Goal: Task Accomplishment & Management: Manage account settings

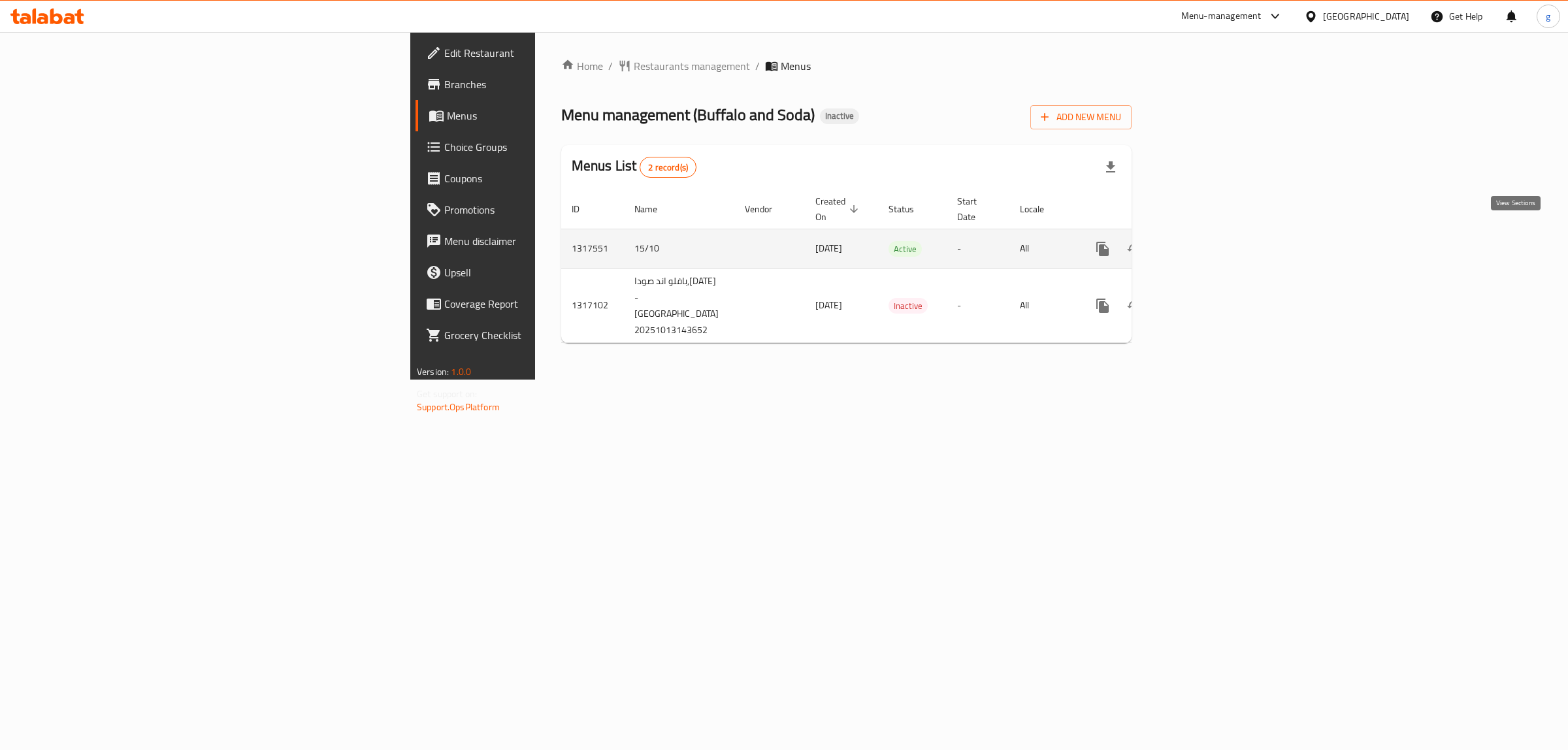
click at [1203, 243] on icon "enhanced table" at bounding box center [1197, 249] width 12 height 12
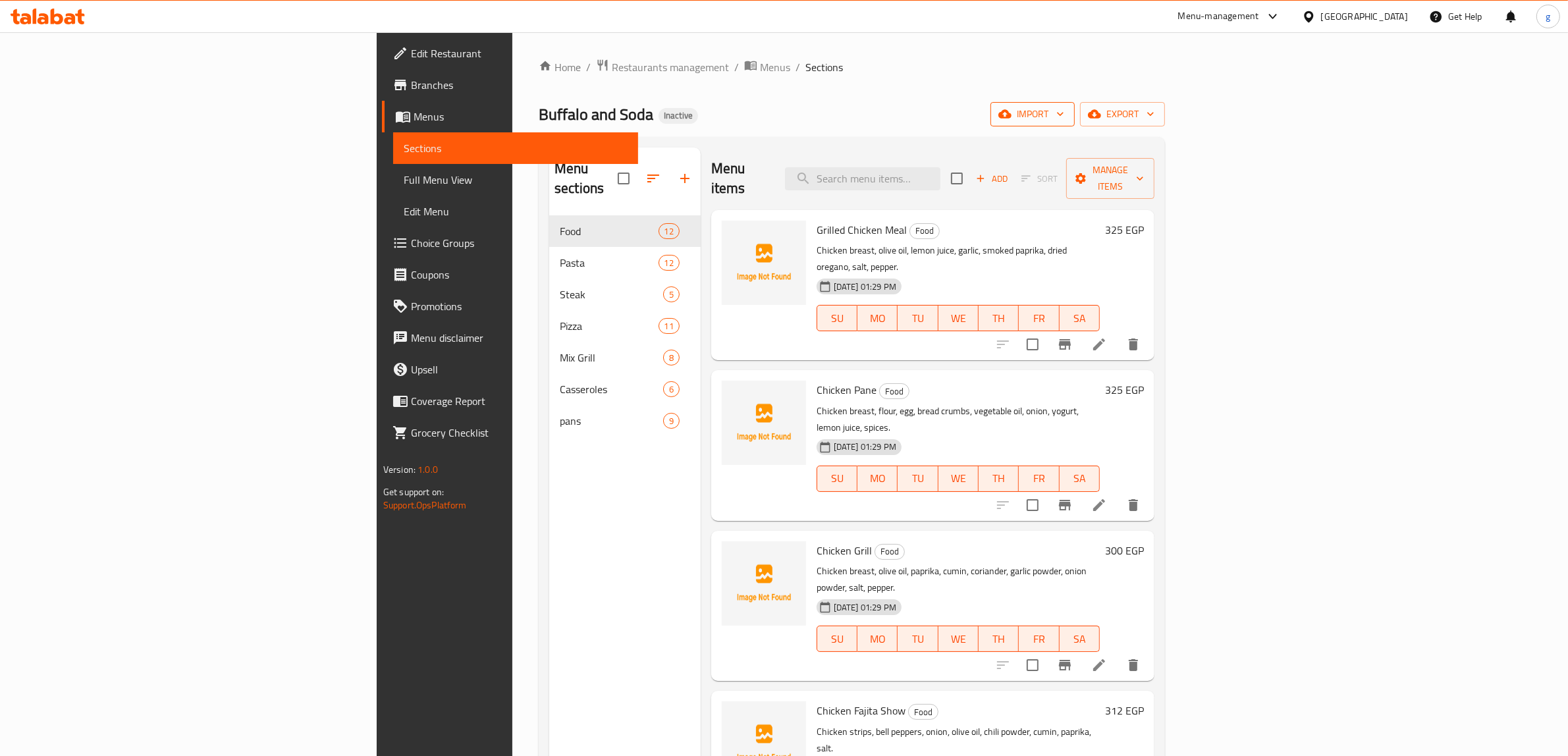
click at [1011, 114] on icon "button" at bounding box center [1005, 115] width 14 height 9
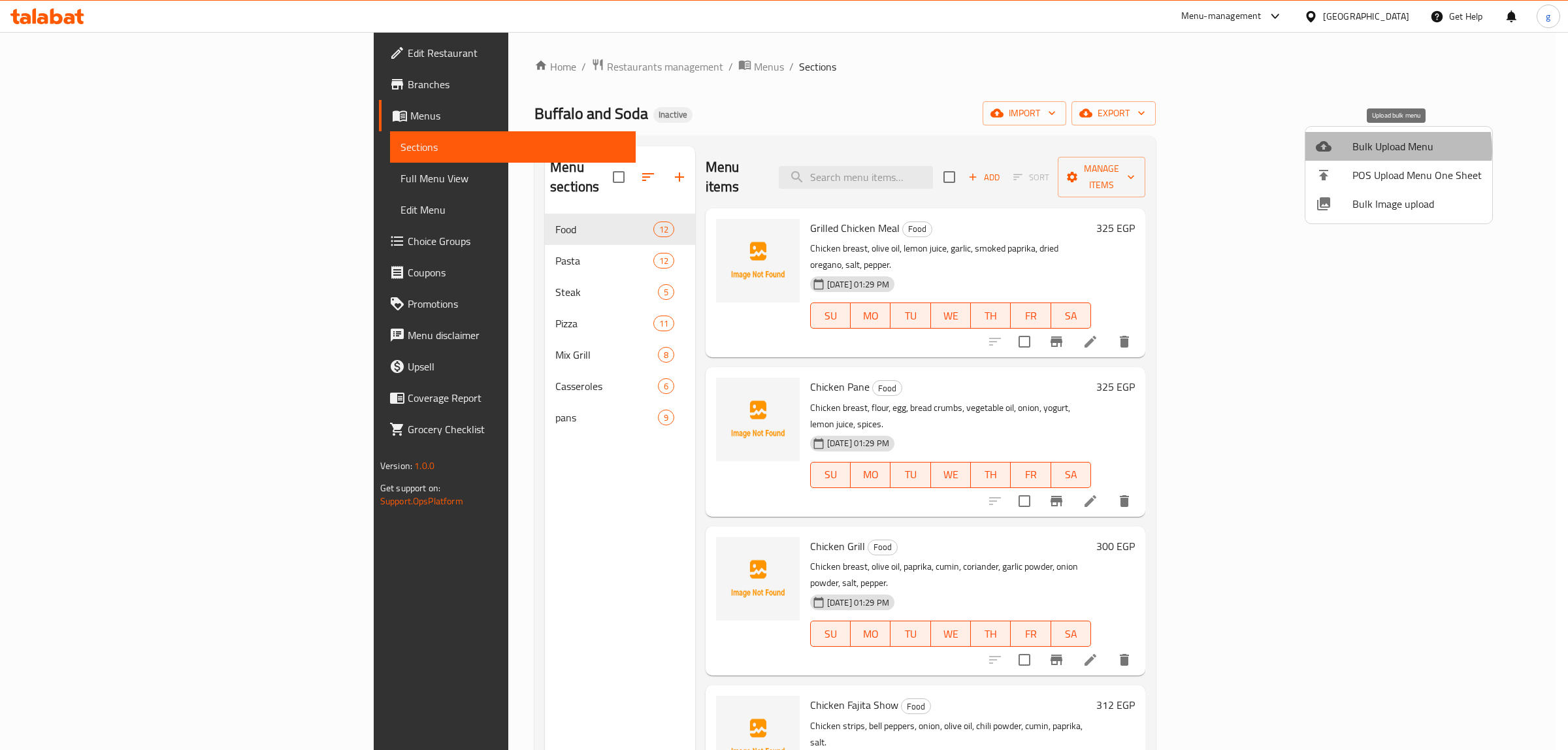
click at [1375, 150] on span "Bulk Upload Menu" at bounding box center [1416, 146] width 129 height 16
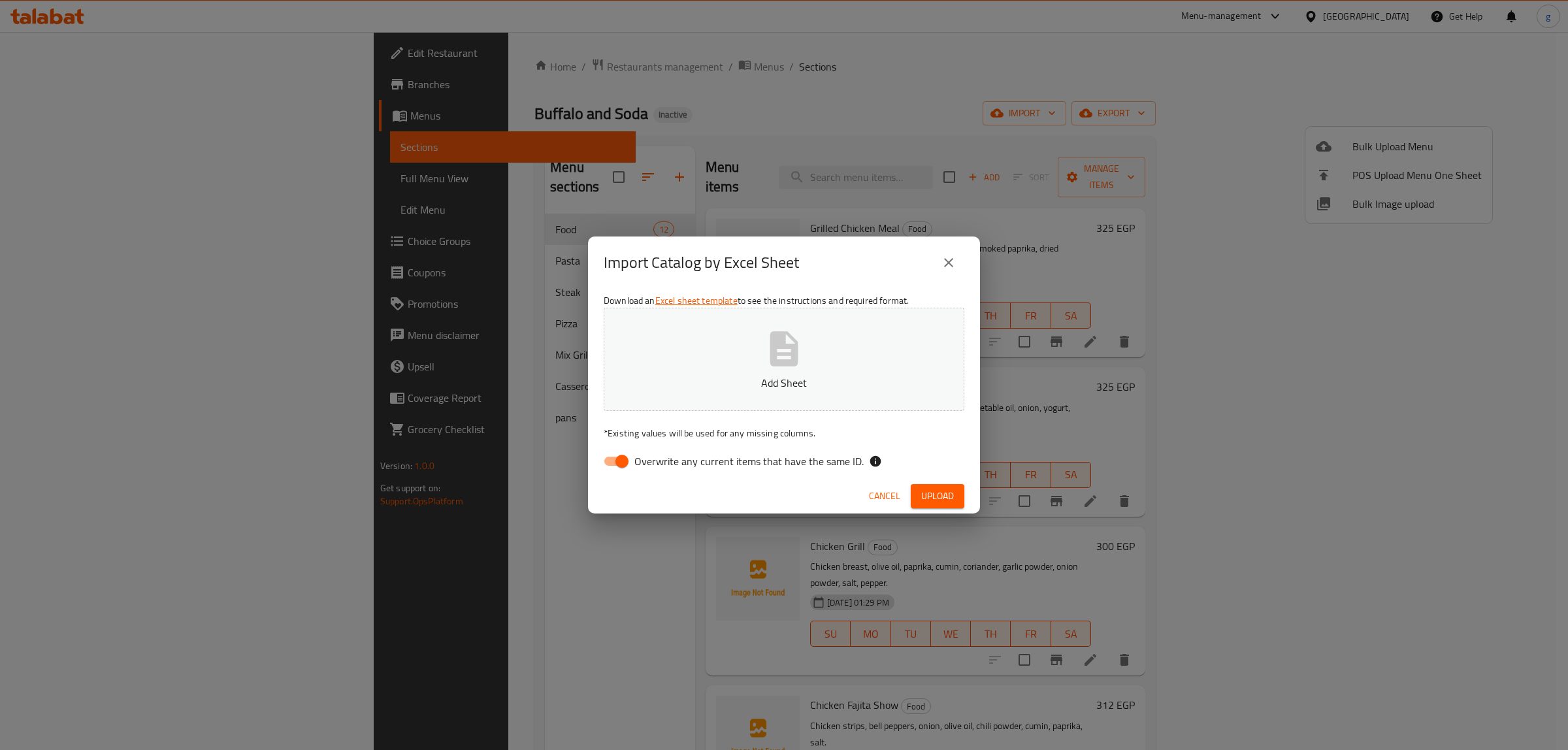
click at [609, 469] on input "Overwrite any current items that have the same ID." at bounding box center [621, 461] width 74 height 25
checkbox input "false"
click at [696, 394] on button "Add Sheet" at bounding box center [784, 359] width 361 height 103
click at [929, 498] on span "Upload" at bounding box center [938, 496] width 32 height 16
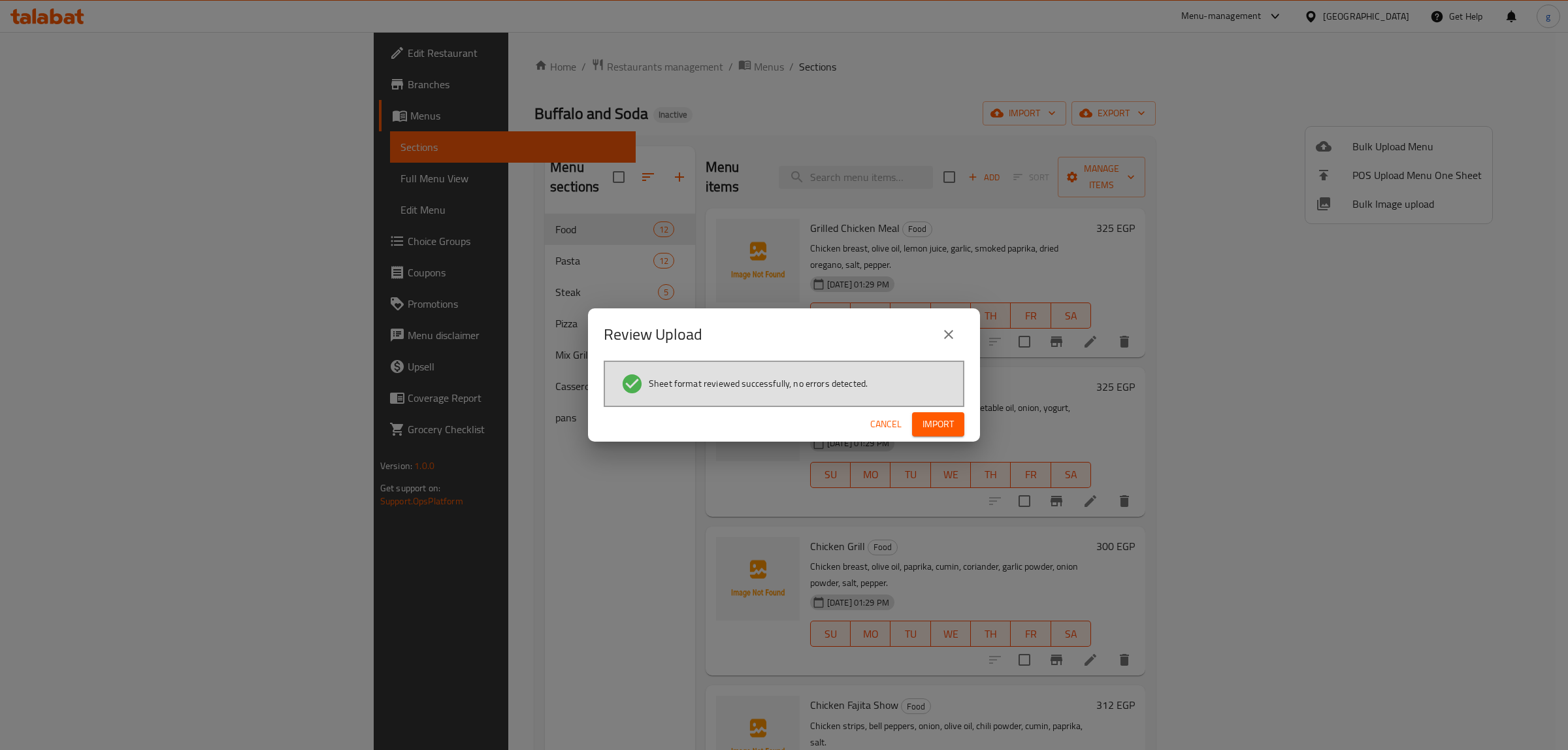
click at [933, 419] on span "Import" at bounding box center [938, 424] width 31 height 16
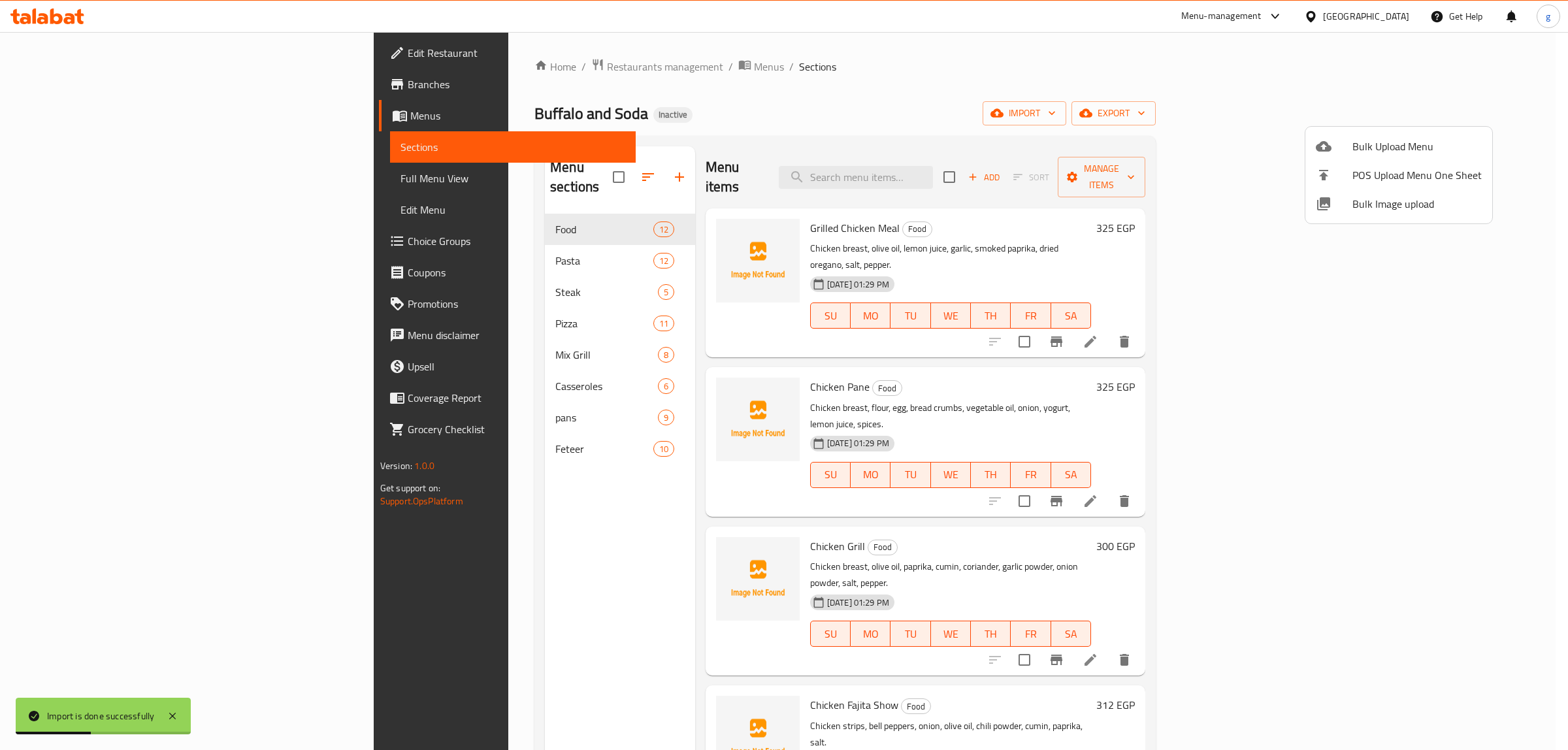
click at [449, 428] on div at bounding box center [784, 375] width 1568 height 750
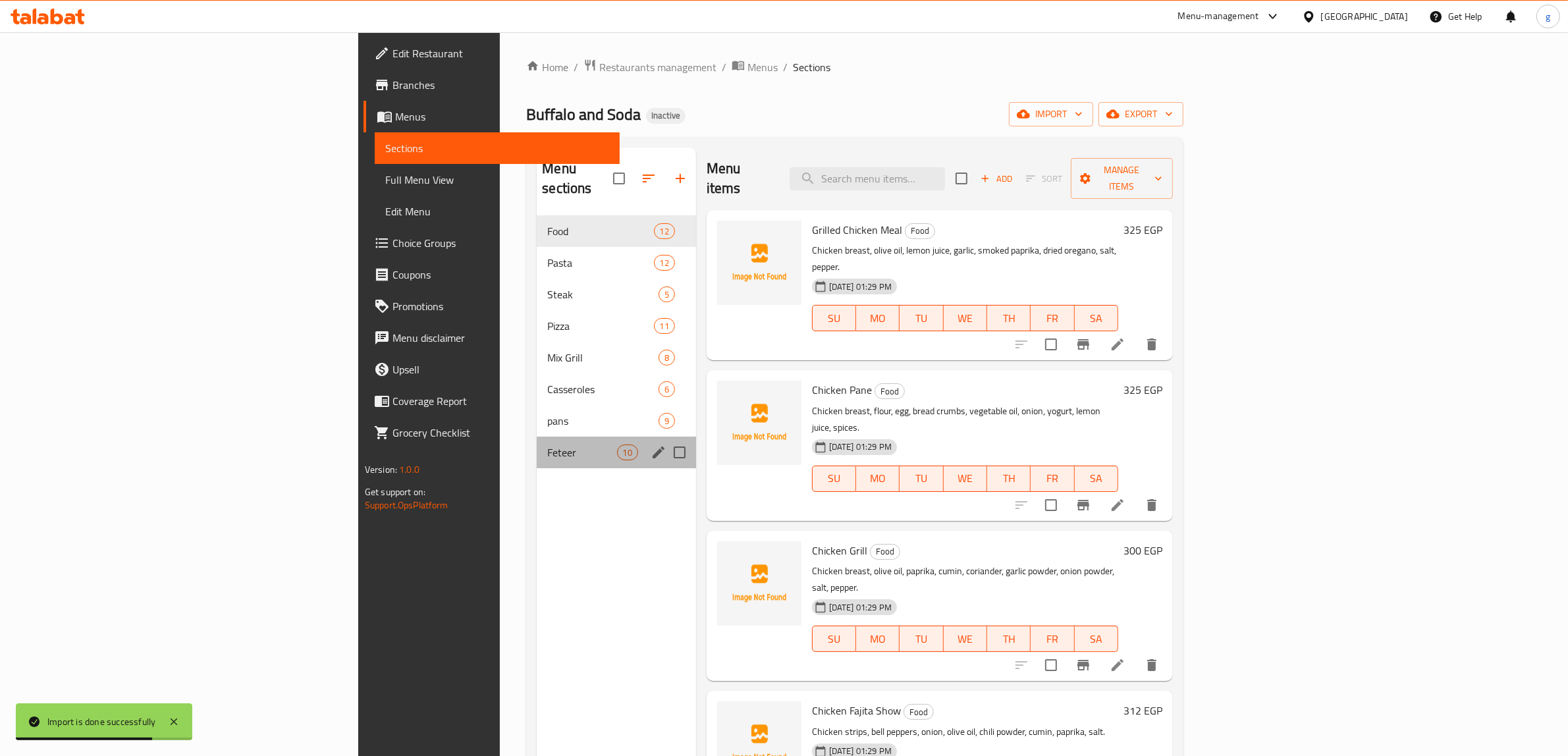
click at [537, 446] on div "Feteer 10" at bounding box center [616, 452] width 159 height 31
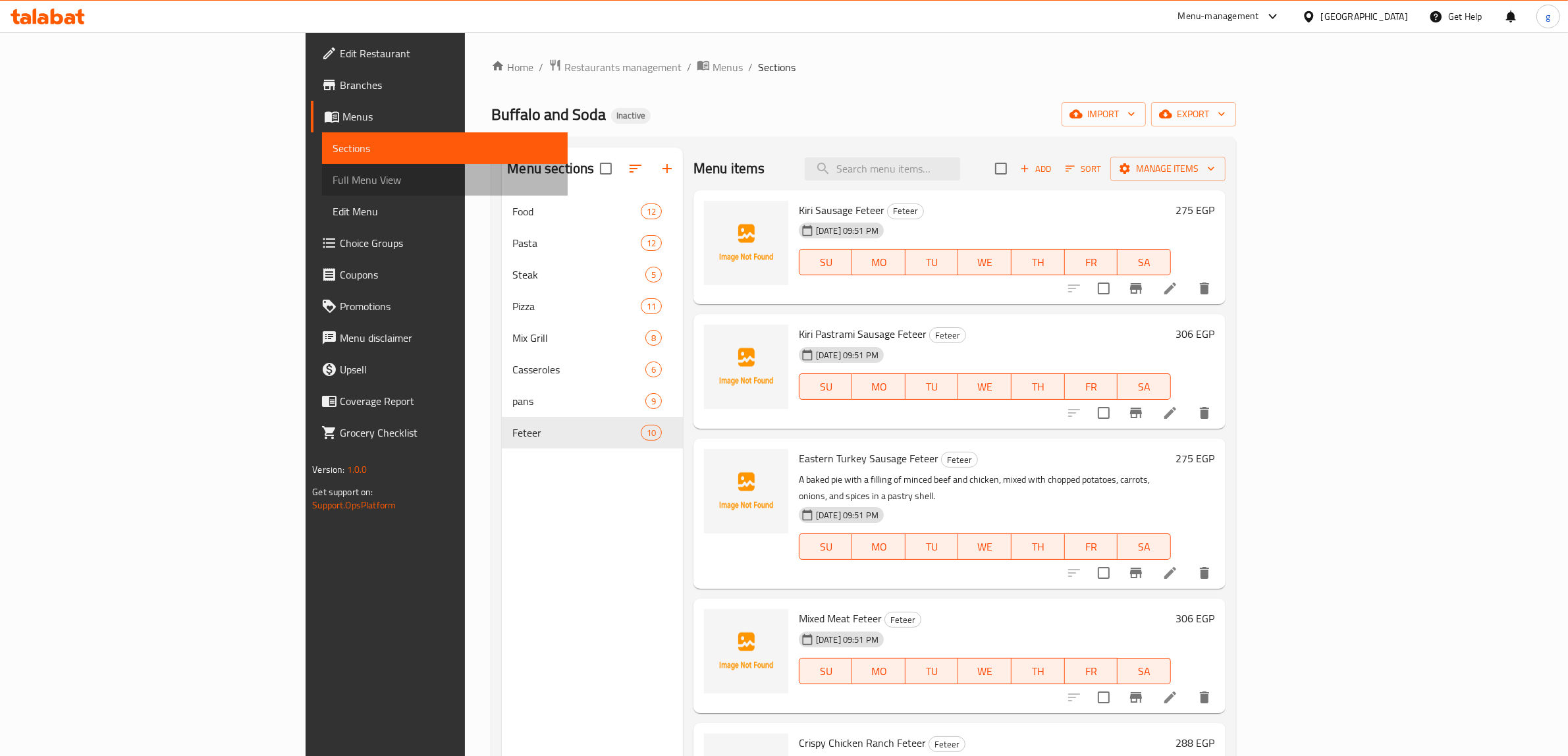
click at [332, 183] on span "Full Menu View" at bounding box center [445, 180] width 225 height 16
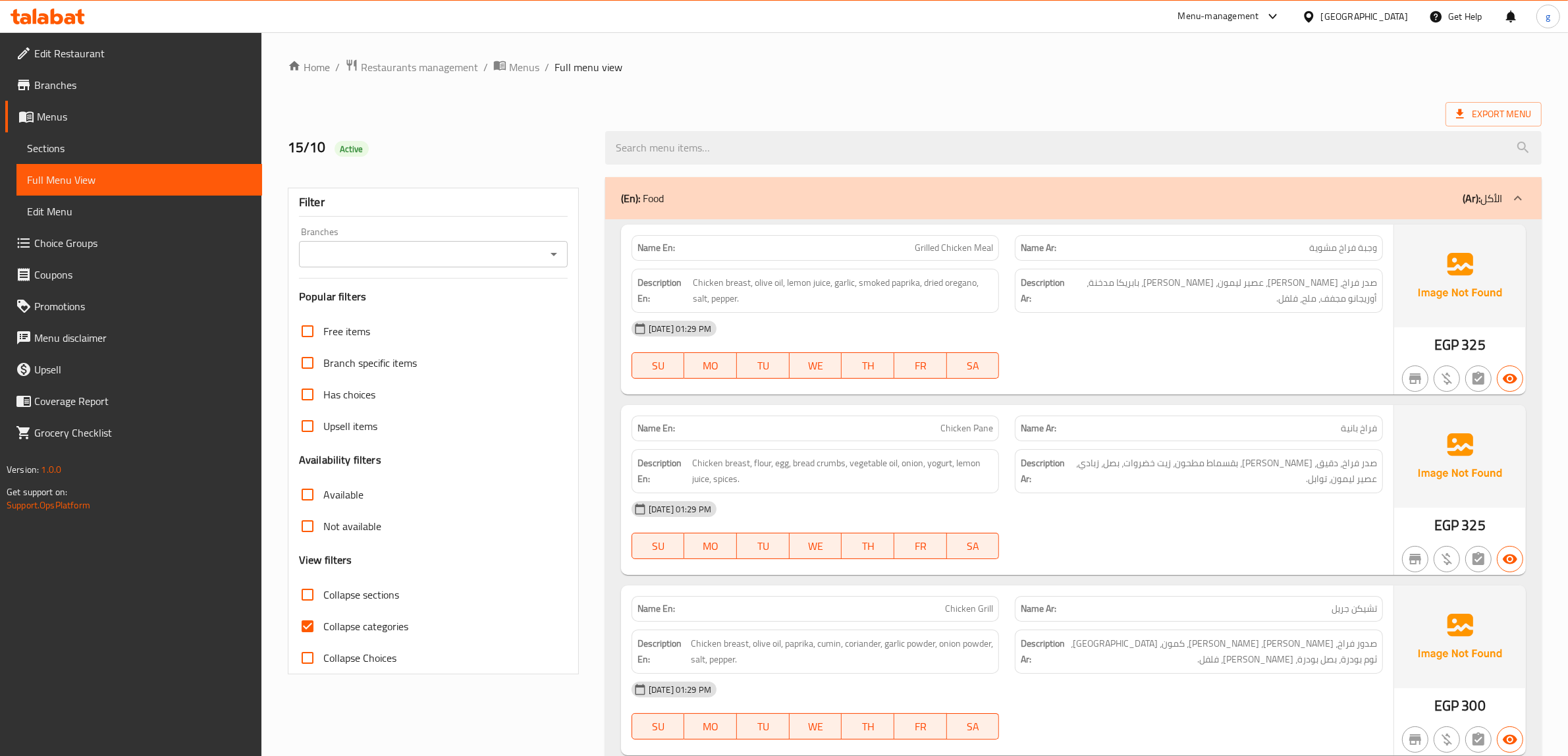
click at [307, 652] on input "Collapse Choices" at bounding box center [307, 658] width 31 height 31
click at [306, 650] on input "Collapse Choices" at bounding box center [307, 658] width 31 height 31
checkbox input "false"
click at [306, 631] on input "Collapse categories" at bounding box center [307, 626] width 31 height 31
checkbox input "false"
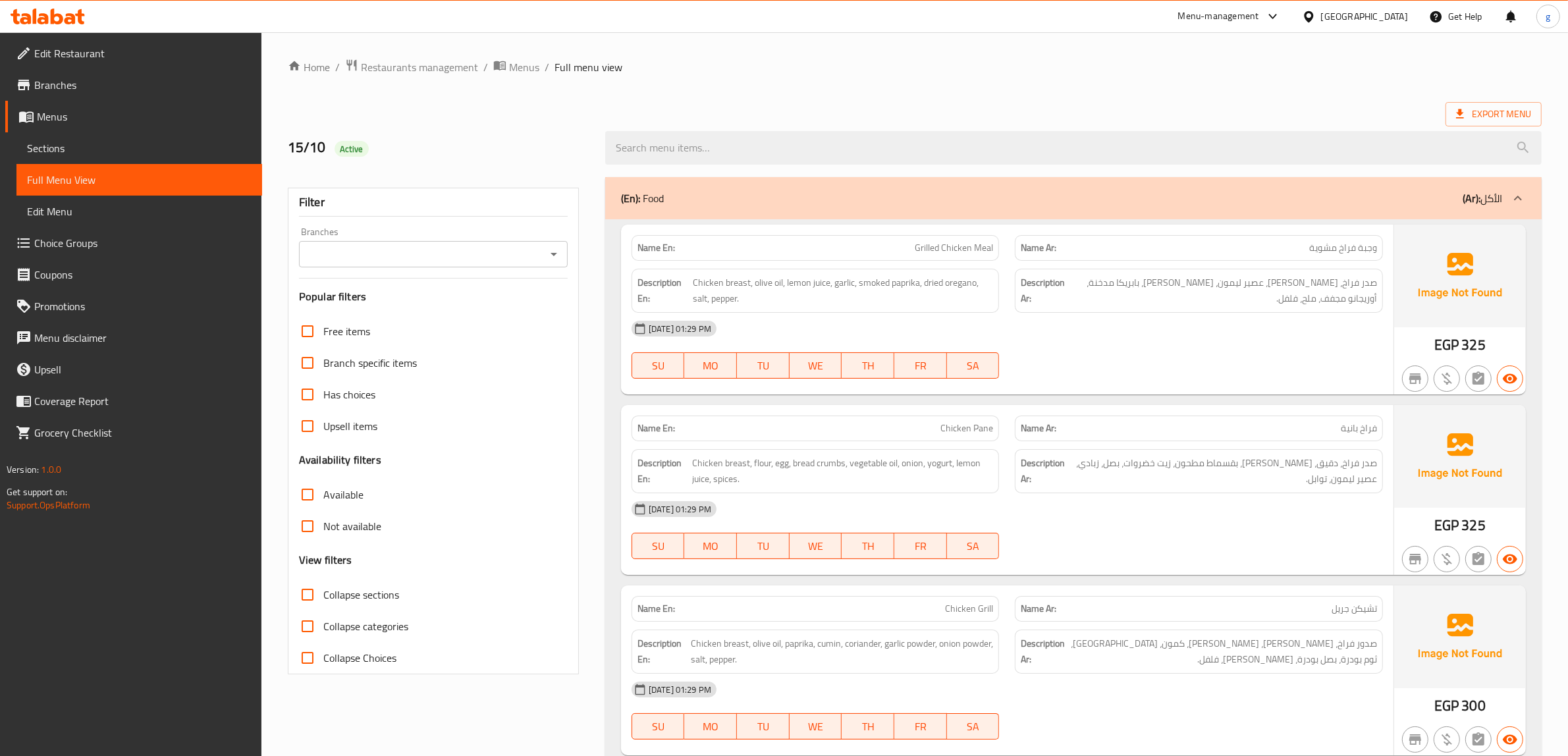
click at [305, 598] on input "Collapse sections" at bounding box center [307, 594] width 31 height 31
checkbox input "true"
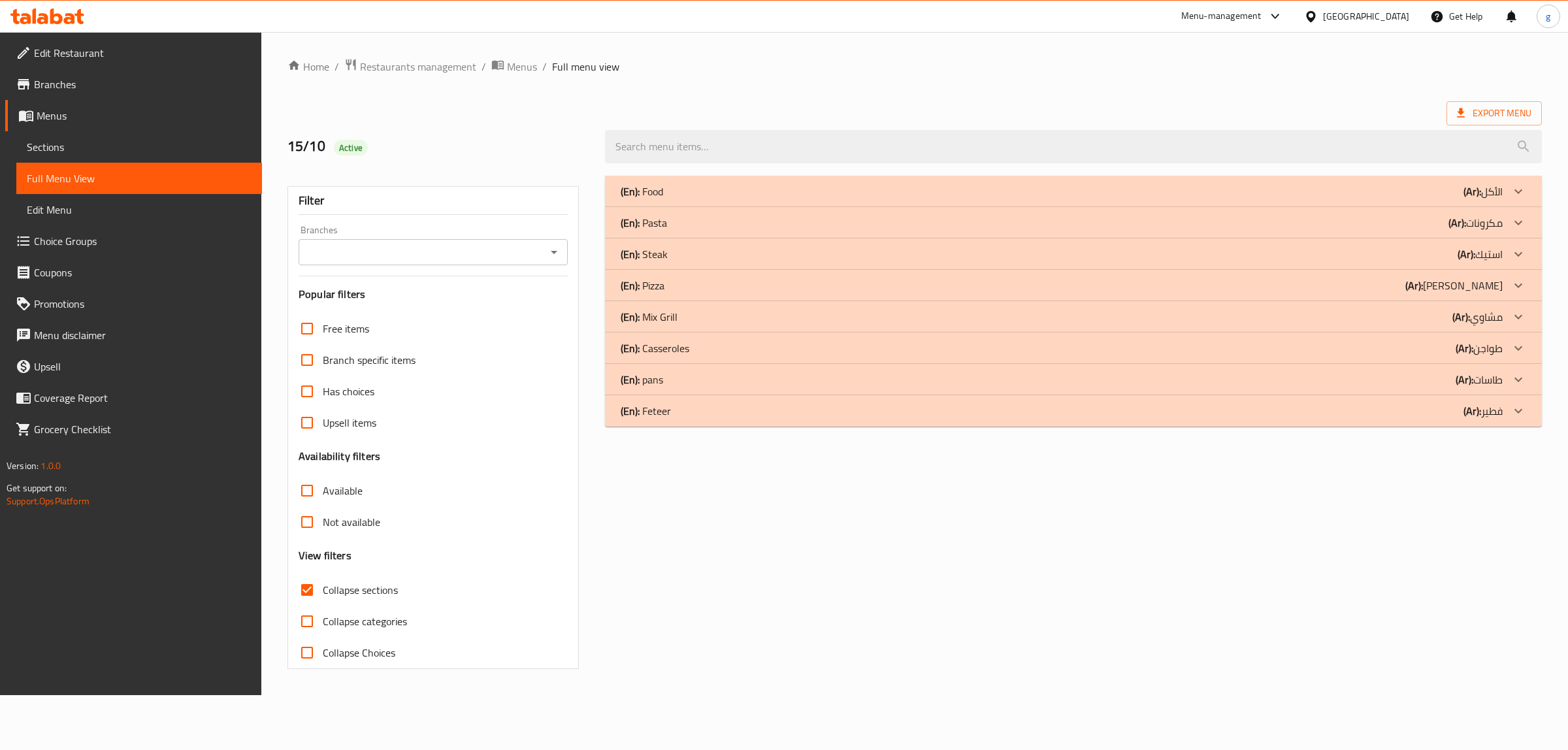
click at [1501, 410] on p "(Ar): فطير" at bounding box center [1483, 411] width 40 height 16
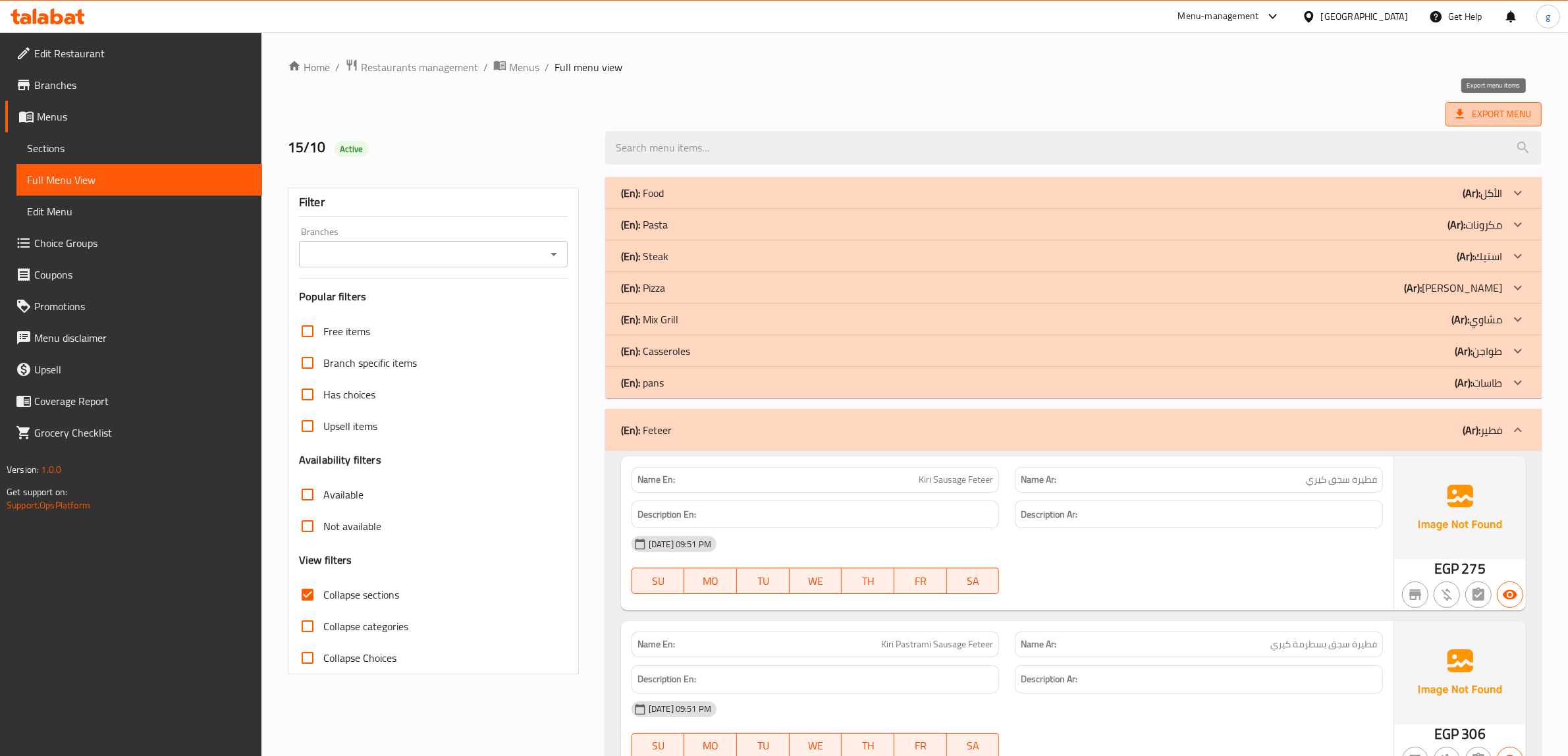
click at [1488, 123] on span "Export Menu" at bounding box center [1493, 114] width 96 height 24
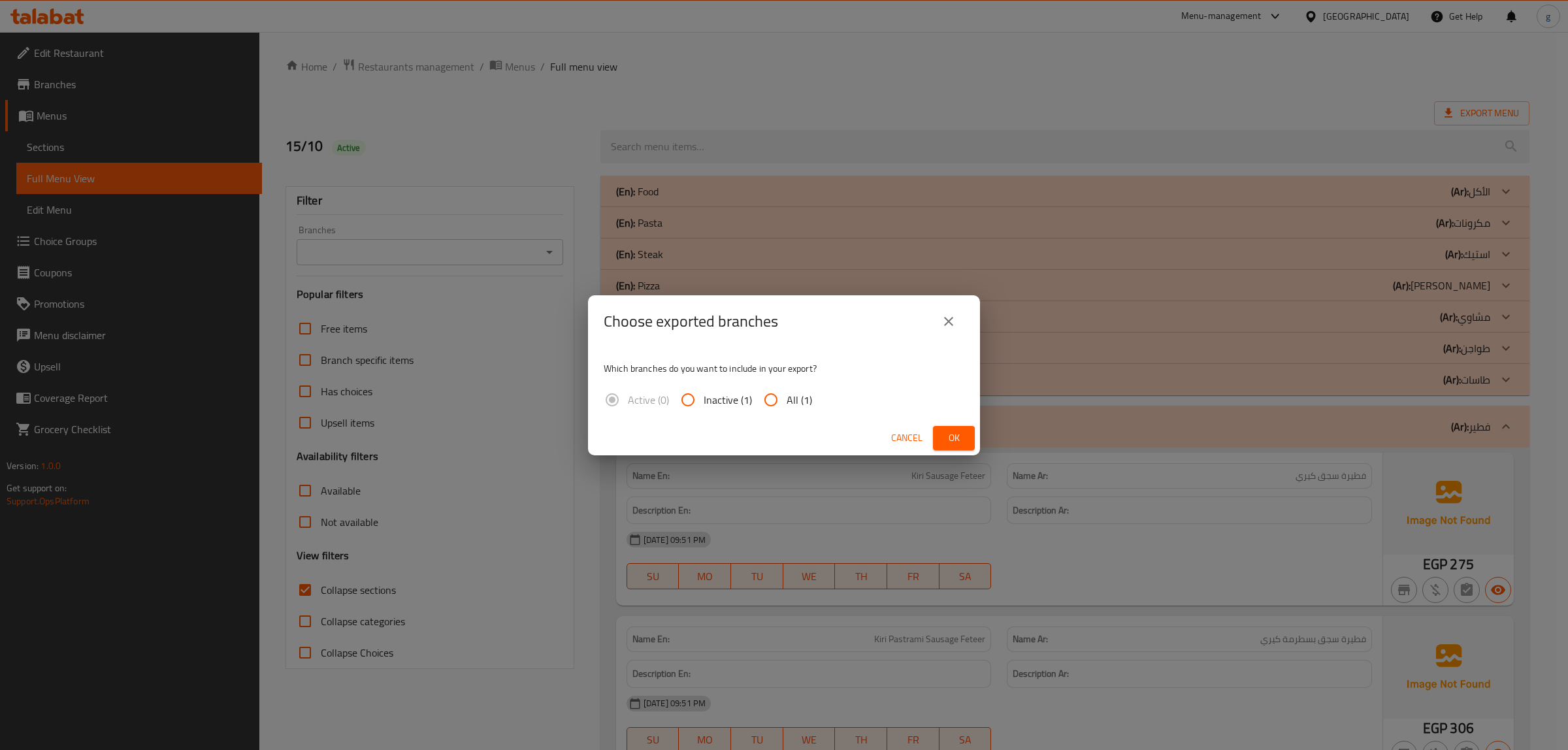
click at [772, 398] on input "All (1)" at bounding box center [771, 400] width 31 height 31
radio input "true"
click at [956, 432] on span "Ok" at bounding box center [954, 438] width 21 height 16
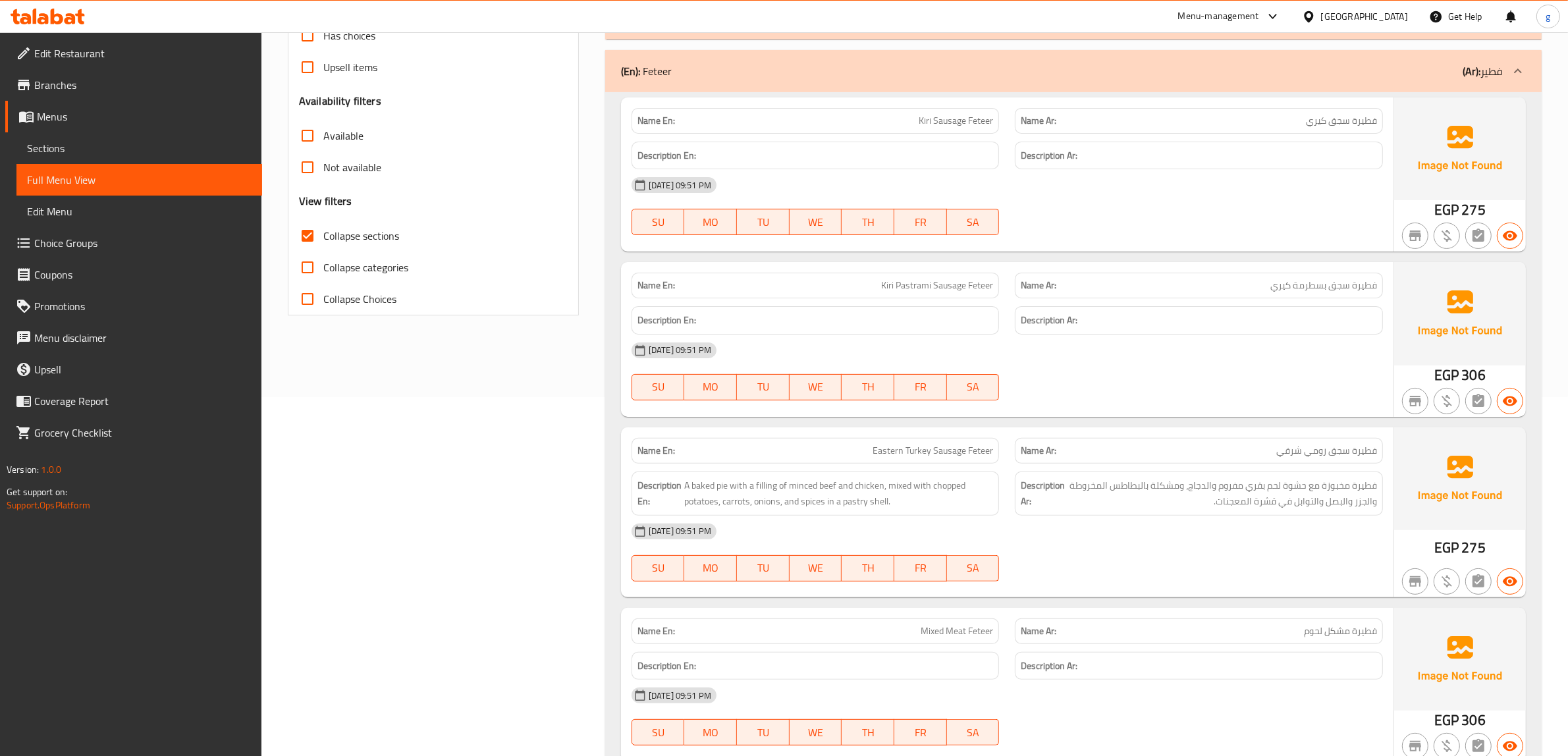
scroll to position [330, 0]
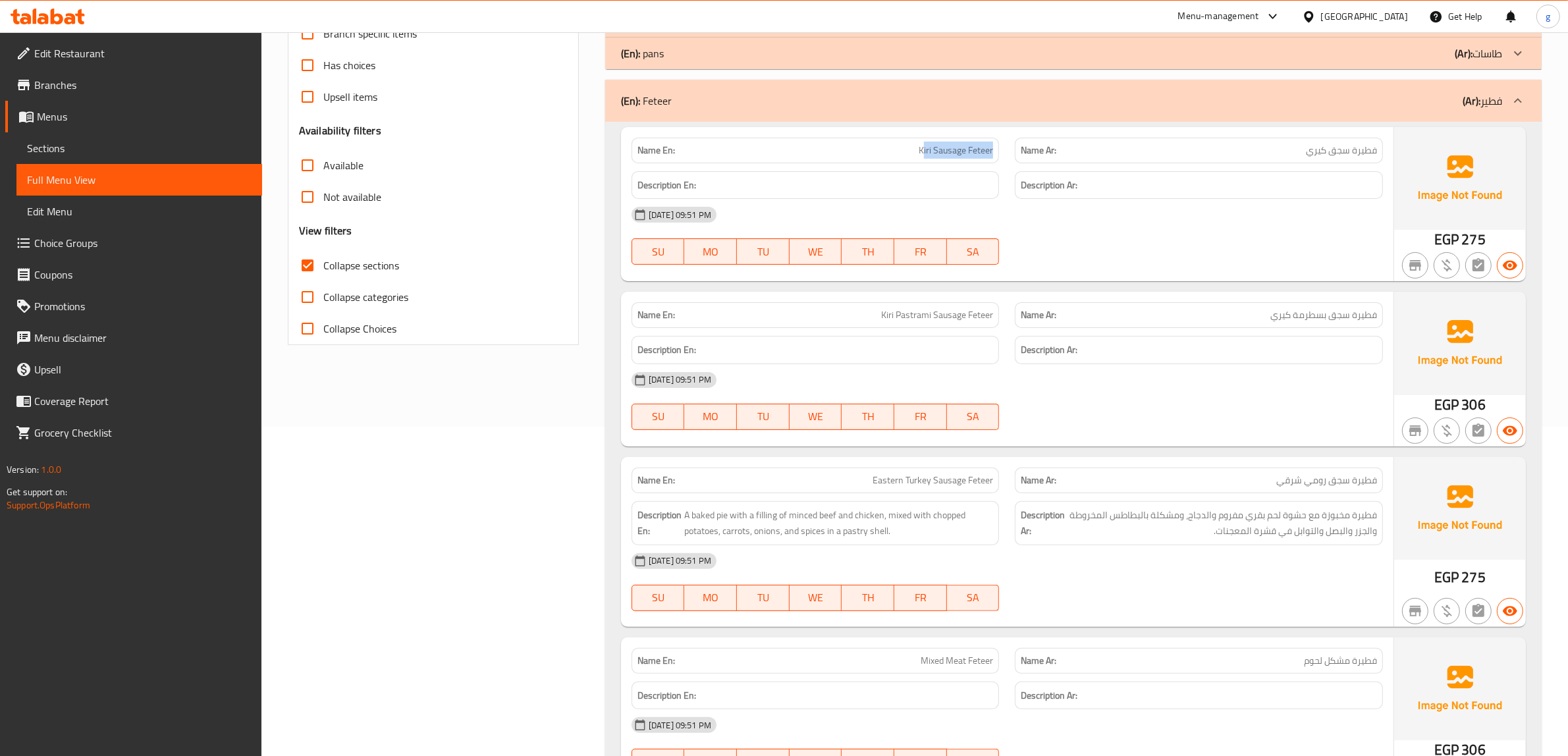
drag, startPoint x: 929, startPoint y: 142, endPoint x: 999, endPoint y: 153, distance: 70.9
click at [999, 145] on div "Name En: Kiri Sausage Feteer" at bounding box center [815, 150] width 368 height 26
click at [957, 154] on span "Kiri Sausage Feteer" at bounding box center [956, 150] width 75 height 14
click at [898, 149] on p "Name En: Kiri Sausage Feteer" at bounding box center [816, 150] width 357 height 14
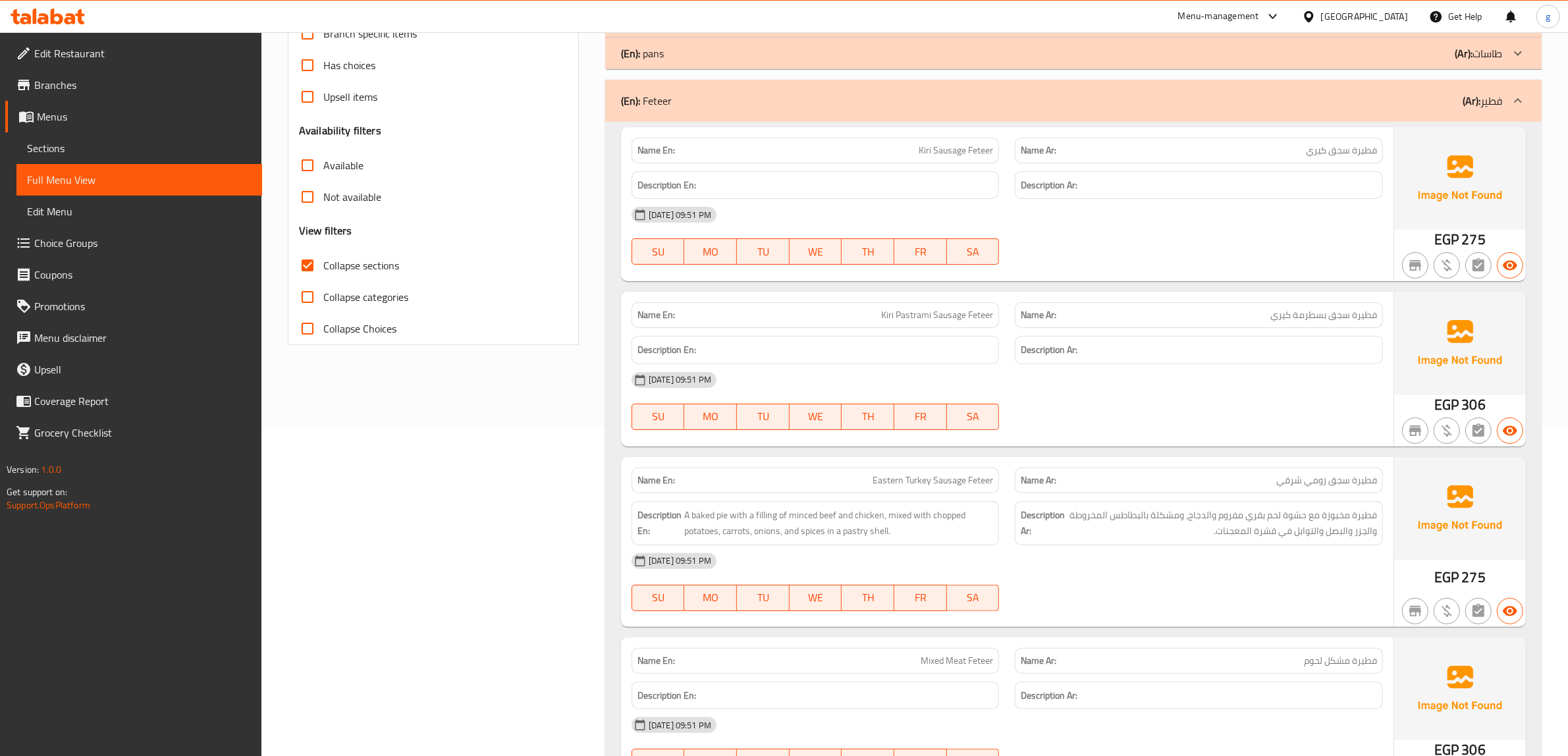
click at [905, 149] on p "Name En: Kiri Sausage Feteer" at bounding box center [816, 150] width 357 height 14
click at [1370, 317] on span "فطيرة سجق بسطرمة كيري" at bounding box center [1324, 315] width 107 height 14
click at [949, 149] on span "Kiri Sausage Feteer" at bounding box center [956, 150] width 75 height 14
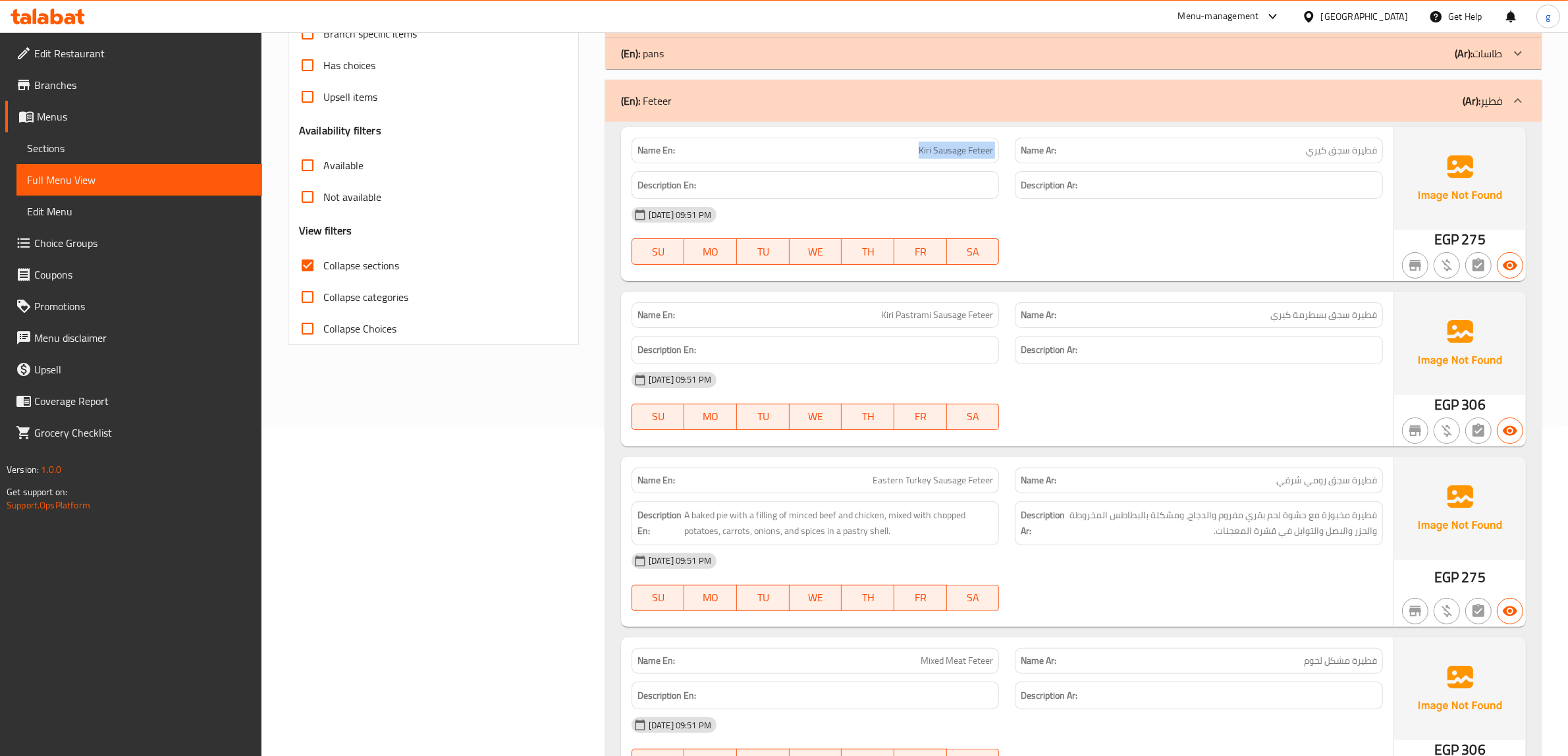
click at [949, 149] on span "Kiri Sausage Feteer" at bounding box center [956, 150] width 75 height 14
copy span "Kiri Sausage Feteer"
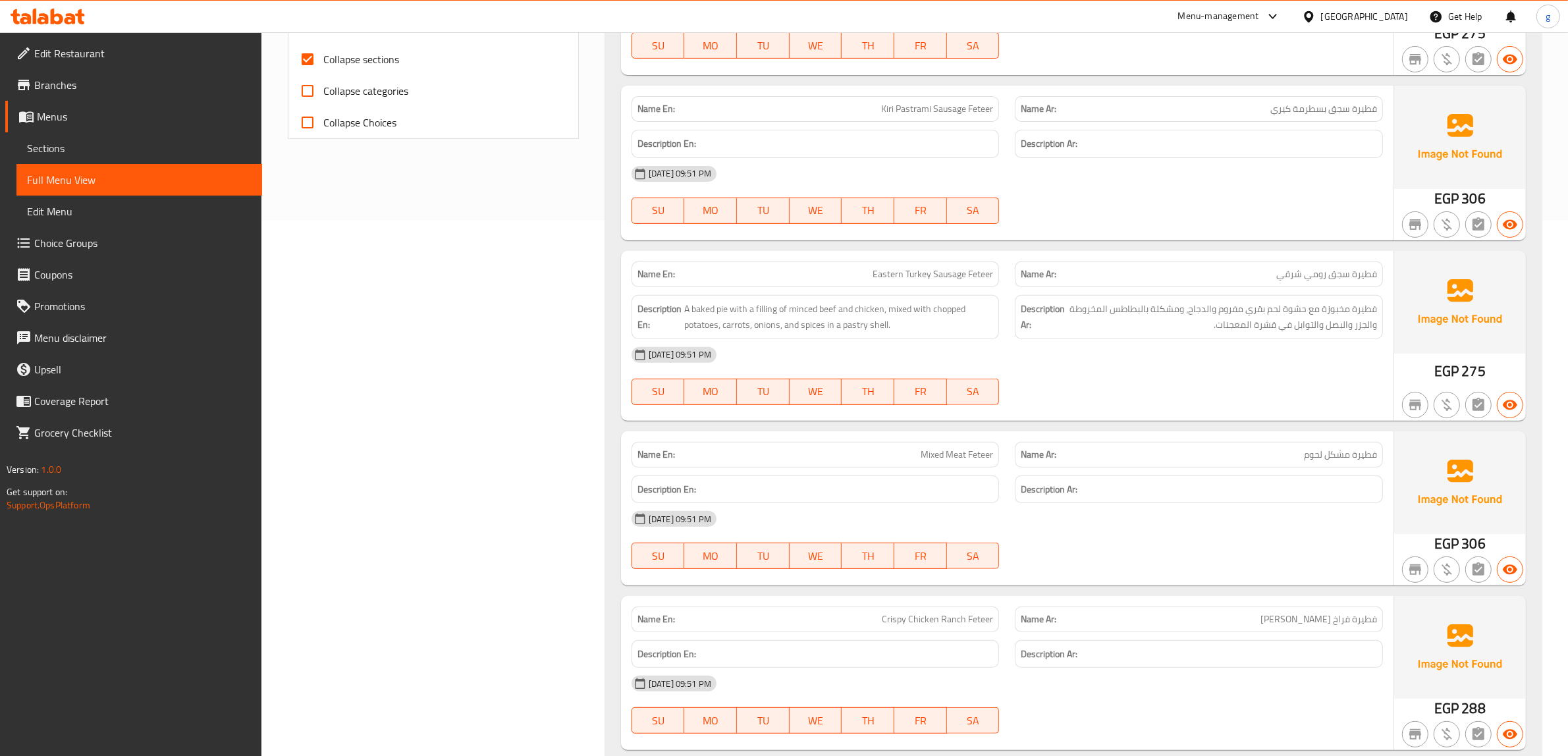
scroll to position [577, 0]
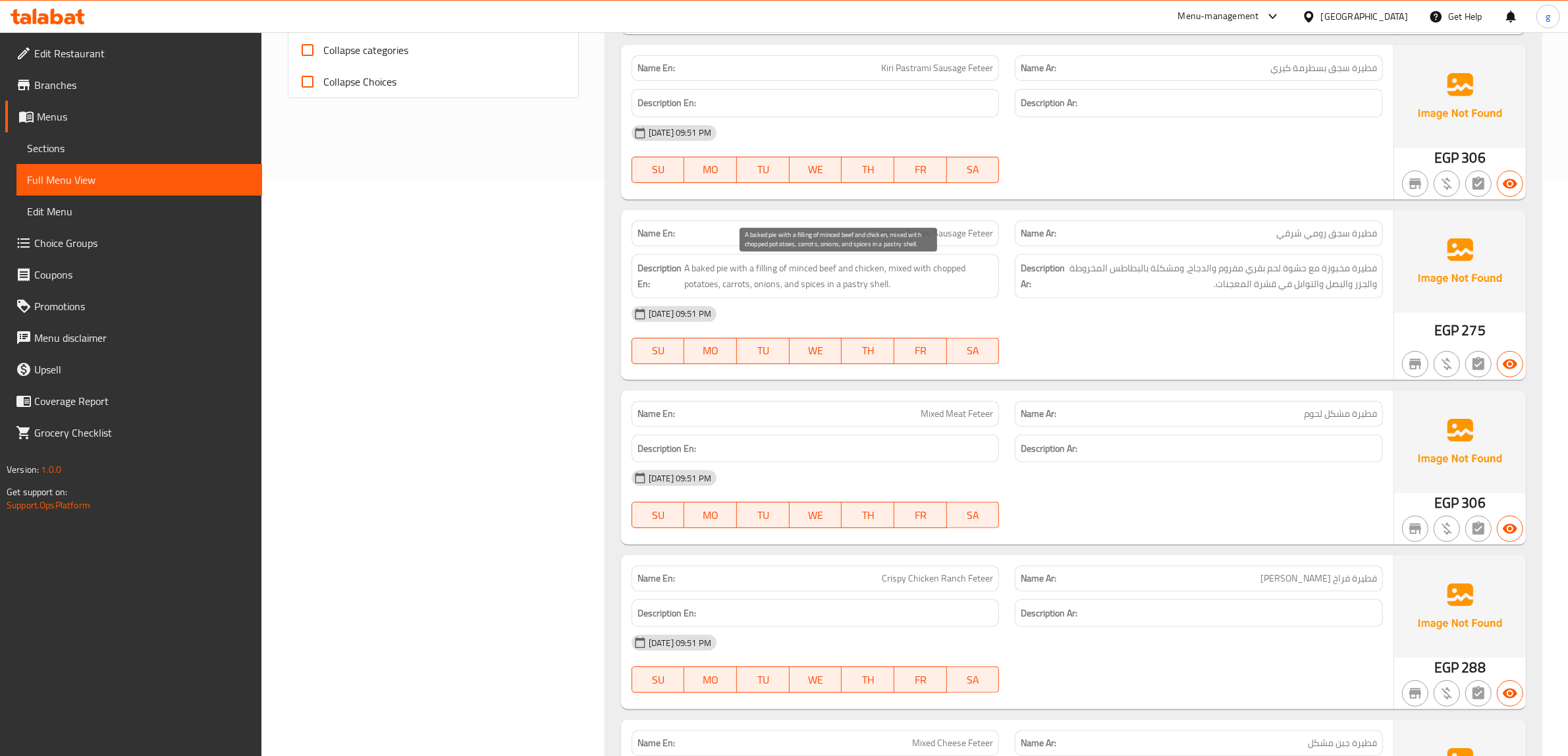
click at [933, 275] on span "A baked pie with a filling of minced beef and chicken, mixed with chopped potat…" at bounding box center [838, 276] width 310 height 32
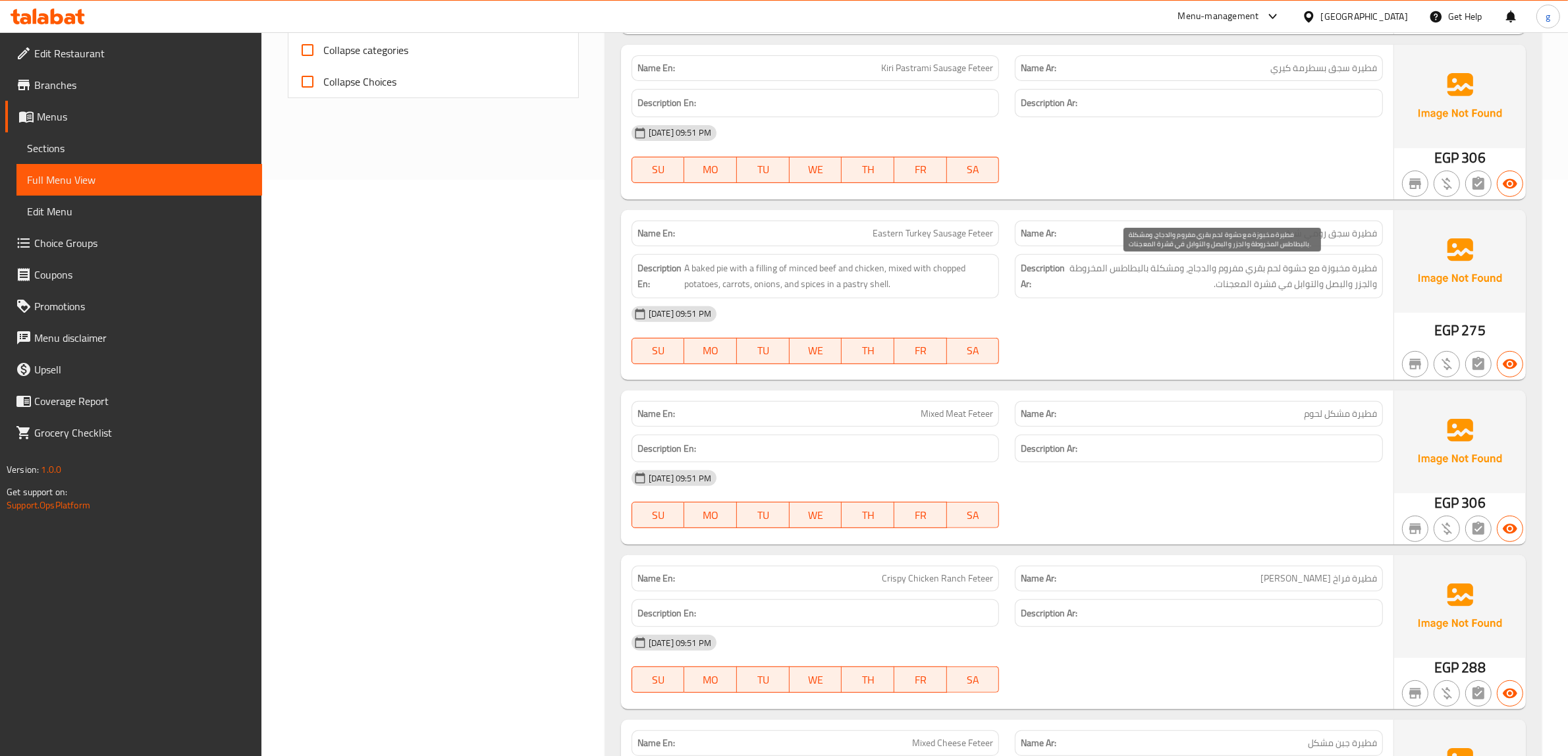
click at [1103, 267] on span "فطيرة مخبوزة مع حشوة لحم بقري مفروم والدجاج، ومشكلة بالبطاطس المخروطة والجزر وا…" at bounding box center [1222, 276] width 310 height 32
click at [949, 234] on span "Eastern Turkey Sausage Feteer" at bounding box center [932, 233] width 120 height 14
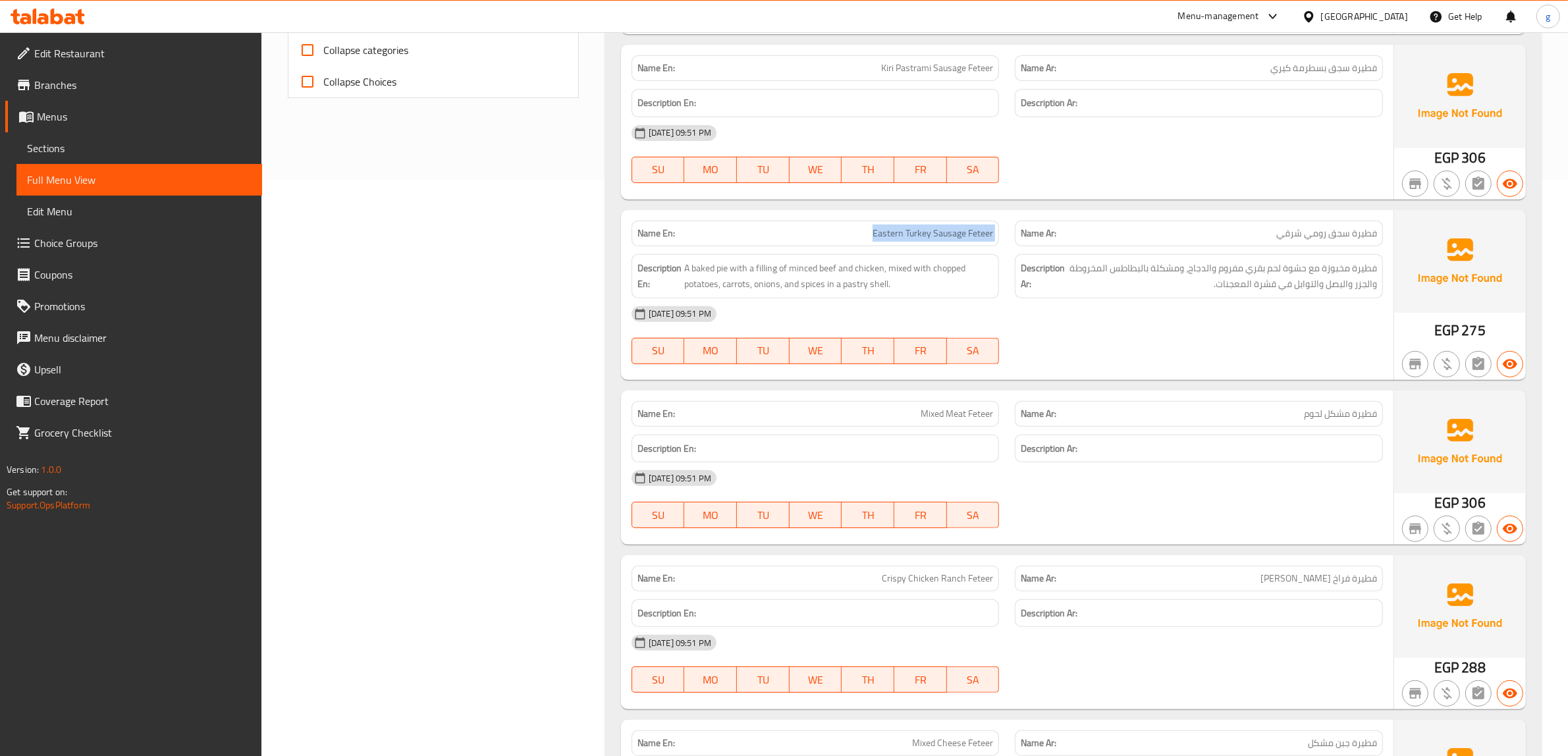
copy span "Eastern Turkey Sausage Feteer"
click at [949, 269] on span "A baked pie with a filling of minced beef and chicken, mixed with chopped potat…" at bounding box center [838, 276] width 310 height 32
drag, startPoint x: 854, startPoint y: 290, endPoint x: 879, endPoint y: 285, distance: 25.5
click at [879, 285] on span "A baked pie with a filling of minced beef and chicken, mixed with chopped potat…" at bounding box center [838, 276] width 310 height 32
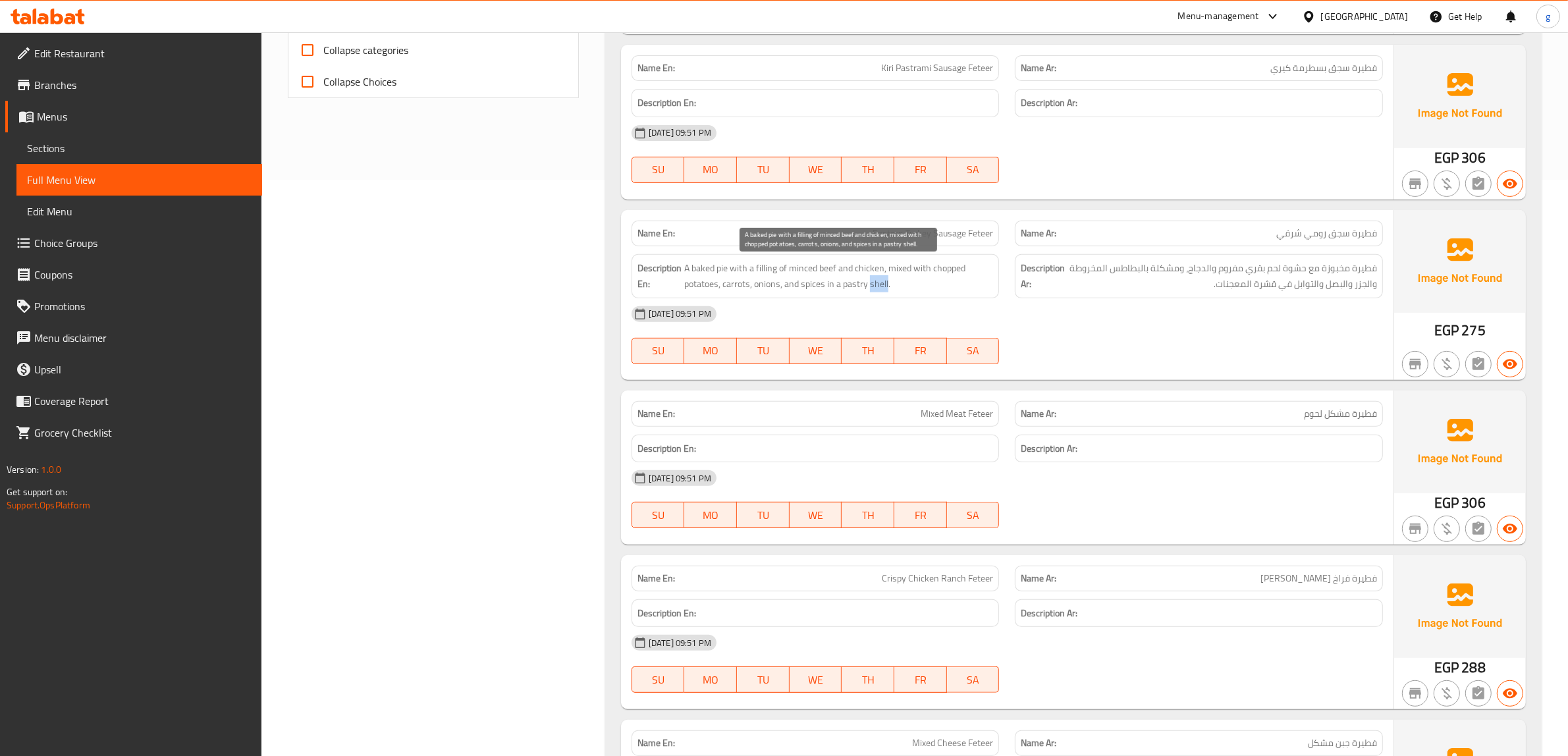
click at [879, 285] on span "A baked pie with a filling of minced beef and chicken, mixed with chopped potat…" at bounding box center [838, 276] width 310 height 32
click at [853, 285] on span "A baked pie with a filling of minced beef and chicken, mixed with chopped potat…" at bounding box center [838, 276] width 310 height 32
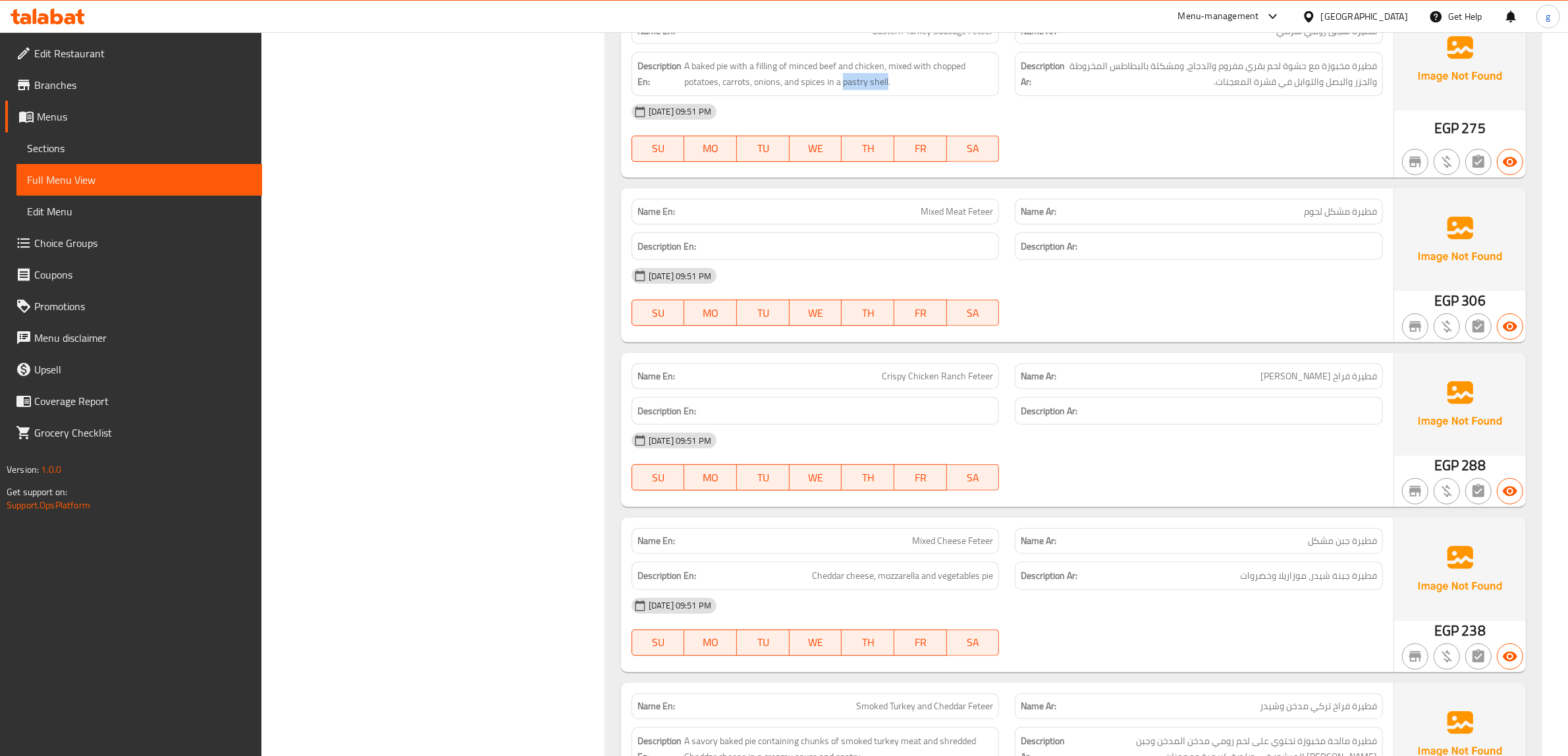
scroll to position [824, 0]
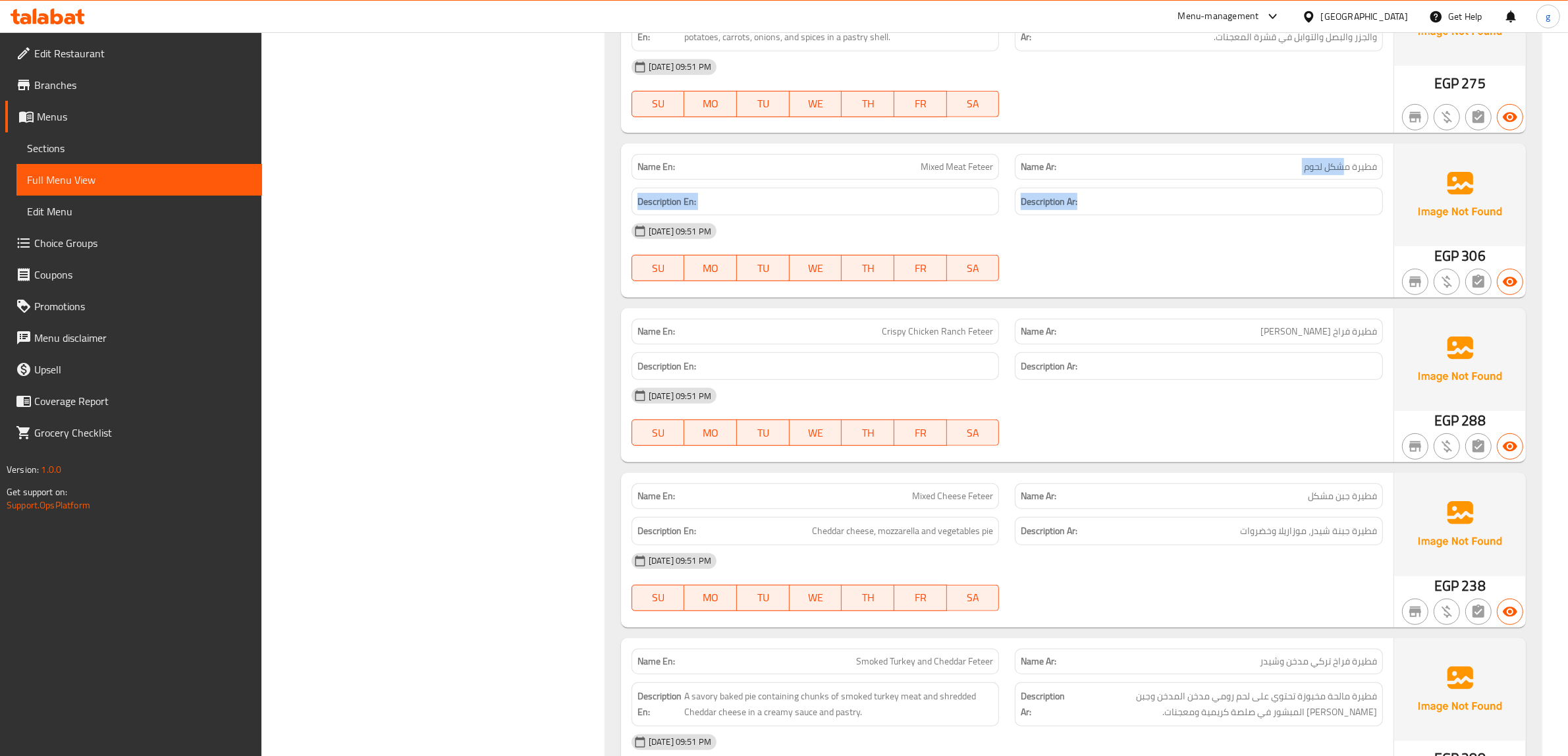
drag, startPoint x: 1344, startPoint y: 172, endPoint x: 1293, endPoint y: 181, distance: 51.8
click at [1298, 181] on div "Name En: Mixed Meat Feteer Name Ar: فطيرة مشكل لحوم Description En: Description…" at bounding box center [1007, 221] width 772 height 154
click at [960, 160] on span "Mixed Meat Feteer" at bounding box center [957, 167] width 73 height 14
click at [934, 162] on span "Mixed Meat Feteer" at bounding box center [957, 167] width 73 height 14
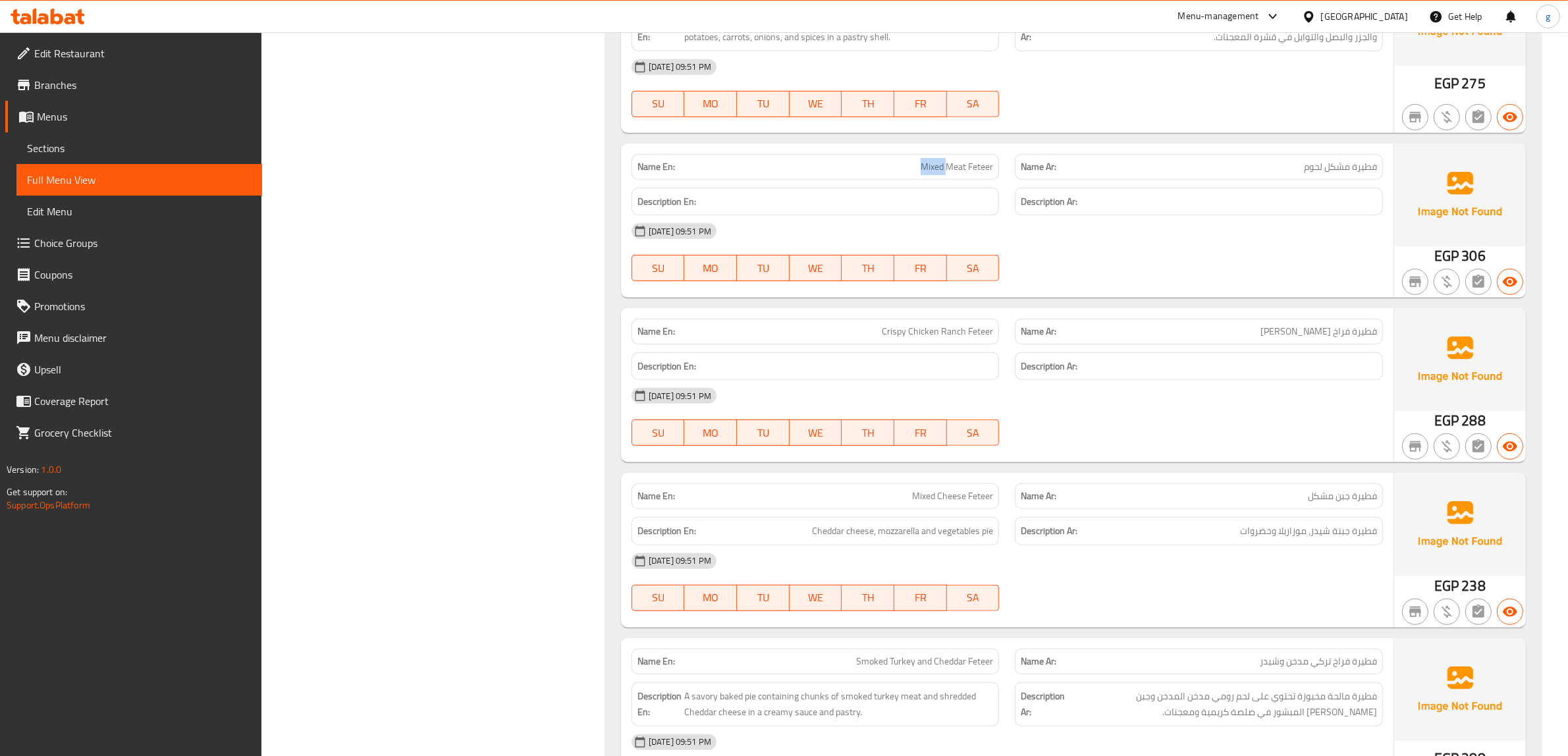
scroll to position [905, 0]
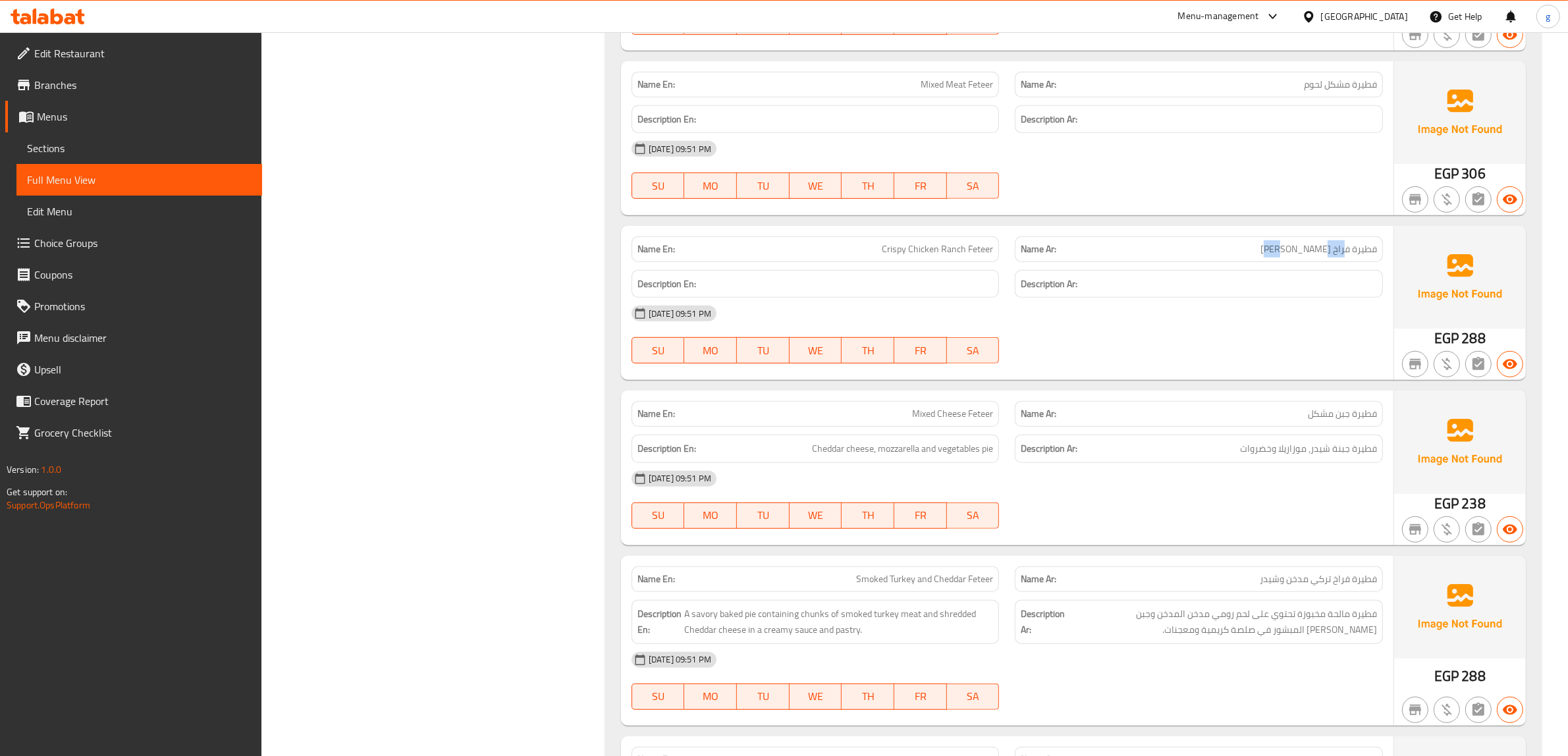
click at [1345, 251] on span "فطيرة فراخ [PERSON_NAME]" at bounding box center [1319, 249] width 117 height 14
click at [1051, 313] on div "[DATE] 09:51 PM" at bounding box center [1007, 313] width 767 height 31
click at [1133, 241] on div "Name Ar: فطيرة فراخ كرسبي رانش" at bounding box center [1199, 249] width 368 height 26
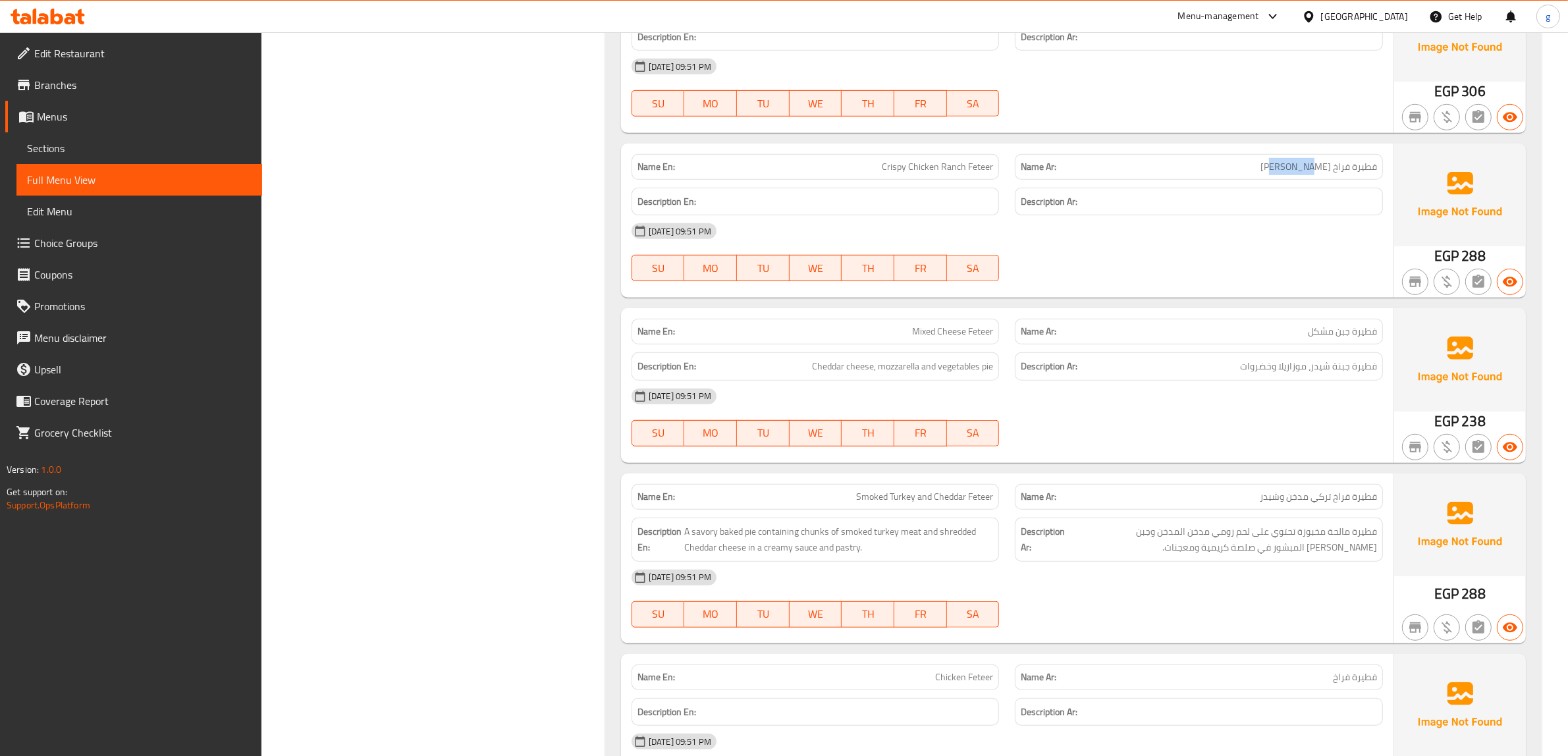
drag, startPoint x: 1263, startPoint y: 175, endPoint x: 1335, endPoint y: 169, distance: 72.2
click at [1335, 169] on div "Name Ar: فطيرة فراخ كرسبي رانش" at bounding box center [1199, 167] width 368 height 26
drag, startPoint x: 917, startPoint y: 168, endPoint x: 986, endPoint y: 179, distance: 69.9
click at [986, 179] on div "Name En: Crispy Chicken Ranch Feteer" at bounding box center [815, 167] width 368 height 26
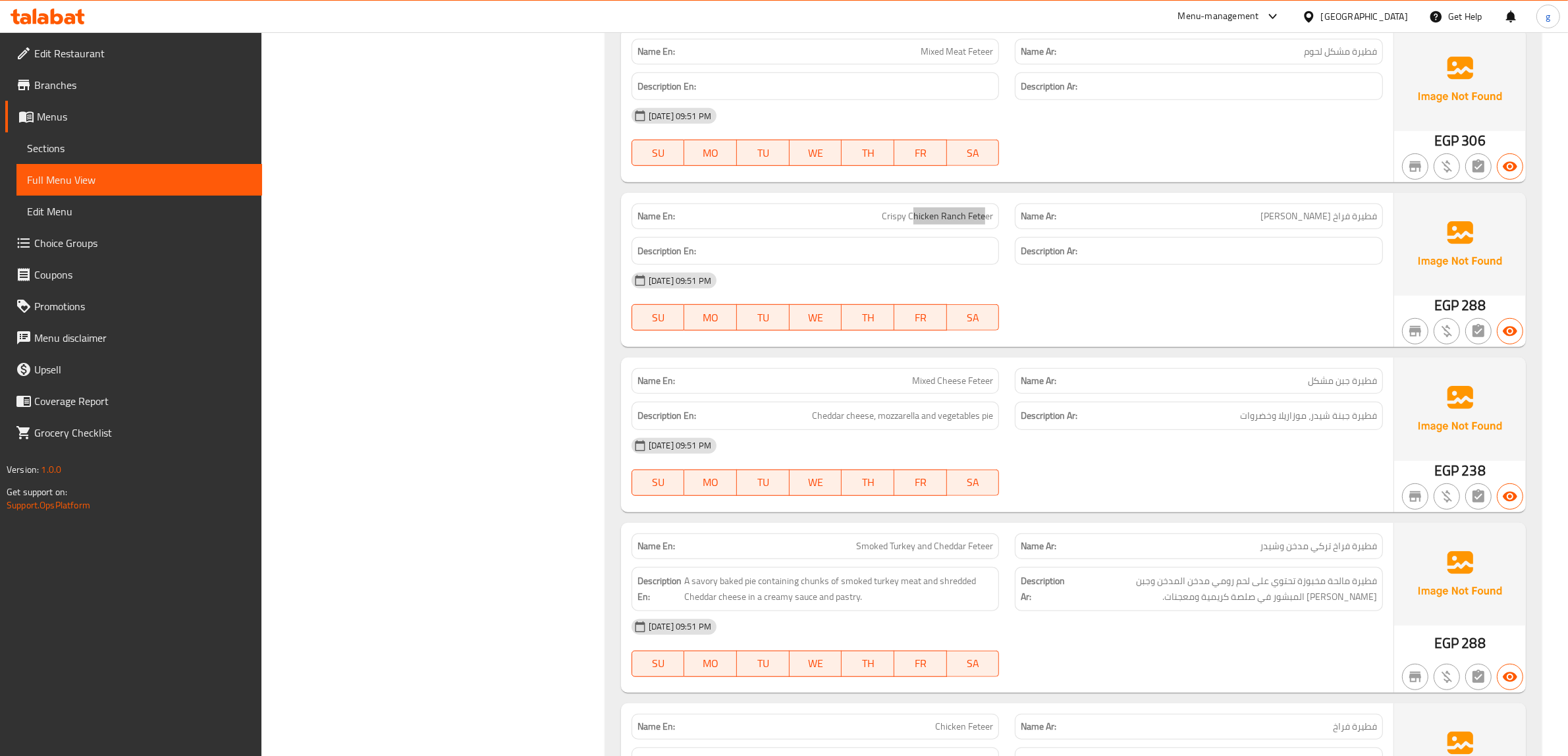
scroll to position [946, 0]
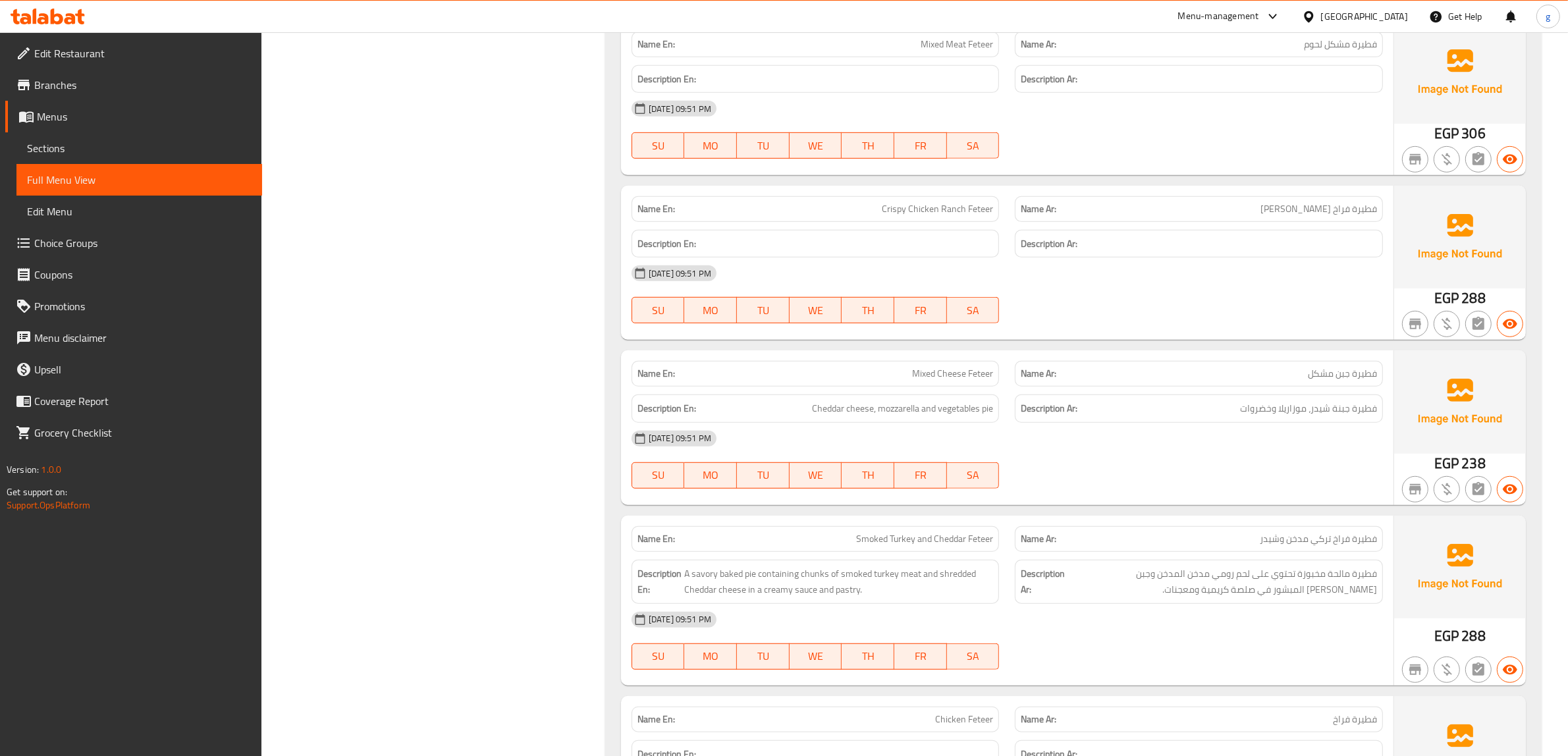
click at [1341, 348] on div "Name En: Kiri Sausage Feteer Name Ar: فطيرة سجق كيري Description En: Descriptio…" at bounding box center [1073, 363] width 937 height 1716
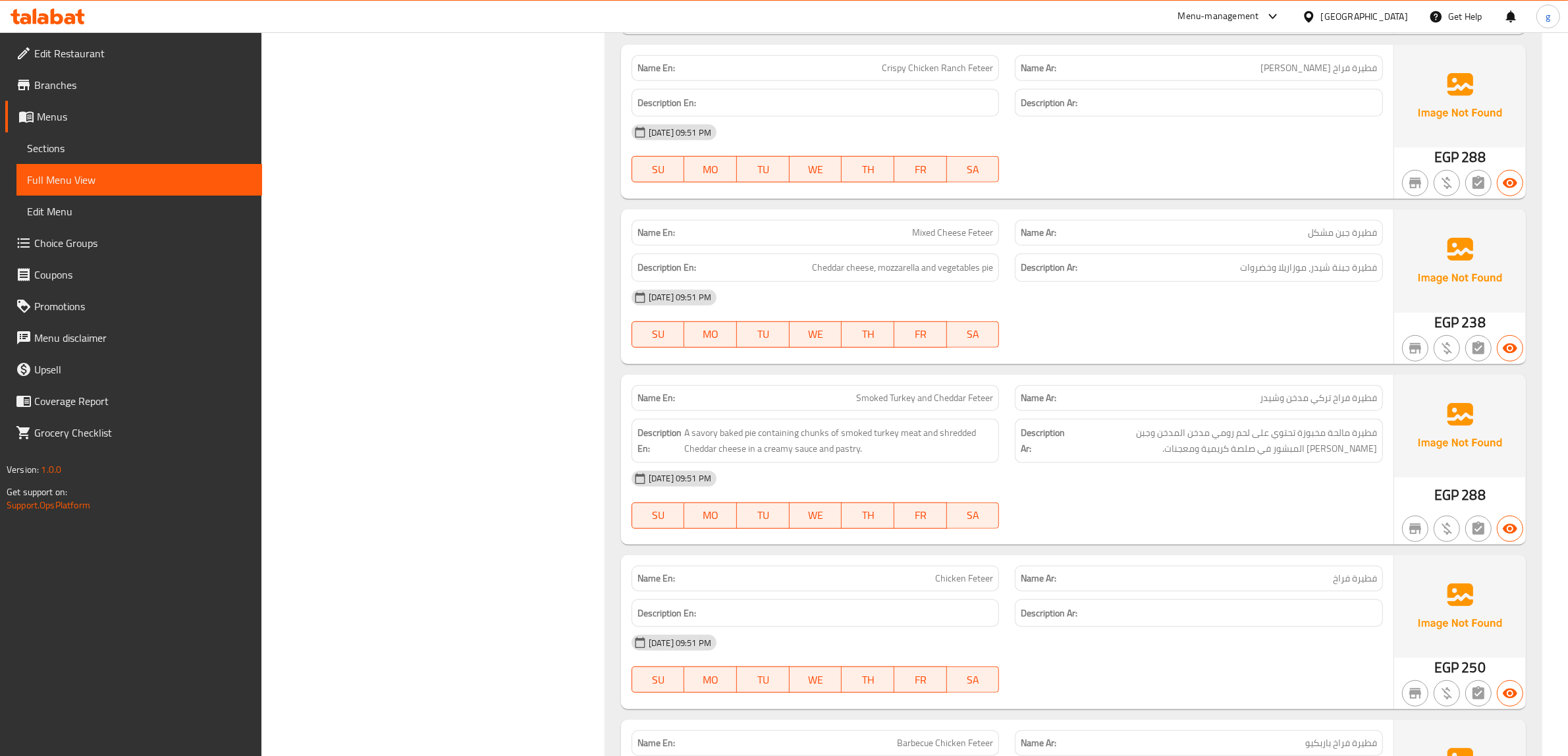
scroll to position [1193, 0]
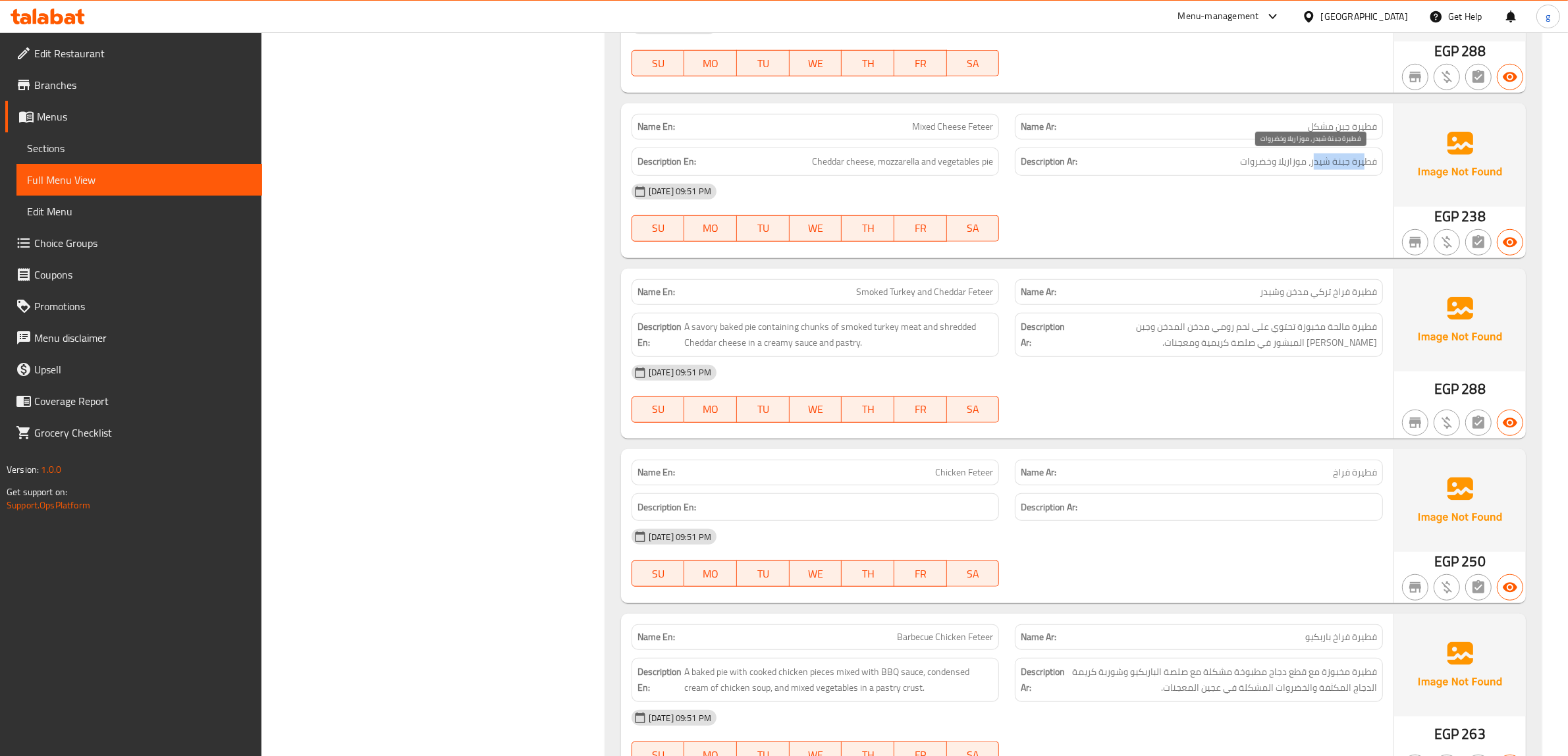
drag, startPoint x: 1365, startPoint y: 165, endPoint x: 1292, endPoint y: 167, distance: 73.0
click at [1308, 166] on span "فطيرة جبنة شيدر، موزاريلا وخضروات" at bounding box center [1308, 162] width 137 height 16
drag, startPoint x: 834, startPoint y: 168, endPoint x: 858, endPoint y: 166, distance: 24.1
click at [858, 166] on span "Cheddar cheese, mozzarella and vegetables pie" at bounding box center [903, 162] width 181 height 16
drag, startPoint x: 895, startPoint y: 170, endPoint x: 962, endPoint y: 169, distance: 67.0
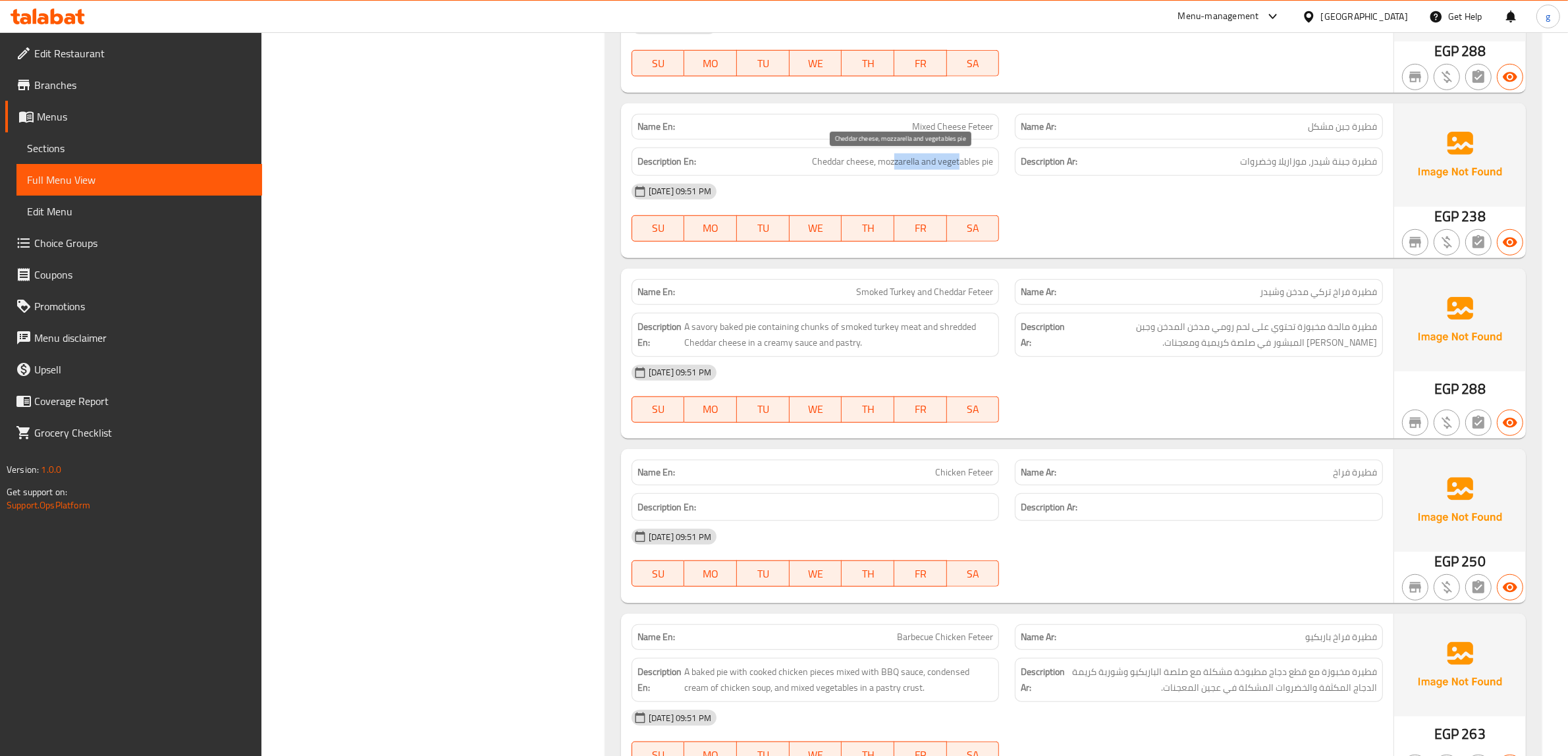
click at [962, 169] on span "Cheddar cheese, mozzarella and vegetables pie" at bounding box center [903, 162] width 181 height 16
click at [968, 170] on h6 "Description En: Cheddar cheese, mozzarella and vegetables pie" at bounding box center [816, 162] width 357 height 16
click at [824, 153] on div "Description En: Cheddar cheese, mozzarella and vegetables pie" at bounding box center [815, 162] width 368 height 28
click at [835, 158] on span "Cheddar cheese, mozzarella and vegetables pie" at bounding box center [903, 162] width 181 height 16
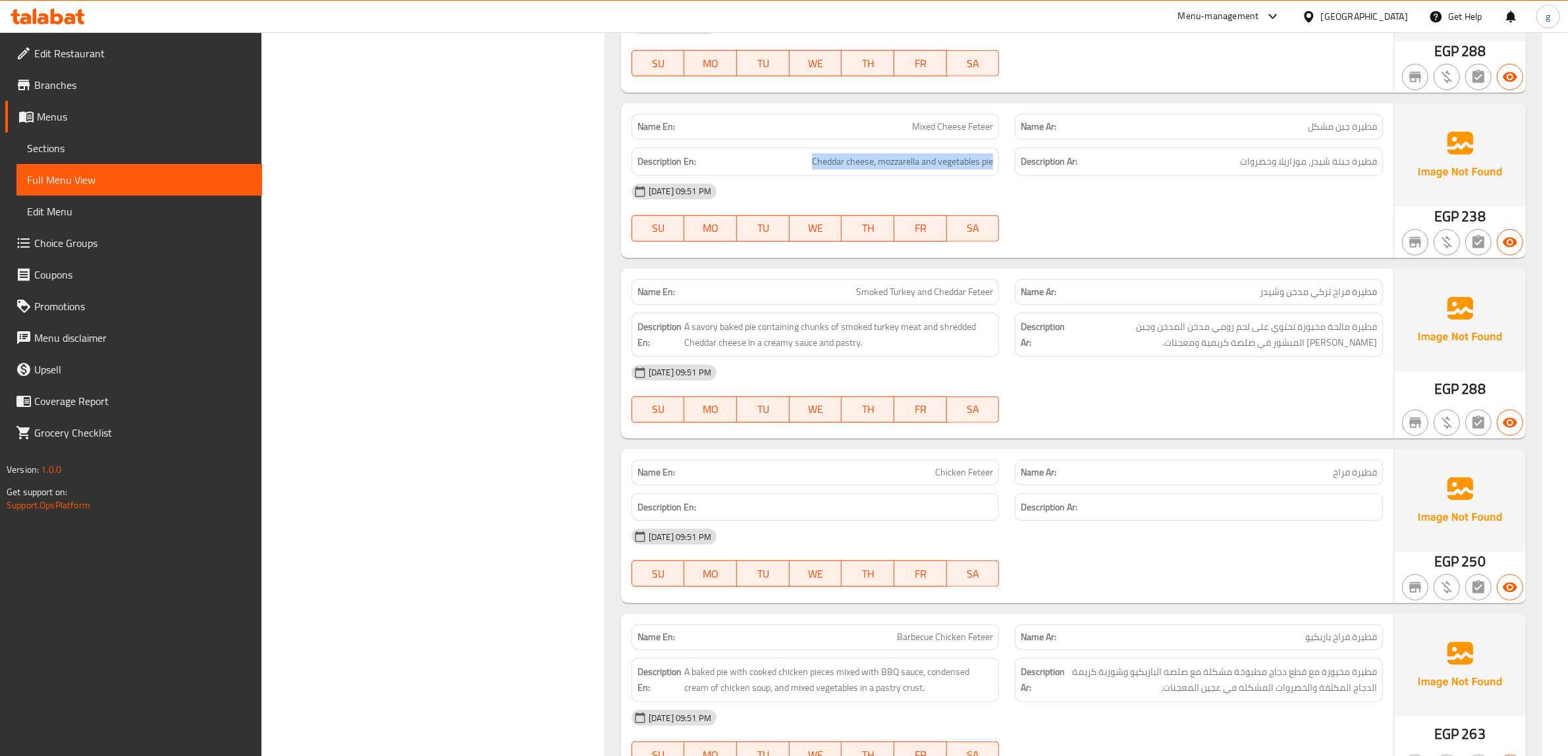
click at [999, 163] on div "Description En: Cheddar cheese, mozzarella and vegetables pie" at bounding box center [815, 162] width 368 height 28
copy span "Cheddar cheese, mozzarella and vegetables pie"
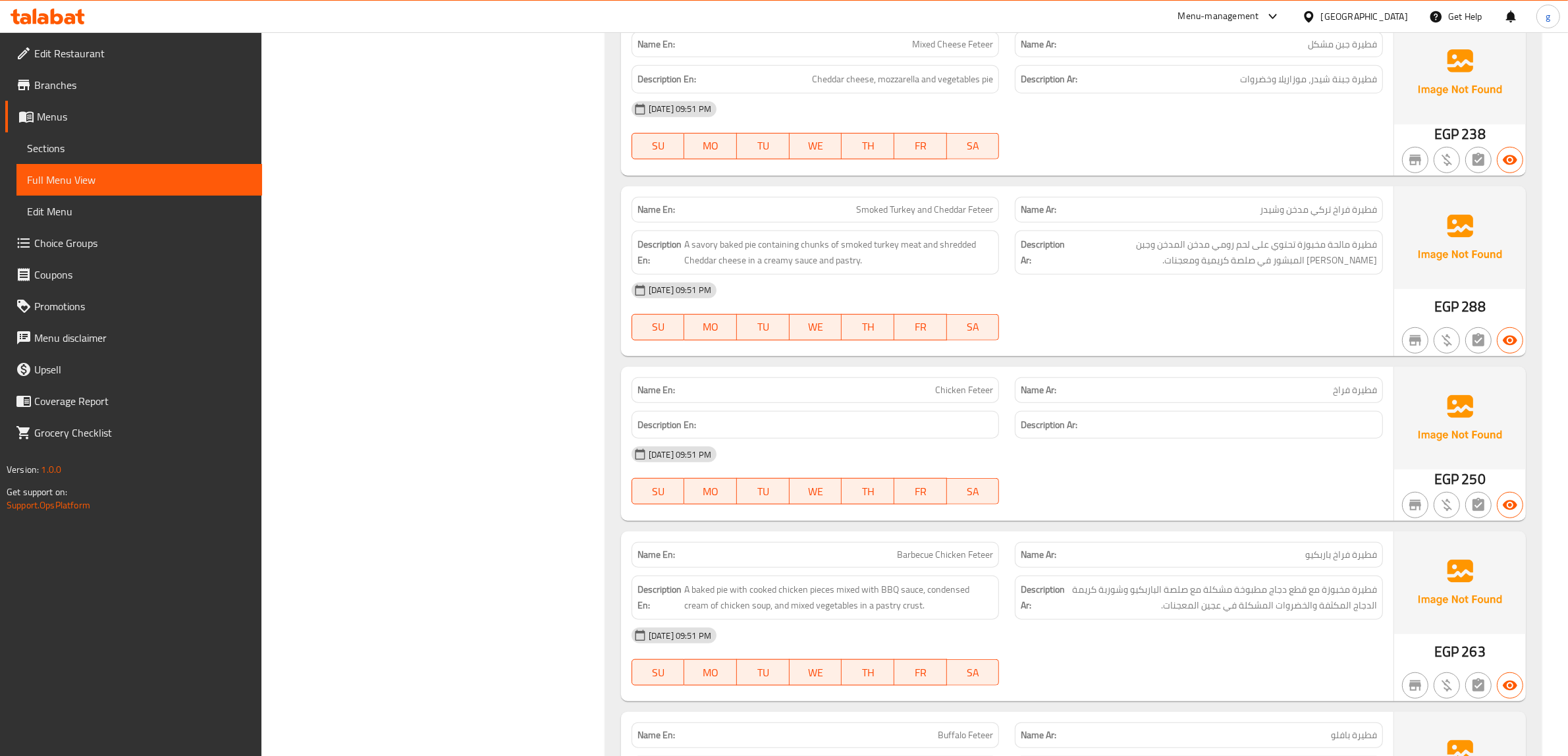
click at [1342, 216] on span "فطيرة فراخ تركي مدخن وشيدر" at bounding box center [1318, 209] width 117 height 14
drag, startPoint x: 894, startPoint y: 221, endPoint x: 994, endPoint y: 234, distance: 100.8
click at [975, 221] on div "Name En: Smoked Turkey and Cheddar Feteer" at bounding box center [815, 210] width 368 height 26
click at [1325, 201] on div "Name Ar: فطيرة فراخ تركي مدخن وشيدر" at bounding box center [1199, 210] width 368 height 26
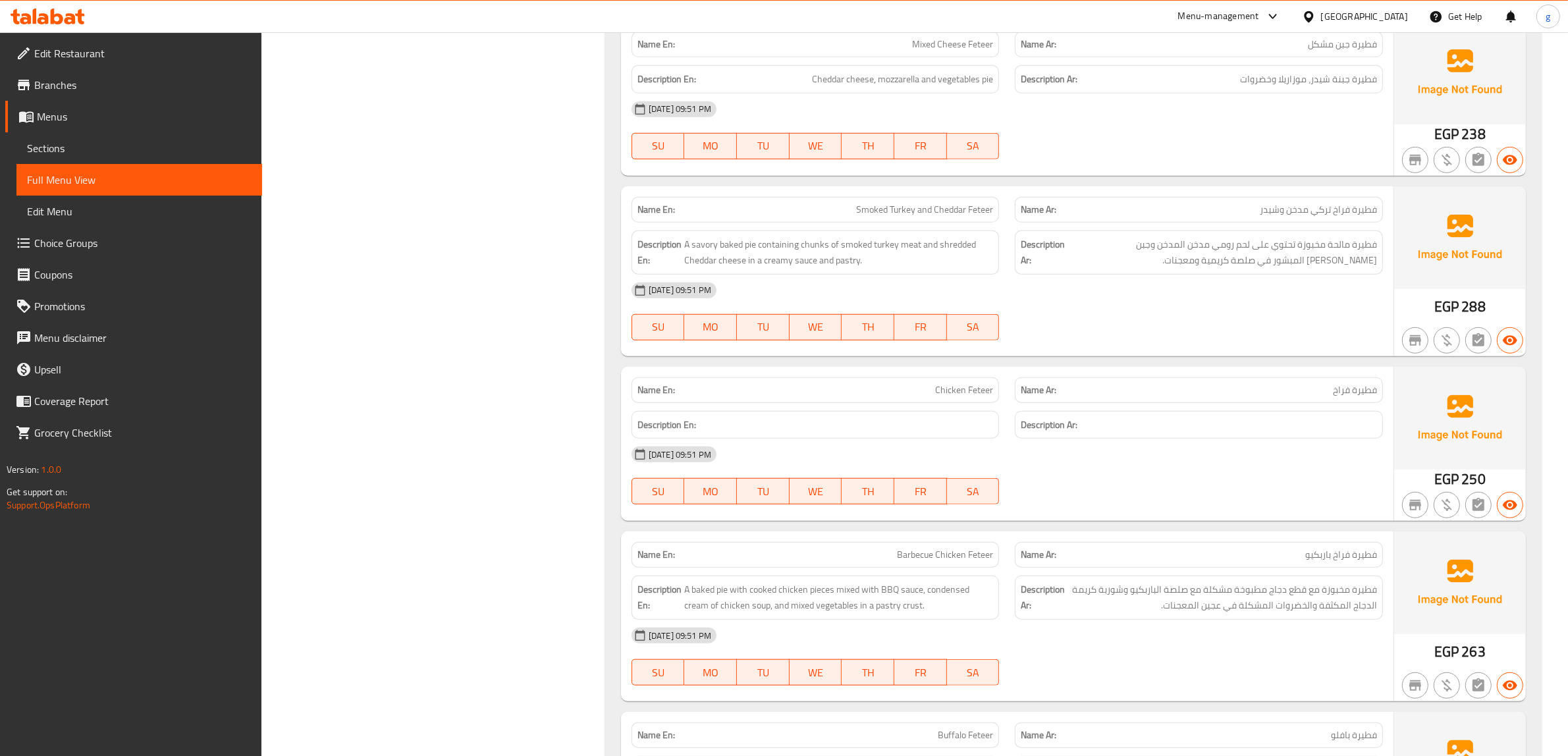
click at [1339, 213] on span "فطيرة فراخ تركي مدخن وشيدر" at bounding box center [1318, 209] width 117 height 14
copy span "فطيرة فراخ تركي مدخن وشيدر"
click at [819, 241] on span "A savory baked pie containing chunks of smoked turkey meat and shredded Cheddar…" at bounding box center [838, 252] width 310 height 32
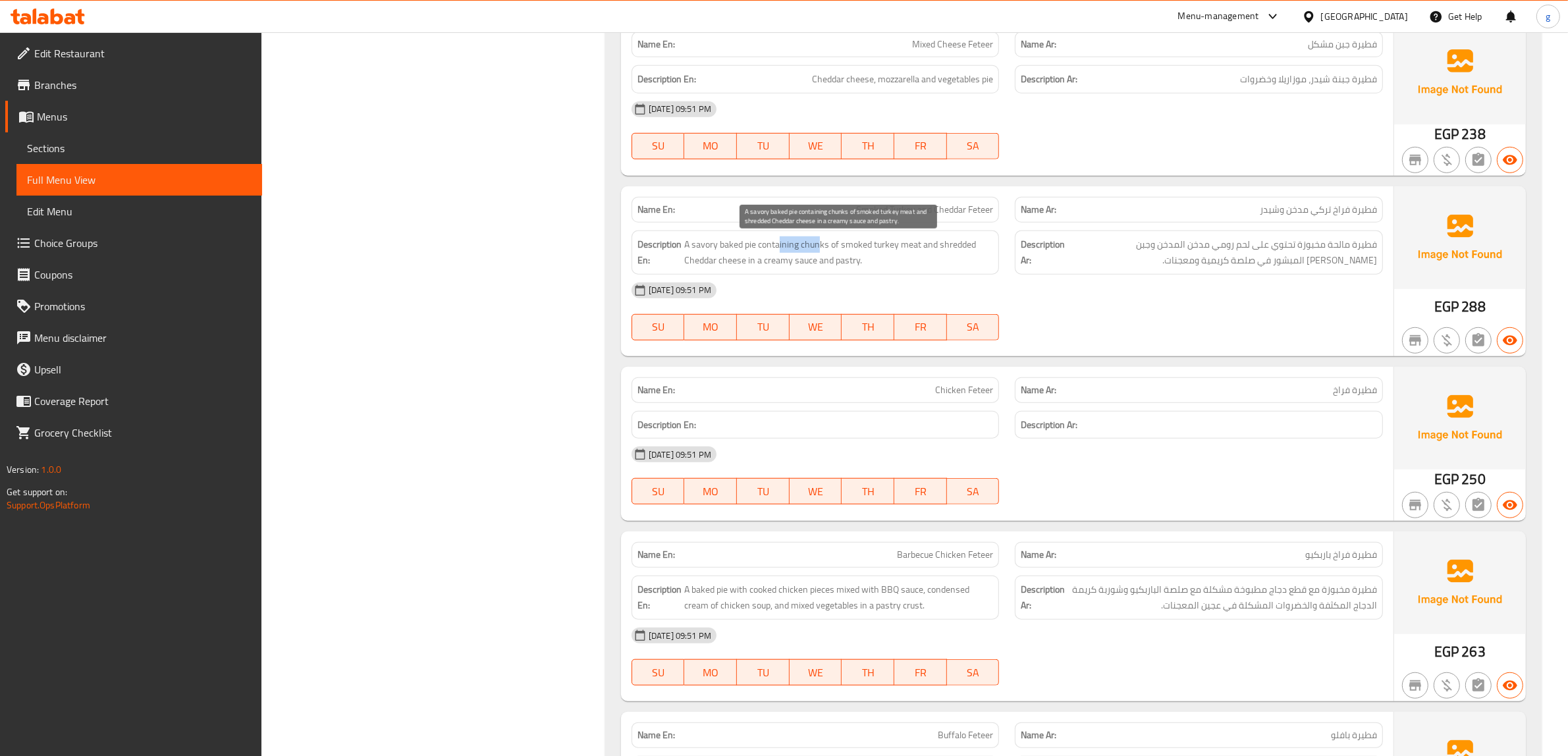
click at [820, 251] on span "A savory baked pie containing chunks of smoked turkey meat and shredded Cheddar…" at bounding box center [838, 252] width 310 height 32
click at [851, 251] on span "A savory baked pie containing chunks of smoked turkey meat and shredded Cheddar…" at bounding box center [838, 252] width 310 height 32
click at [877, 255] on span "A savory baked pie containing chunks of smoked turkey meat and shredded Cheddar…" at bounding box center [838, 252] width 310 height 32
drag, startPoint x: 1342, startPoint y: 245, endPoint x: 1233, endPoint y: 264, distance: 110.6
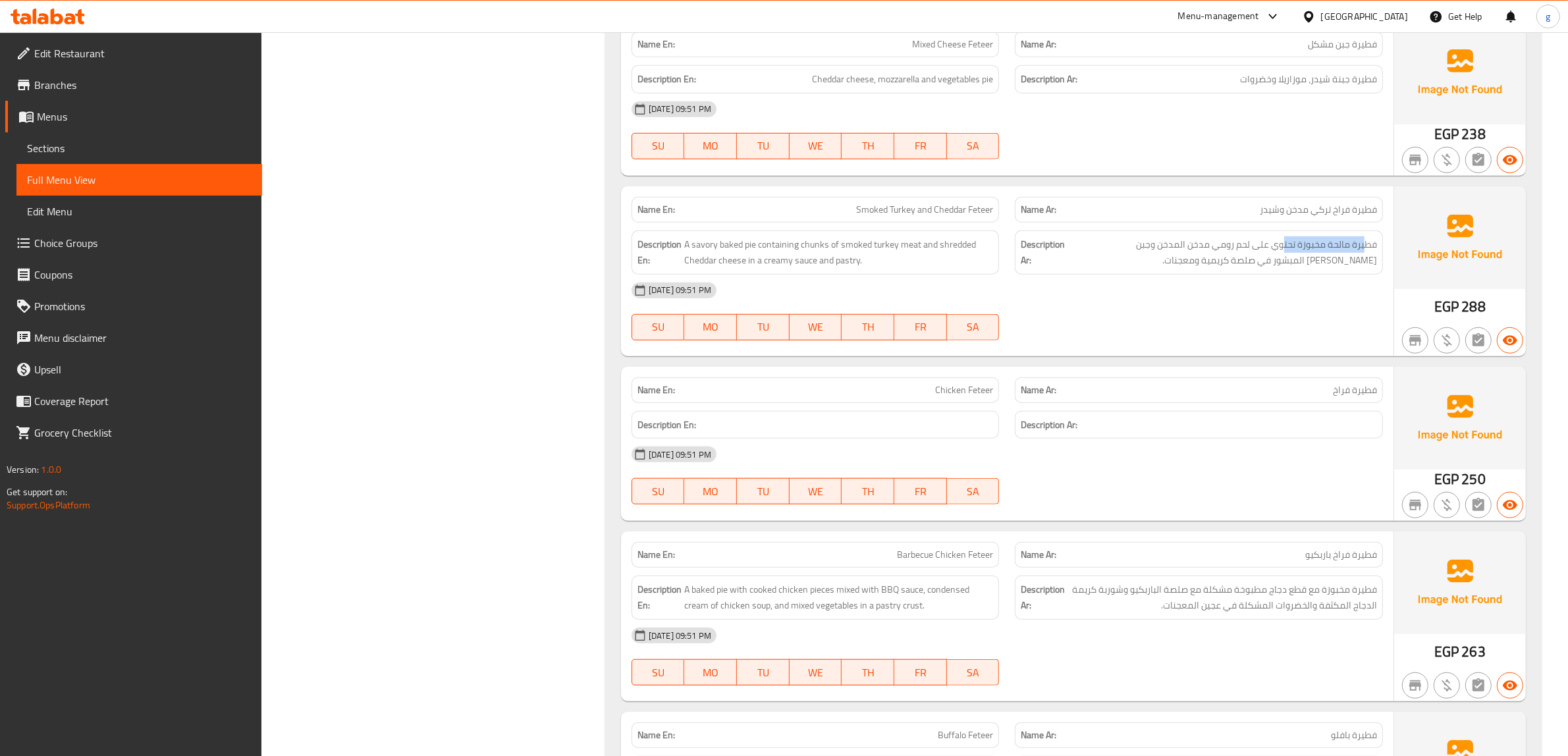
click at [1404, 245] on div "Name En: Smoked Turkey and Cheddar Feteer Name Ar: فطيرة فراخ تركي مدخن وشيدر D…" at bounding box center [1073, 271] width 905 height 170
drag, startPoint x: 871, startPoint y: 264, endPoint x: 885, endPoint y: 271, distance: 15.7
click at [885, 271] on div "Description En: A savory baked pie containing chunks of smoked turkey meat and …" at bounding box center [815, 253] width 368 height 44
click at [815, 243] on span "A savory baked pie containing chunks of smoked turkey meat and shredded Cheddar…" at bounding box center [838, 252] width 310 height 32
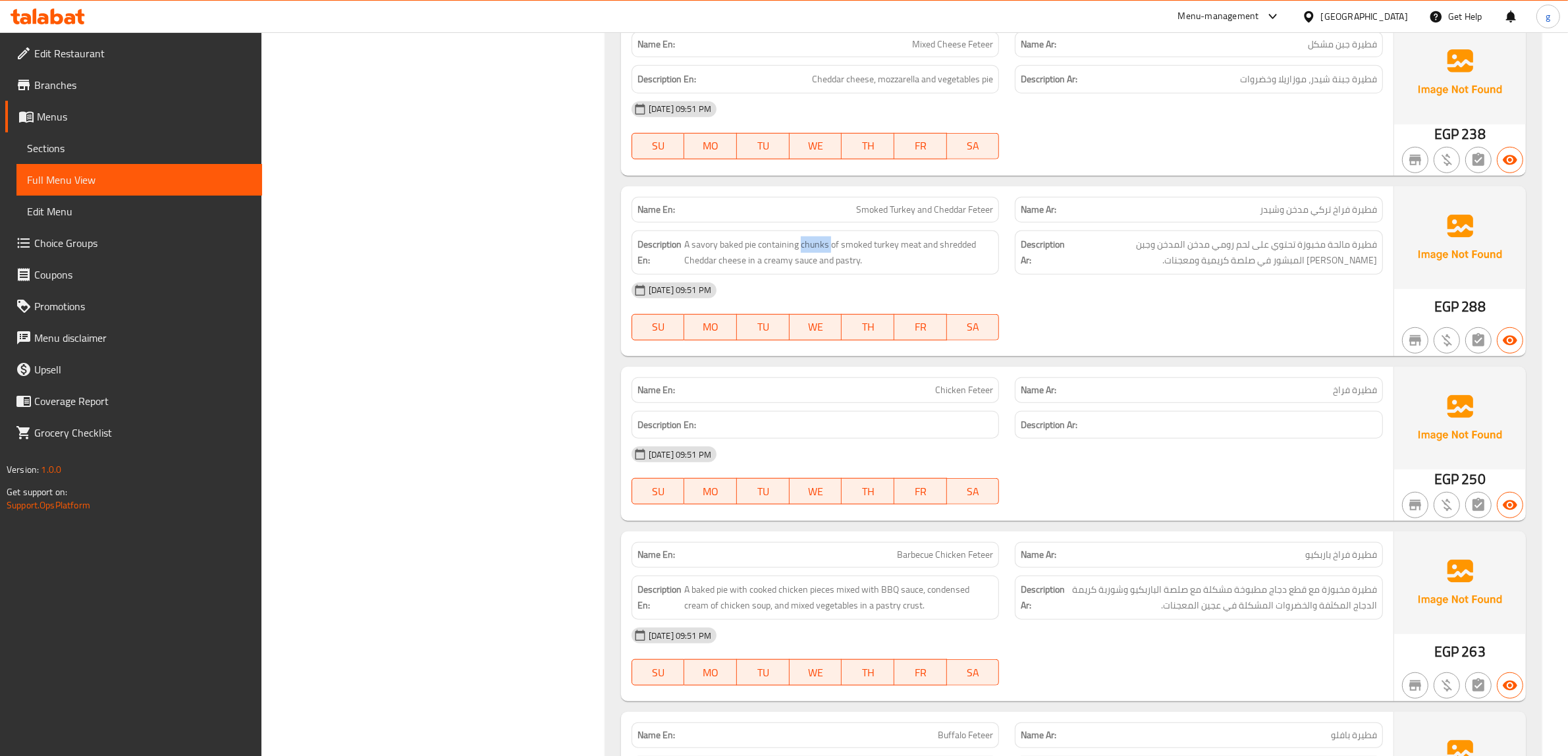
drag, startPoint x: 1282, startPoint y: 251, endPoint x: 1101, endPoint y: 288, distance: 184.7
click at [1101, 288] on div "Name En: Smoked Turkey and Cheddar Feteer Name Ar: فطيرة فراخ تركي مدخن وشيدر D…" at bounding box center [1007, 271] width 772 height 170
click at [1100, 261] on span "فطيرة مالحة مخبوزة تحتوي على لحم رومي مدخن المدخن وجبن [PERSON_NAME] المبشور في…" at bounding box center [1222, 252] width 310 height 32
click at [881, 243] on span "A savory baked pie containing chunks of smoked turkey meat and shredded Cheddar…" at bounding box center [838, 252] width 310 height 32
drag, startPoint x: 1213, startPoint y: 259, endPoint x: 1305, endPoint y: 256, distance: 92.0
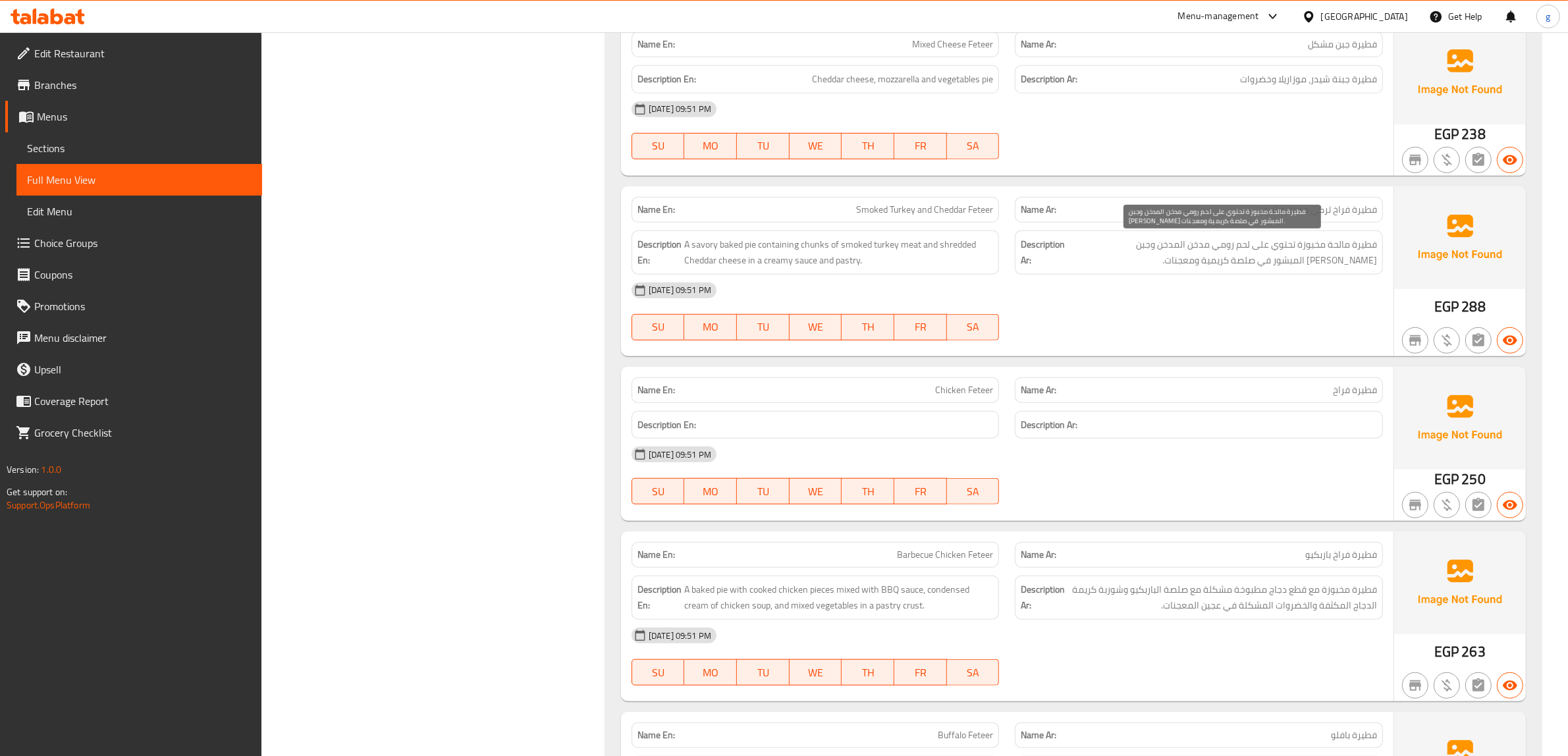
click at [1305, 256] on span "فطيرة مالحة مخبوزة تحتوي على لحم رومي مدخن المدخن وجبن [PERSON_NAME] المبشور في…" at bounding box center [1222, 252] width 310 height 32
drag, startPoint x: 1206, startPoint y: 239, endPoint x: 1266, endPoint y: 239, distance: 60.0
click at [1263, 238] on span "فطيرة مالحة مخبوزة تحتوي على لحم رومي مدخن المدخن وجبن [PERSON_NAME] المبشور في…" at bounding box center [1222, 252] width 310 height 32
click at [1223, 251] on span "فطيرة مالحة مخبوزة تحتوي على لحم رومي مدخن المدخن وجبن [PERSON_NAME] المبشور في…" at bounding box center [1222, 252] width 310 height 32
click at [1241, 246] on span "فطيرة مالحة مخبوزة تحتوي على لحم رومي مدخن المدخن وجبن [PERSON_NAME] المبشور في…" at bounding box center [1222, 252] width 310 height 32
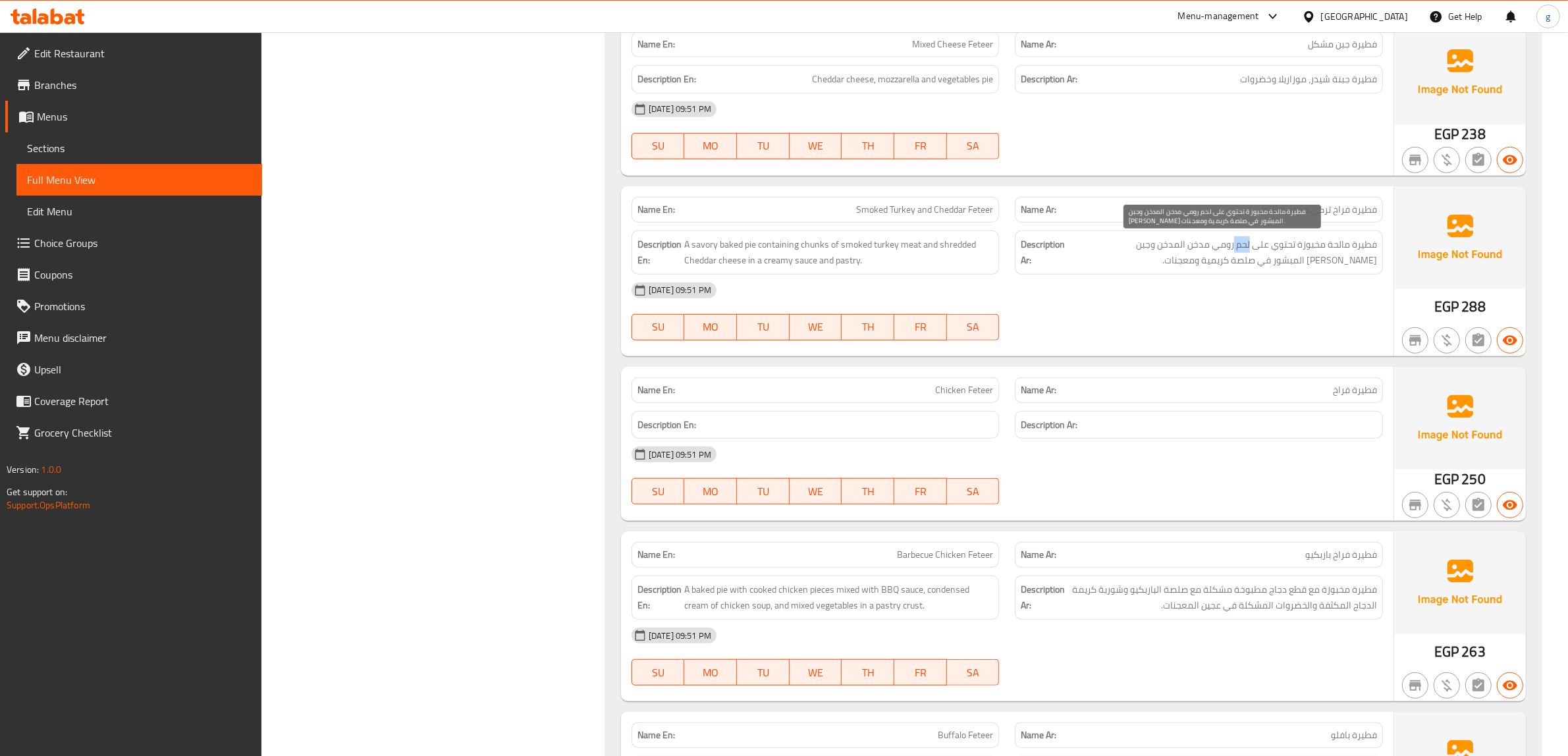
click at [1241, 246] on span "فطيرة مالحة مخبوزة تحتوي على لحم رومي مدخن المدخن وجبن [PERSON_NAME] المبشور في…" at bounding box center [1222, 252] width 310 height 32
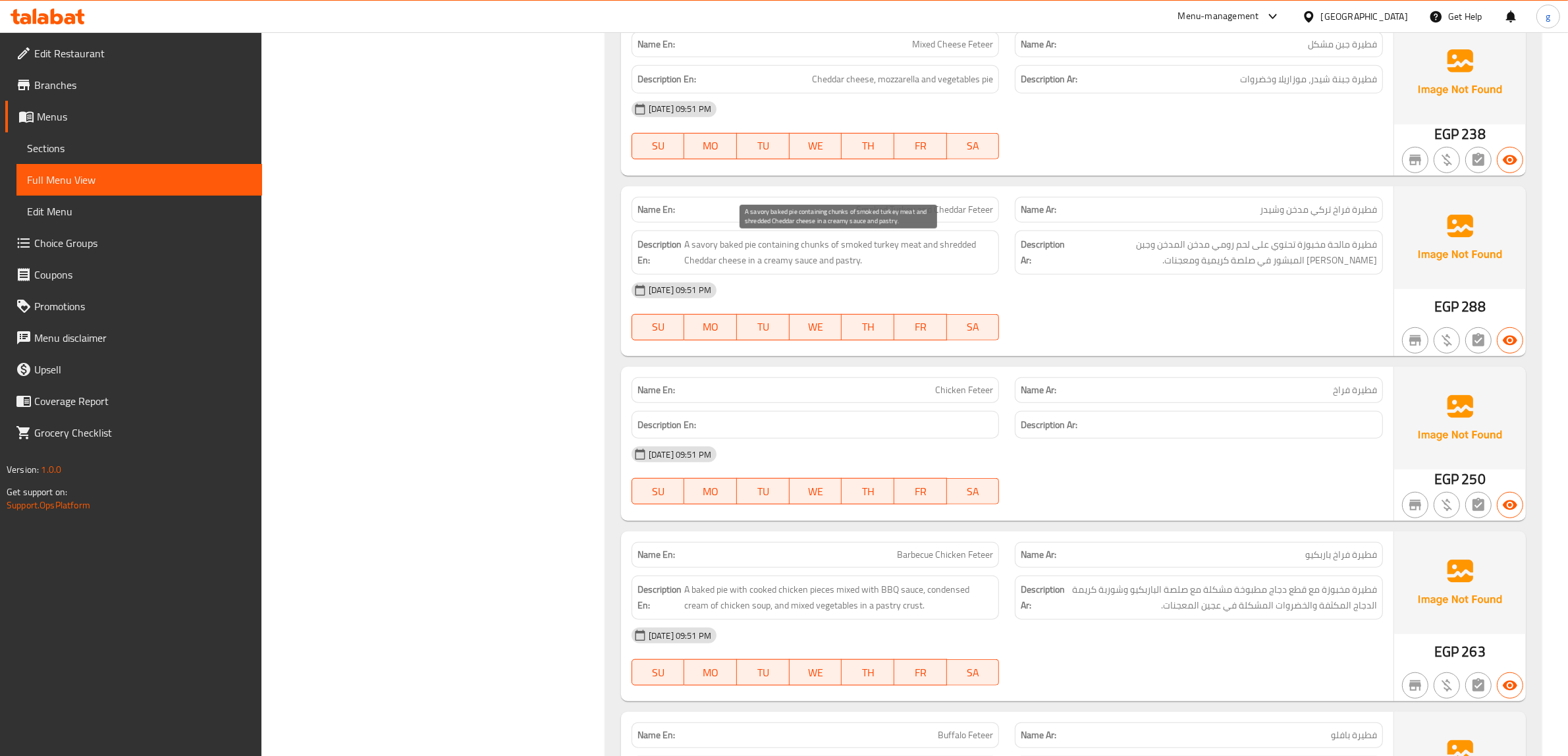
click at [909, 244] on span "A savory baked pie containing chunks of smoked turkey meat and shredded Cheddar…" at bounding box center [838, 252] width 310 height 32
click at [1021, 320] on div "Name En: Smoked Turkey and Cheddar Feteer Name Ar: فطيرة فراخ تركي مدخن وشيدر D…" at bounding box center [1007, 271] width 772 height 170
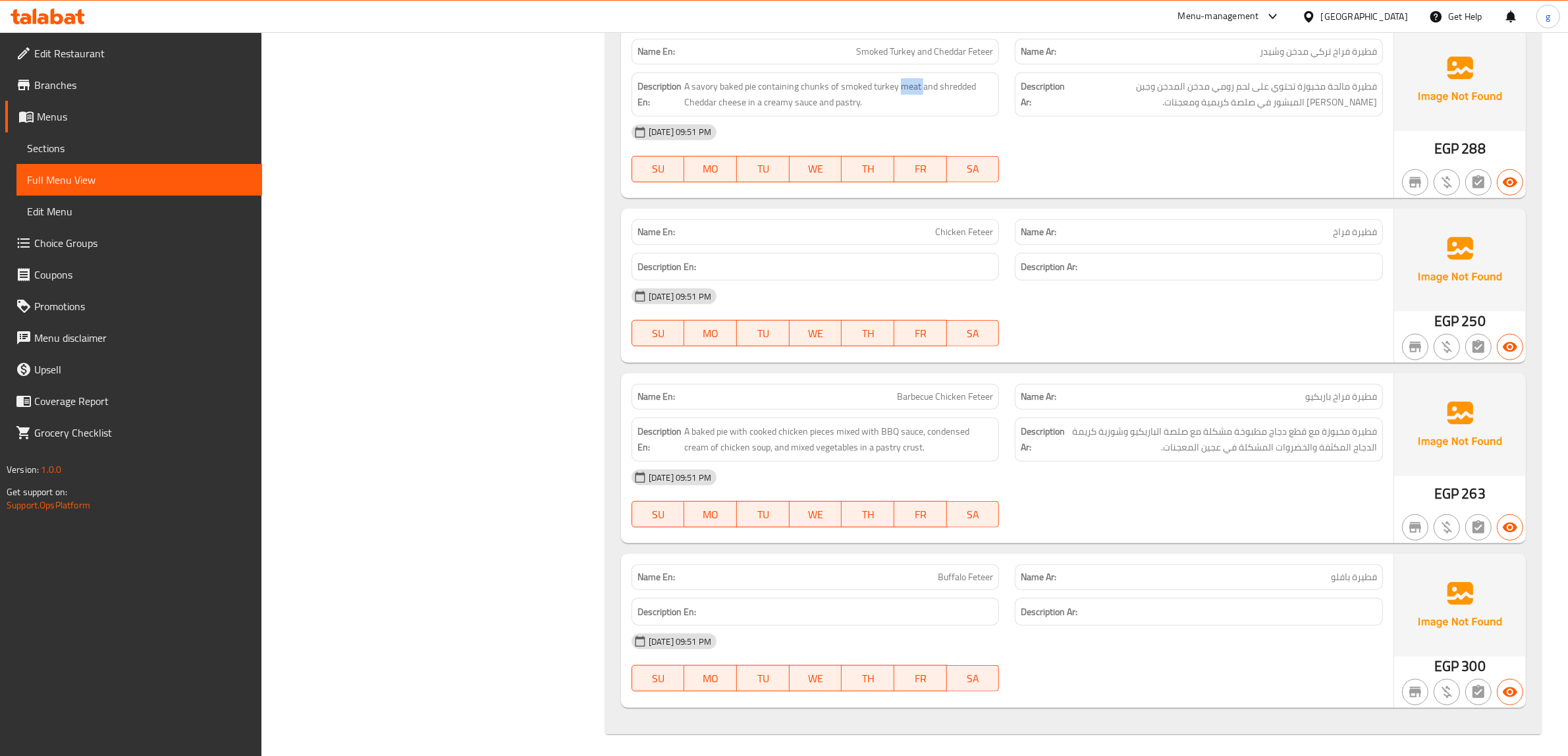
scroll to position [1440, 0]
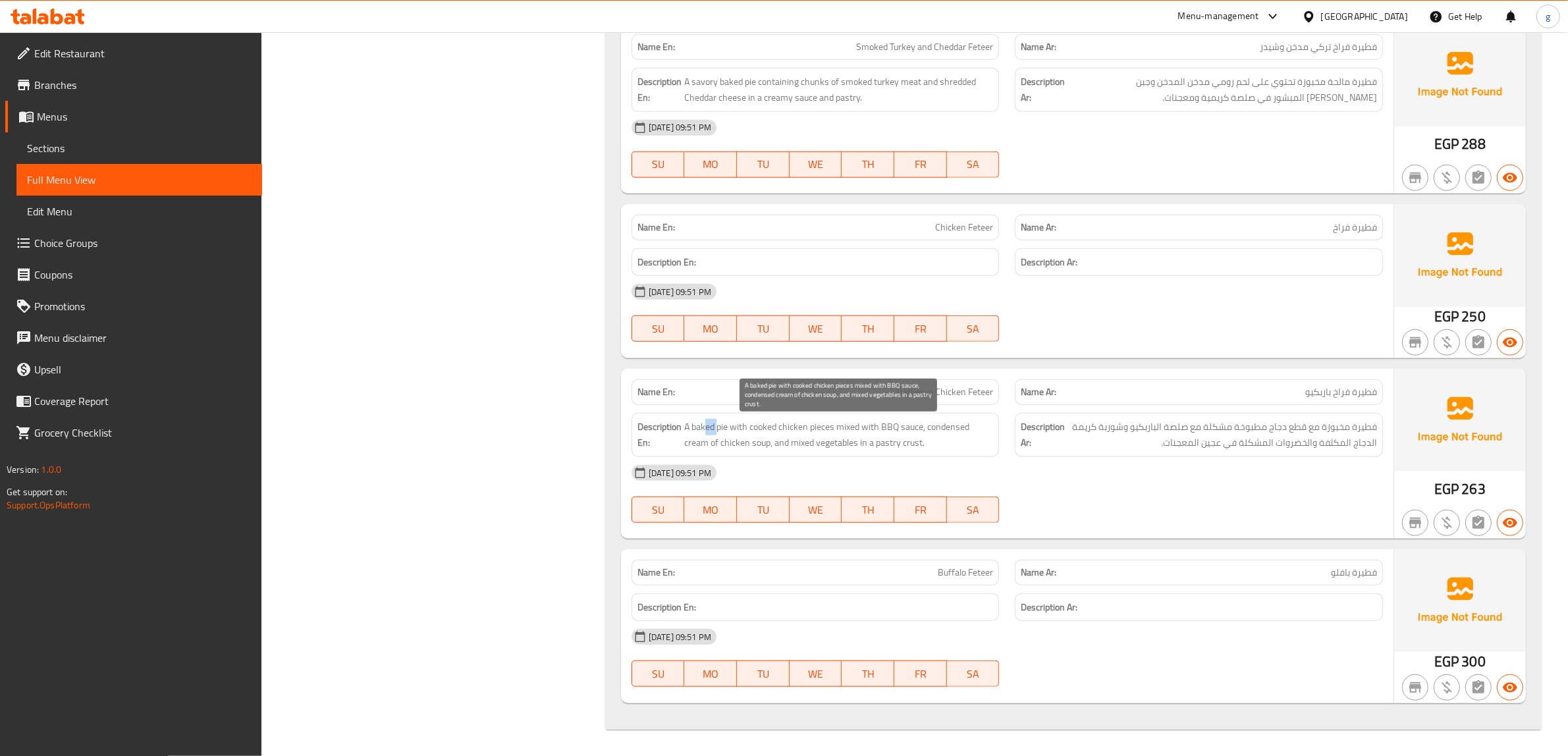
click at [719, 421] on span "A baked pie with cooked chicken pieces mixed with BBQ sauce, condensed cream of…" at bounding box center [838, 435] width 310 height 32
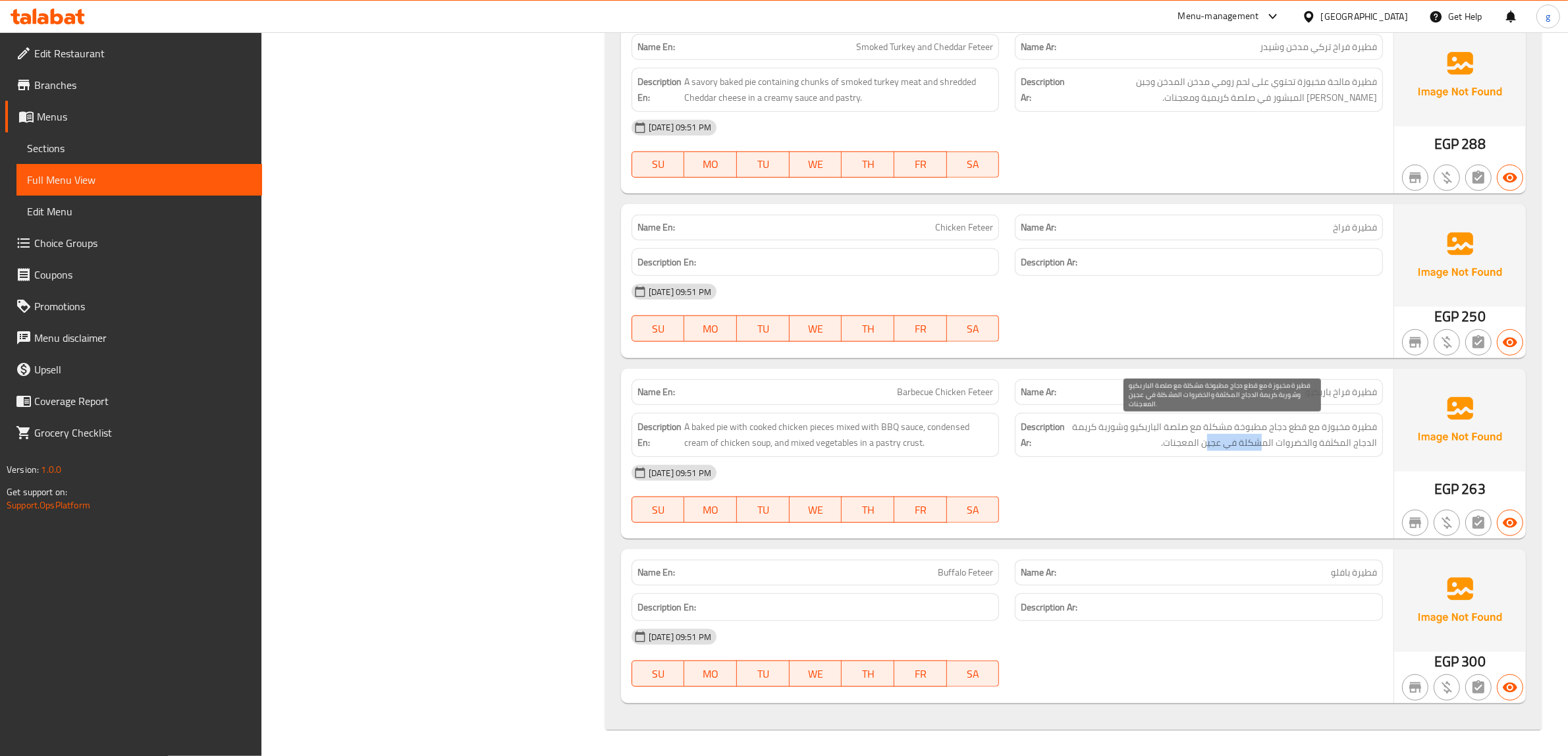
drag, startPoint x: 1206, startPoint y: 436, endPoint x: 1245, endPoint y: 475, distance: 55.2
click at [1266, 443] on span "فطيرة مخبوزة مع قطع دجاج مطبوخة مشكلة مع صلصة الباربكيو وشوربة كريمة الدجاج الم…" at bounding box center [1222, 435] width 310 height 32
click at [1248, 439] on span "فطيرة مخبوزة مع قطع دجاج مطبوخة مشكلة مع صلصة الباربكيو وشوربة كريمة الدجاج الم…" at bounding box center [1222, 435] width 310 height 32
drag, startPoint x: 1279, startPoint y: 429, endPoint x: 1184, endPoint y: 424, distance: 95.1
click at [1194, 426] on span "فطيرة مخبوزة مع قطع دجاج مطبوخة مشكلة مع صلصة الباربكيو وشوربة كريمة الدجاج الم…" at bounding box center [1222, 435] width 310 height 32
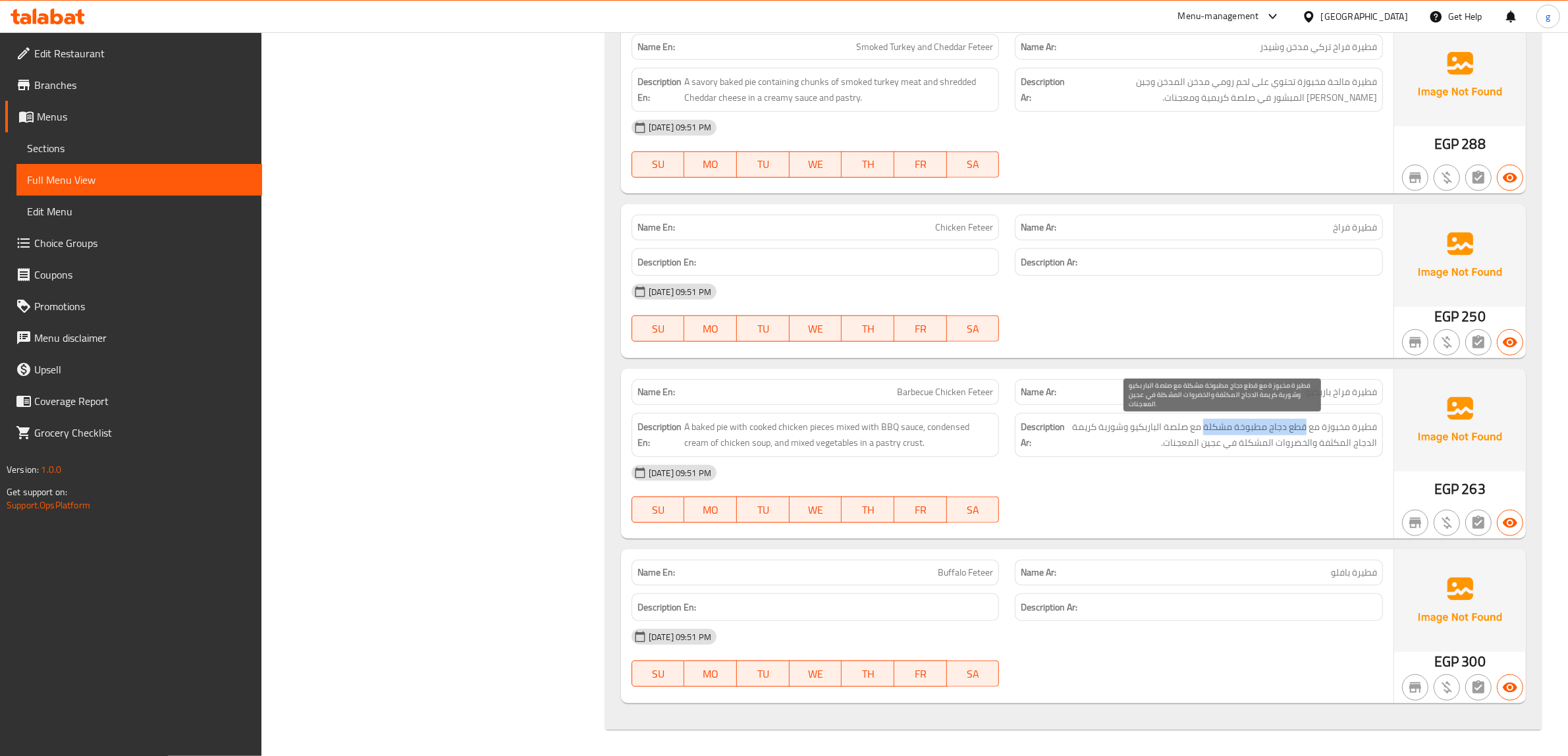
drag, startPoint x: 1304, startPoint y: 420, endPoint x: 1206, endPoint y: 419, distance: 98.0
click at [1206, 419] on span "فطيرة مخبوزة مع قطع دجاج مطبوخة مشكلة مع صلصة الباربكيو وشوربة كريمة الدجاج الم…" at bounding box center [1222, 435] width 310 height 32
click at [1197, 423] on span "فطيرة مخبوزة مع قطع دجاج مطبوخة مشكلة مع صلصة الباربكيو وشوربة كريمة الدجاج الم…" at bounding box center [1222, 435] width 310 height 32
click at [1179, 430] on span "فطيرة مخبوزة مع قطع دجاج مطبوخة مشكلة مع صلصة الباربكيو وشوربة كريمة الدجاج الم…" at bounding box center [1222, 435] width 310 height 32
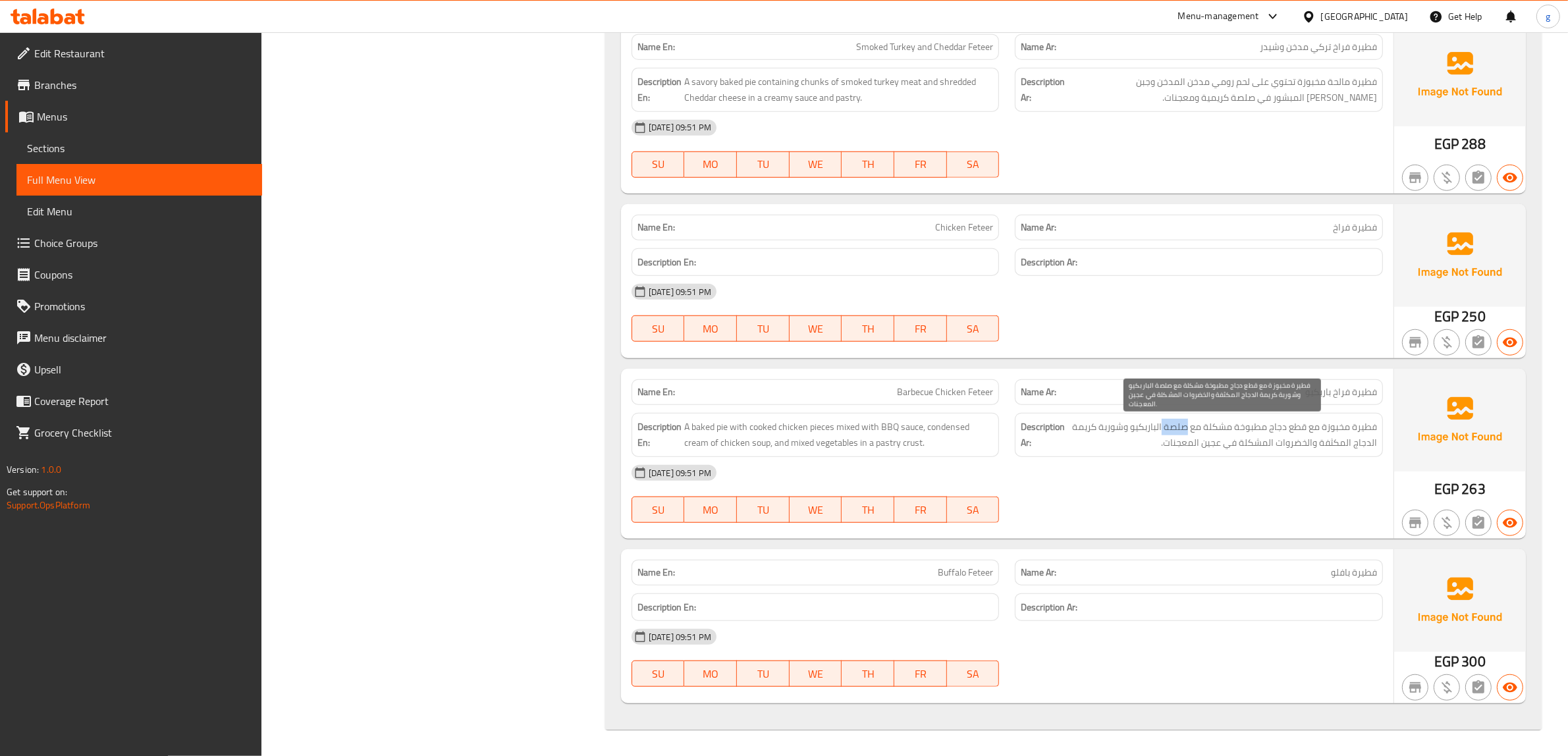
click at [1179, 430] on span "فطيرة مخبوزة مع قطع دجاج مطبوخة مشكلة مع صلصة الباربكيو وشوربة كريمة الدجاج الم…" at bounding box center [1222, 435] width 310 height 32
click at [1132, 431] on span "فطيرة مخبوزة مع قطع دجاج مطبوخة مشكلة مع صلصة الباربكيو وشوربة كريمة الدجاج الم…" at bounding box center [1222, 435] width 310 height 32
click at [1354, 410] on div "Description Ar: فطيرة مخبوزة مع قطع دجاج مطبوخة مشكلة مع صلصة الباربكيو وشوربة …" at bounding box center [1199, 435] width 384 height 60
click at [1345, 391] on span "فطيرة فراخ باربكيو" at bounding box center [1341, 392] width 72 height 14
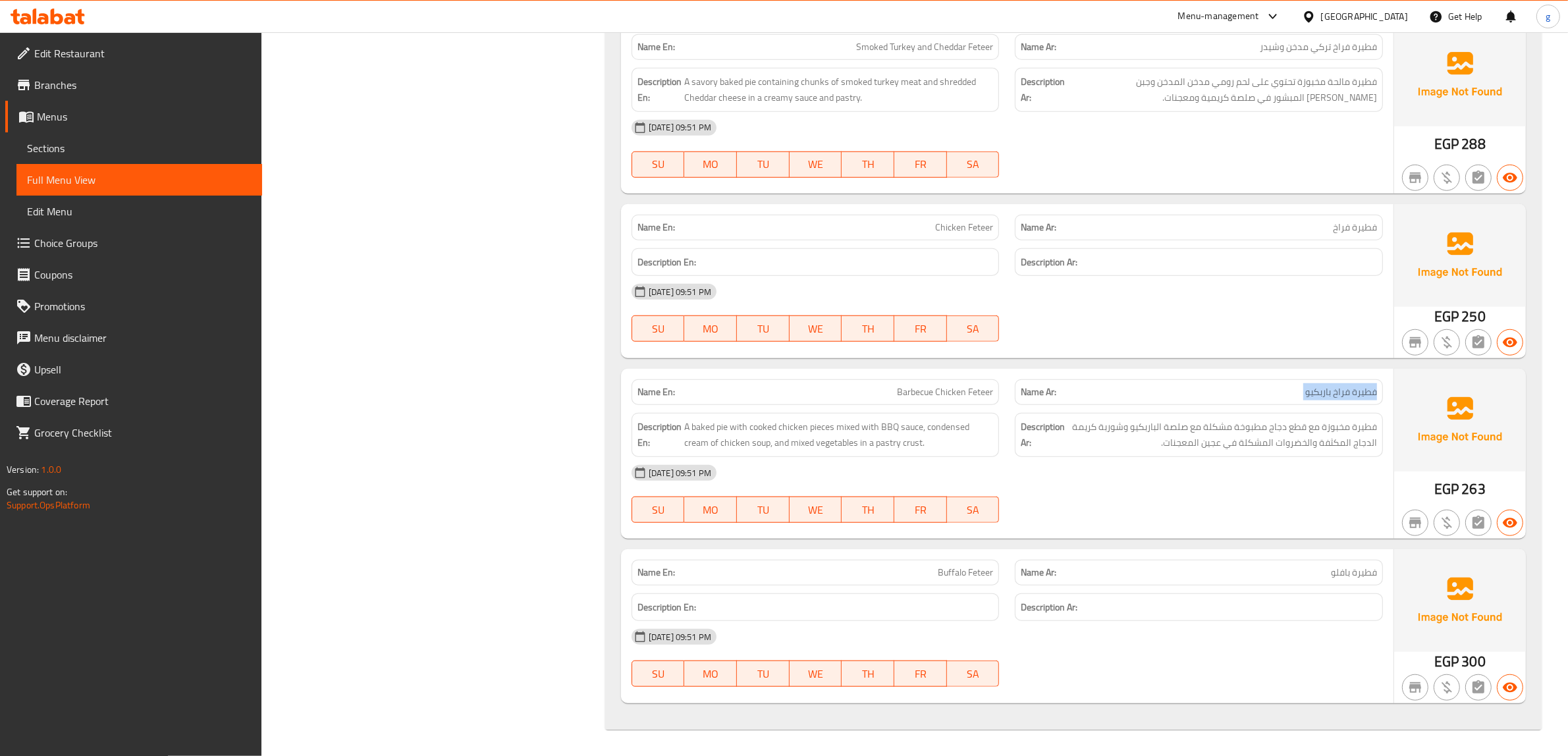
click at [1345, 391] on span "فطيرة فراخ باربكيو" at bounding box center [1341, 392] width 72 height 14
copy span "فطيرة فراخ باربكيو"
drag, startPoint x: 1091, startPoint y: 426, endPoint x: 1064, endPoint y: 432, distance: 27.7
click at [1068, 429] on span "فطيرة مخبوزة مع قطع دجاج مطبوخة مشكلة مع صلصة الباربكيو وشوربة كريمة الدجاج الم…" at bounding box center [1222, 435] width 310 height 32
click at [1125, 450] on span "فطيرة مخبوزة مع قطع دجاج مطبوخة مشكلة مع صلصة الباربكيو وشوربة كريمة الدجاج الم…" at bounding box center [1222, 435] width 310 height 32
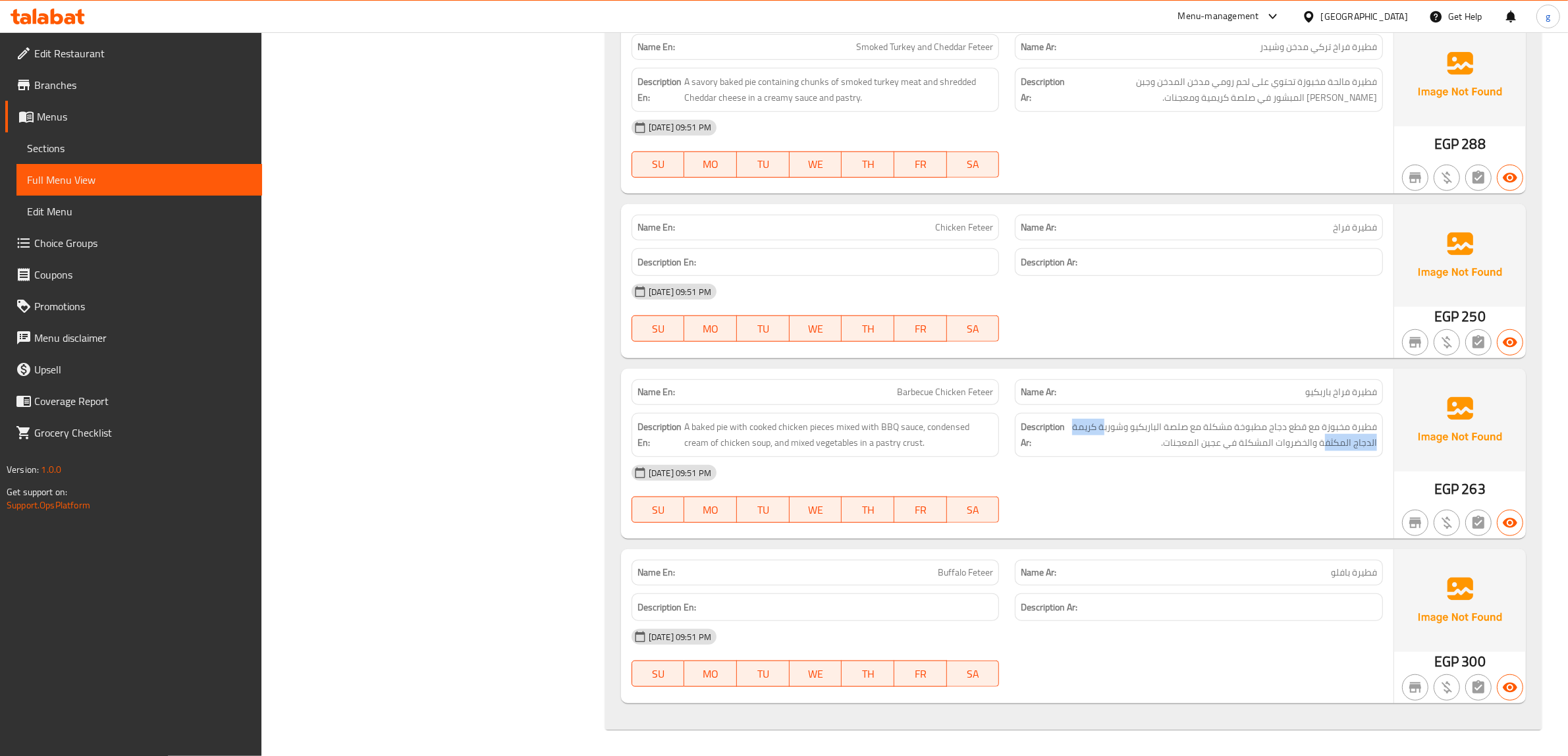
drag, startPoint x: 1103, startPoint y: 424, endPoint x: 1327, endPoint y: 453, distance: 225.9
click at [1327, 453] on div "Description Ar: فطيرة مخبوزة مع قطع دجاج مطبوخة مشكلة مع صلصة الباربكيو وشوربة …" at bounding box center [1199, 435] width 368 height 44
click at [766, 449] on span "A baked pie with cooked chicken pieces mixed with BBQ sauce, condensed cream of…" at bounding box center [838, 435] width 310 height 32
click at [742, 448] on span "A baked pie with cooked chicken pieces mixed with BBQ sauce, condensed cream of…" at bounding box center [838, 435] width 310 height 32
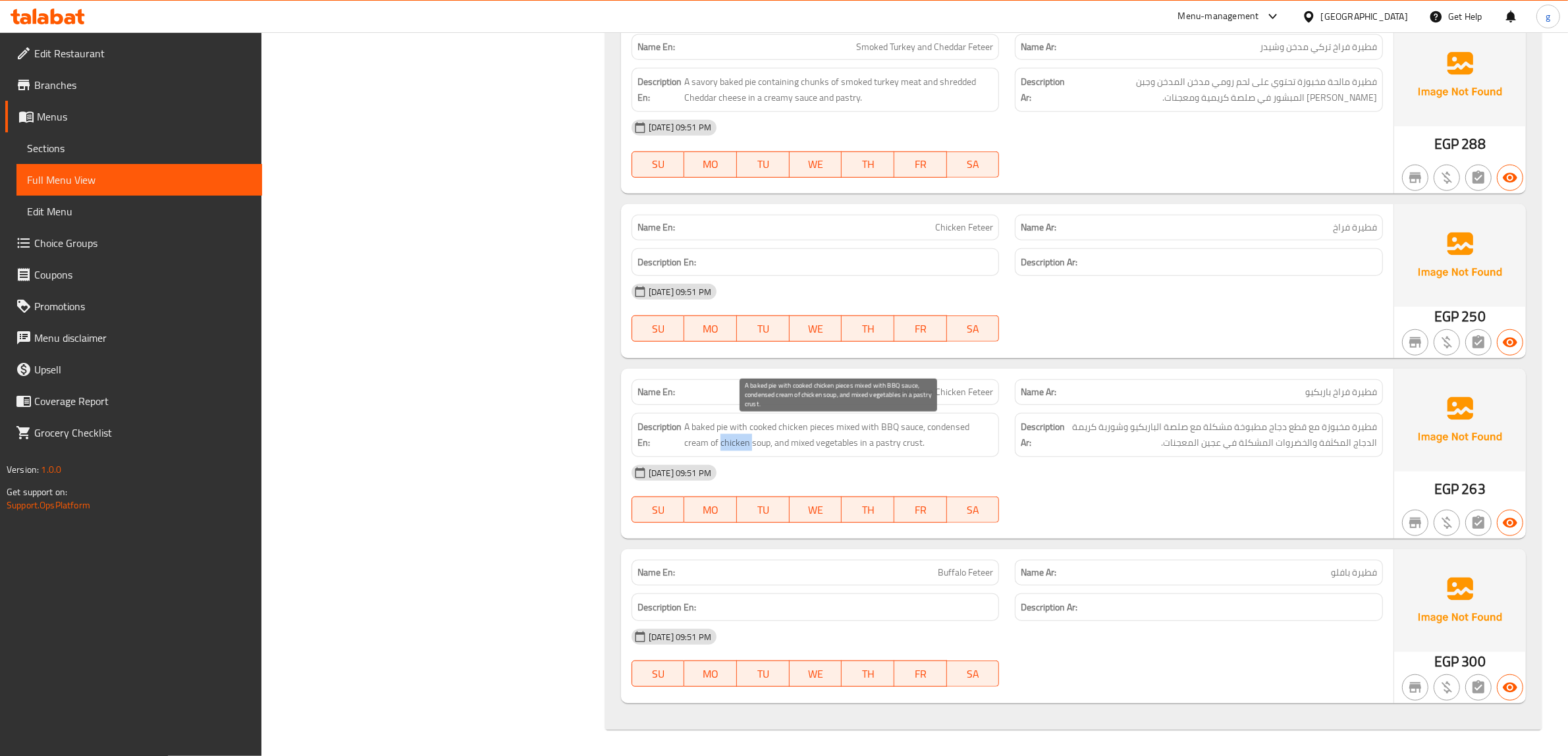
click at [742, 448] on span "A baked pie with cooked chicken pieces mixed with BBQ sauce, condensed cream of…" at bounding box center [838, 435] width 310 height 32
drag, startPoint x: 937, startPoint y: 430, endPoint x: 893, endPoint y: 438, distance: 44.7
click at [937, 430] on span "A baked pie with cooked chicken pieces mixed with BBQ sauce, condensed cream of…" at bounding box center [838, 435] width 310 height 32
drag, startPoint x: 715, startPoint y: 446, endPoint x: 771, endPoint y: 445, distance: 56.0
click at [765, 446] on span "A baked pie with cooked chicken pieces mixed with BBQ sauce, condensed cream of…" at bounding box center [838, 435] width 310 height 32
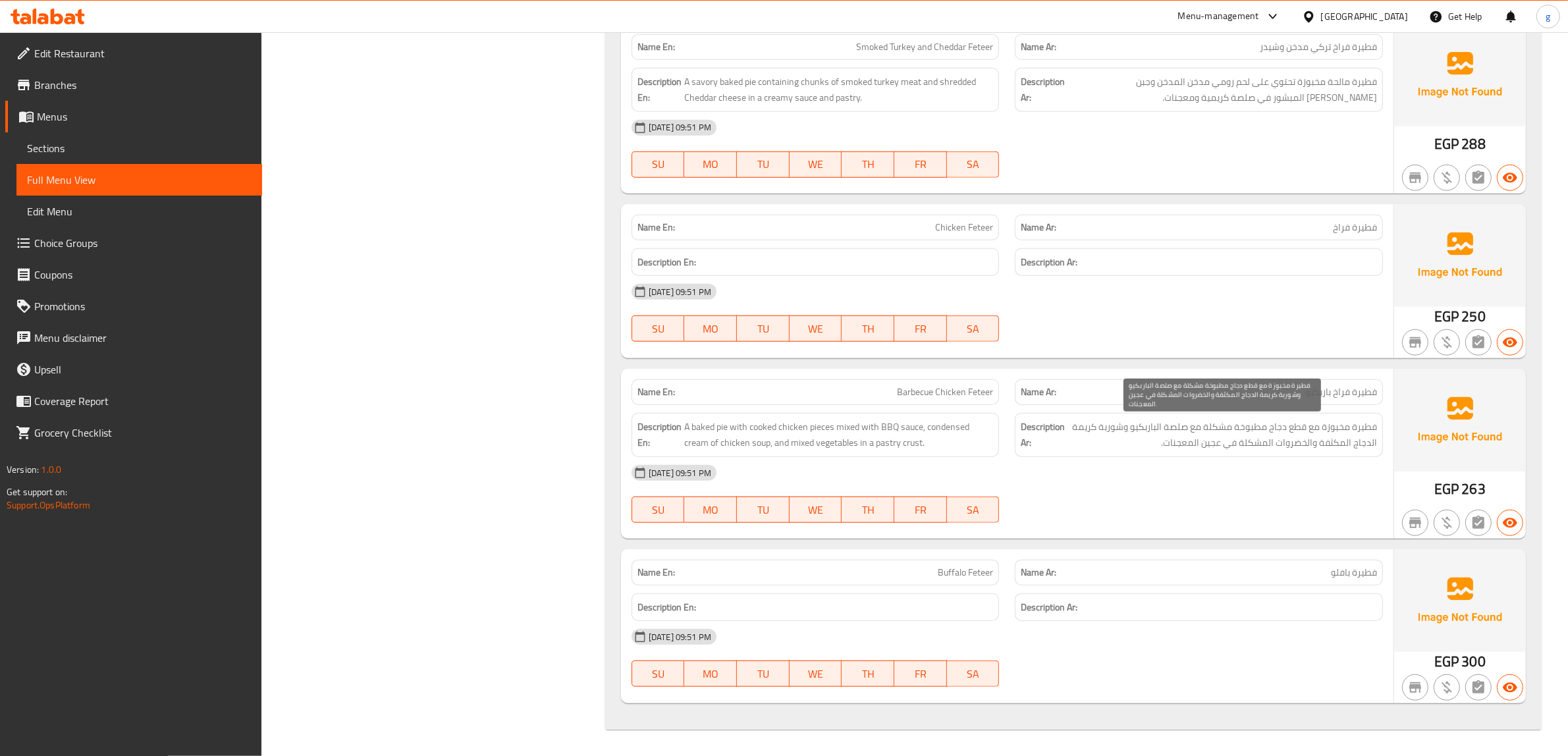
drag, startPoint x: 1100, startPoint y: 427, endPoint x: 1083, endPoint y: 429, distance: 17.1
click at [1098, 426] on span "فطيرة مخبوزة مع قطع دجاج مطبوخة مشكلة مع صلصة الباربكيو وشوربة كريمة الدجاج الم…" at bounding box center [1222, 435] width 310 height 32
drag, startPoint x: 1363, startPoint y: 453, endPoint x: 1290, endPoint y: 453, distance: 73.0
click at [1290, 453] on div "Description Ar: فطيرة مخبوزة مع قطع دجاج مطبوخة مشكلة مع صلصة الباربكيو وشوربة …" at bounding box center [1199, 435] width 368 height 44
click at [1309, 453] on div "Description Ar: فطيرة مخبوزة مع قطع دجاج مطبوخة مشكلة مع صلصة الباربكيو وشوربة …" at bounding box center [1199, 435] width 368 height 44
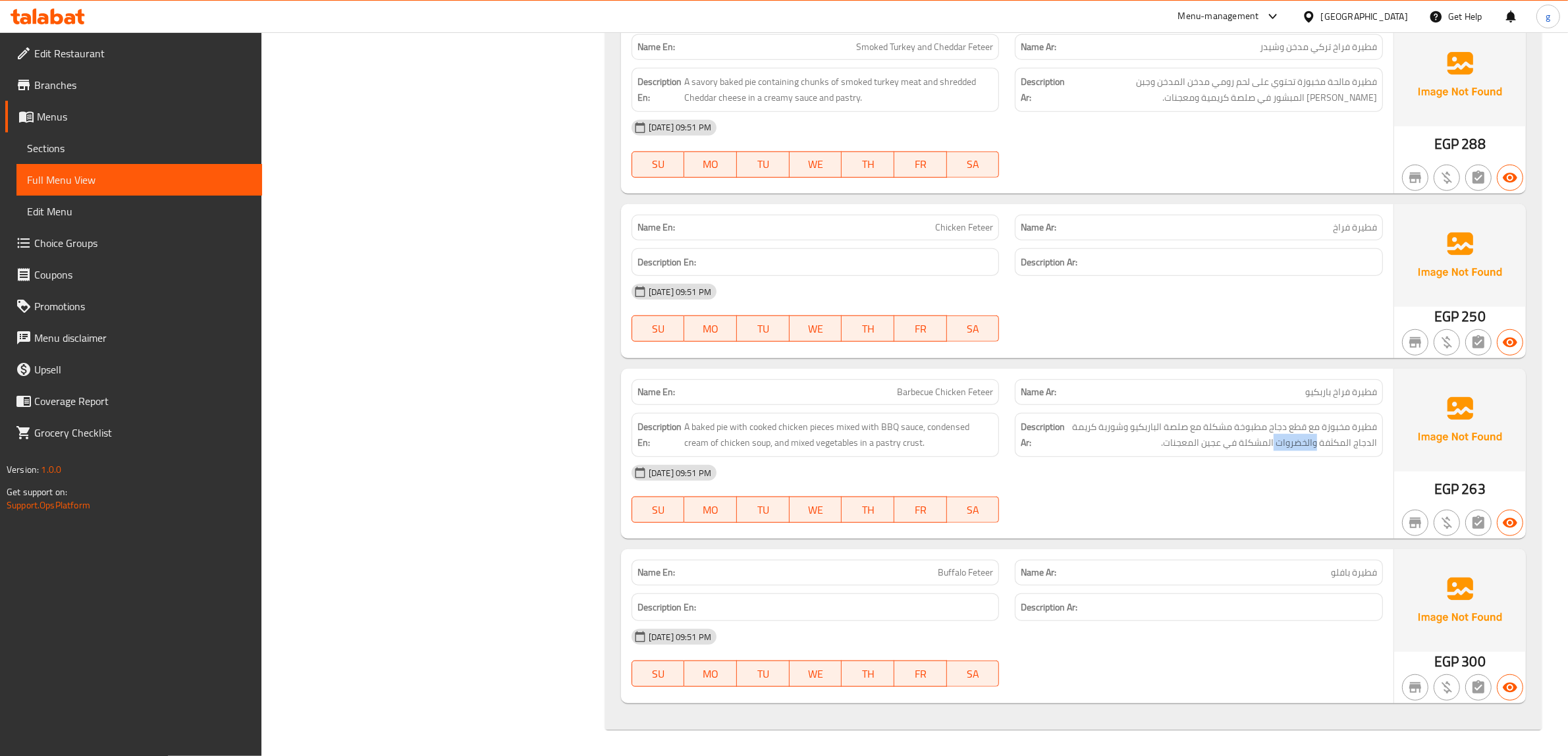
click at [1309, 453] on div "Description Ar: فطيرة مخبوزة مع قطع دجاج مطبوخة مشكلة مع صلصة الباربكيو وشوربة …" at bounding box center [1199, 435] width 368 height 44
click at [1256, 449] on span "فطيرة مخبوزة مع قطع دجاج مطبوخة مشكلة مع صلصة الباربكيو وشوربة كريمة الدجاج الم…" at bounding box center [1222, 435] width 310 height 32
click at [912, 448] on span "A baked pie with cooked chicken pieces mixed with BBQ sauce, condensed cream of…" at bounding box center [838, 435] width 310 height 32
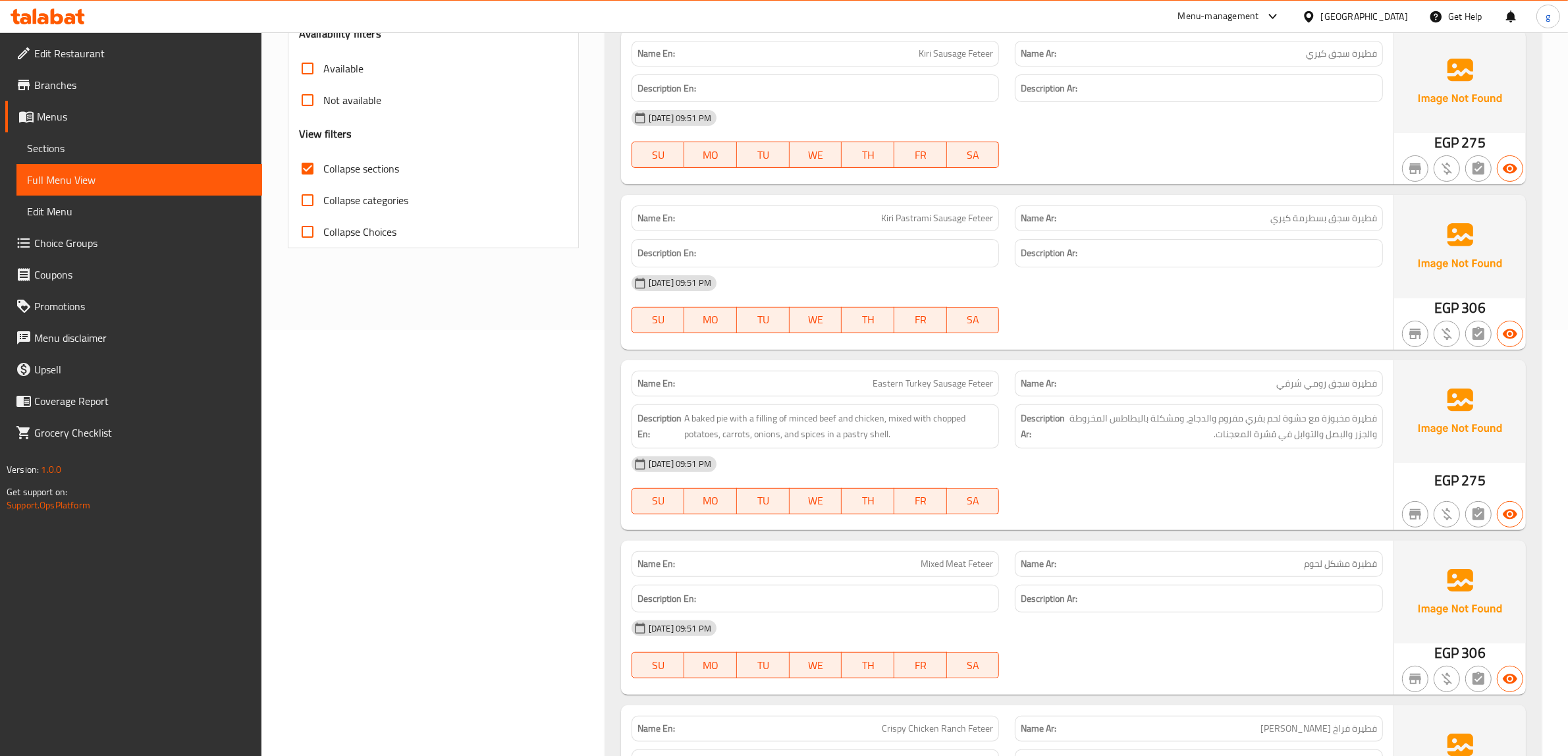
scroll to position [534, 0]
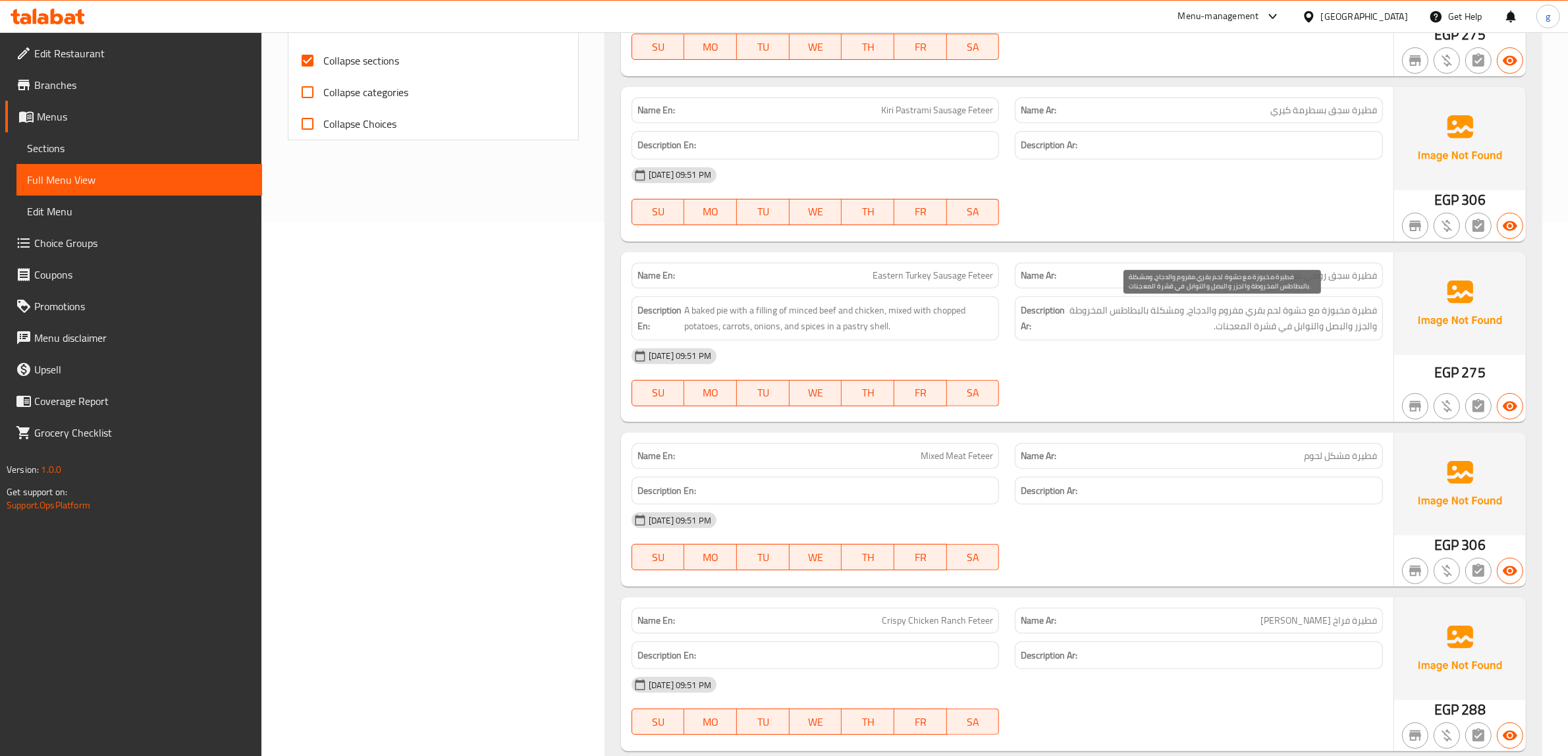
click at [1312, 307] on span "فطيرة مخبوزة مع حشوة لحم بقري مفروم والدجاج، ومشكلة بالبطاطس المخروطة والجزر وا…" at bounding box center [1222, 318] width 310 height 32
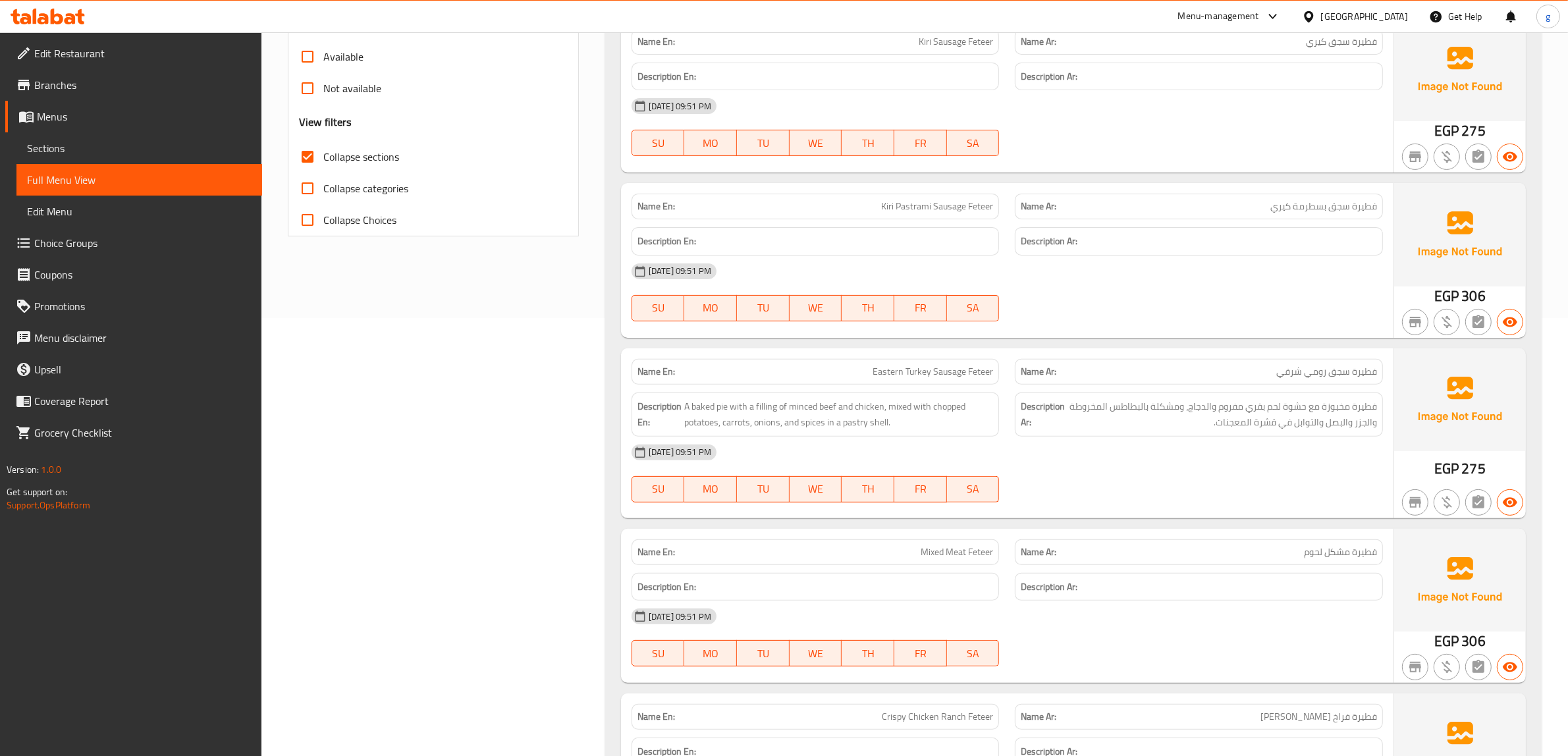
scroll to position [452, 0]
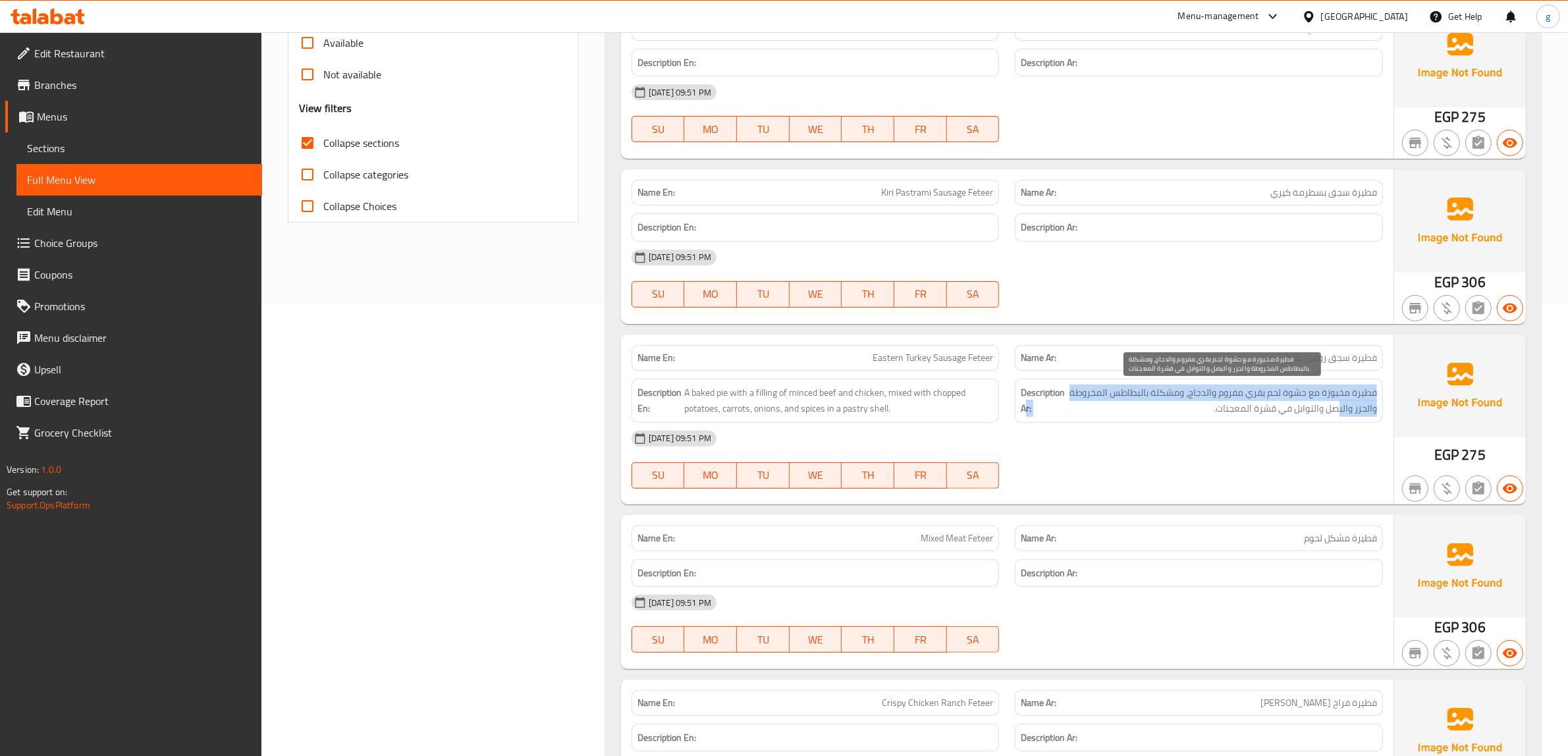
drag, startPoint x: 1180, startPoint y: 410, endPoint x: 942, endPoint y: 412, distance: 238.0
click at [945, 412] on div "Description En: A baked pie with a filling of minced beef and chicken, mixed wi…" at bounding box center [1007, 401] width 767 height 60
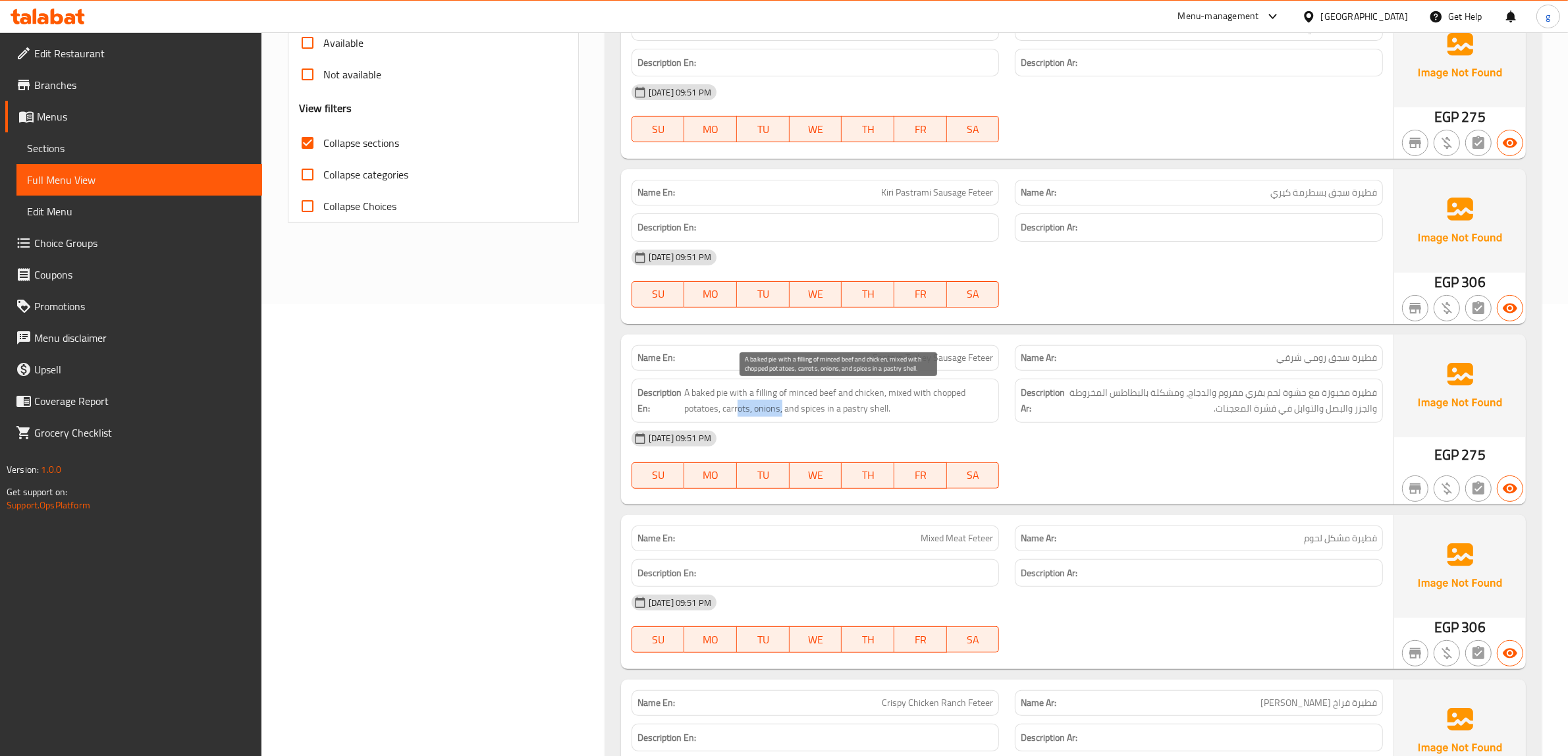
drag, startPoint x: 737, startPoint y: 409, endPoint x: 796, endPoint y: 406, distance: 59.1
click at [788, 401] on span "A baked pie with a filling of minced beef and chicken, mixed with chopped potat…" at bounding box center [838, 400] width 310 height 32
click at [867, 399] on span "A baked pie with a filling of minced beef and chicken, mixed with chopped potat…" at bounding box center [838, 400] width 310 height 32
click at [692, 401] on span "A baked pie with a filling of minced beef and chicken, mixed with chopped potat…" at bounding box center [838, 400] width 310 height 32
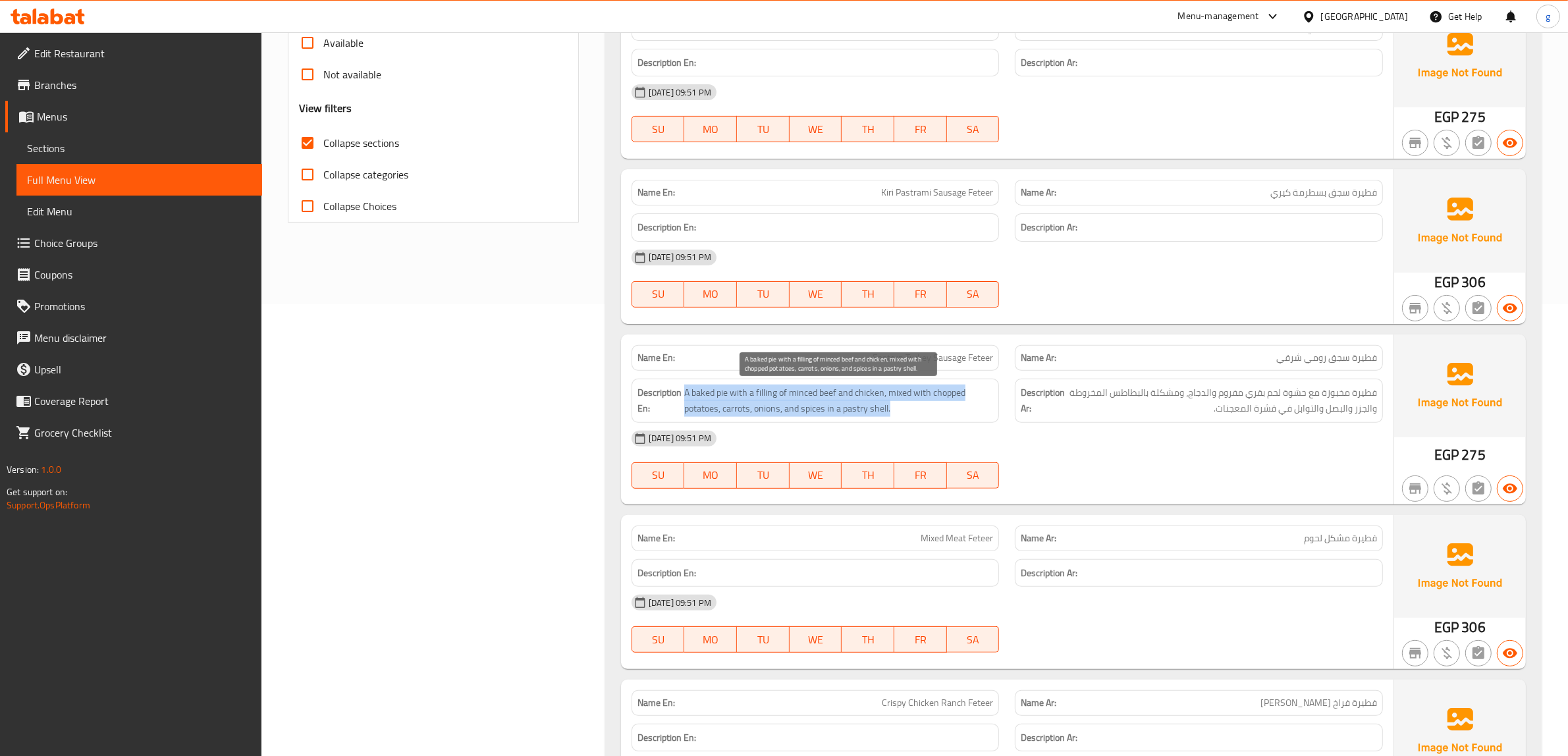
click at [692, 401] on span "A baked pie with a filling of minced beef and chicken, mixed with chopped potat…" at bounding box center [838, 400] width 310 height 32
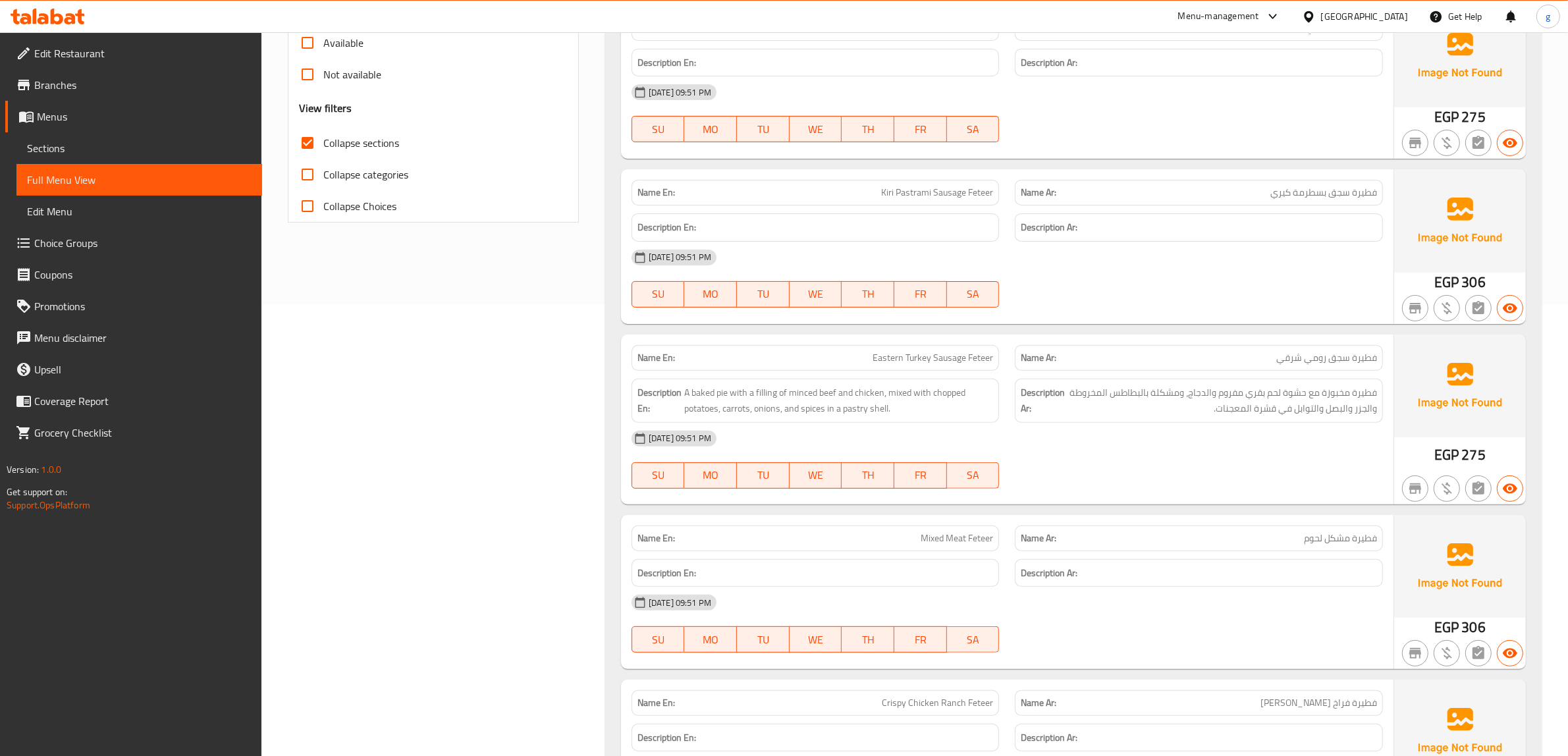
click at [668, 374] on div "Description En: A baked pie with a filling of minced beef and chicken, mixed wi…" at bounding box center [815, 401] width 384 height 60
drag, startPoint x: 833, startPoint y: 416, endPoint x: 930, endPoint y: 430, distance: 98.0
click at [930, 430] on div "Name En: Eastern Turkey Sausage Feteer Name Ar: فطيرة سجق رومي شرقي Description…" at bounding box center [1007, 419] width 772 height 170
click at [841, 584] on div "Description En:" at bounding box center [815, 574] width 368 height 28
drag, startPoint x: 930, startPoint y: 569, endPoint x: 899, endPoint y: 555, distance: 34.0
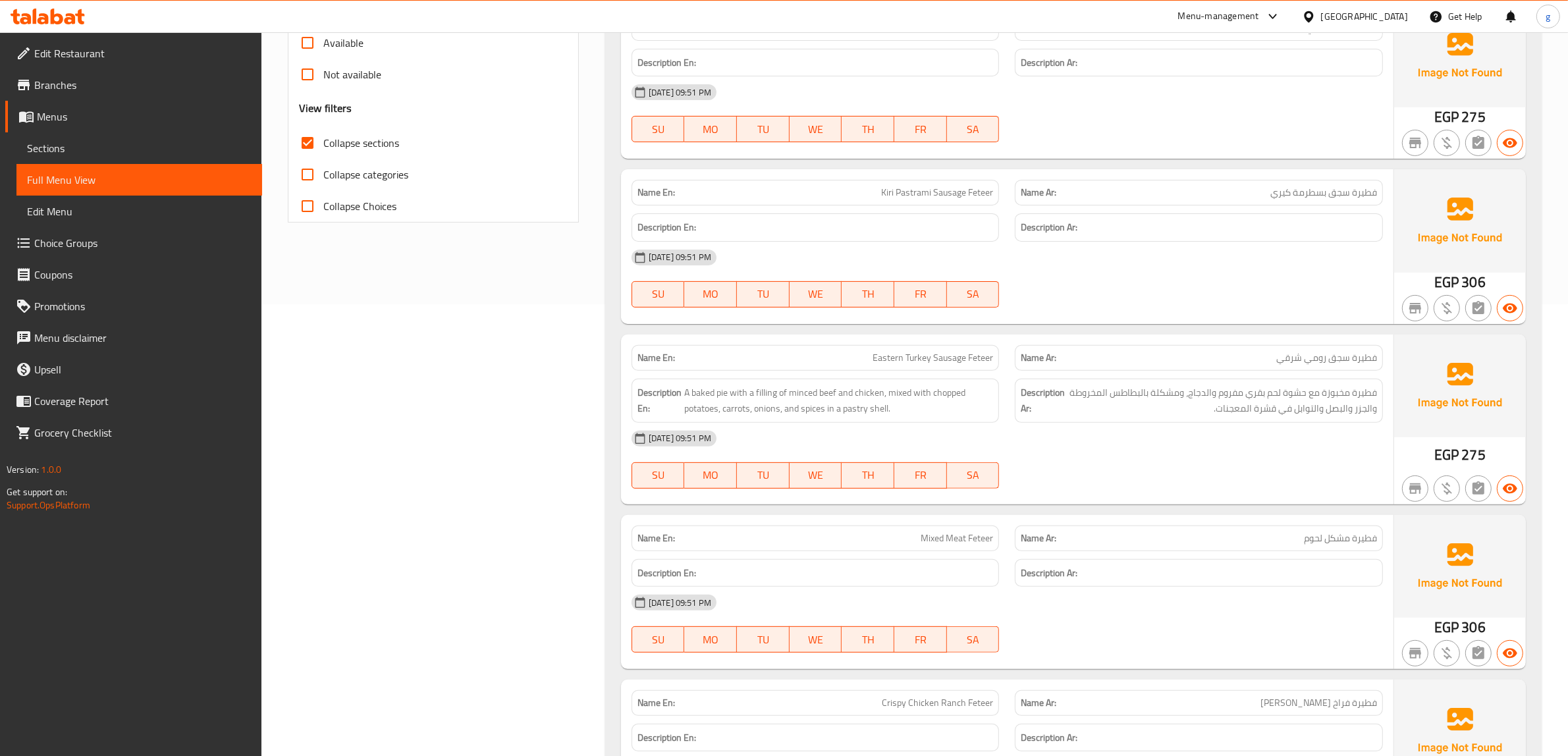
click at [899, 555] on div "Description En:" at bounding box center [815, 573] width 384 height 44
drag, startPoint x: 880, startPoint y: 349, endPoint x: 831, endPoint y: 455, distance: 116.8
click at [861, 371] on div "Name En: Eastern Turkey Sausage Feteer Name Ar: فطيرة سجق رومي شرقي Description…" at bounding box center [1007, 419] width 772 height 170
drag, startPoint x: 893, startPoint y: 552, endPoint x: 921, endPoint y: 547, distance: 28.4
click at [904, 551] on div "Name En: Mixed Meat Feteer Name Ar: فطيرة مشكل لحوم Description En: Description…" at bounding box center [1007, 592] width 772 height 154
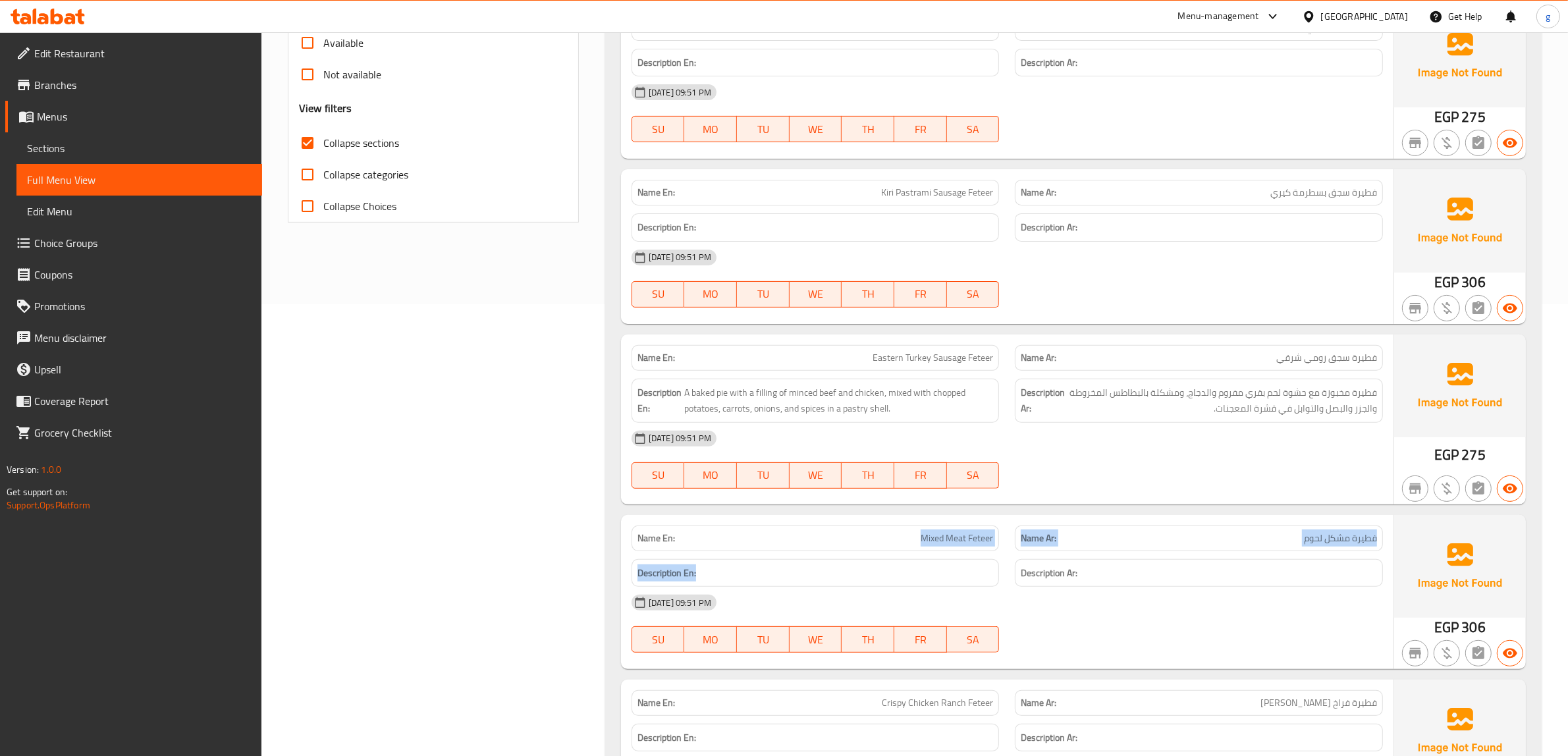
click at [921, 535] on span "Mixed Meat Feteer" at bounding box center [957, 538] width 73 height 14
click at [891, 275] on div "SU MO TU WE TH FR SA" at bounding box center [815, 294] width 384 height 42
click at [878, 357] on span "Eastern Turkey Sausage Feteer" at bounding box center [932, 357] width 120 height 14
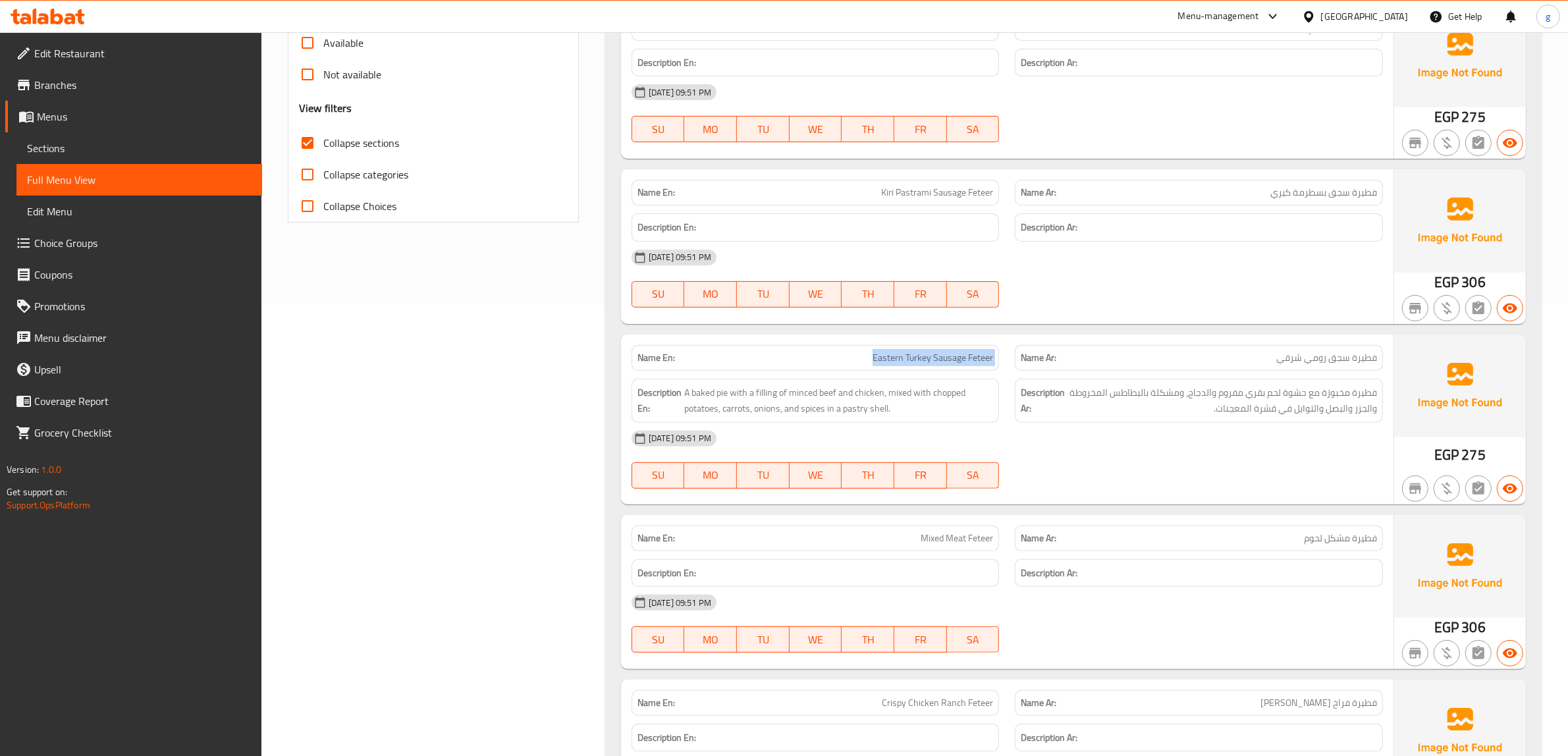
copy span "Eastern Turkey Sausage Feteer"
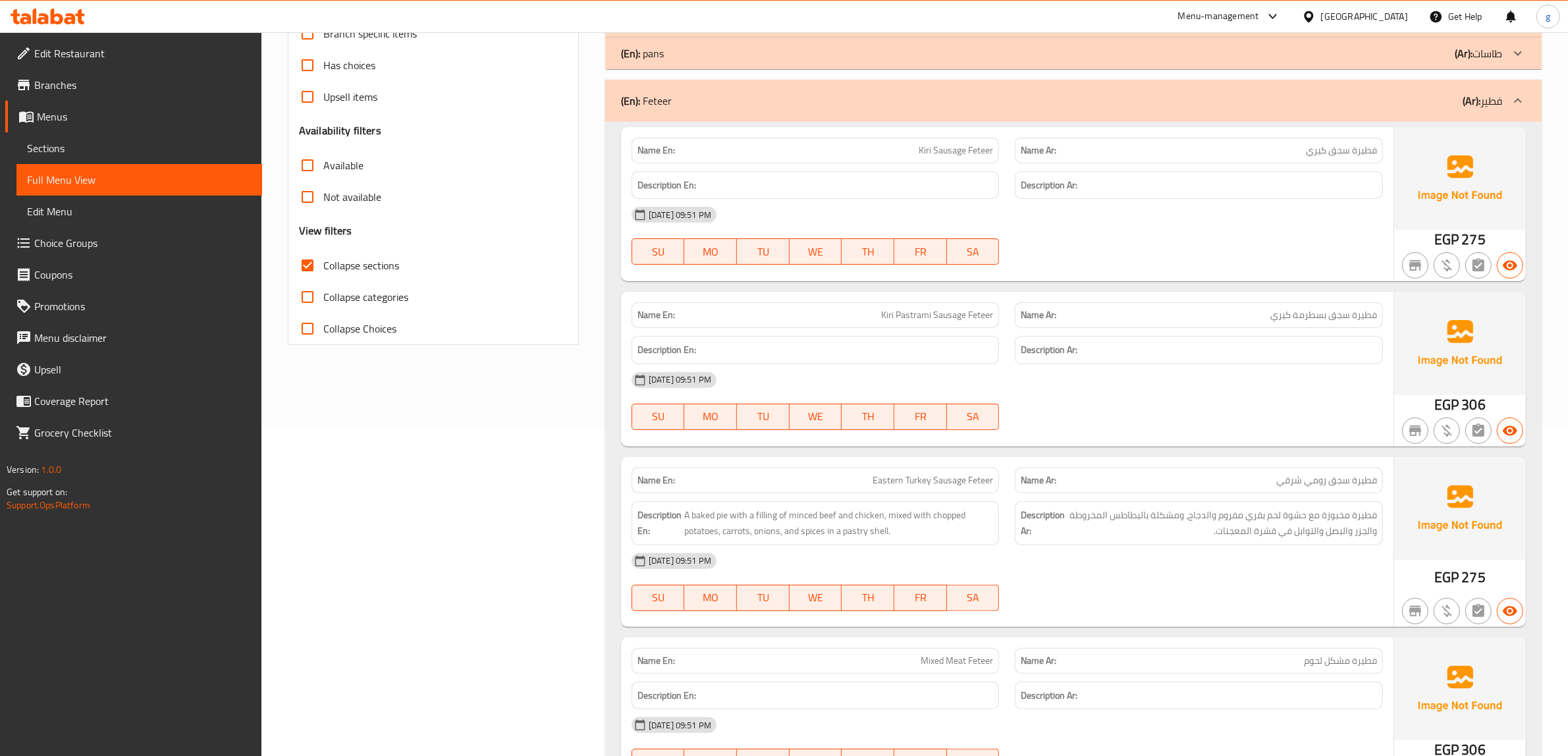
scroll to position [1440, 0]
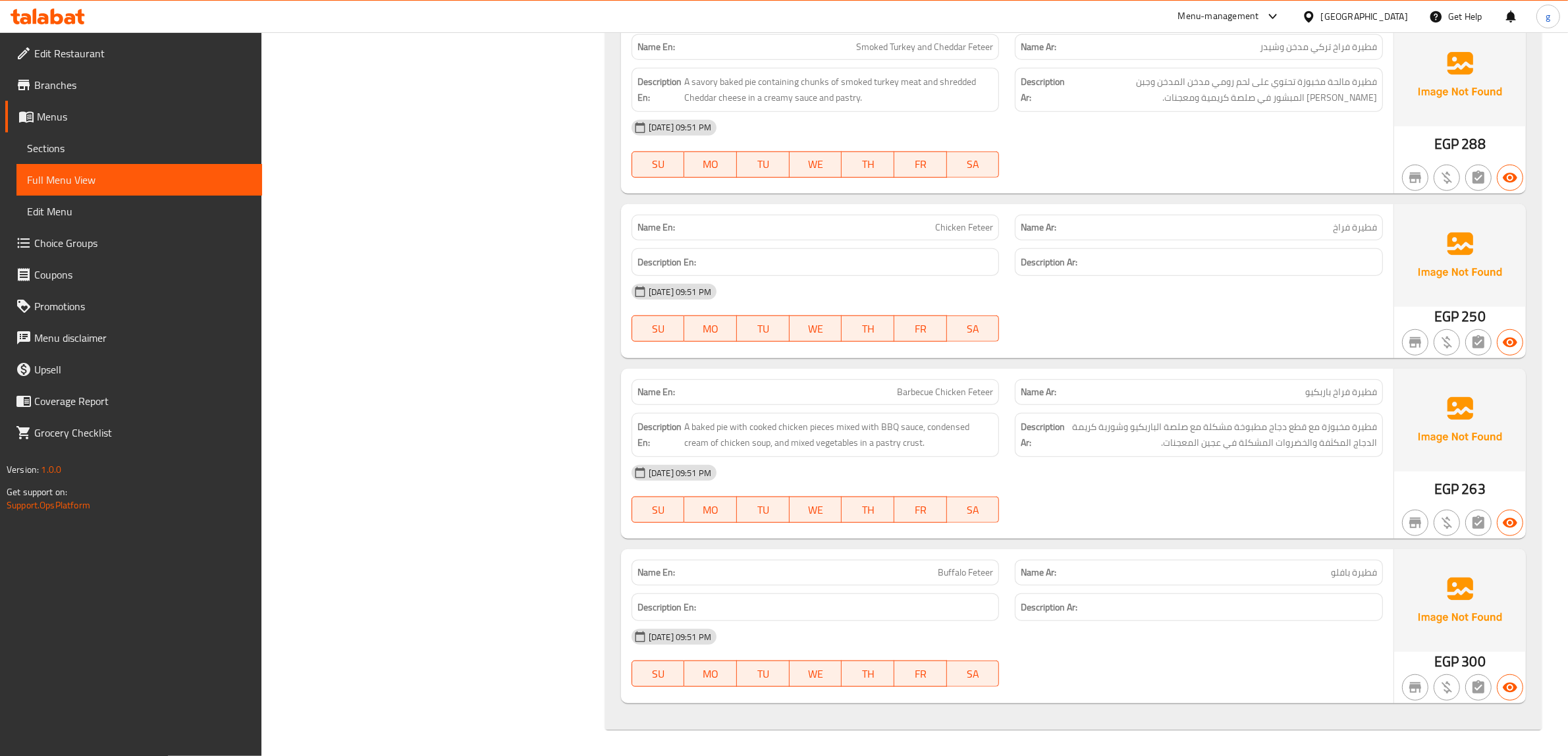
click at [1314, 385] on span "فطيرة فراخ باربكيو" at bounding box center [1341, 392] width 72 height 14
click at [893, 379] on div "Name En: Barbecue Chicken Feteer" at bounding box center [815, 392] width 368 height 26
click at [900, 380] on div "Name En: Barbecue Chicken Feteer" at bounding box center [815, 392] width 368 height 26
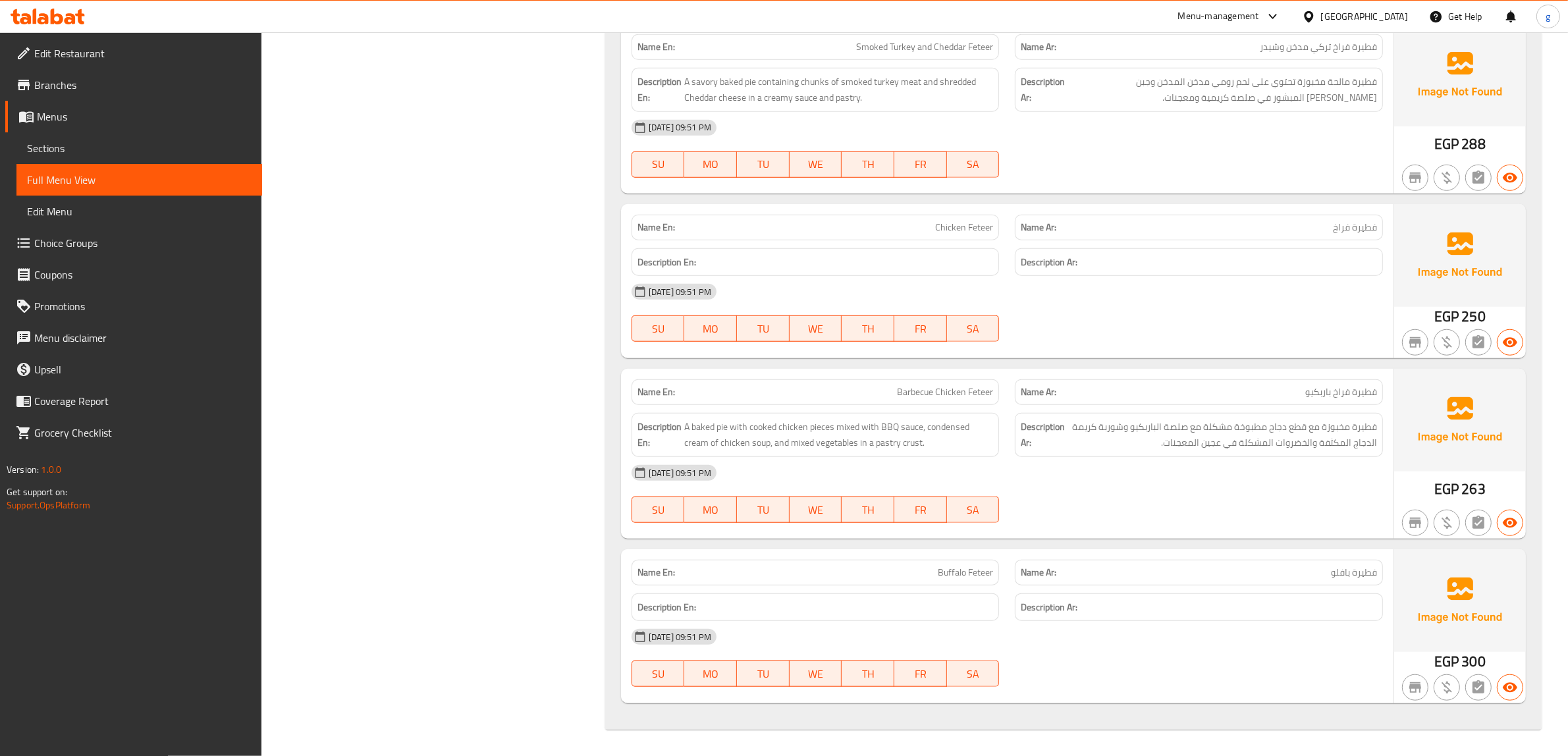
click at [910, 385] on span "Barbecue Chicken Feteer" at bounding box center [945, 392] width 96 height 14
copy span "Barbecue Chicken Feteer"
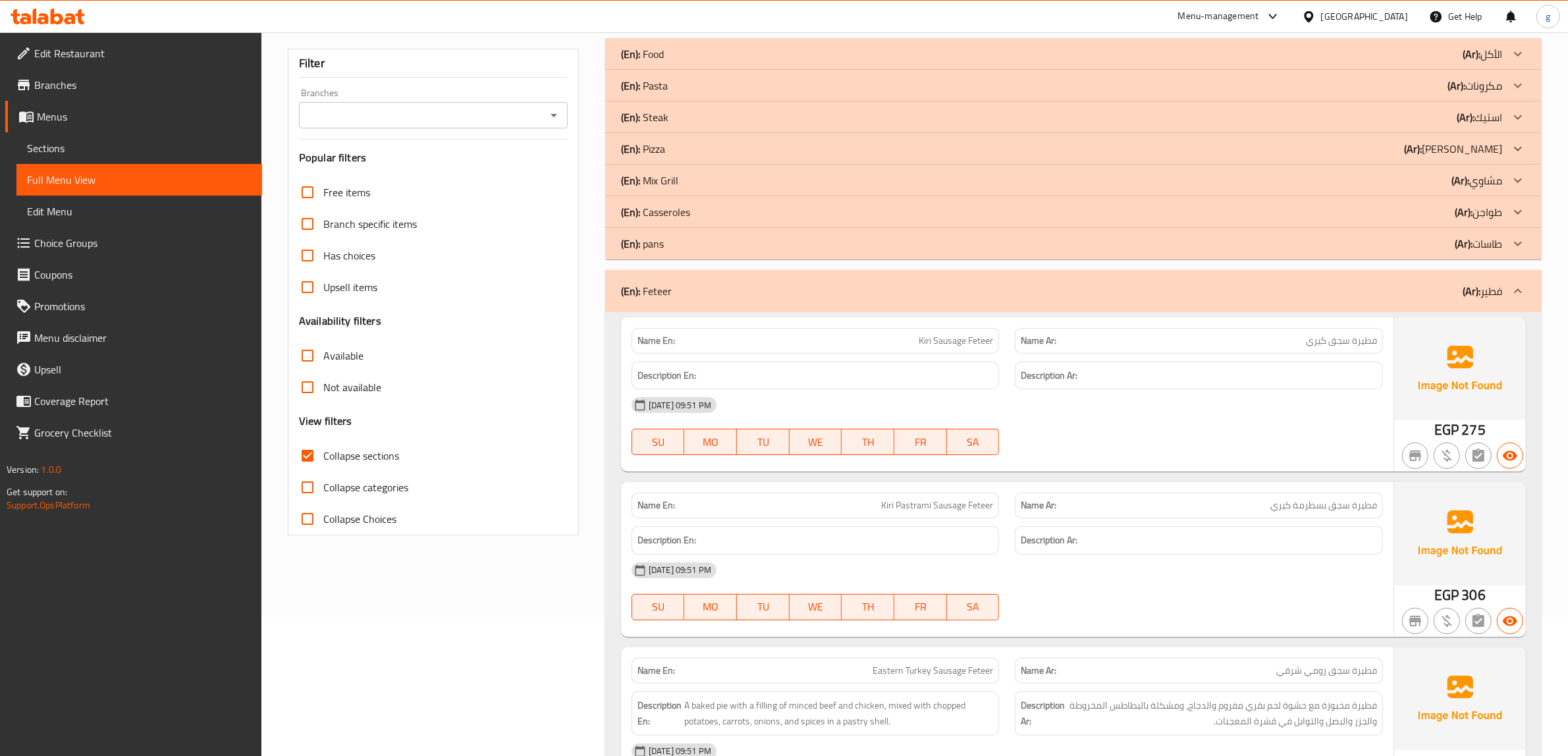
scroll to position [40, 0]
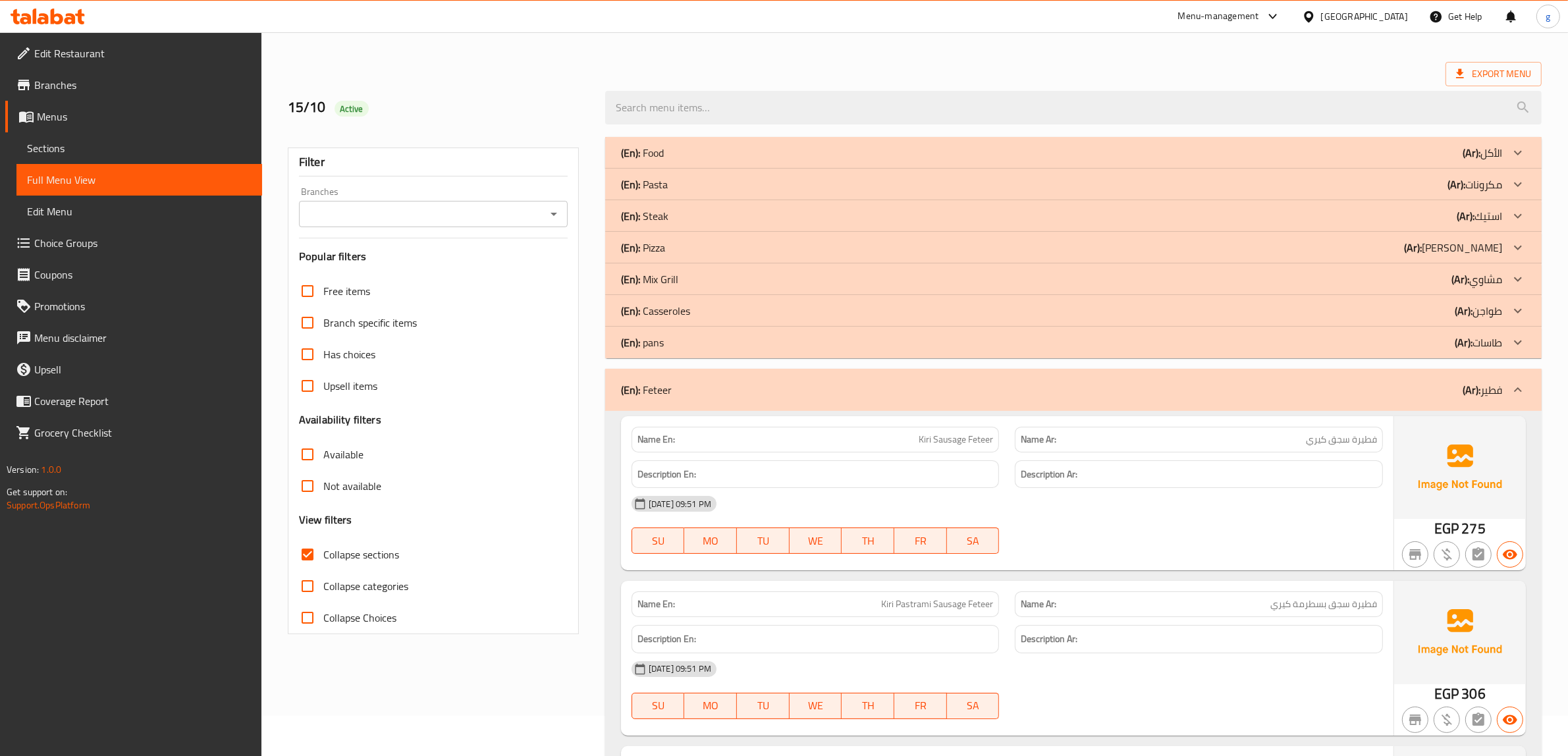
click at [70, 143] on span "Sections" at bounding box center [140, 148] width 225 height 16
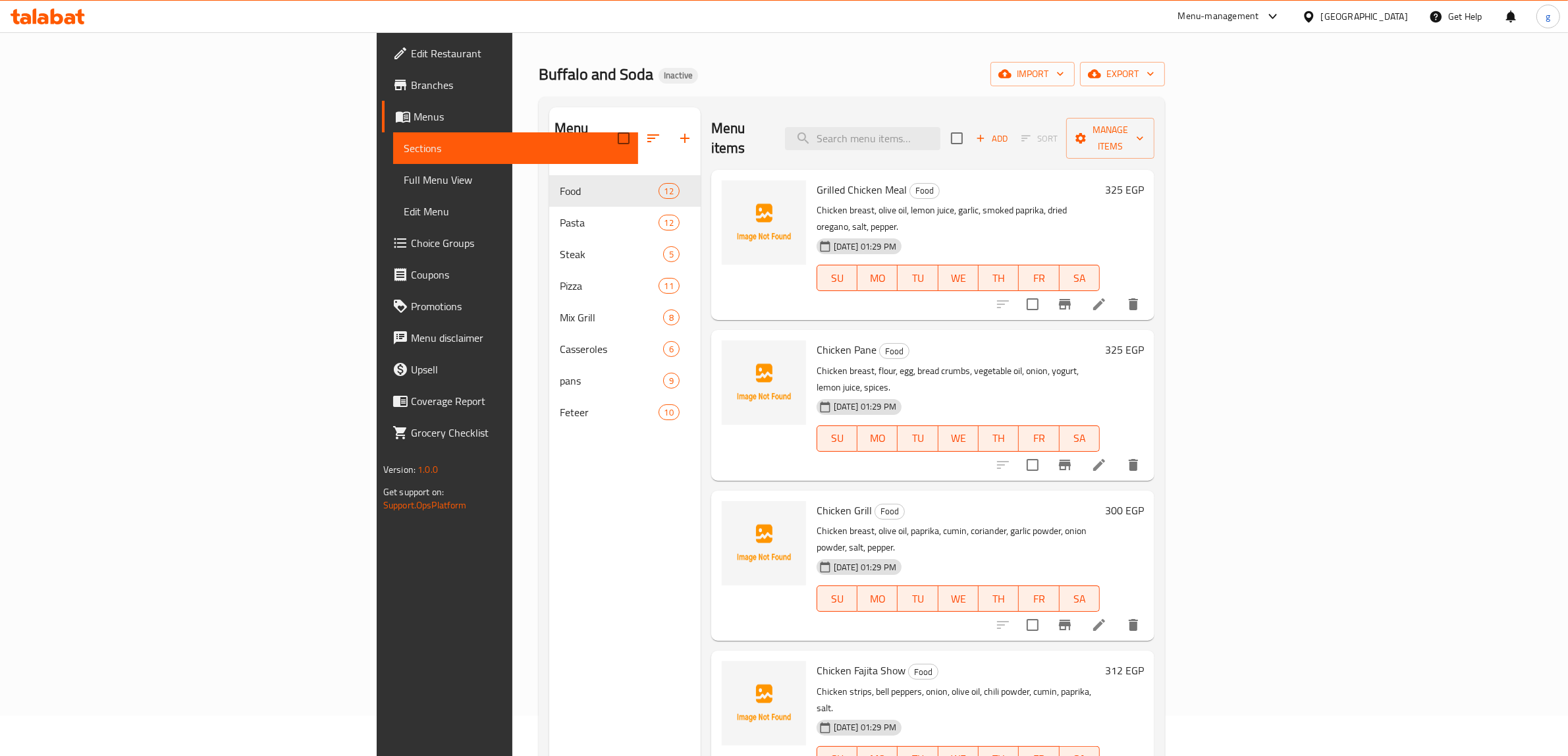
click at [1026, 140] on div "Menu items Add Sort Manage items" at bounding box center [932, 139] width 443 height 63
click at [940, 133] on input "search" at bounding box center [863, 139] width 155 height 23
paste input "Smoked Turkey and Cheddar Feteer"
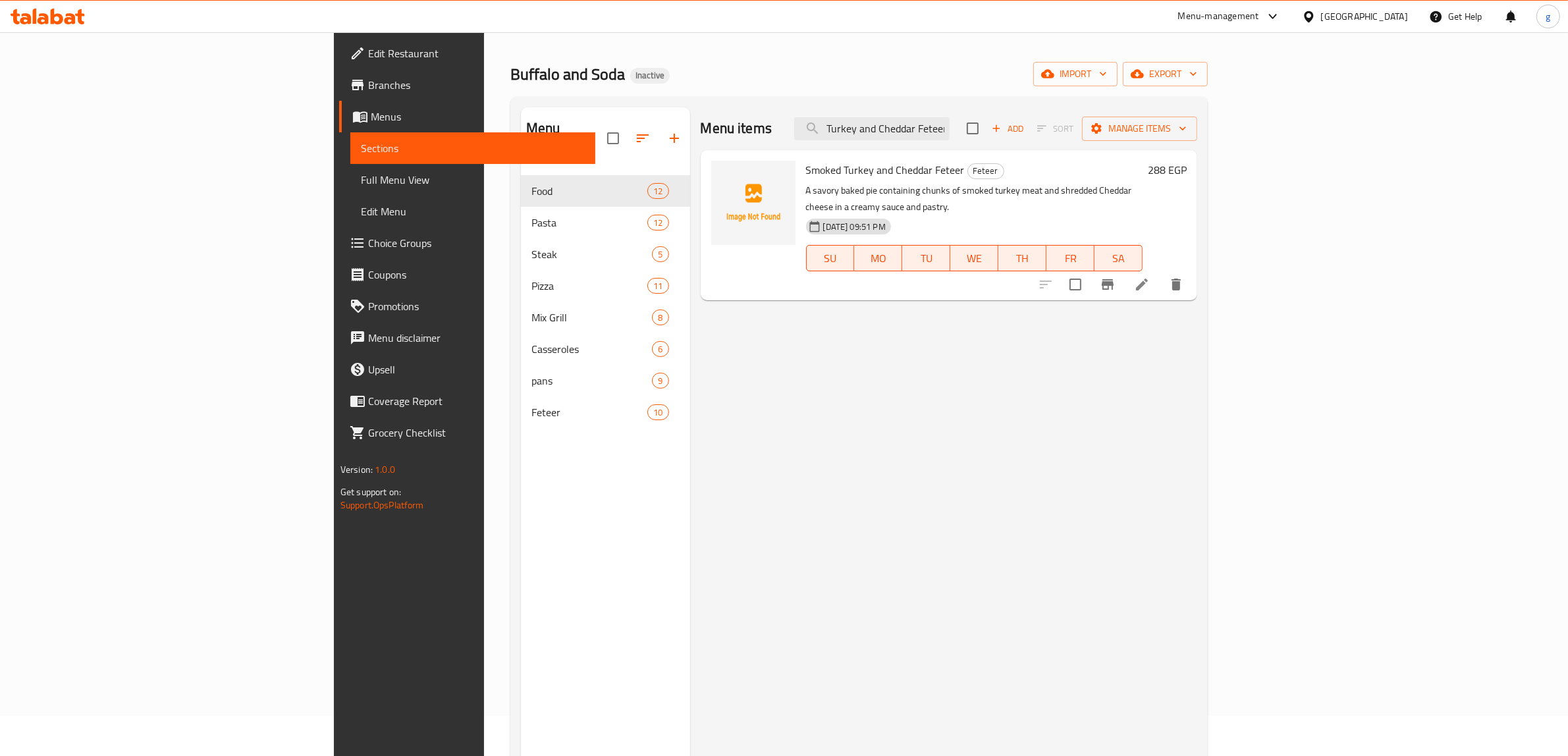
type input "Smoked Turkey and Cheddar Feteer"
click at [1148, 278] on icon at bounding box center [1142, 284] width 12 height 12
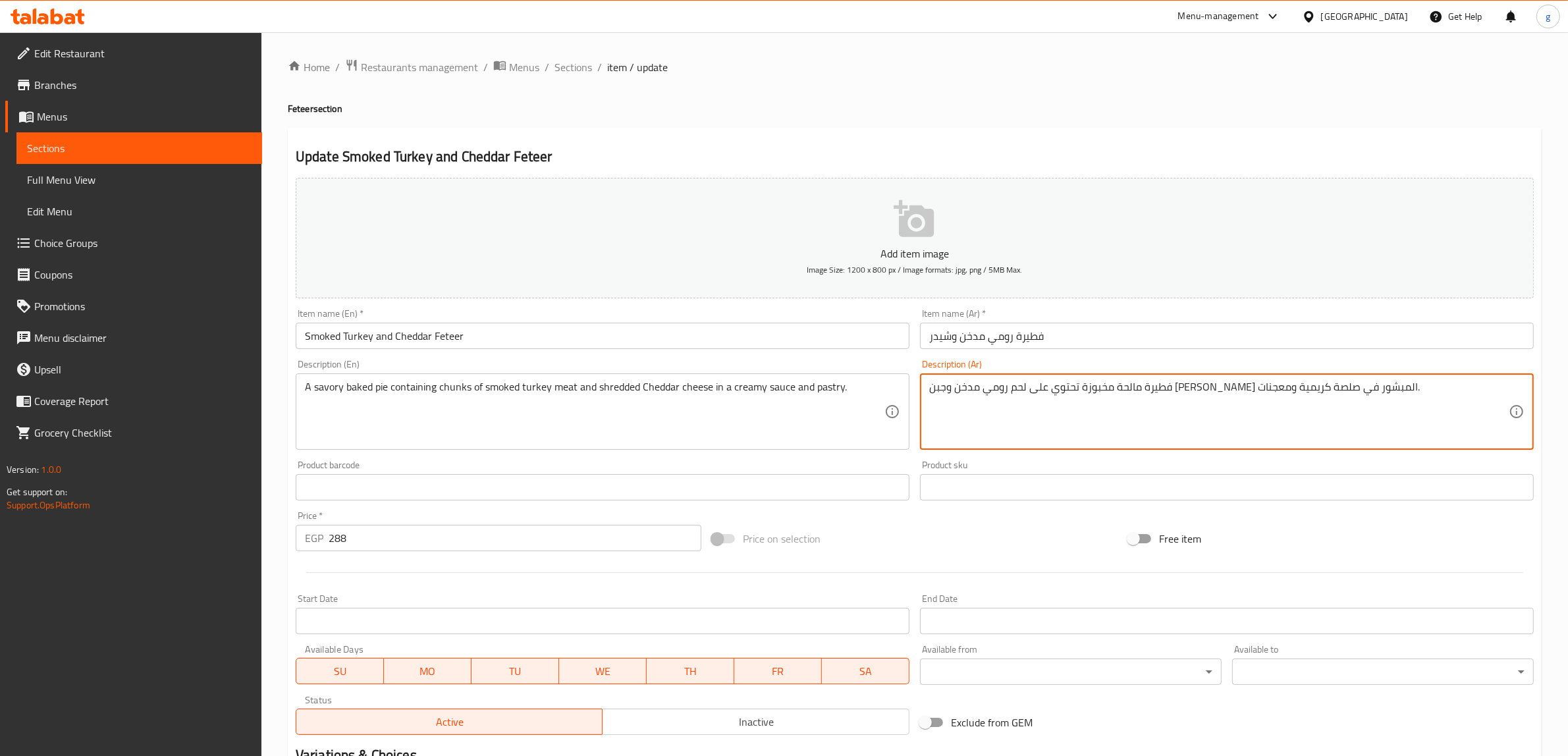
click at [1216, 389] on textarea "فطيرة مالحة مخبوزة تحتوي على لحم رومي مدخن وجبن [PERSON_NAME] المبشور في صلصة ك…" at bounding box center [1219, 412] width 579 height 63
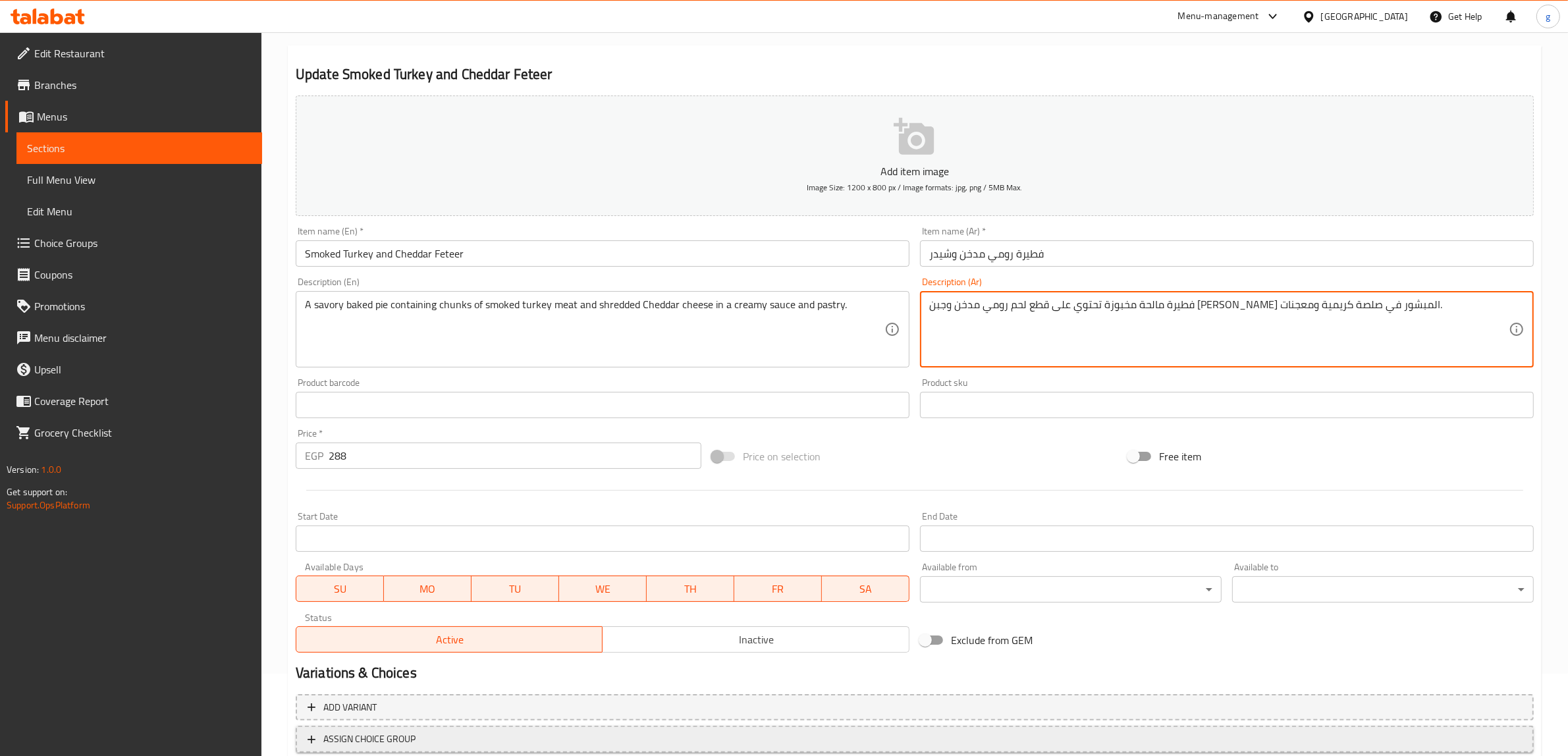
scroll to position [172, 0]
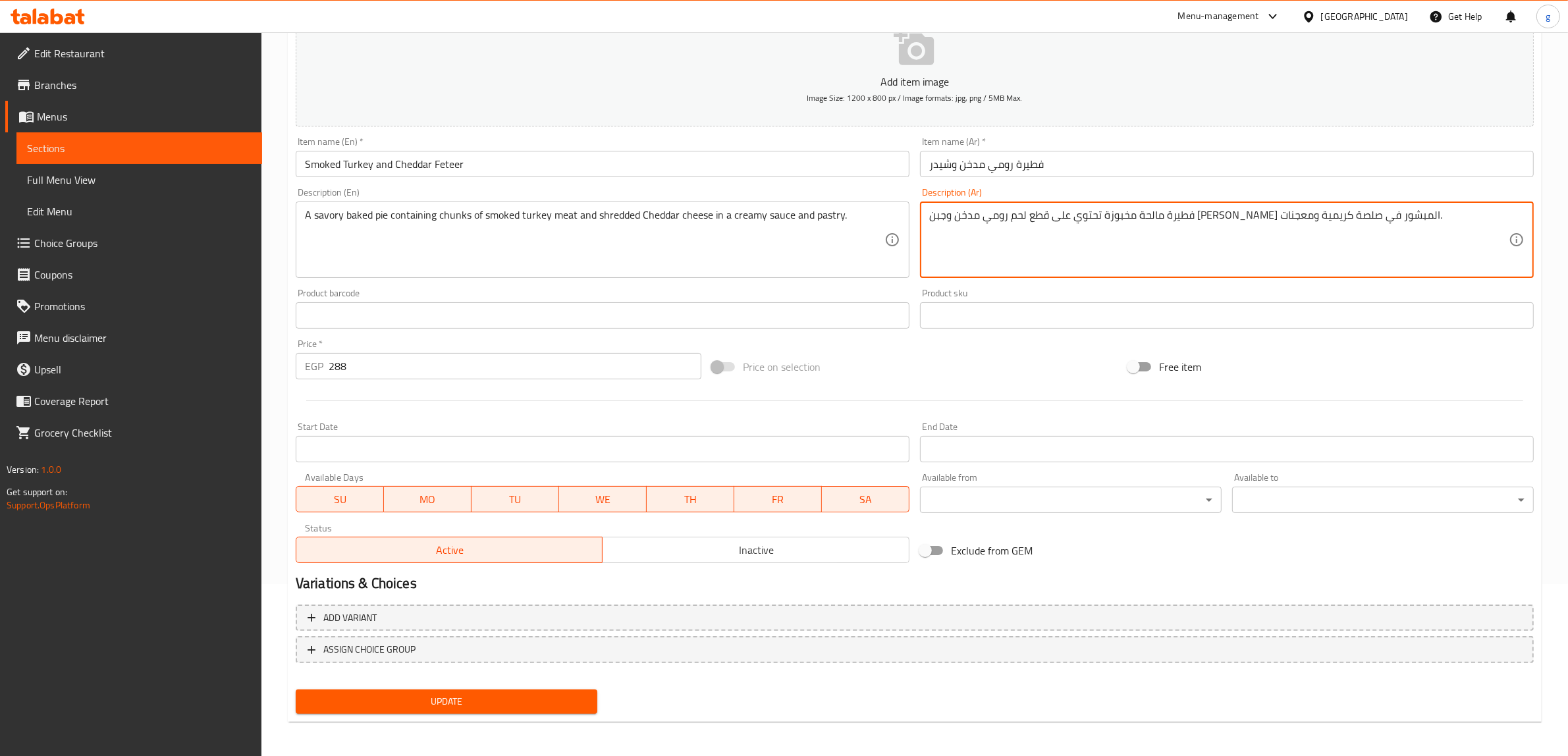
type textarea "فطيرة مالحة مخبوزة تحتوي على قطع لحم رومي مدخن وجبن الشيدر المبشور في صلصة كريم…"
click at [360, 708] on button "Update" at bounding box center [446, 702] width 302 height 24
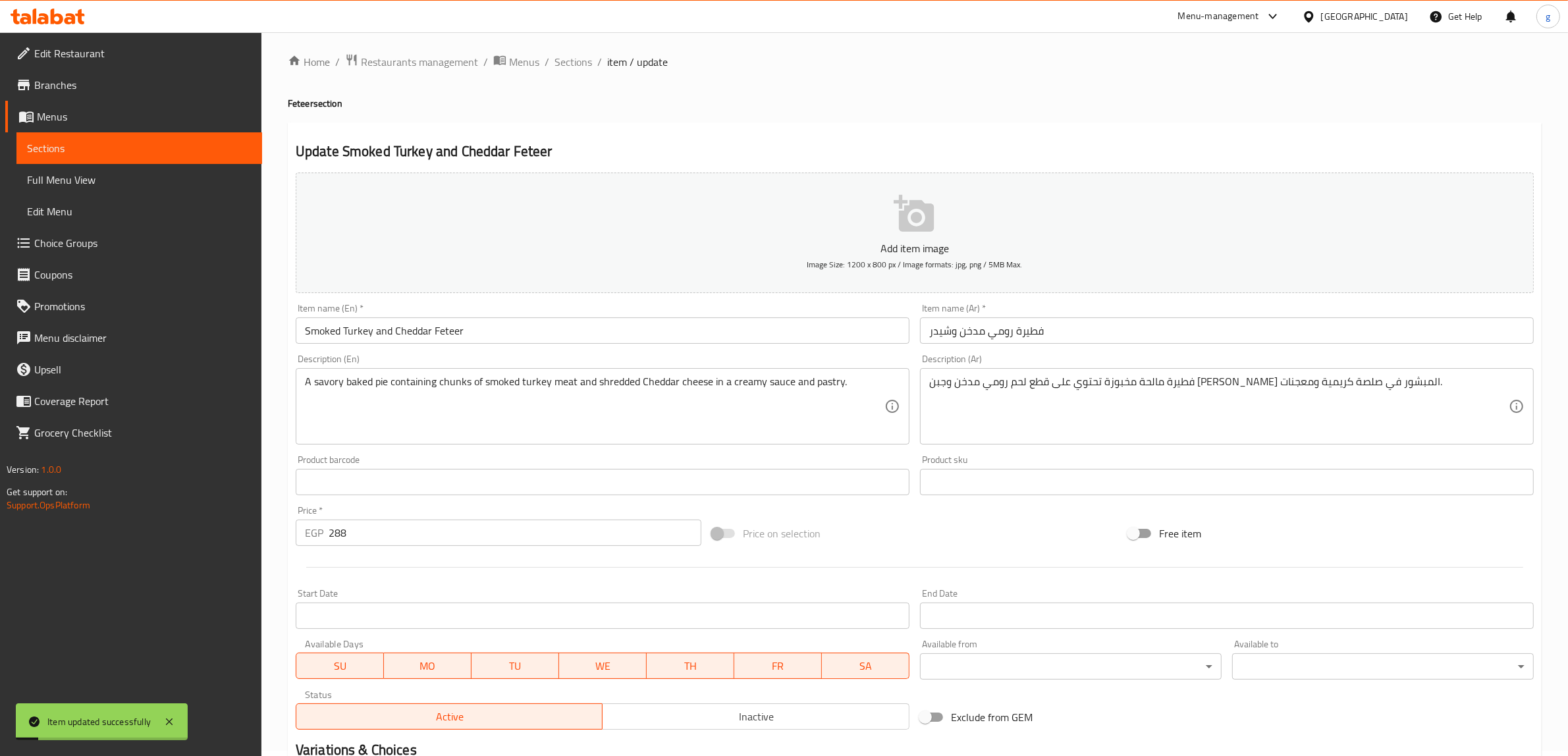
scroll to position [0, 0]
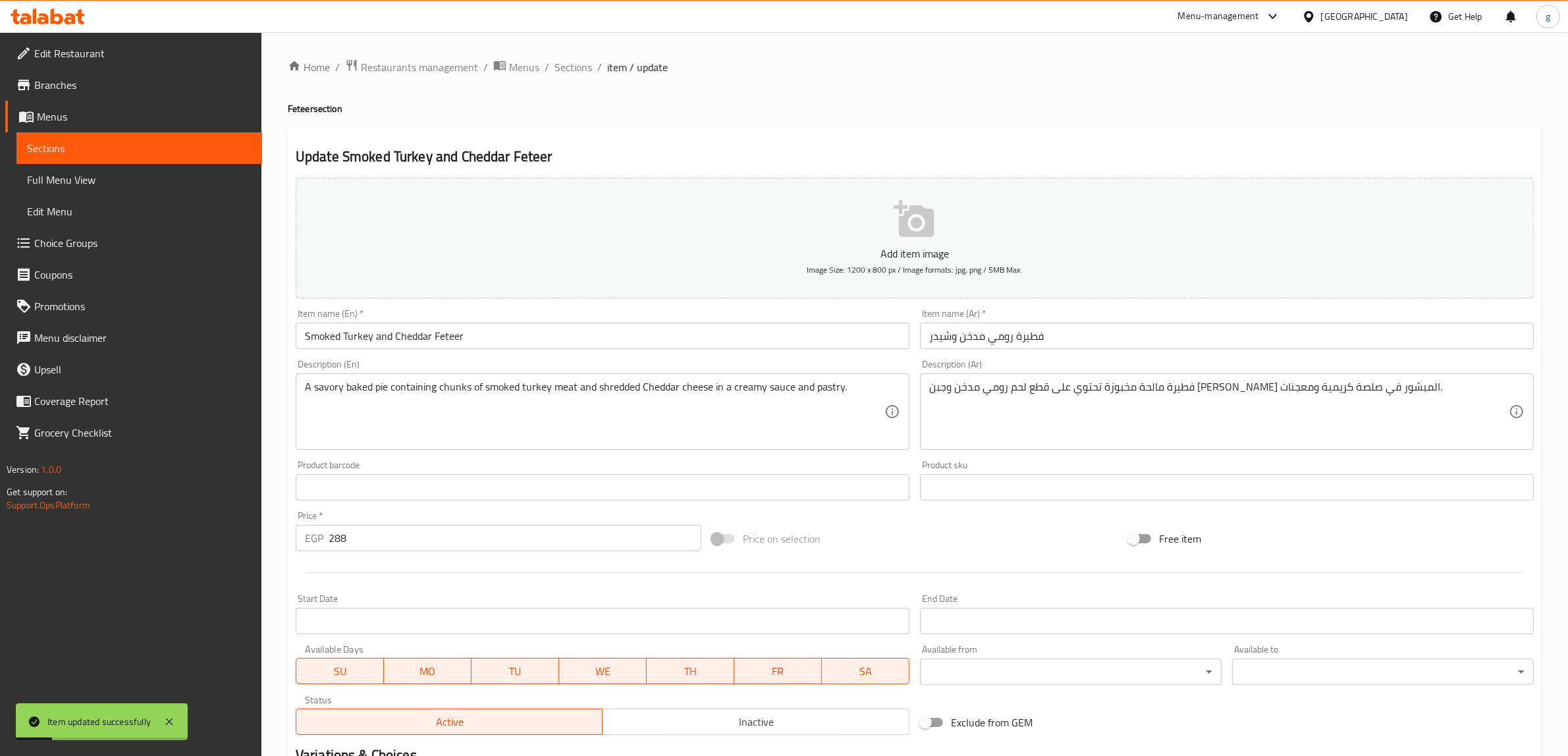
click at [41, 144] on span "Sections" at bounding box center [140, 148] width 225 height 16
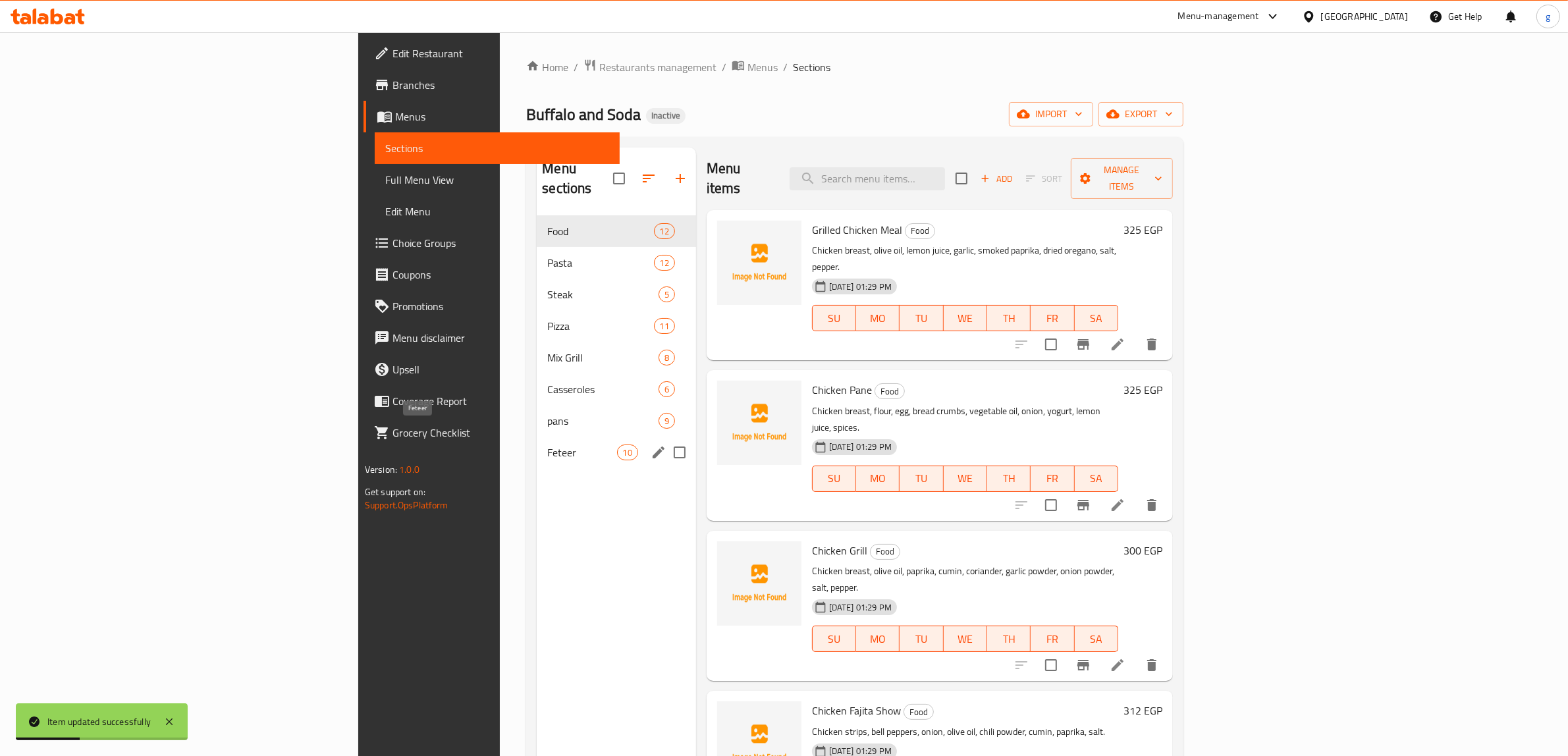
click at [547, 445] on span "Feteer" at bounding box center [582, 453] width 69 height 16
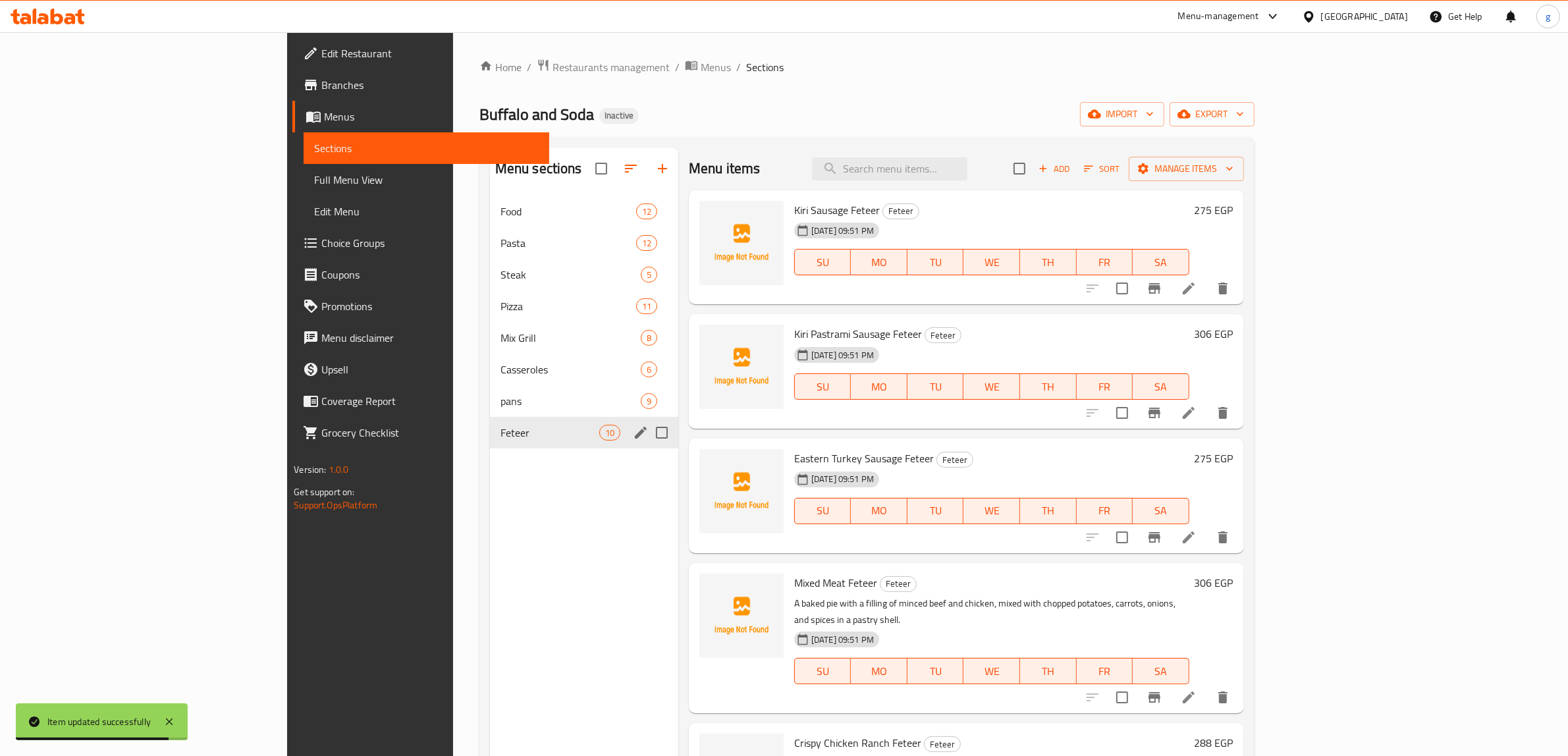
click at [490, 451] on nav "Food 12 Pasta 12 Steak 5 Pizza 11 Mix Grill 8 Casseroles 6 pans 9 Feteer 10" at bounding box center [584, 322] width 189 height 263
click at [490, 446] on div "Feteer 10" at bounding box center [584, 433] width 189 height 31
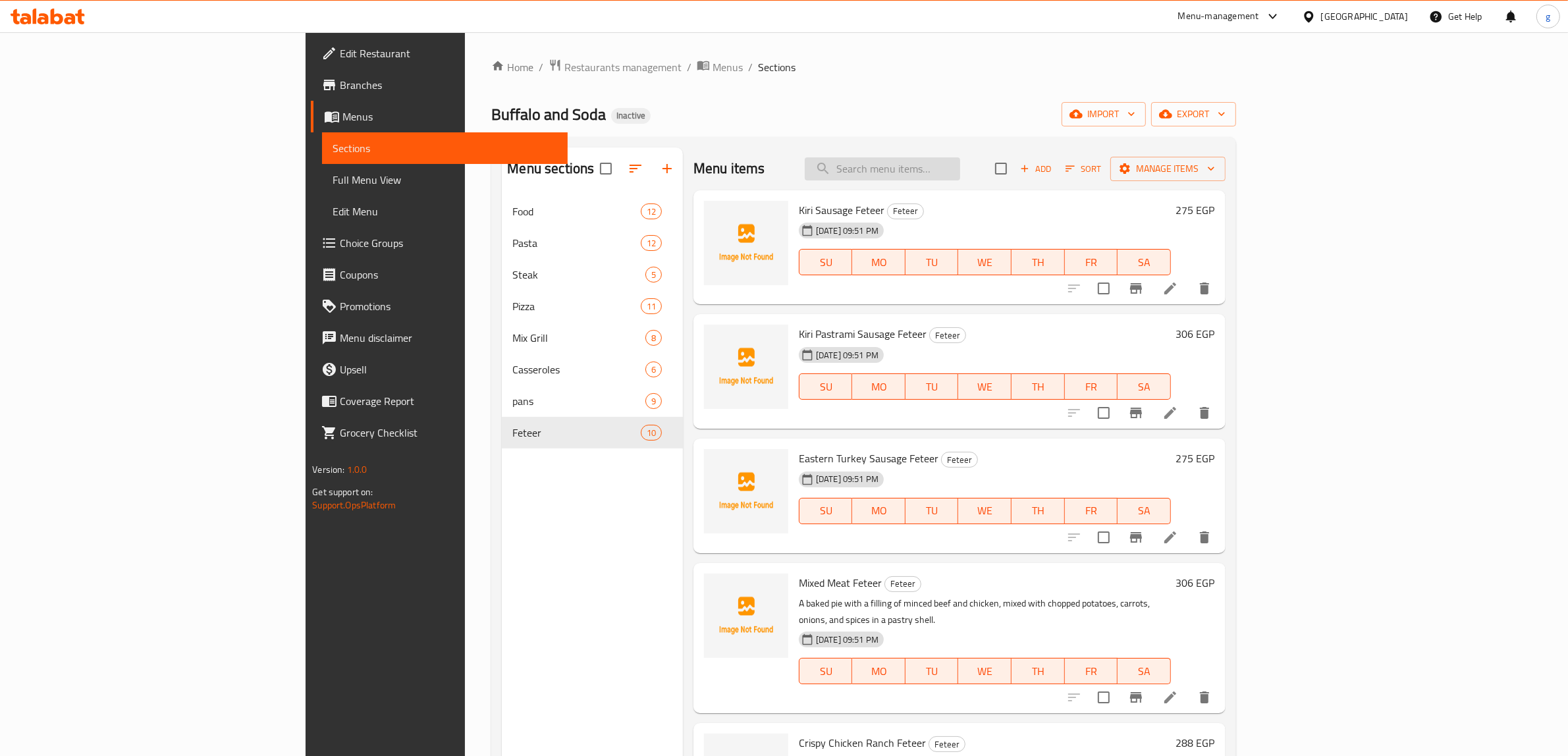
click at [943, 173] on input "search" at bounding box center [883, 169] width 155 height 23
paste input "Crispy Chicken Ranch Feteer"
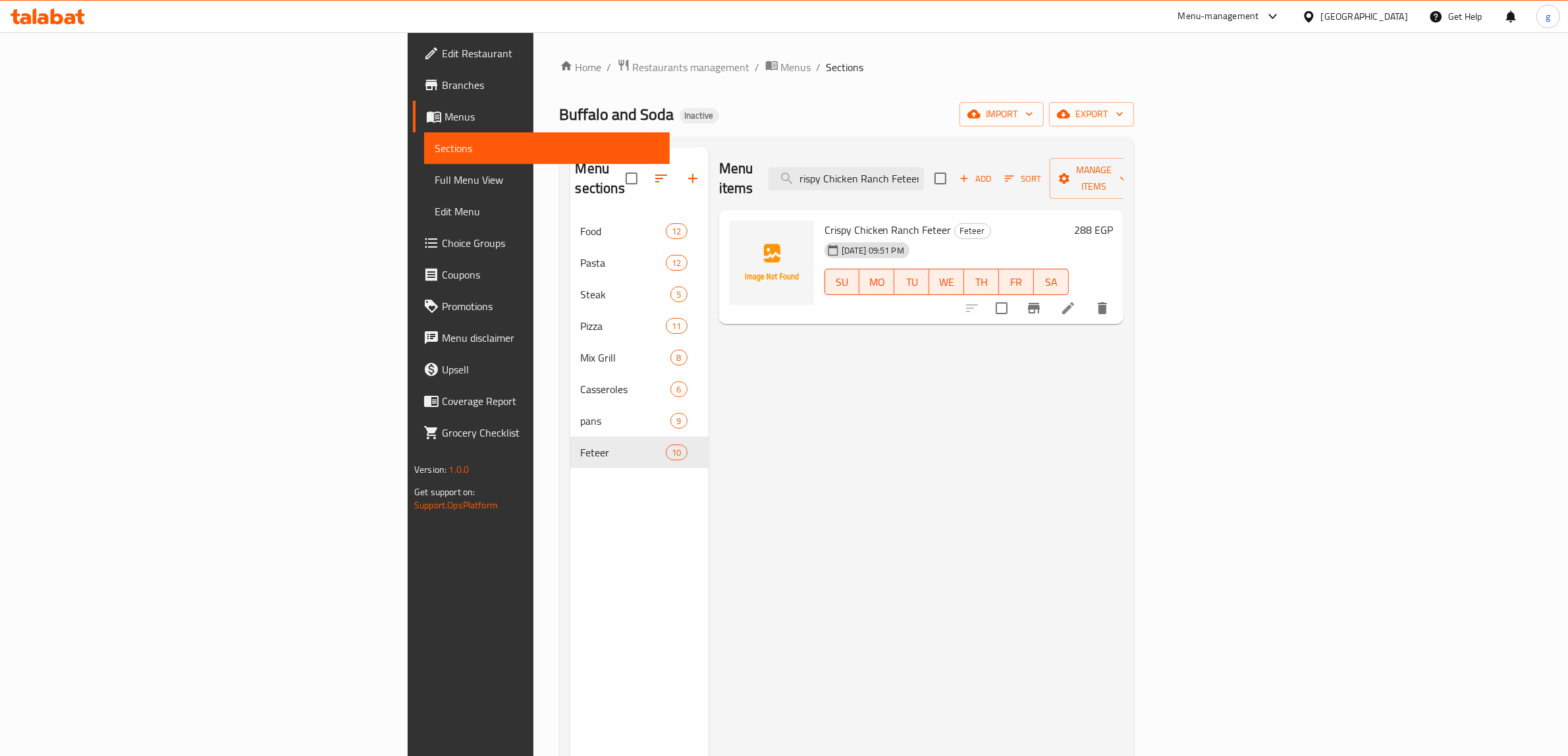
type input "Crispy Chicken Ranch Feteer"
click at [1076, 300] on icon at bounding box center [1068, 308] width 16 height 16
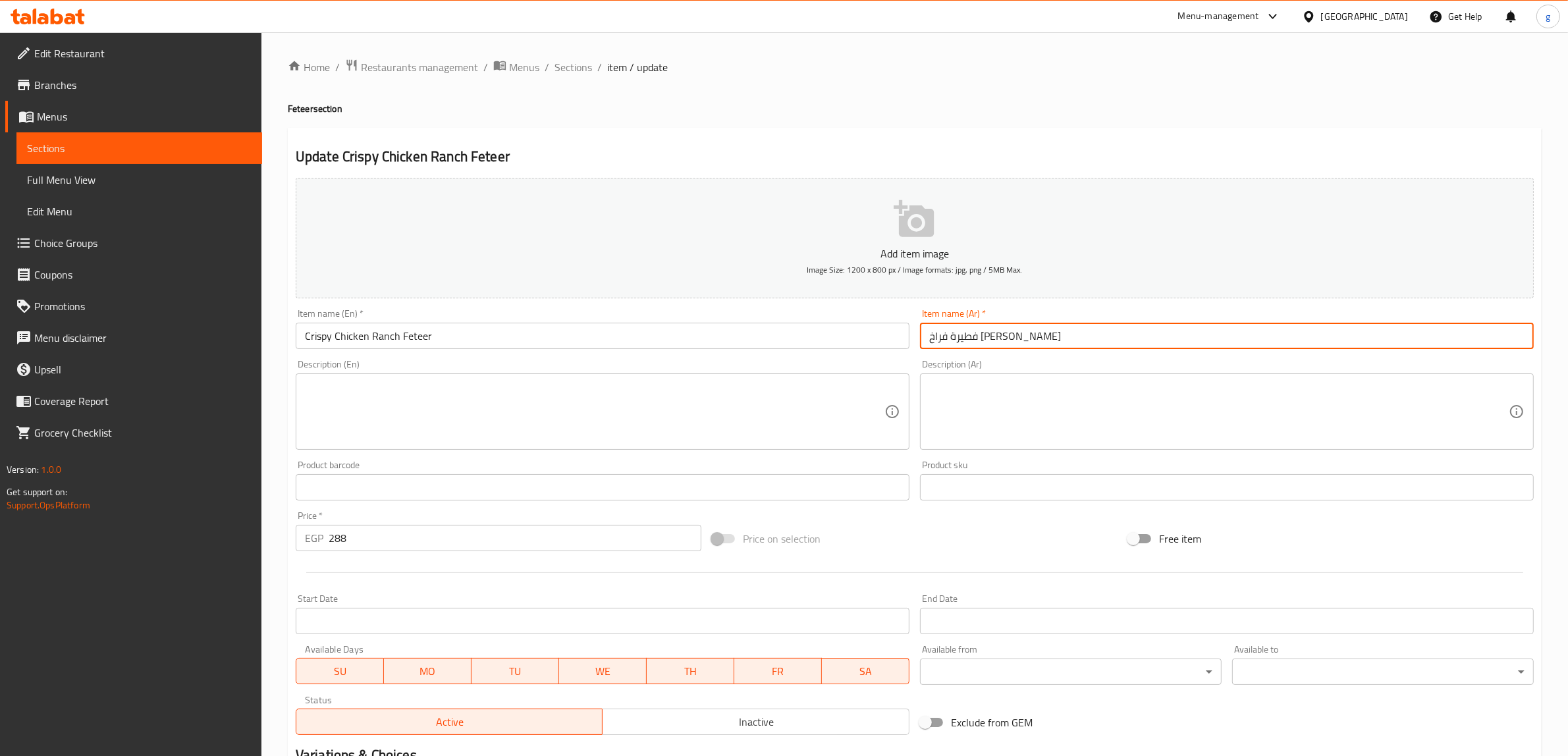
drag, startPoint x: 960, startPoint y: 337, endPoint x: 967, endPoint y: 340, distance: 7.6
click at [967, 340] on input "فطيرة فراخ [PERSON_NAME]" at bounding box center [1227, 335] width 614 height 26
drag, startPoint x: 957, startPoint y: 337, endPoint x: 986, endPoint y: 350, distance: 31.8
click at [986, 350] on div "Item name (Ar)   * فطيرة فراخ كرسبي رانش Item name (Ar) *" at bounding box center [1226, 329] width 624 height 51
click at [614, 357] on div "Description (En) Description (En)" at bounding box center [602, 405] width 624 height 101
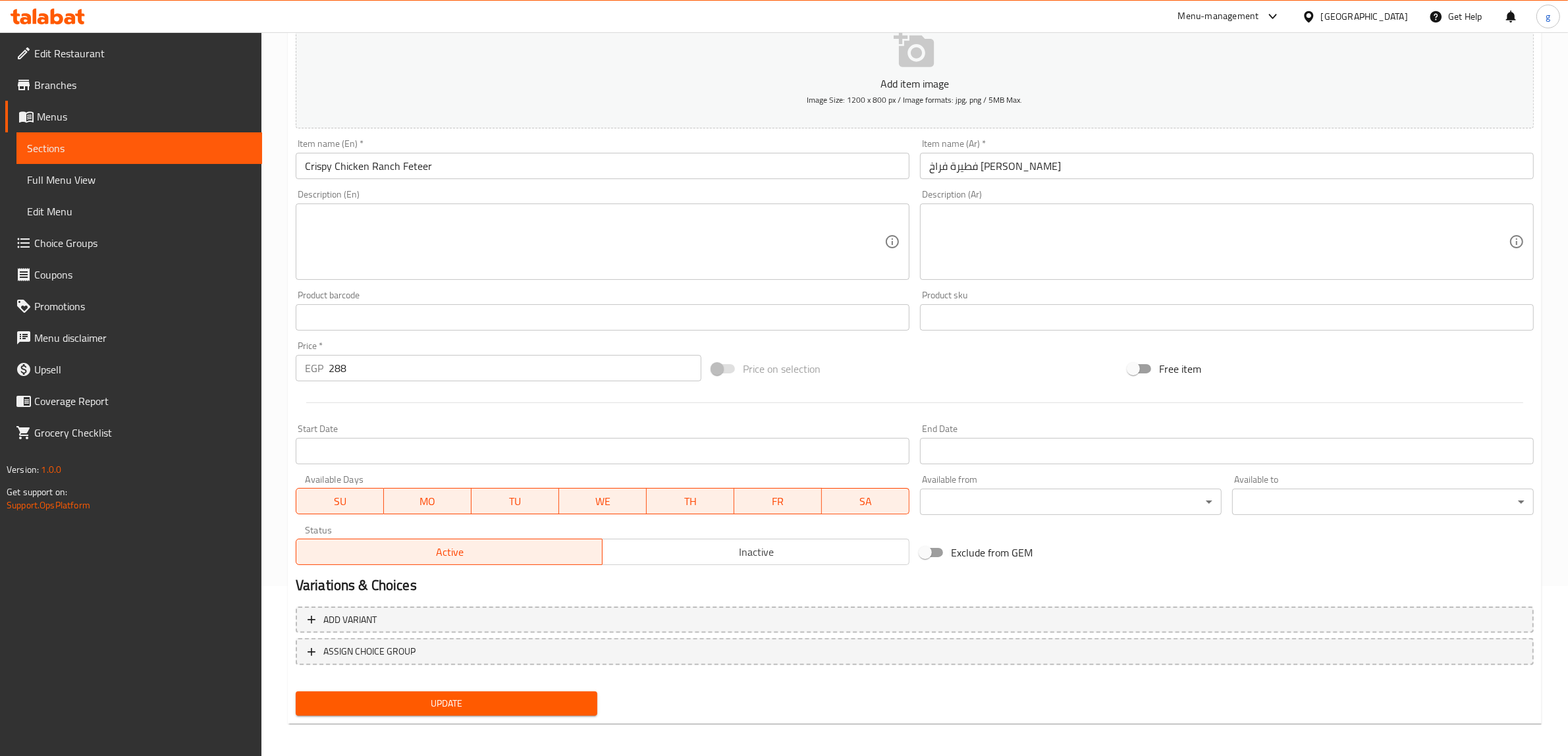
scroll to position [172, 0]
click at [94, 143] on span "Sections" at bounding box center [140, 148] width 225 height 16
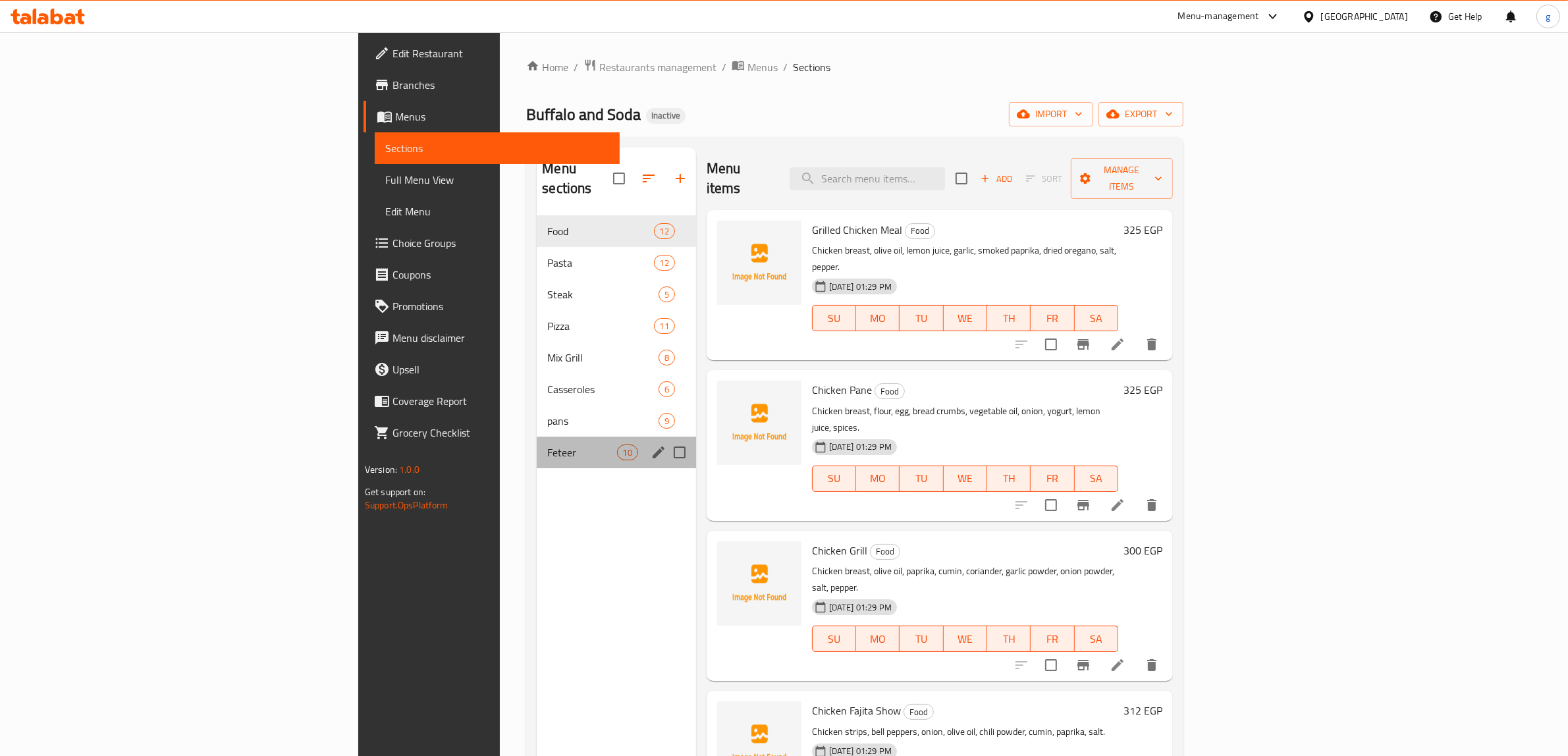
click at [537, 436] on div "Feteer 10" at bounding box center [616, 452] width 159 height 31
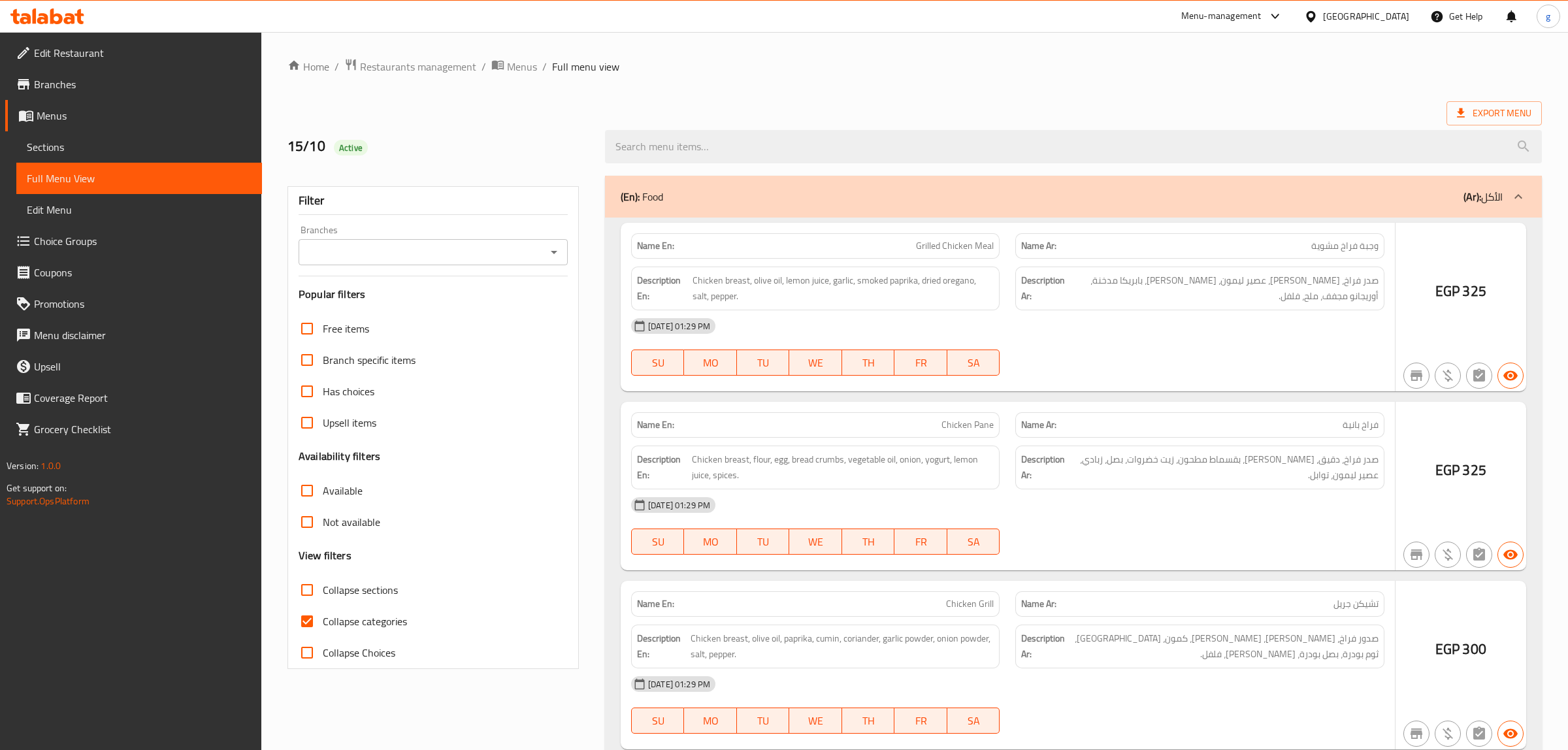
click at [150, 144] on div at bounding box center [784, 375] width 1568 height 750
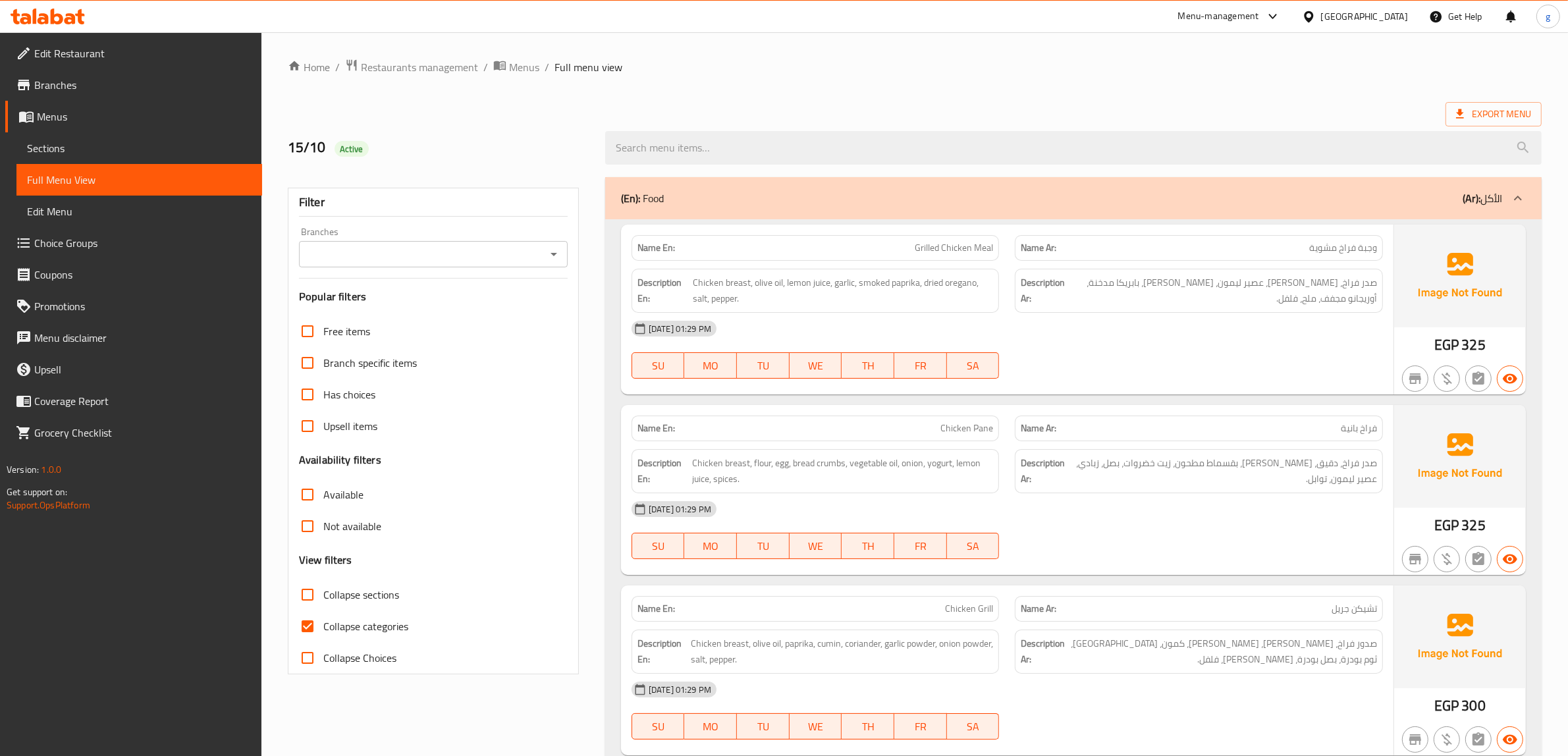
click at [196, 145] on span "Sections" at bounding box center [140, 148] width 225 height 16
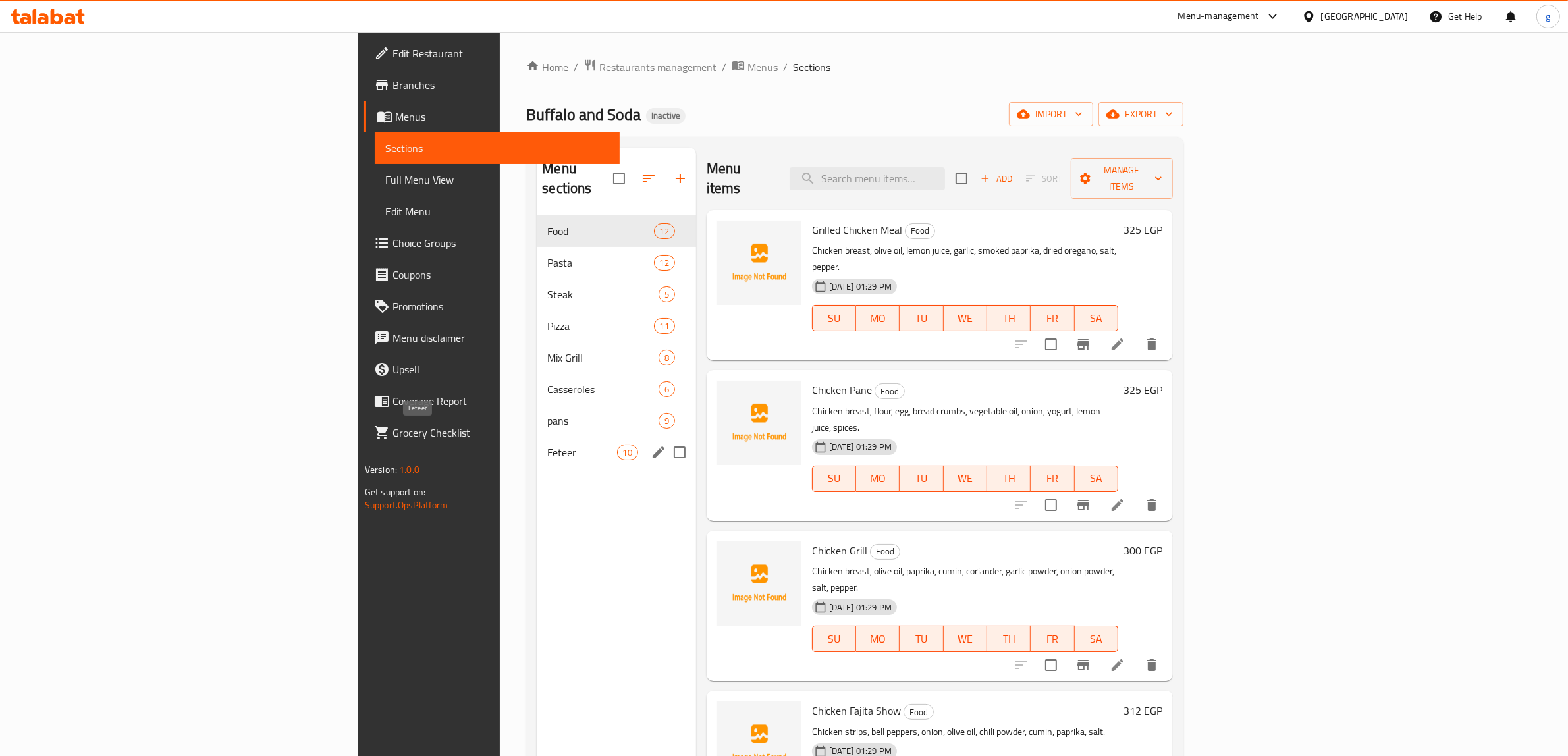
click at [547, 445] on span "Feteer" at bounding box center [582, 453] width 69 height 16
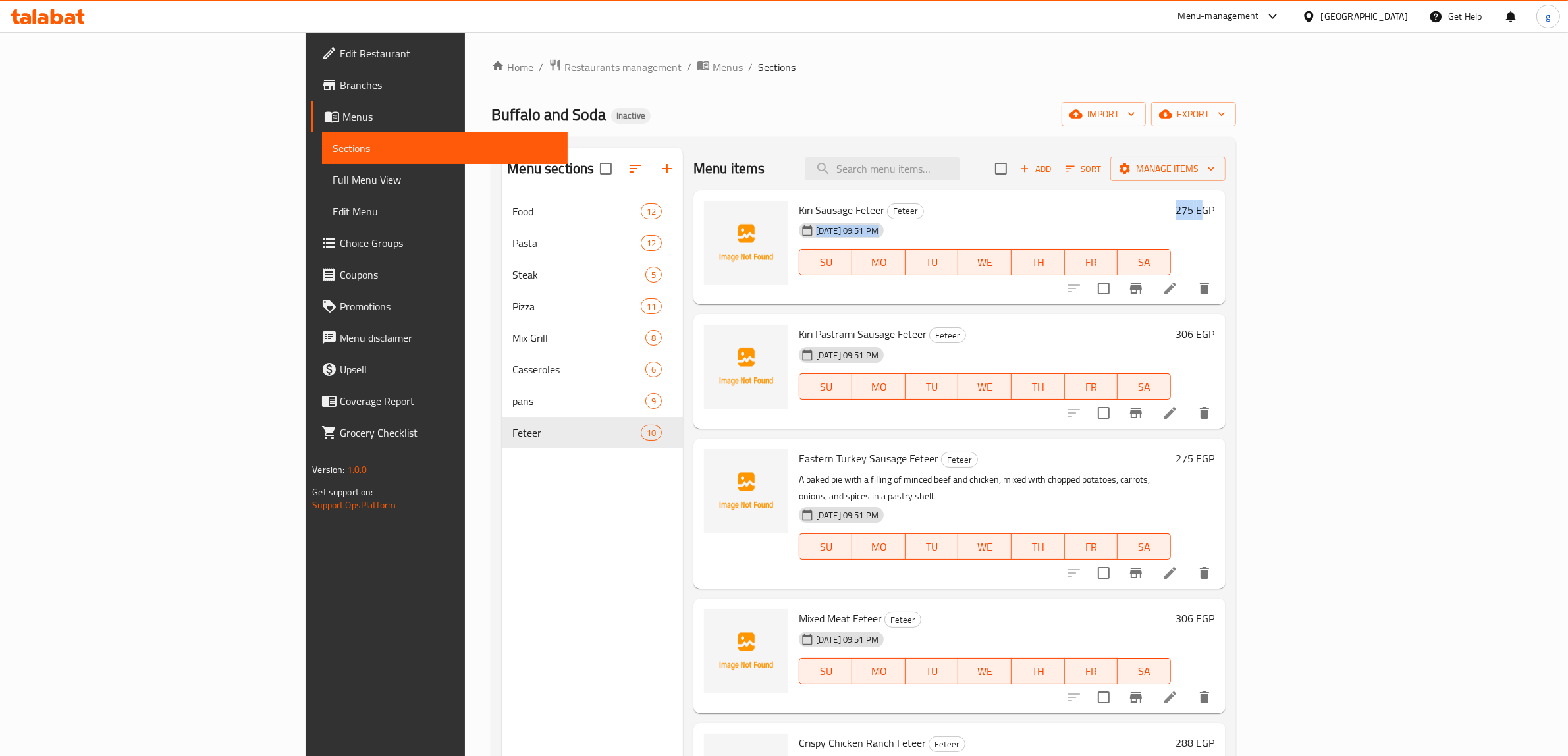
drag, startPoint x: 1461, startPoint y: 211, endPoint x: 1496, endPoint y: 206, distance: 35.4
click at [1221, 206] on div "Kiri Sausage Feteer Feteer [DATE] 09:51 PM SU MO TU WE TH FR SA 275 EGP" at bounding box center [1007, 248] width 427 height 104
click at [960, 172] on input "search" at bounding box center [883, 169] width 155 height 23
paste input "Eastern Turkey Sausage Feteer"
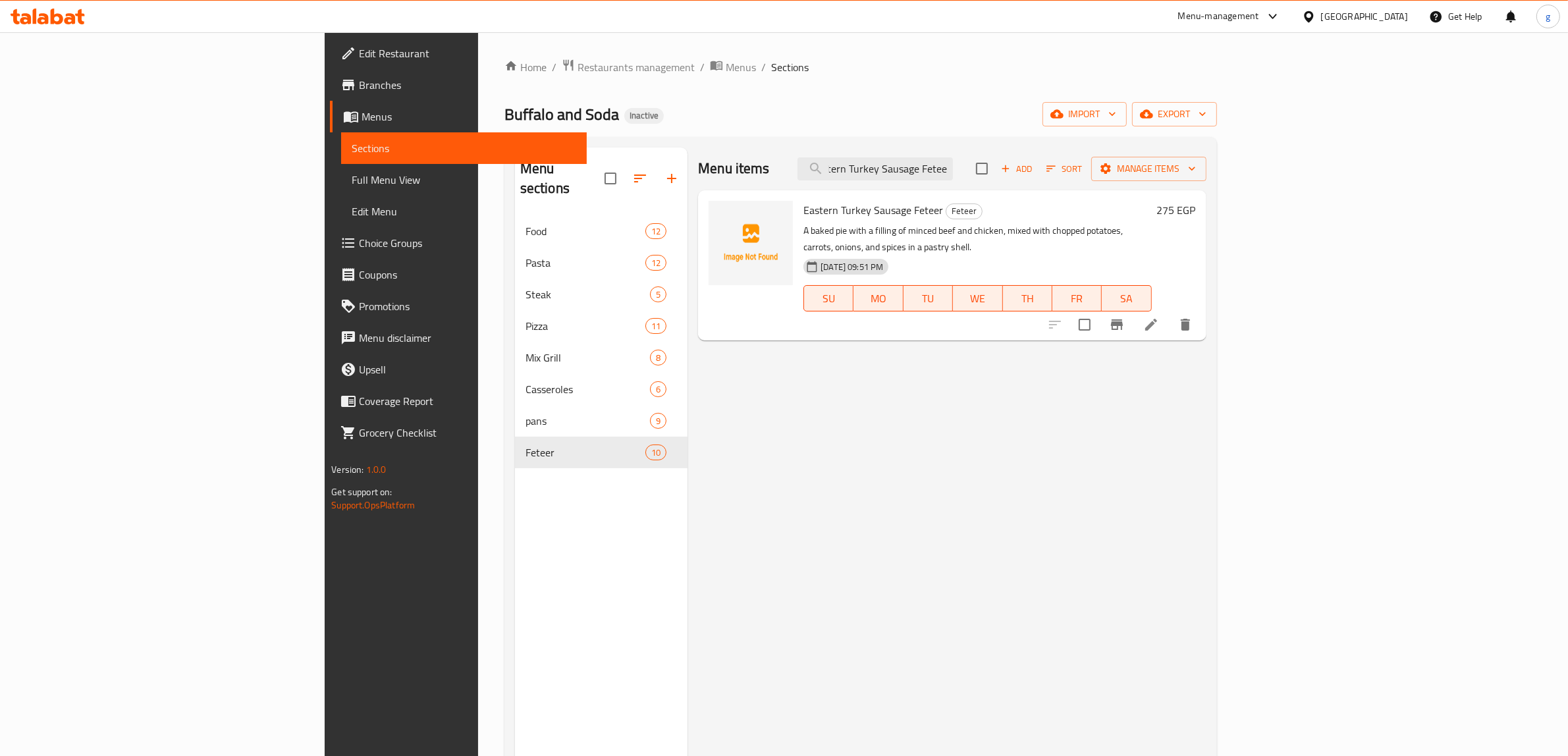
type input "Eastern Turkey Sausage Feteer"
click at [1159, 317] on icon at bounding box center [1151, 325] width 16 height 16
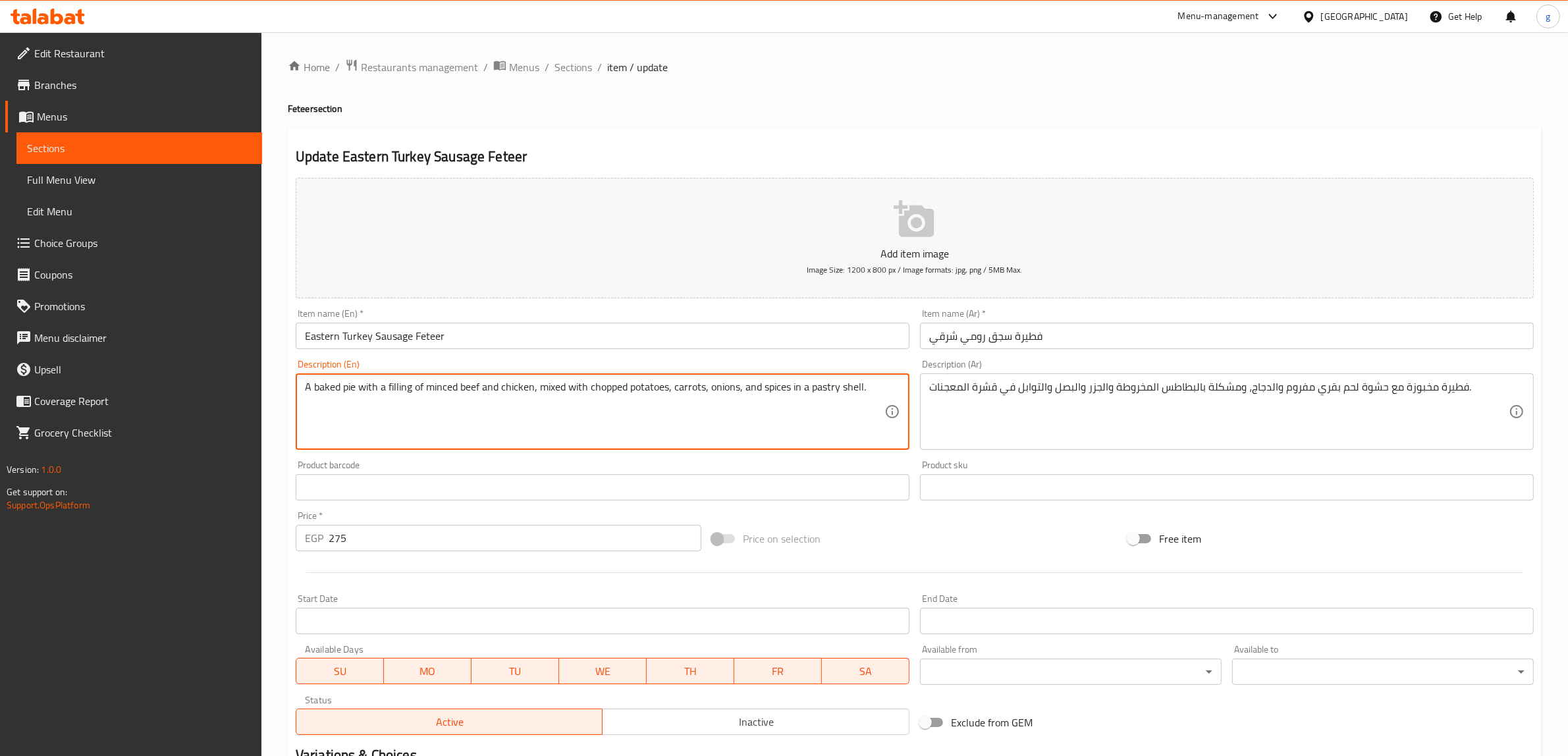
drag, startPoint x: 874, startPoint y: 396, endPoint x: 261, endPoint y: 407, distance: 613.1
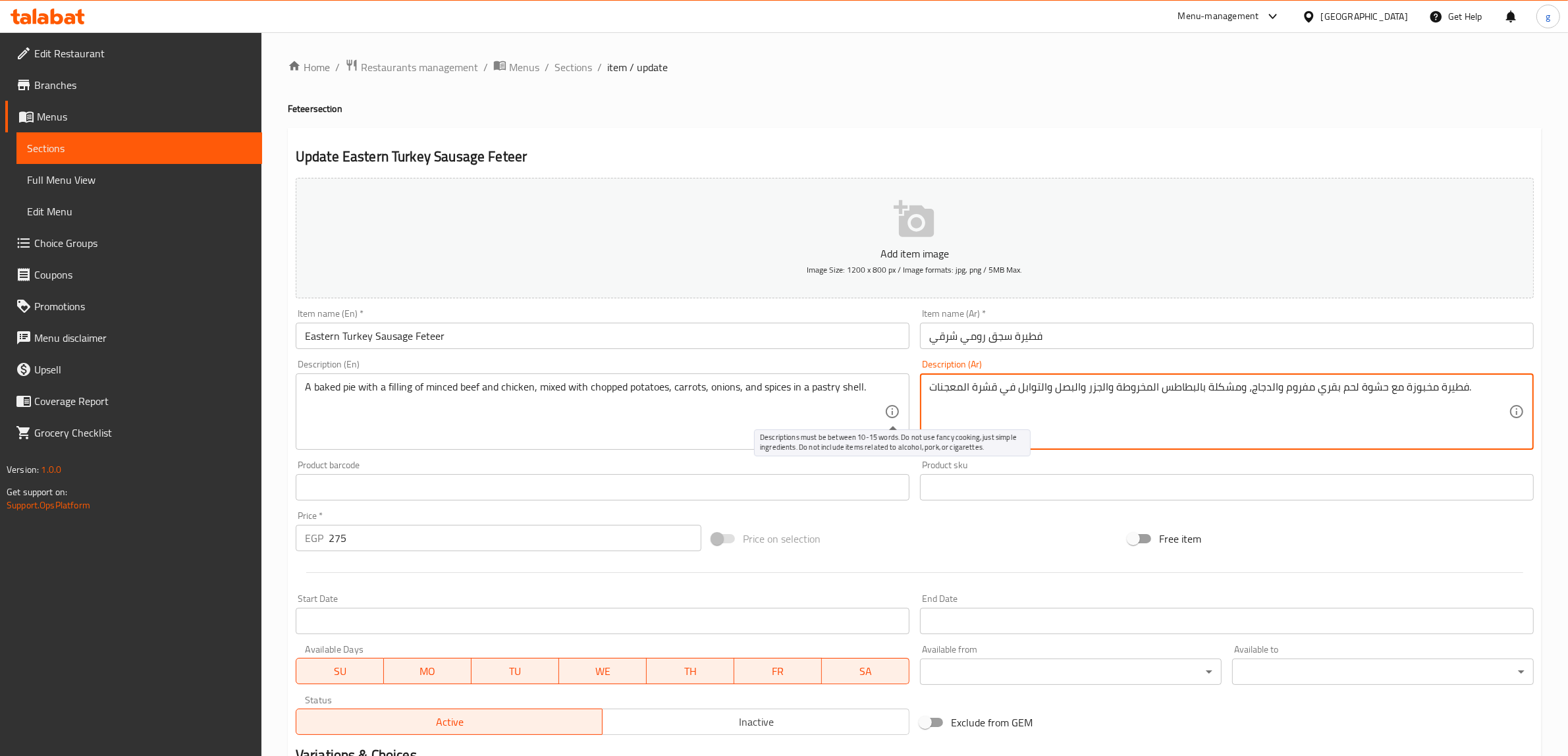
drag, startPoint x: 1468, startPoint y: 384, endPoint x: 901, endPoint y: 411, distance: 567.6
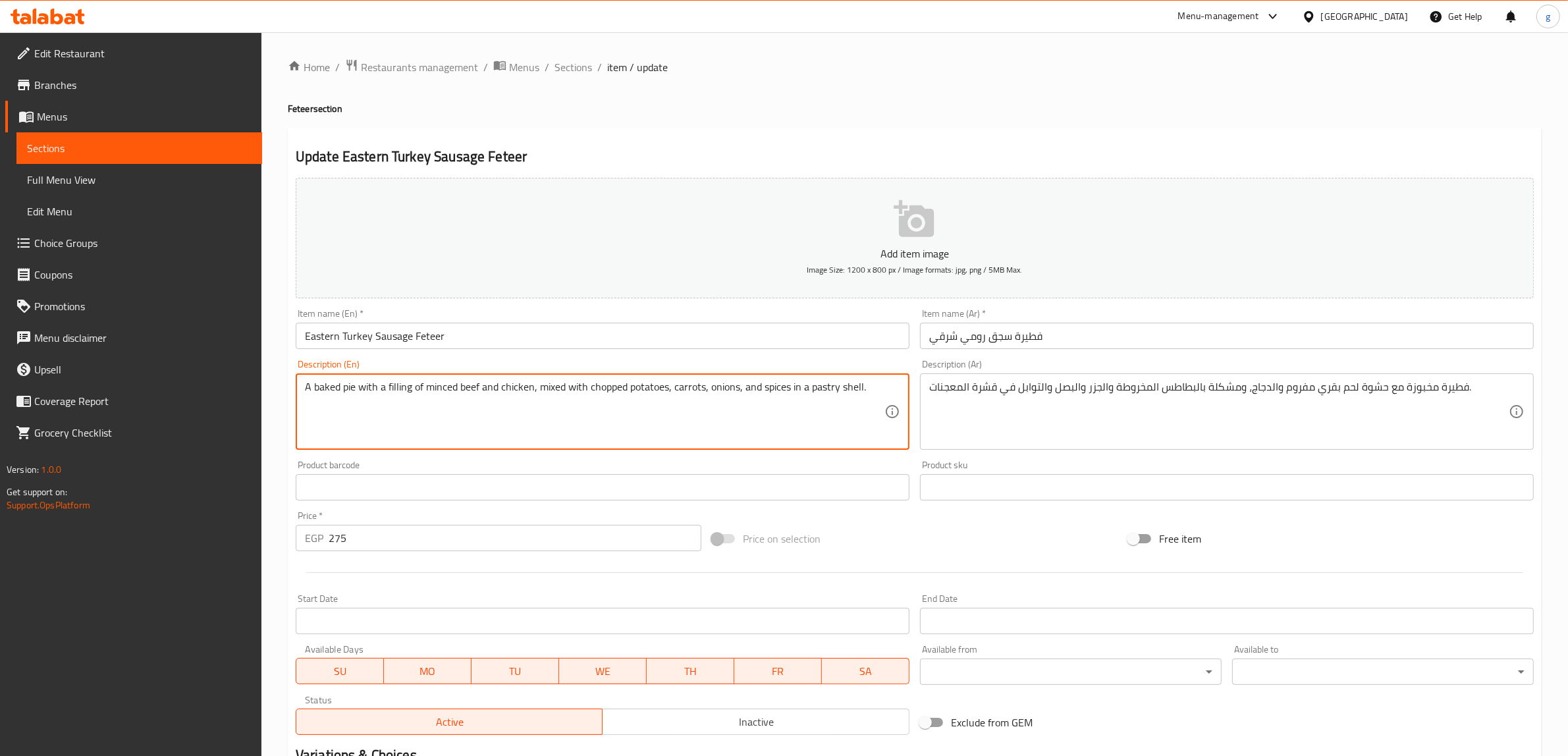
click at [784, 400] on textarea "A baked pie with a filling of minced beef and chicken, mixed with chopped potat…" at bounding box center [594, 412] width 579 height 63
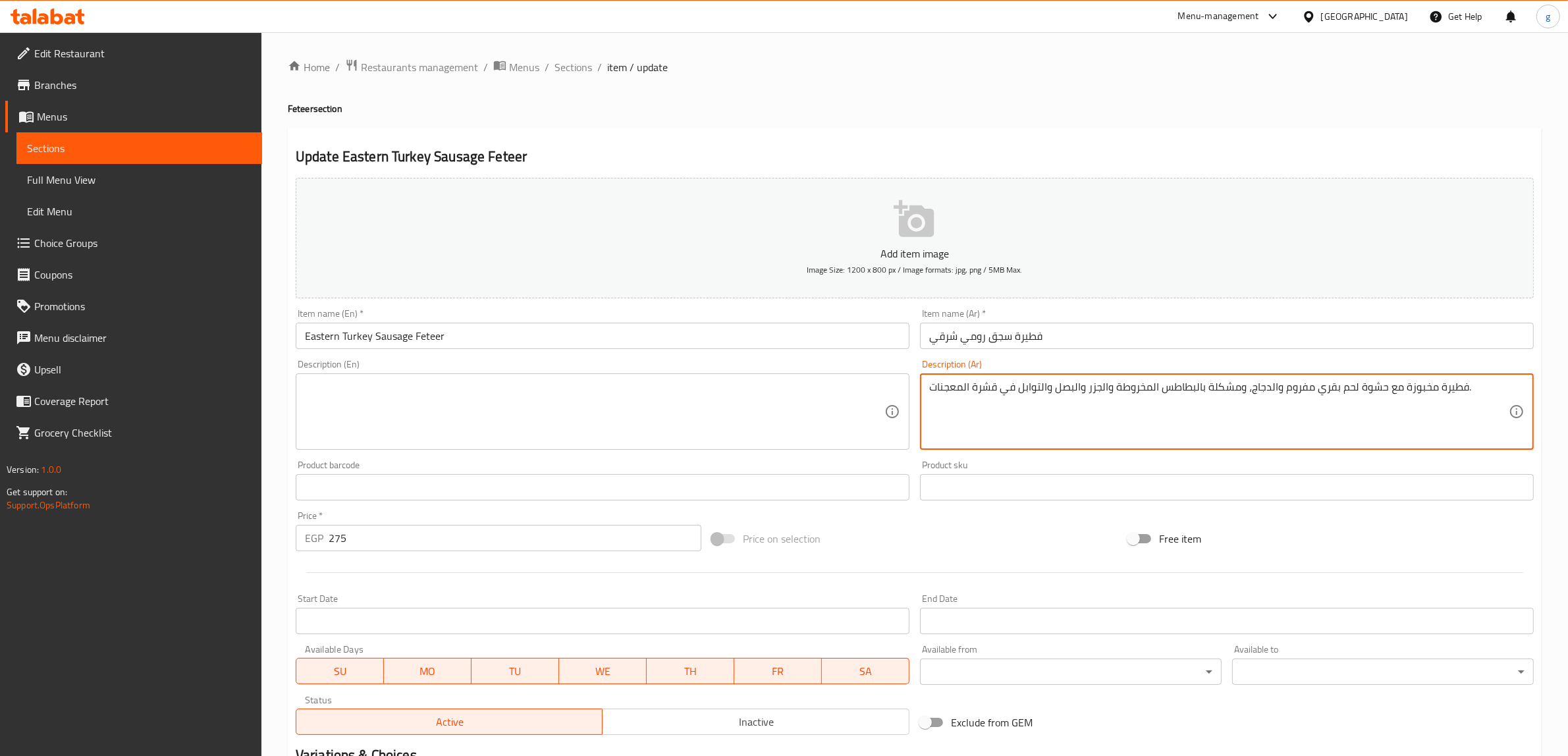
click at [1278, 403] on textarea "فطيرة مخبوزة مع حشوة لحم بقري مفروم والدجاج، ومشكلة بالبطاطس المخروطة والجزر وا…" at bounding box center [1219, 412] width 579 height 63
click at [1279, 402] on textarea "فطيرة مخبوزة مع حشوة لحم بقري مفروم والدجاج، ومشكلة بالبطاطس المخروطة والجزر وا…" at bounding box center [1219, 412] width 579 height 63
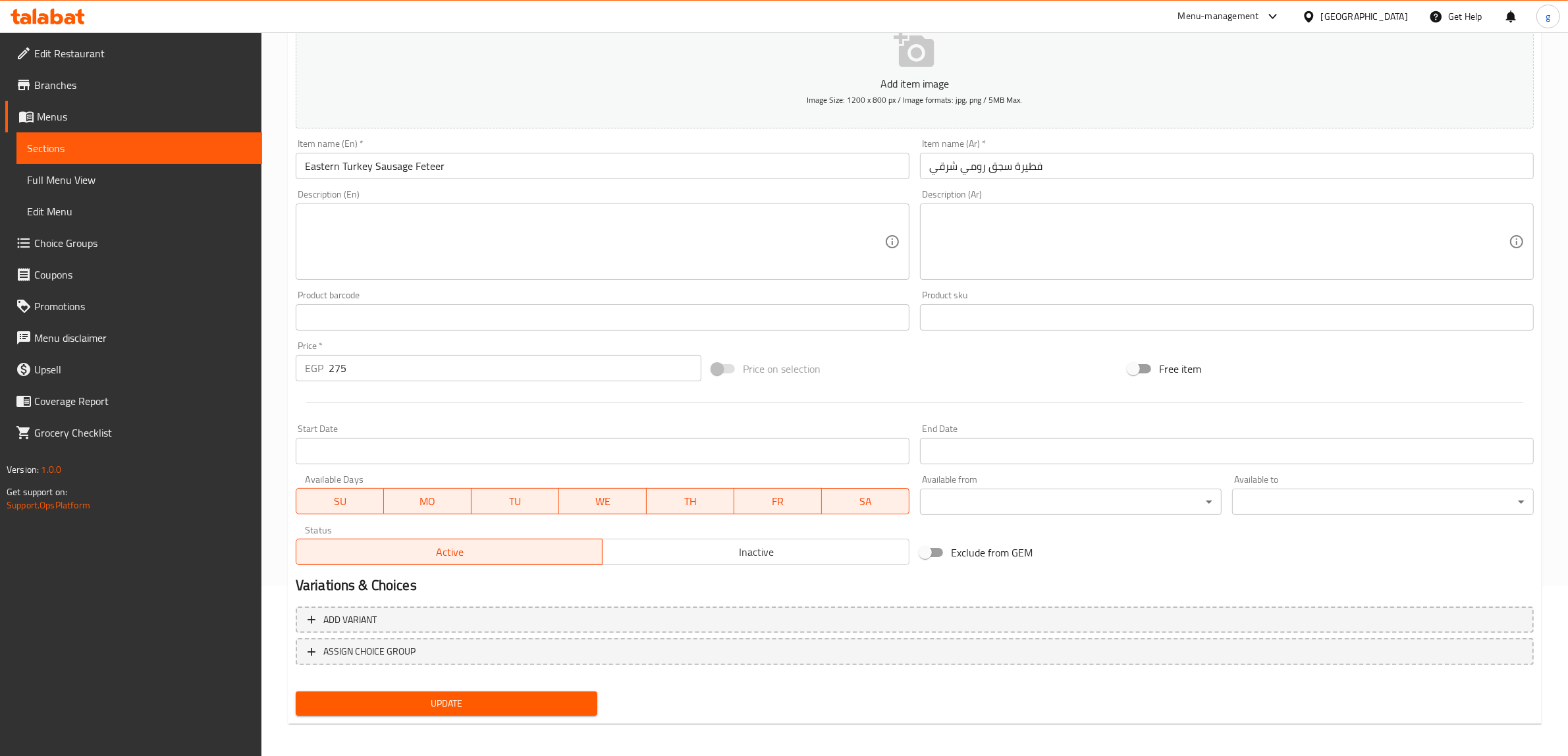
scroll to position [172, 0]
click at [448, 695] on span "Update" at bounding box center [446, 701] width 280 height 16
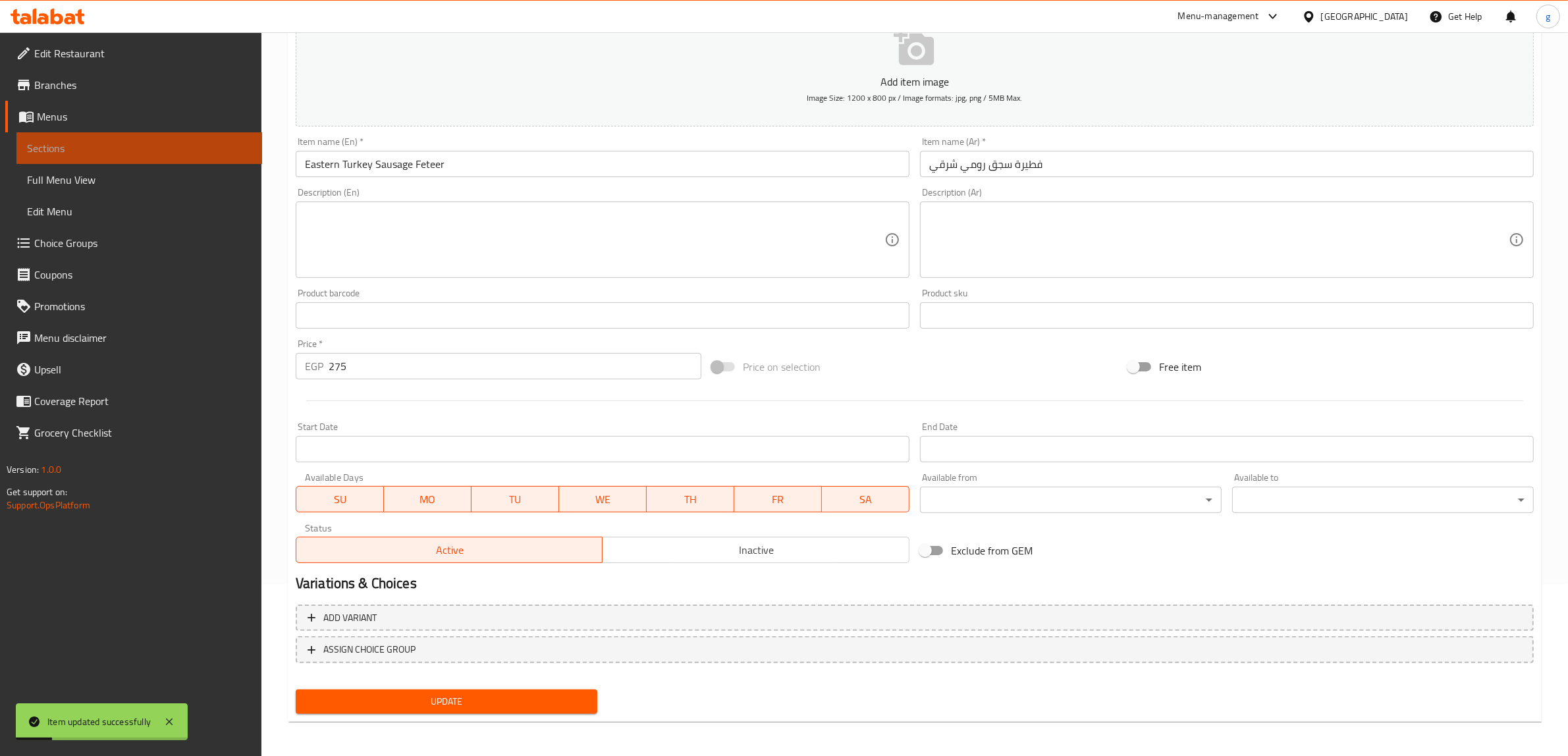
click at [97, 142] on span "Sections" at bounding box center [140, 148] width 225 height 16
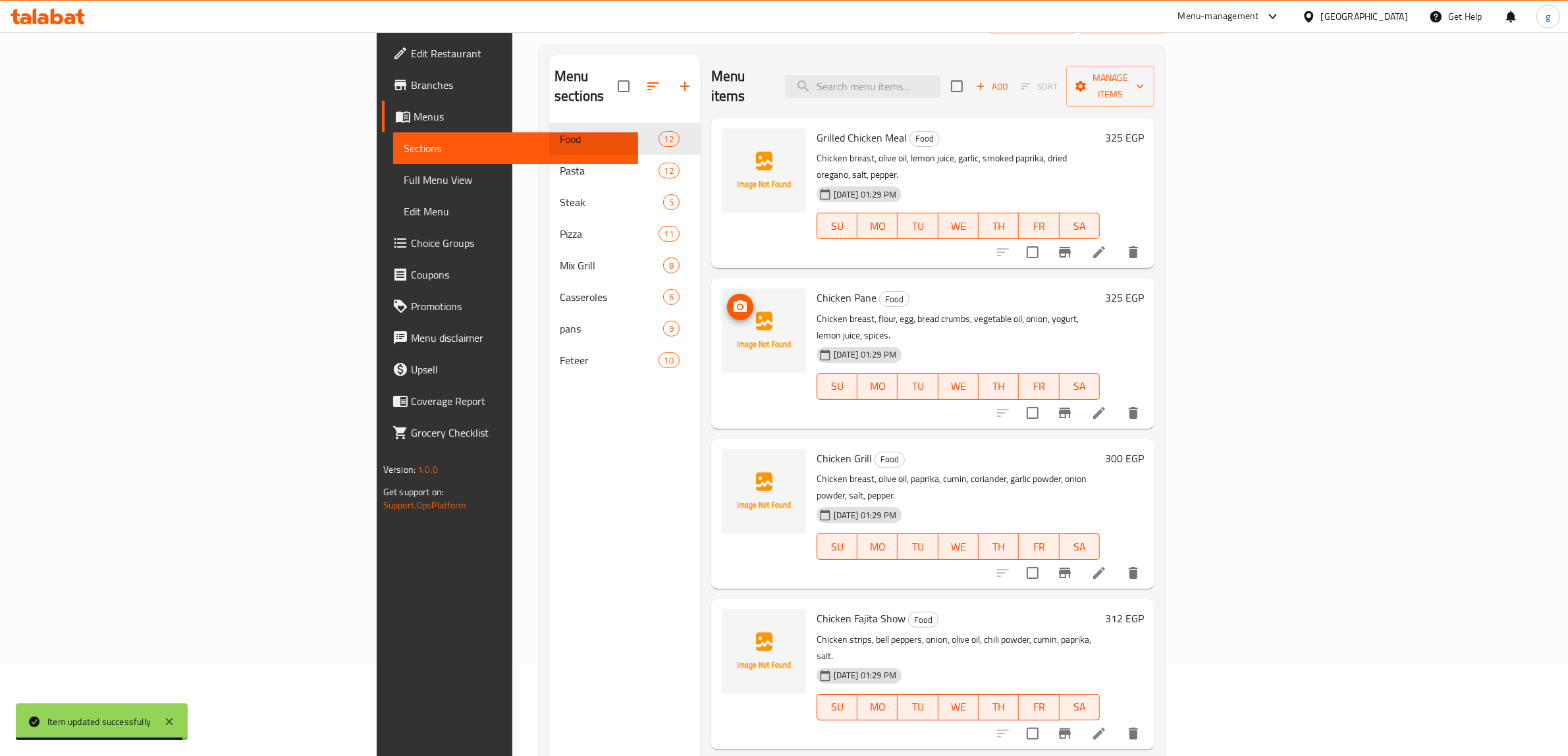
scroll to position [7, 0]
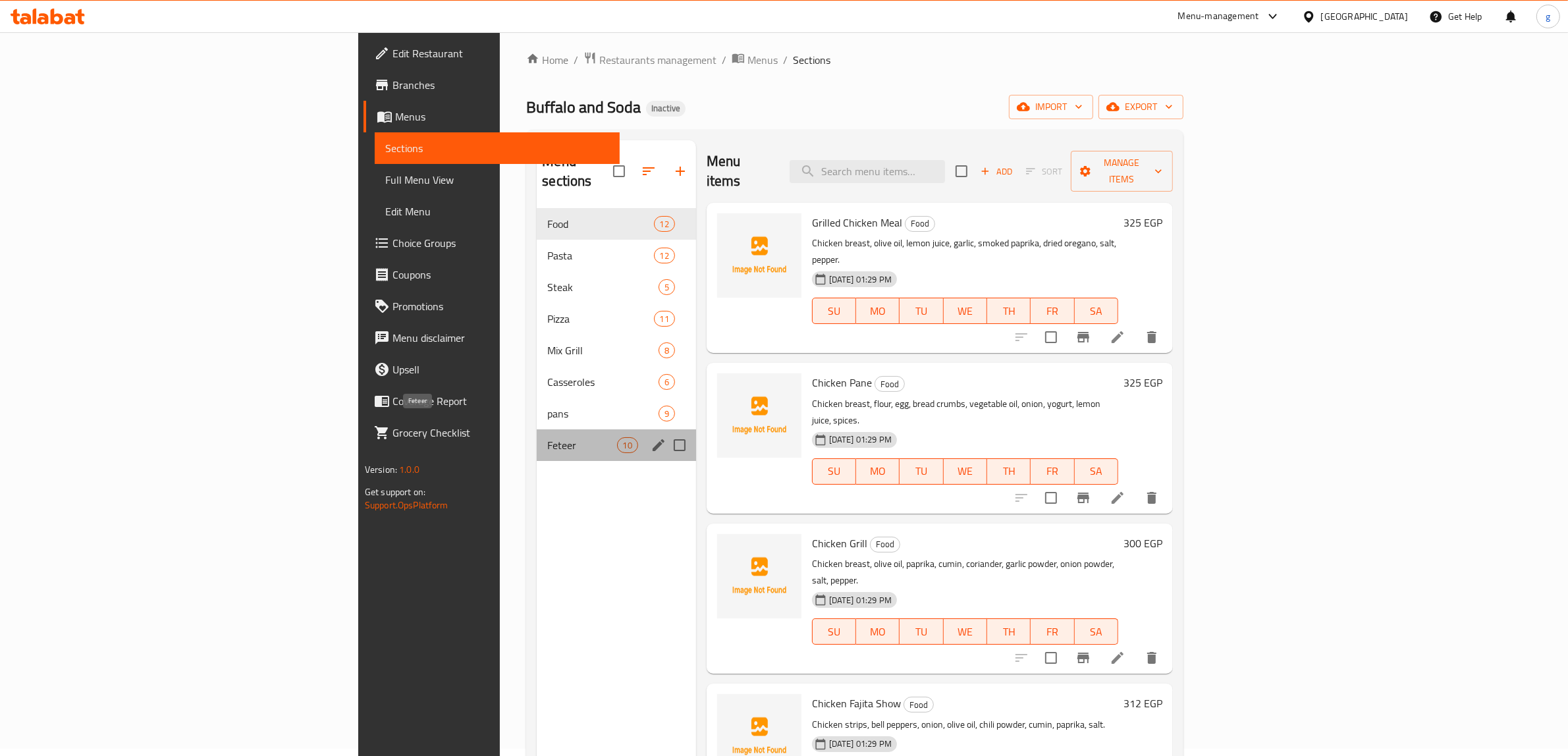
click at [547, 437] on span "Feteer" at bounding box center [582, 445] width 69 height 16
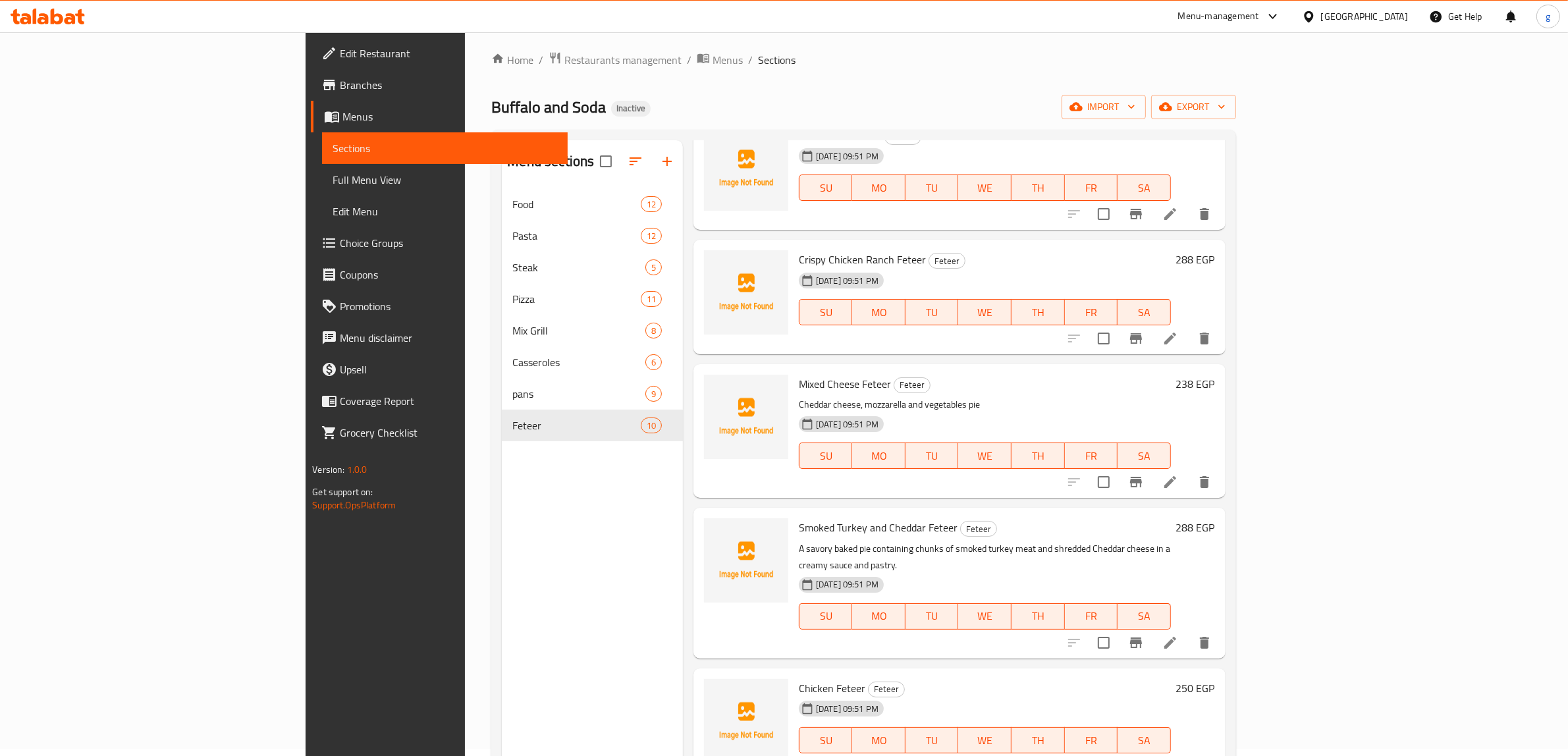
scroll to position [411, 0]
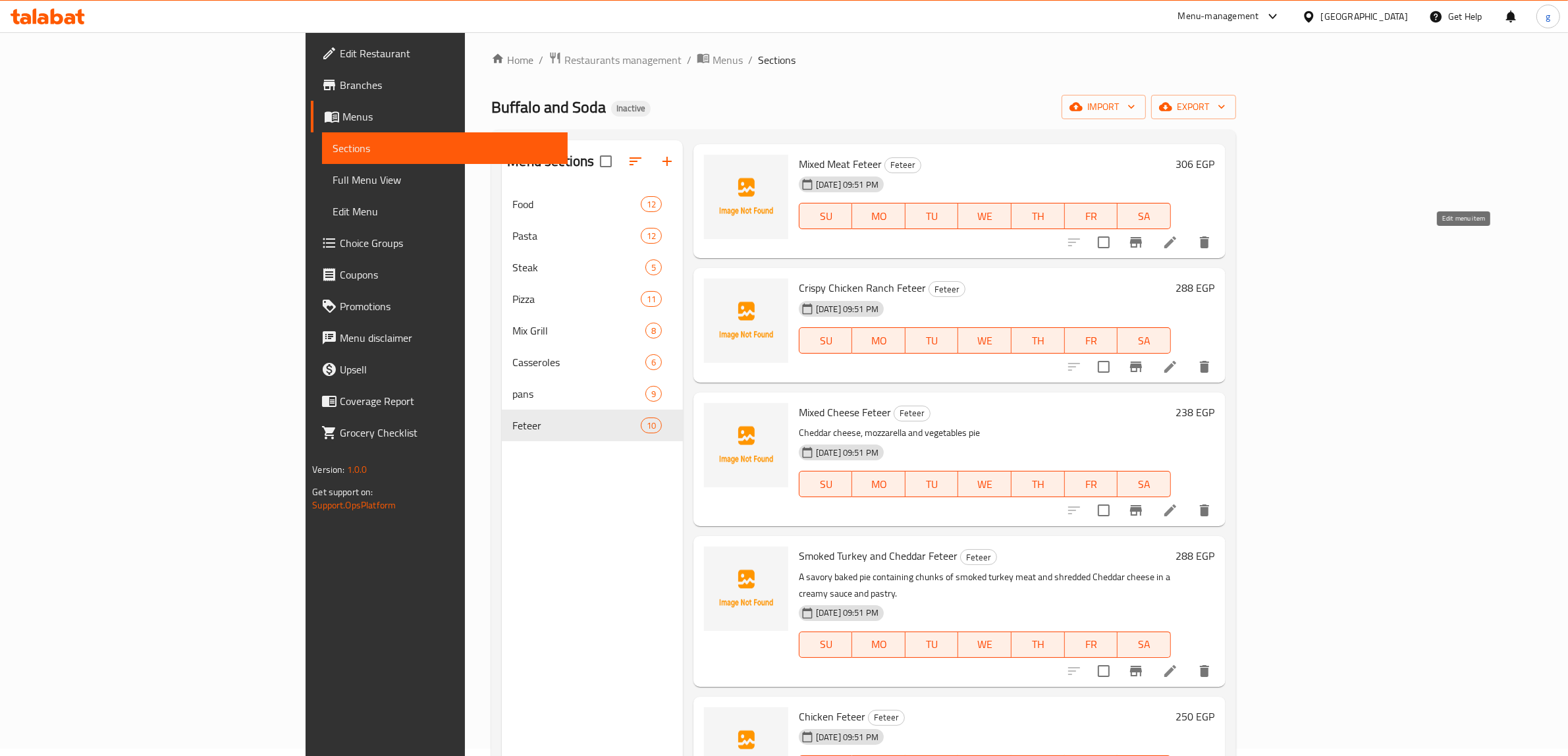
click at [1178, 243] on icon at bounding box center [1170, 242] width 16 height 16
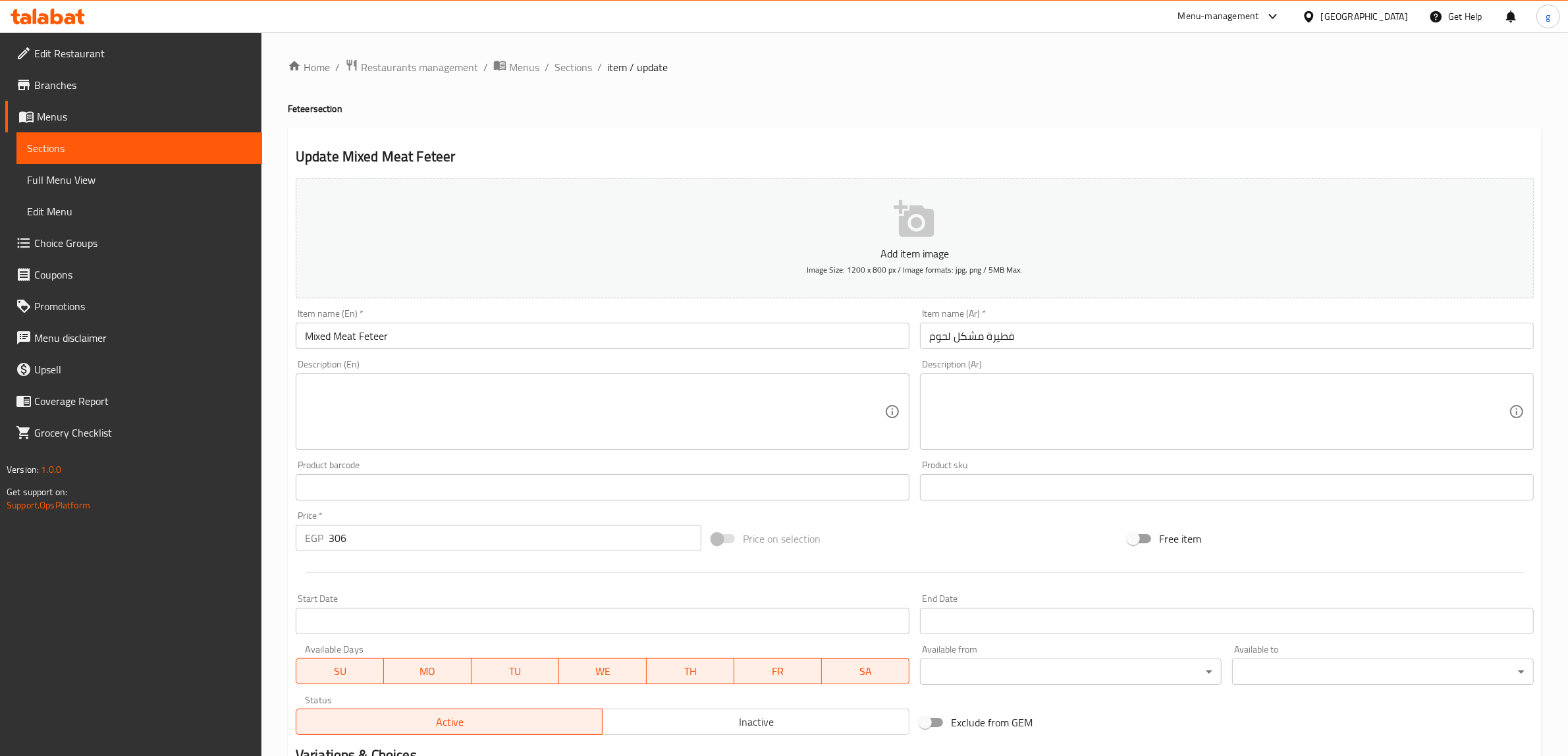
click at [716, 405] on textarea at bounding box center [594, 412] width 579 height 63
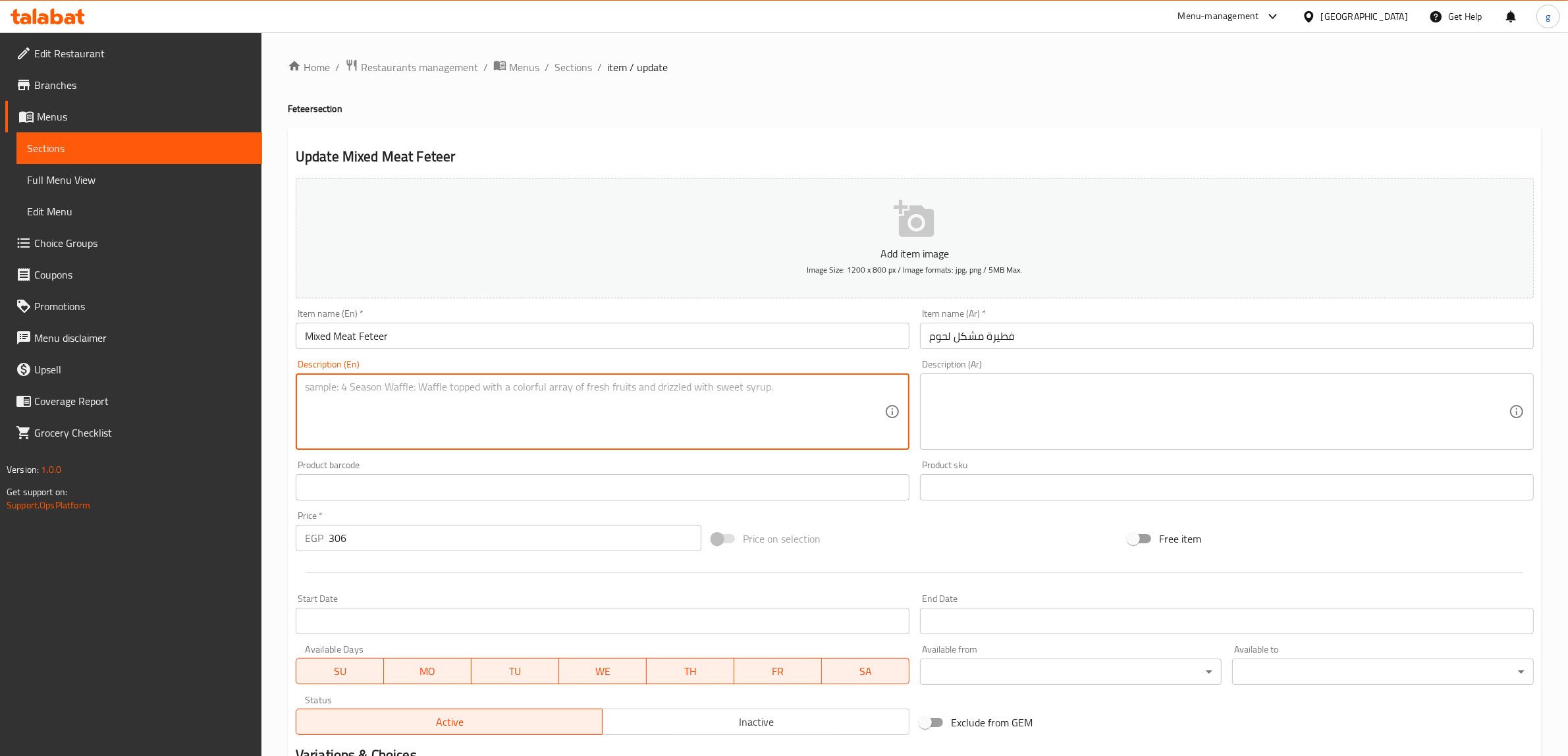
paste textarea "A baked pie with a filling of minced beef and chicken, mixed with chopped potat…"
type textarea "A baked pie with a filling of minced beef and chicken, mixed with chopped potat…"
click at [1098, 413] on textarea at bounding box center [1219, 412] width 579 height 63
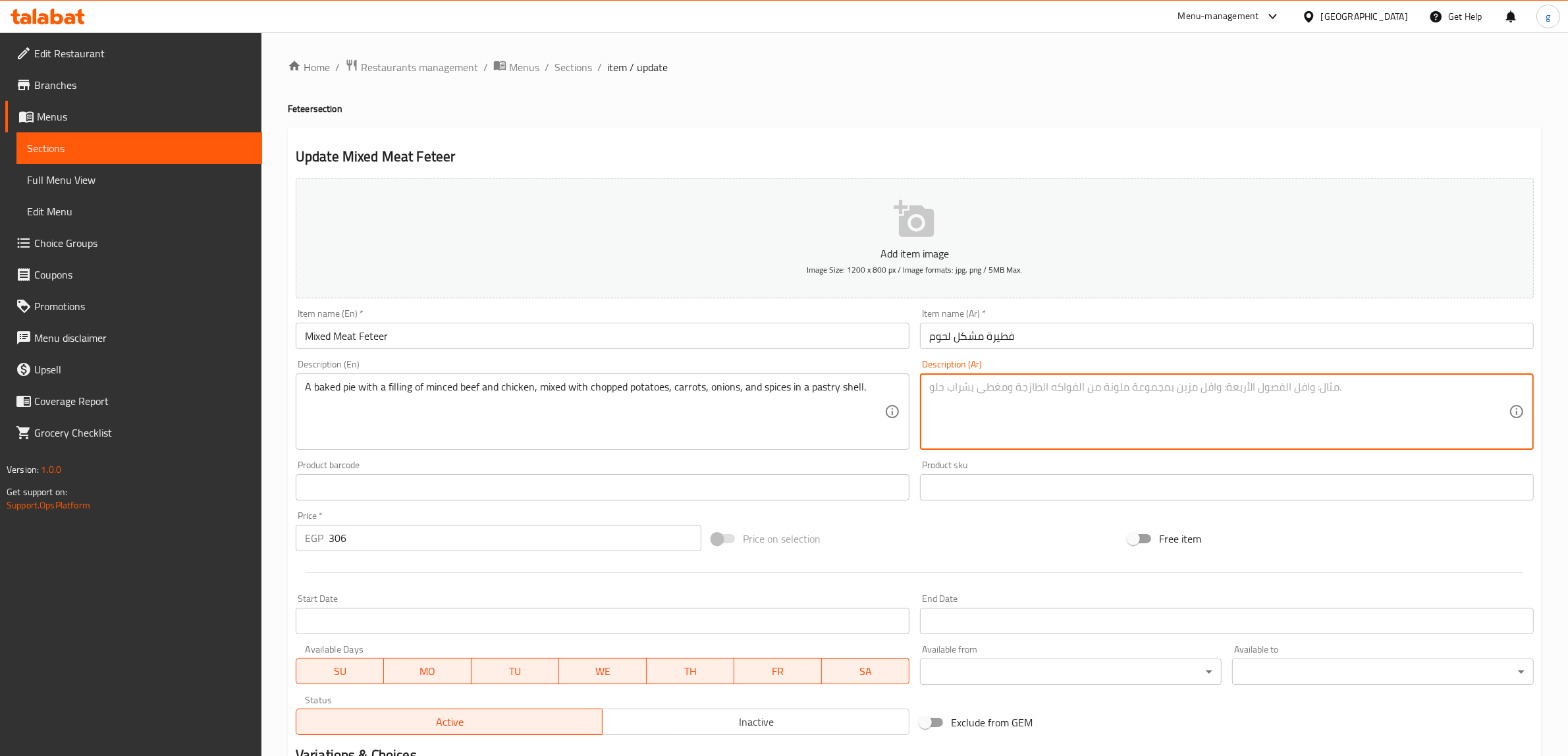
paste textarea "فطيرة مخبوزة مع حشوة لحم بقري مفروم والدجاج، ومشكلة بالبطاطس المخروطة والجزر وا…"
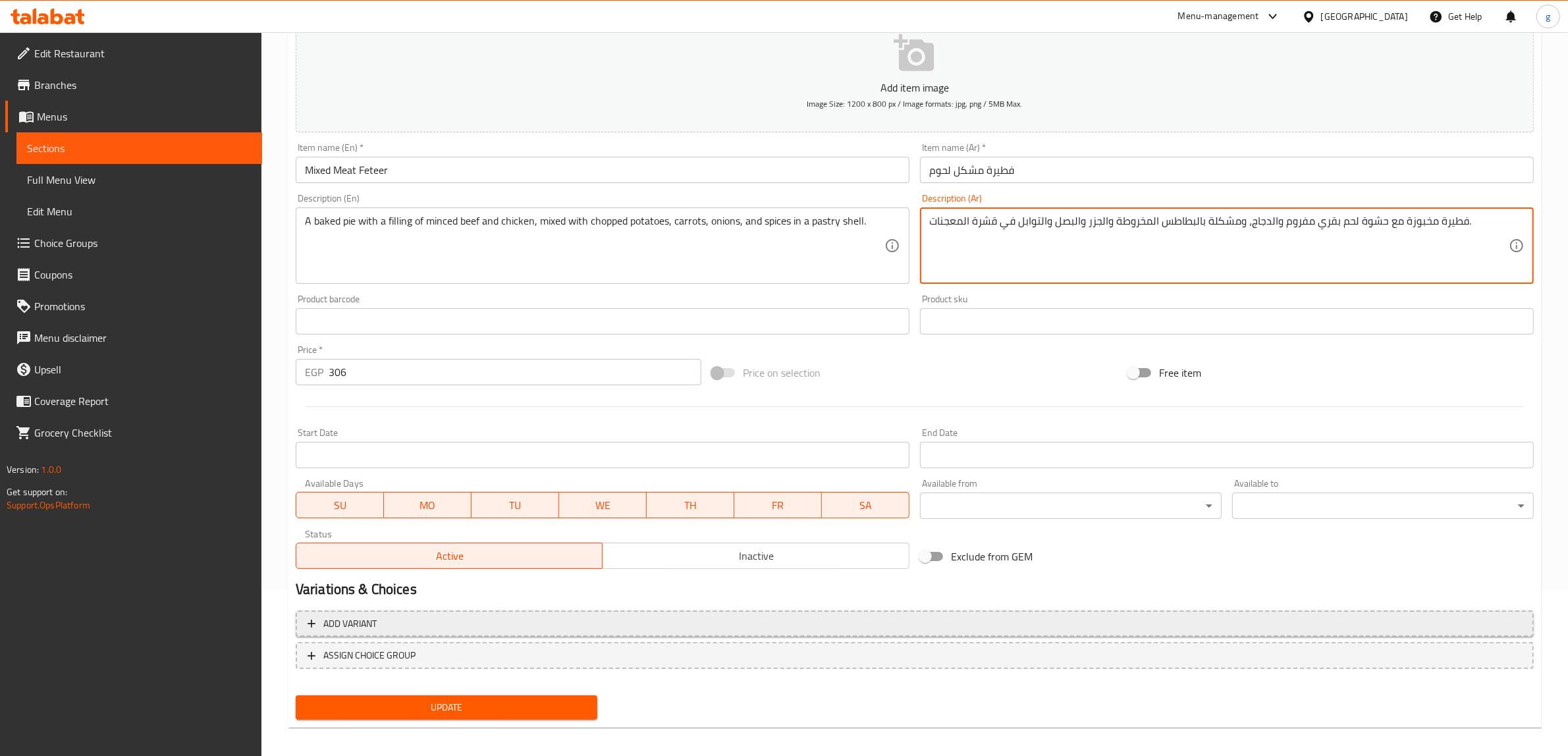
scroll to position [172, 0]
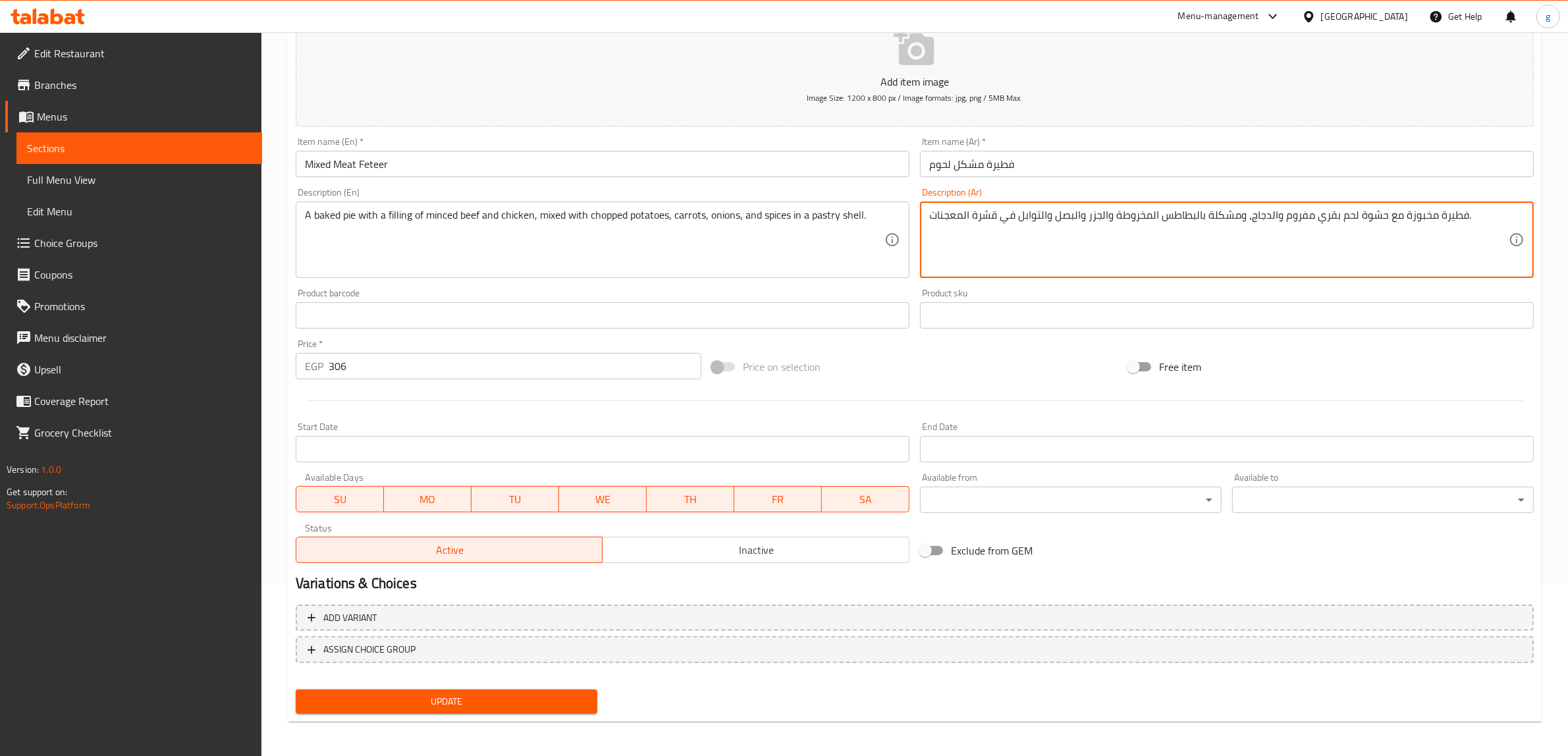
type textarea "فطيرة مخبوزة مع حشوة لحم بقري مفروم والدجاج، ومشكلة بالبطاطس المخروطة والجزر وا…"
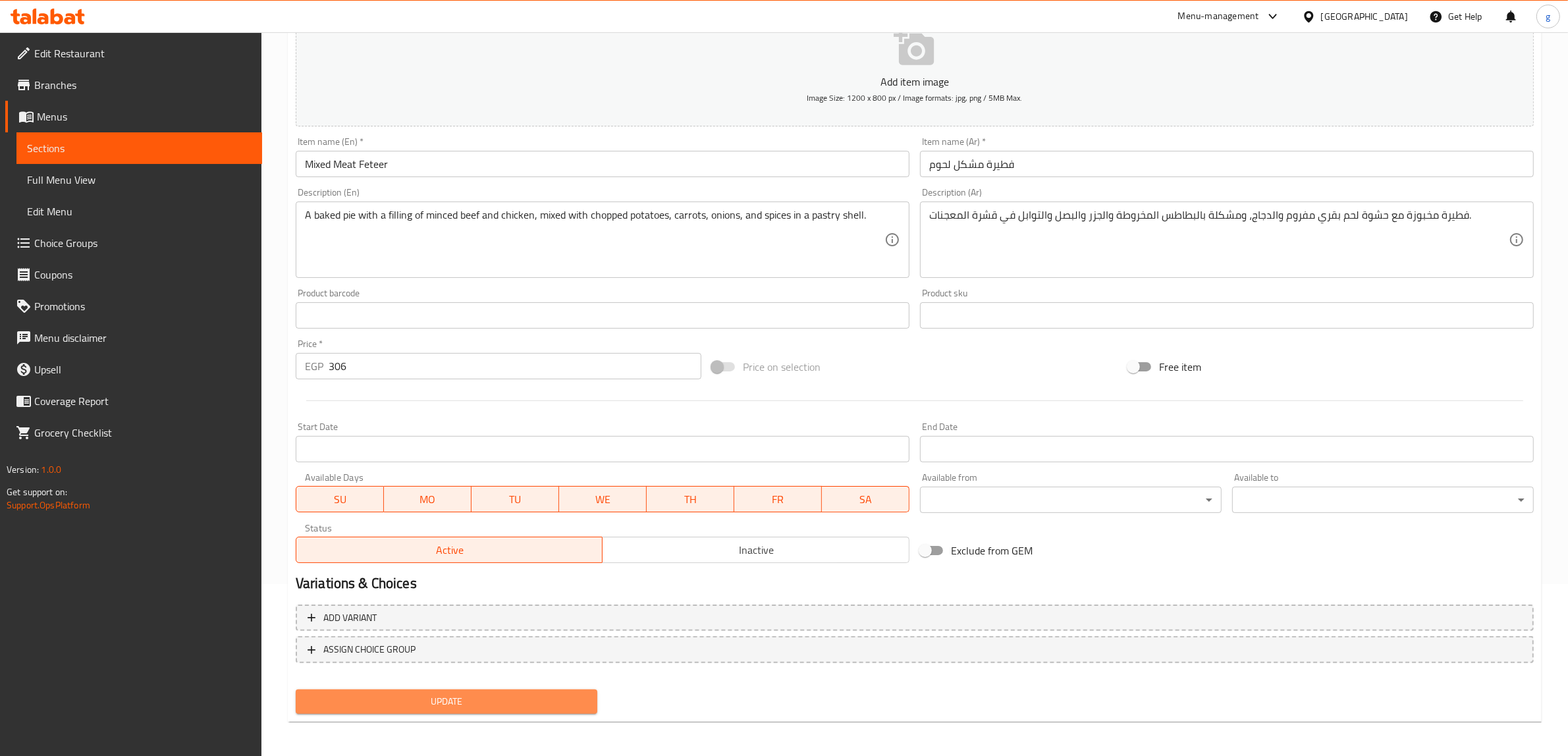
click at [416, 693] on span "Update" at bounding box center [446, 701] width 280 height 16
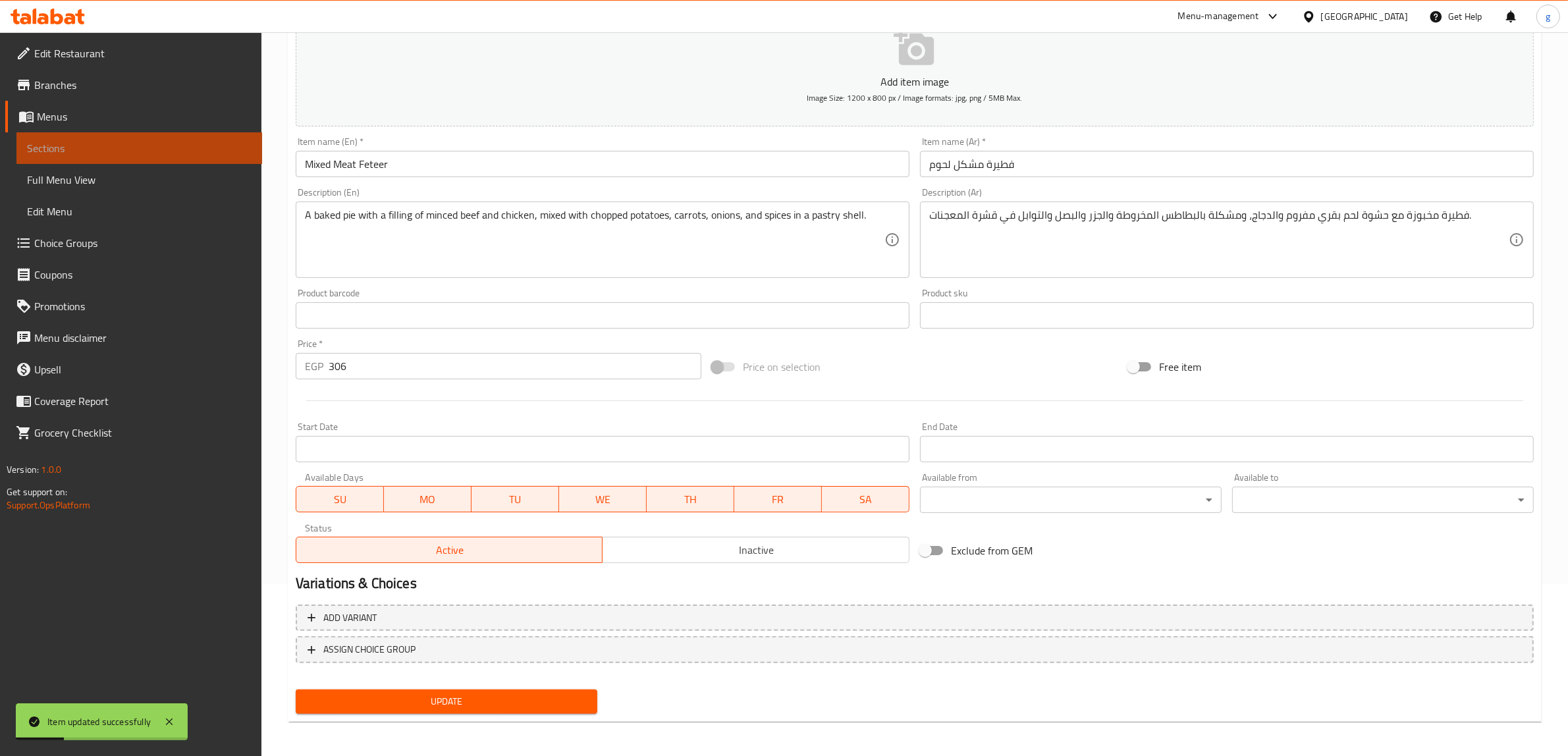
click at [137, 139] on link "Sections" at bounding box center [139, 148] width 246 height 31
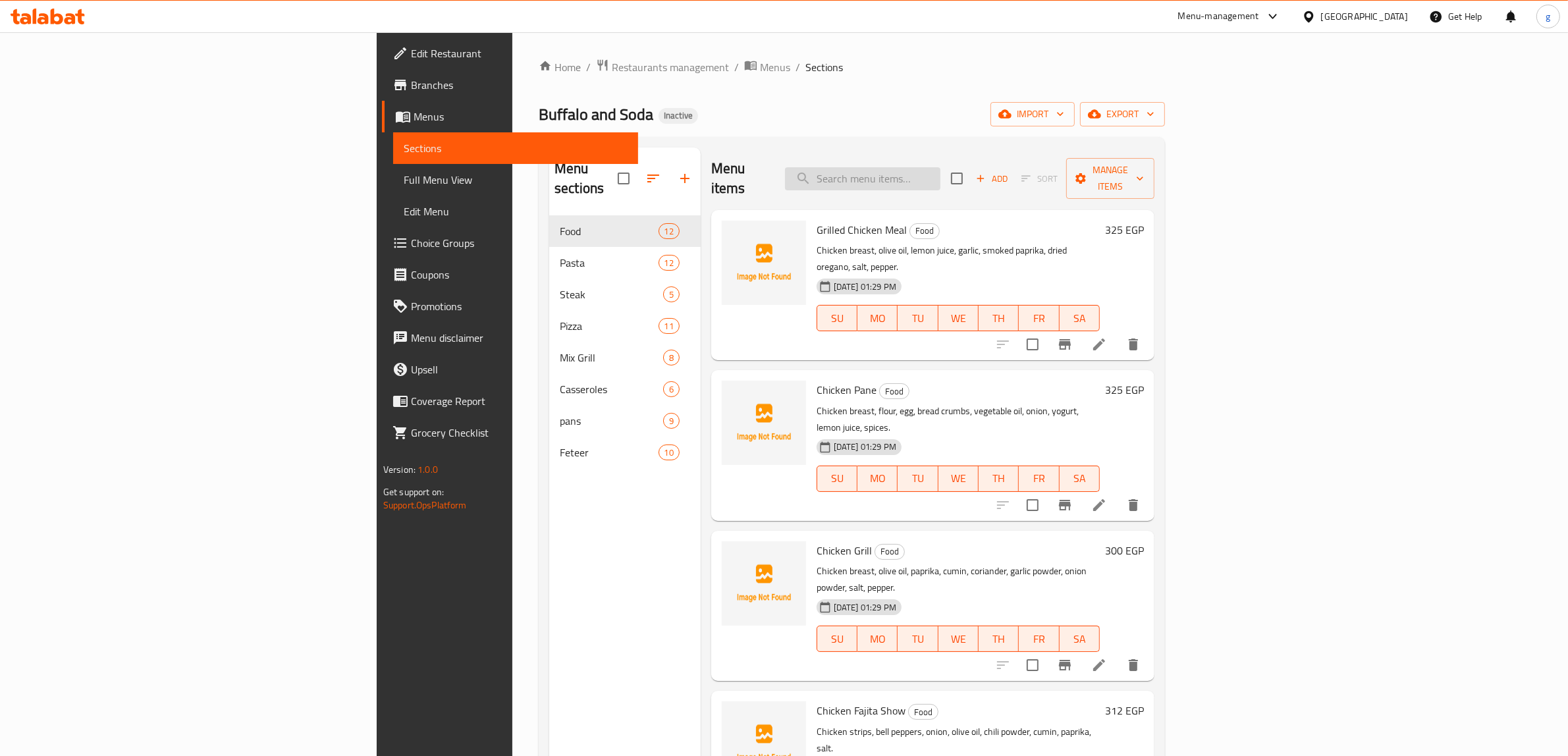
click at [940, 178] on input "search" at bounding box center [863, 179] width 155 height 23
paste input "فطيرة فراخ تركي مدخن وشيدر"
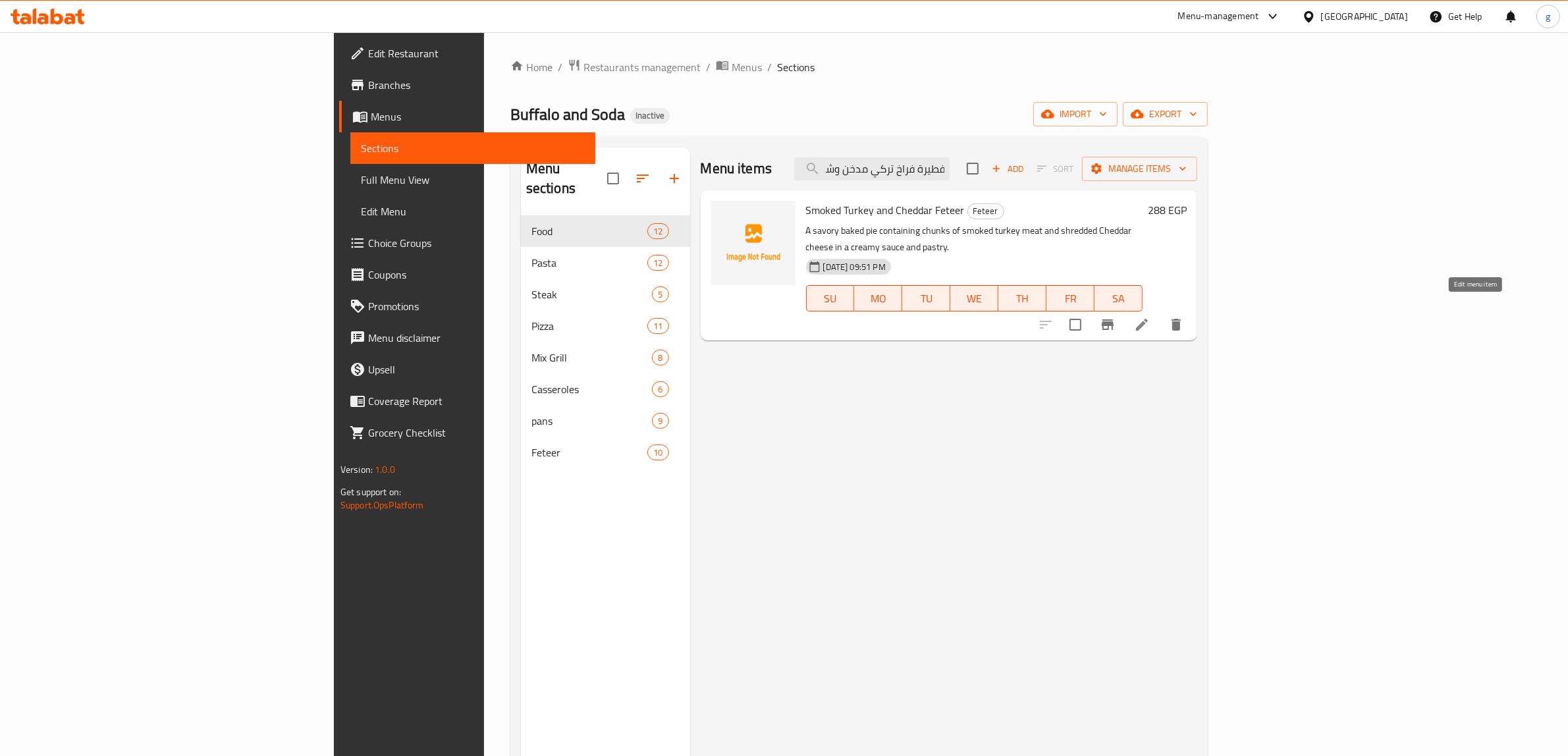
type input "فطيرة فراخ تركي مدخن وشيدر"
click at [1150, 317] on icon at bounding box center [1142, 325] width 16 height 16
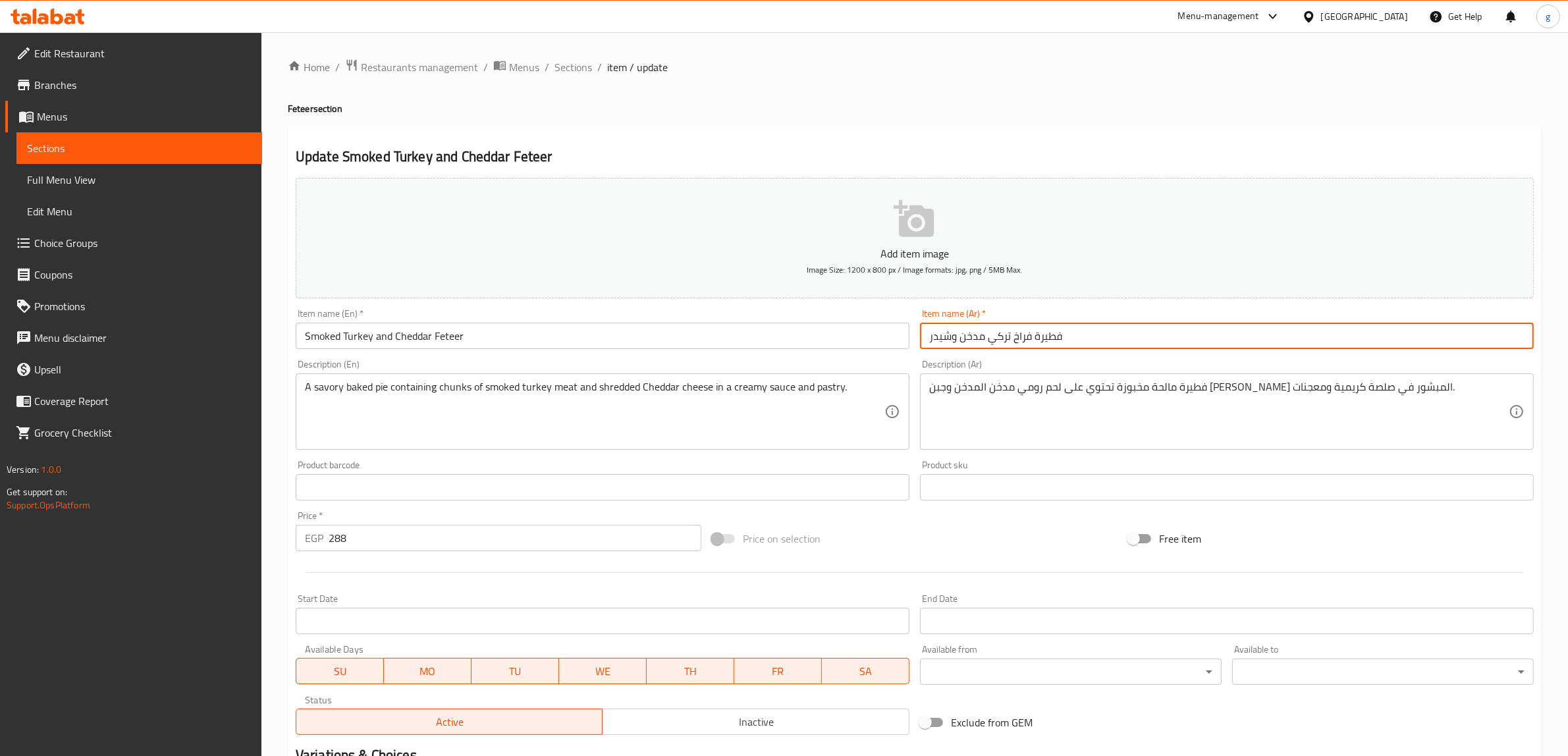
drag, startPoint x: 1011, startPoint y: 340, endPoint x: 1031, endPoint y: 345, distance: 20.6
click at [1031, 345] on input "فطيرة فراخ تركي مدخن وشيدر" at bounding box center [1227, 335] width 614 height 26
drag, startPoint x: 990, startPoint y: 344, endPoint x: 1010, endPoint y: 350, distance: 20.9
click at [1010, 350] on div "Item name (Ar)   * فطيرة تركي مدخن وشيدر Item name (Ar) *" at bounding box center [1226, 329] width 624 height 51
type input "فطيرة رومي مدخن وشيدر"
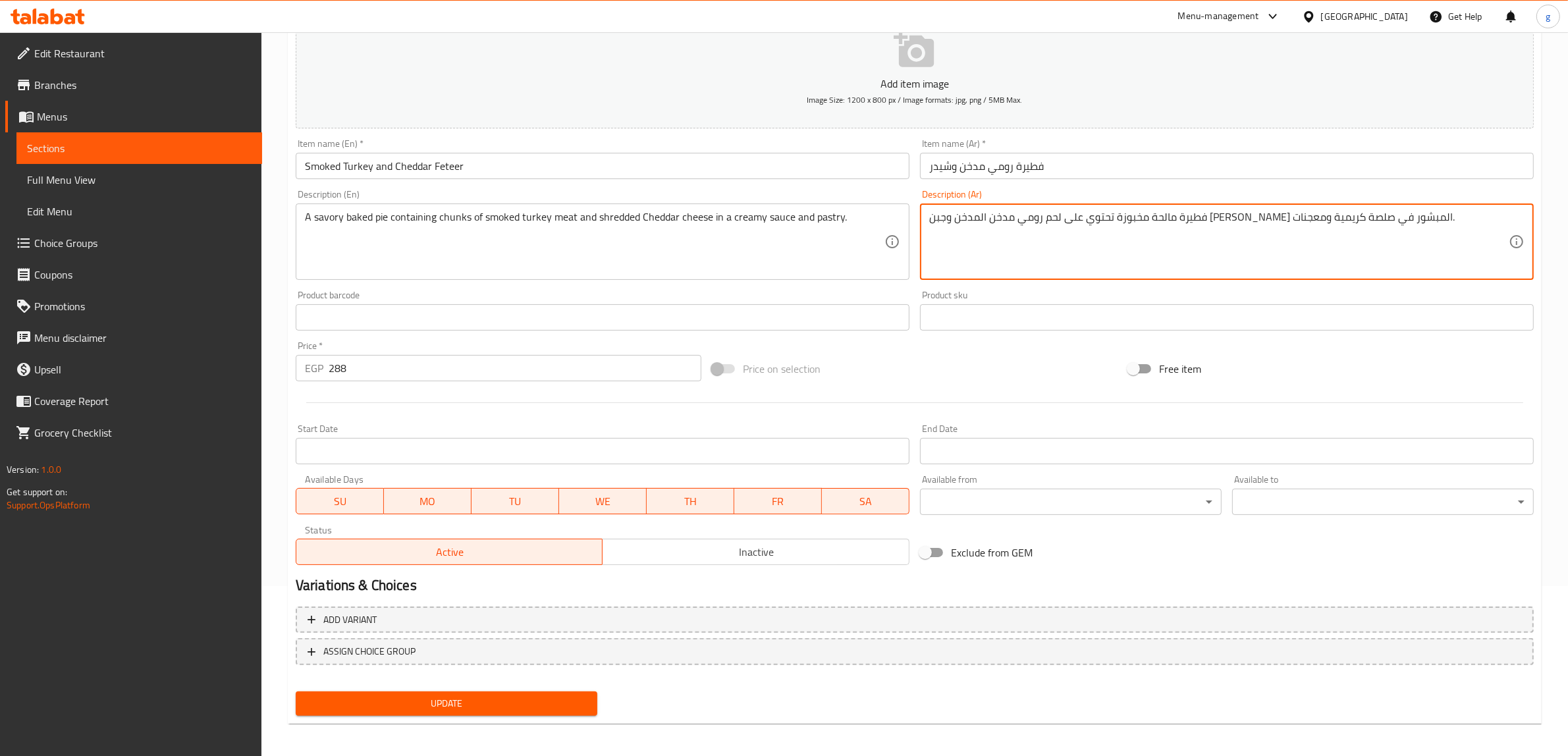
scroll to position [172, 0]
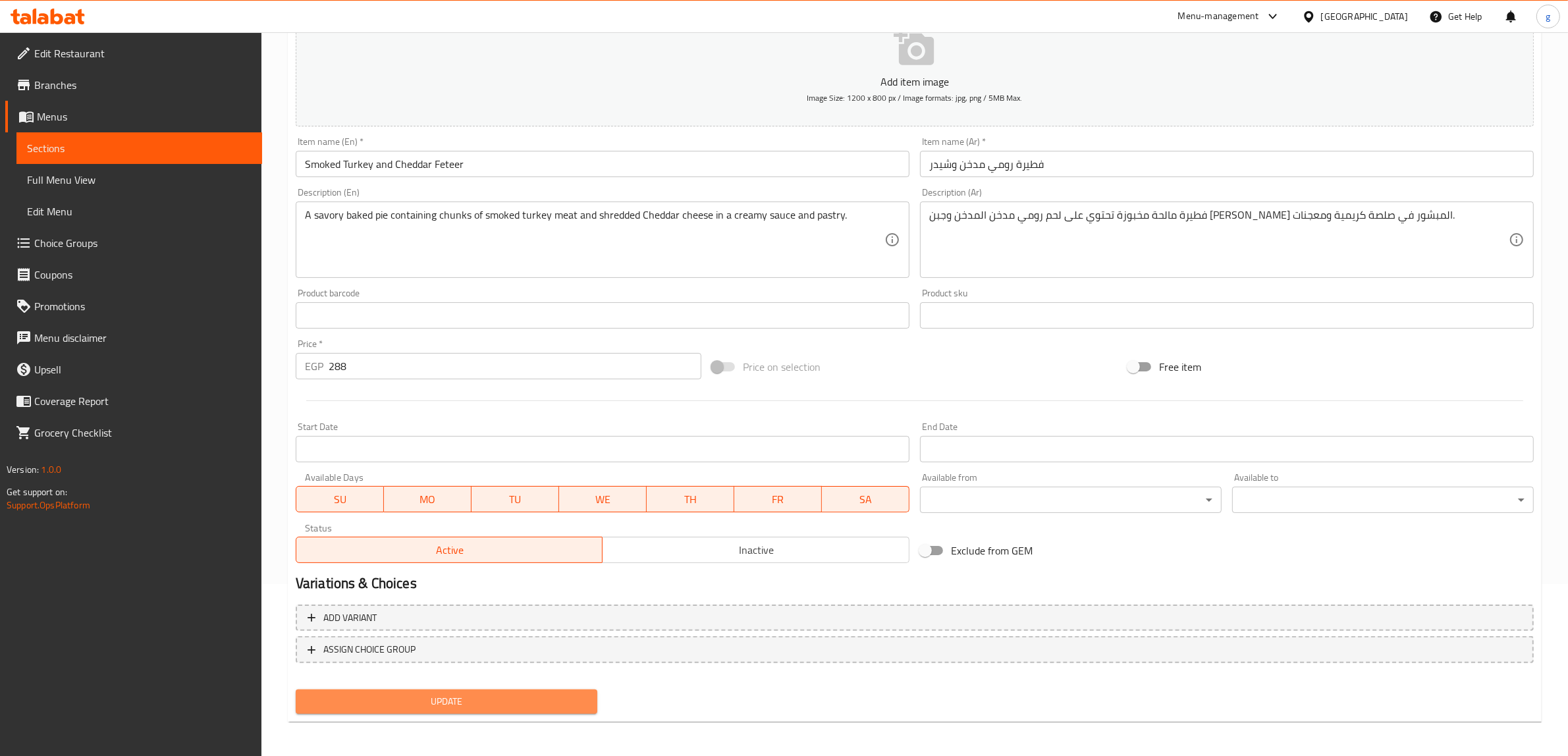
click at [473, 703] on span "Update" at bounding box center [446, 701] width 280 height 16
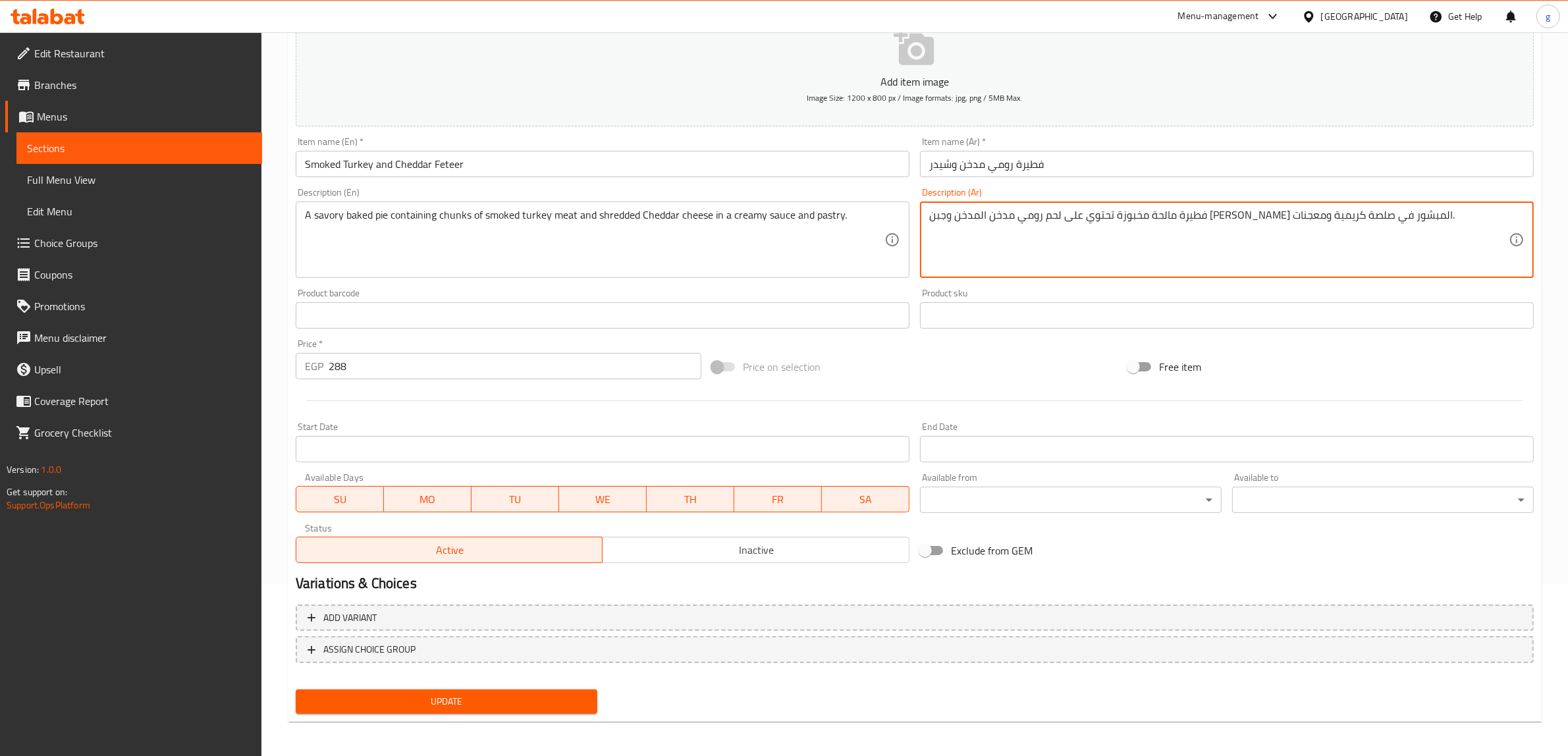
drag, startPoint x: 1147, startPoint y: 216, endPoint x: 1177, endPoint y: 231, distance: 33.5
click at [432, 705] on span "Update" at bounding box center [446, 701] width 280 height 16
click at [1142, 217] on textarea "فطيرة مالحة مخبوزة تحتوي على لحم رومي مدخن وجبن [PERSON_NAME] المبشور في صلصة ك…" at bounding box center [1219, 240] width 579 height 63
click at [1144, 217] on textarea "فطيرة مالحة مخبوزة تحتوي على لحم رومي مدخن وجبن [PERSON_NAME] المبشور في صلصة ك…" at bounding box center [1219, 240] width 579 height 63
type textarea "فطيرة مالحة مخبوزة تحتوي على لحم رومي مدخن وجبن [PERSON_NAME] المبشور في صلصة ك…"
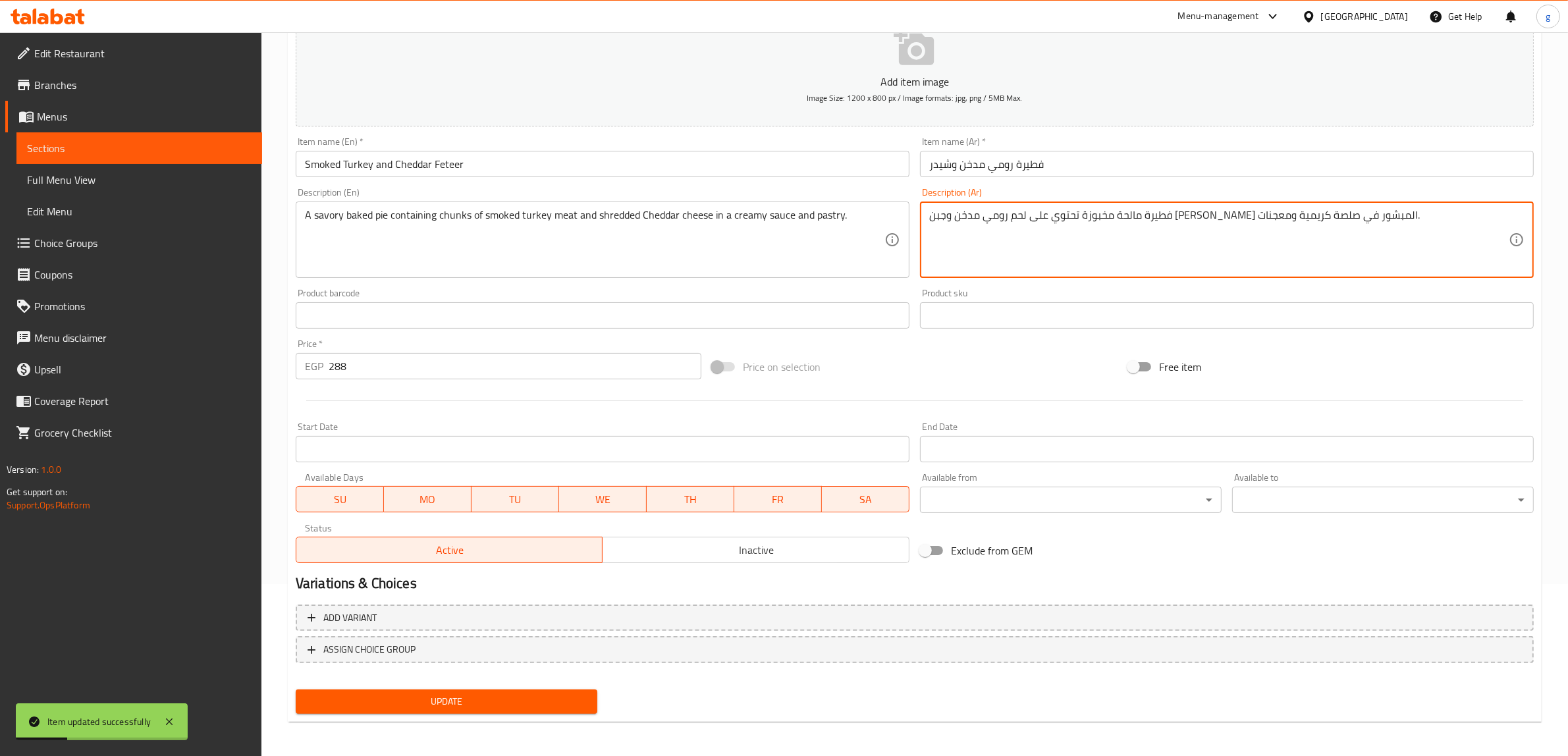
click at [534, 706] on span "Update" at bounding box center [446, 701] width 280 height 16
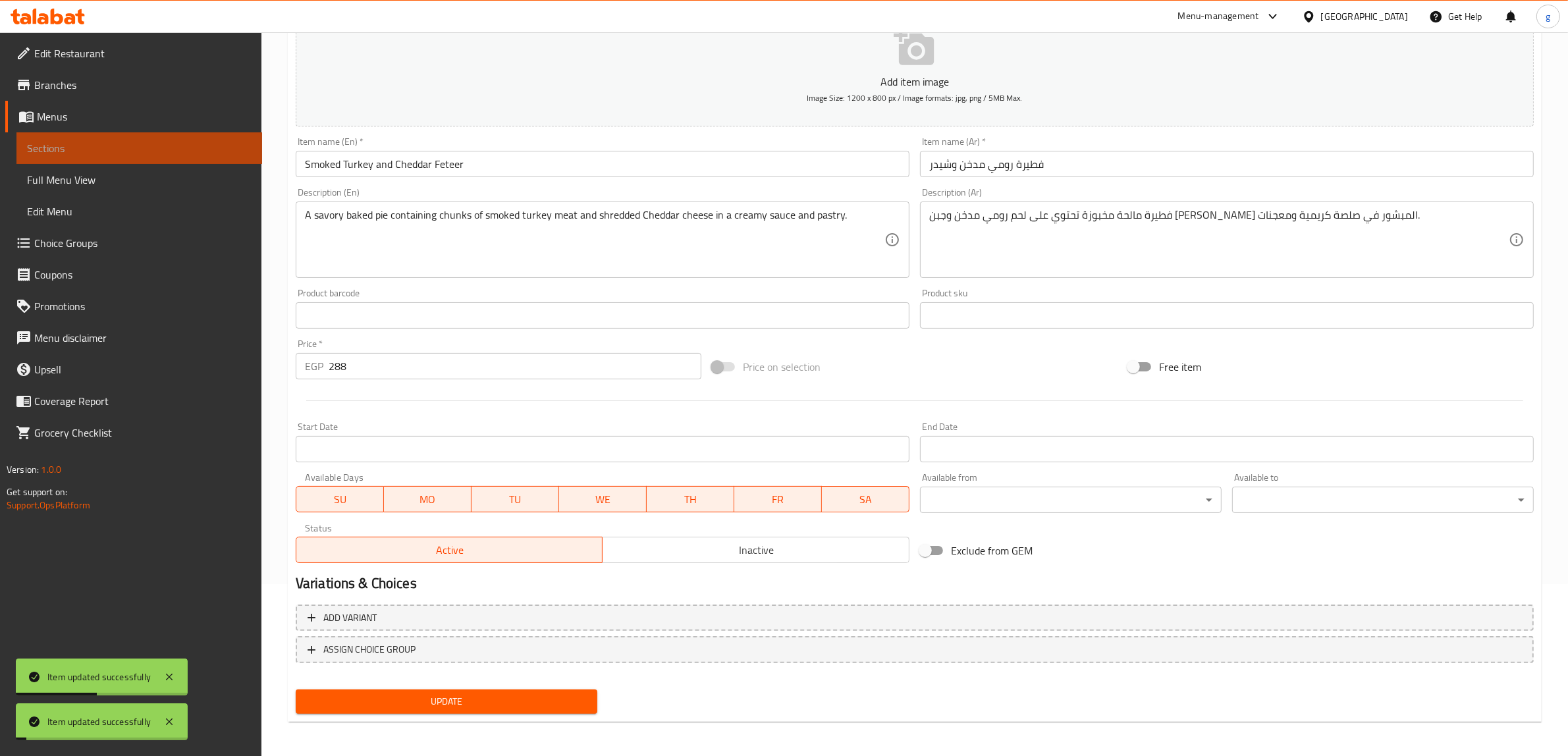
click at [88, 146] on span "Sections" at bounding box center [140, 148] width 225 height 16
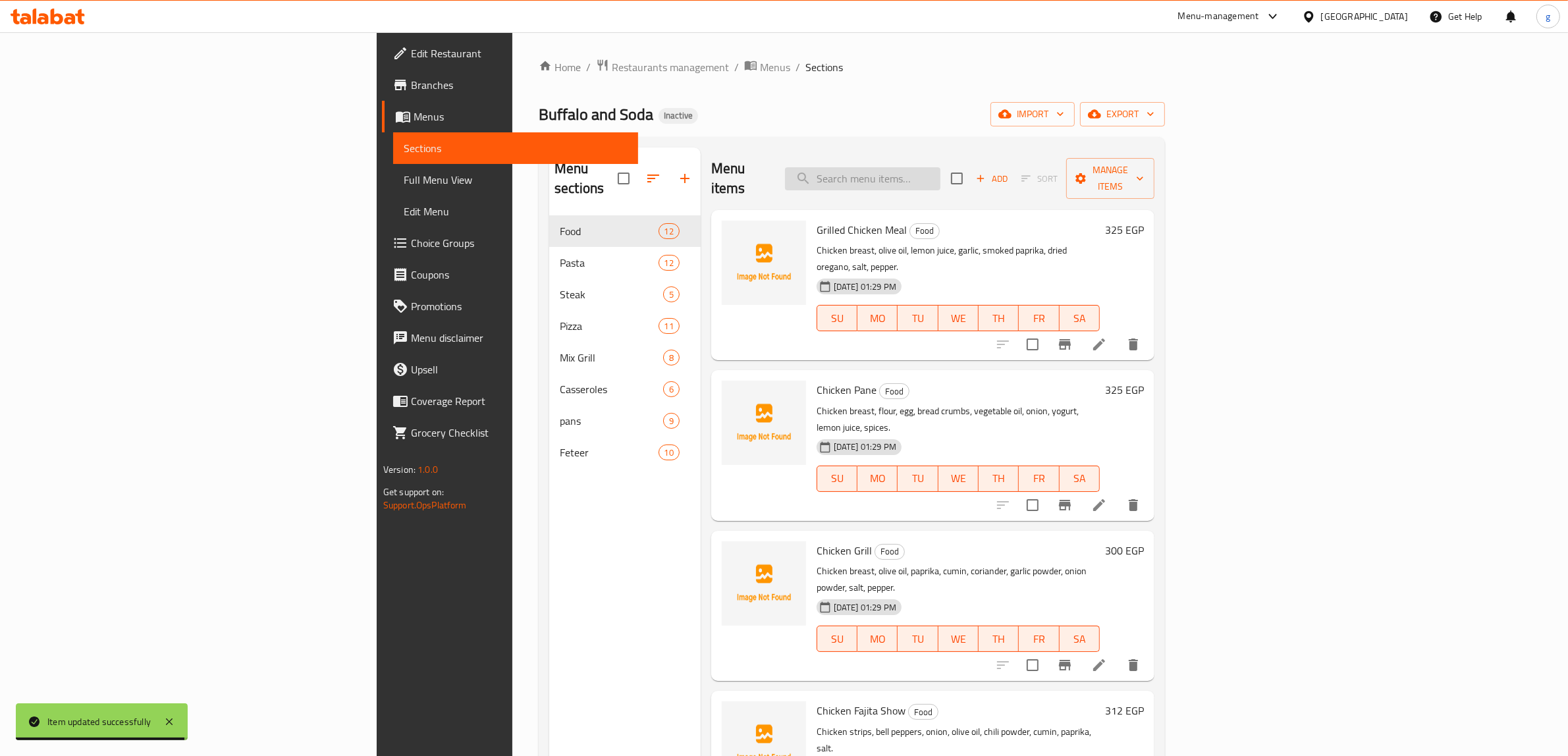
click at [940, 170] on input "search" at bounding box center [863, 179] width 155 height 23
paste input "قطع"
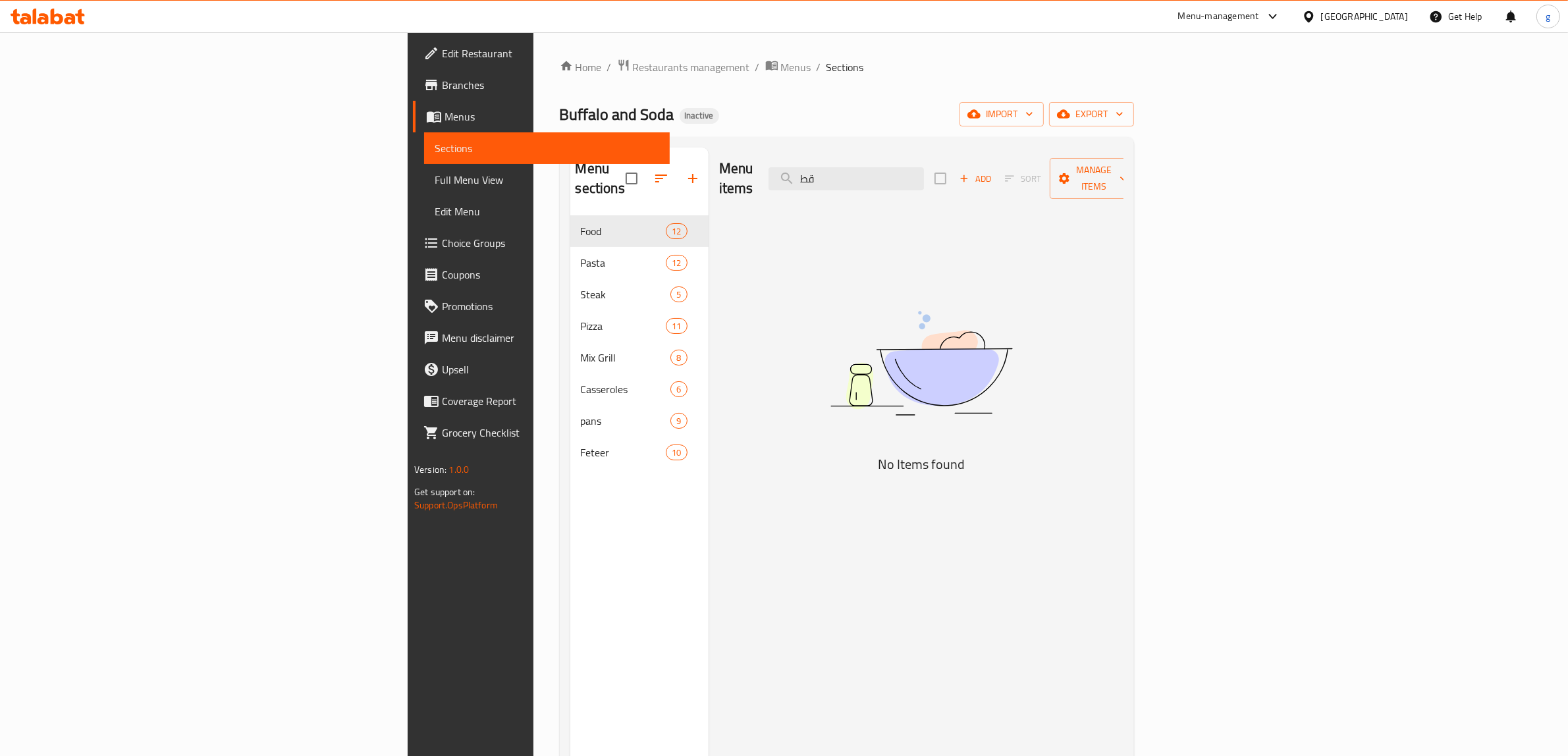
type input "ق"
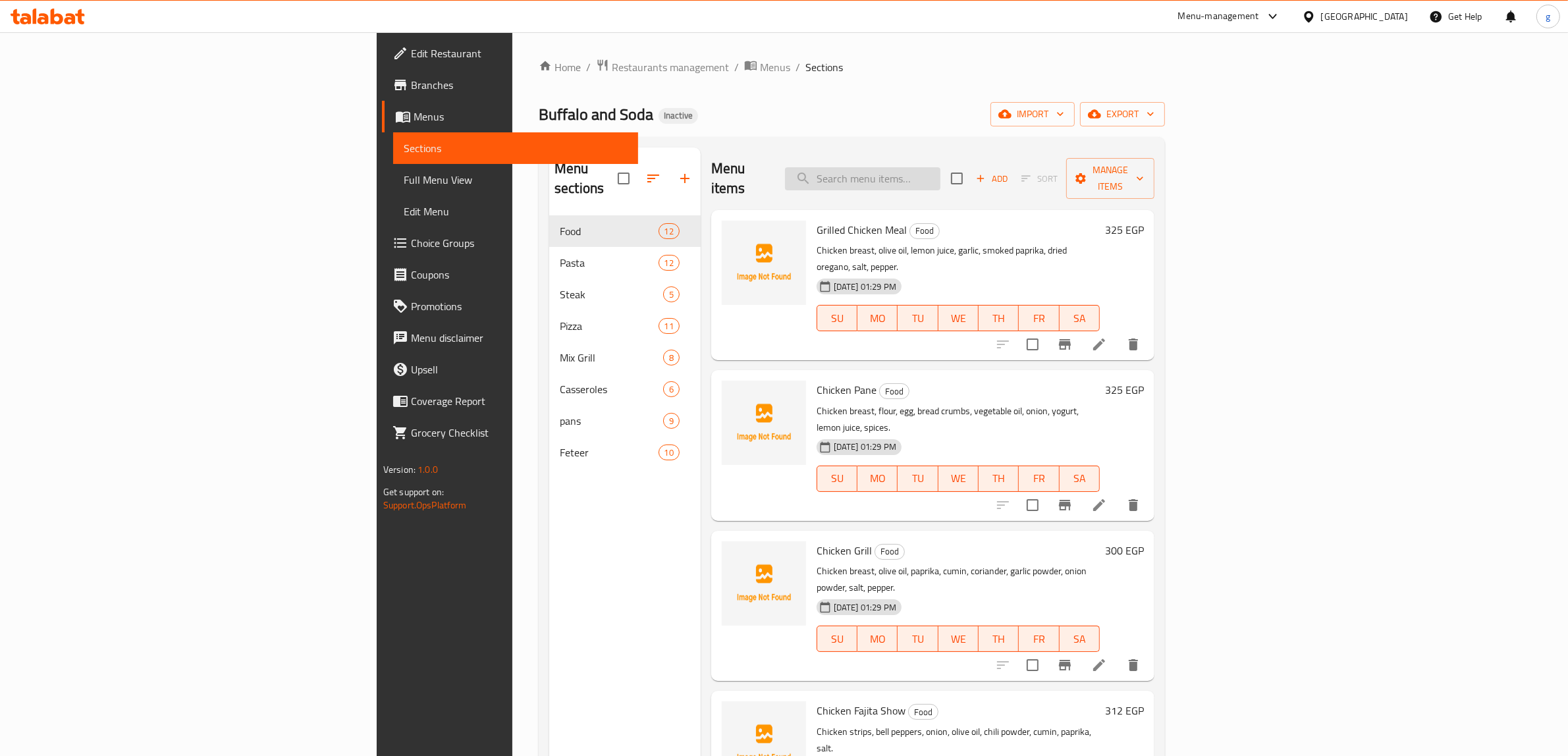
paste input "فطيرة فراخ باربكيو"
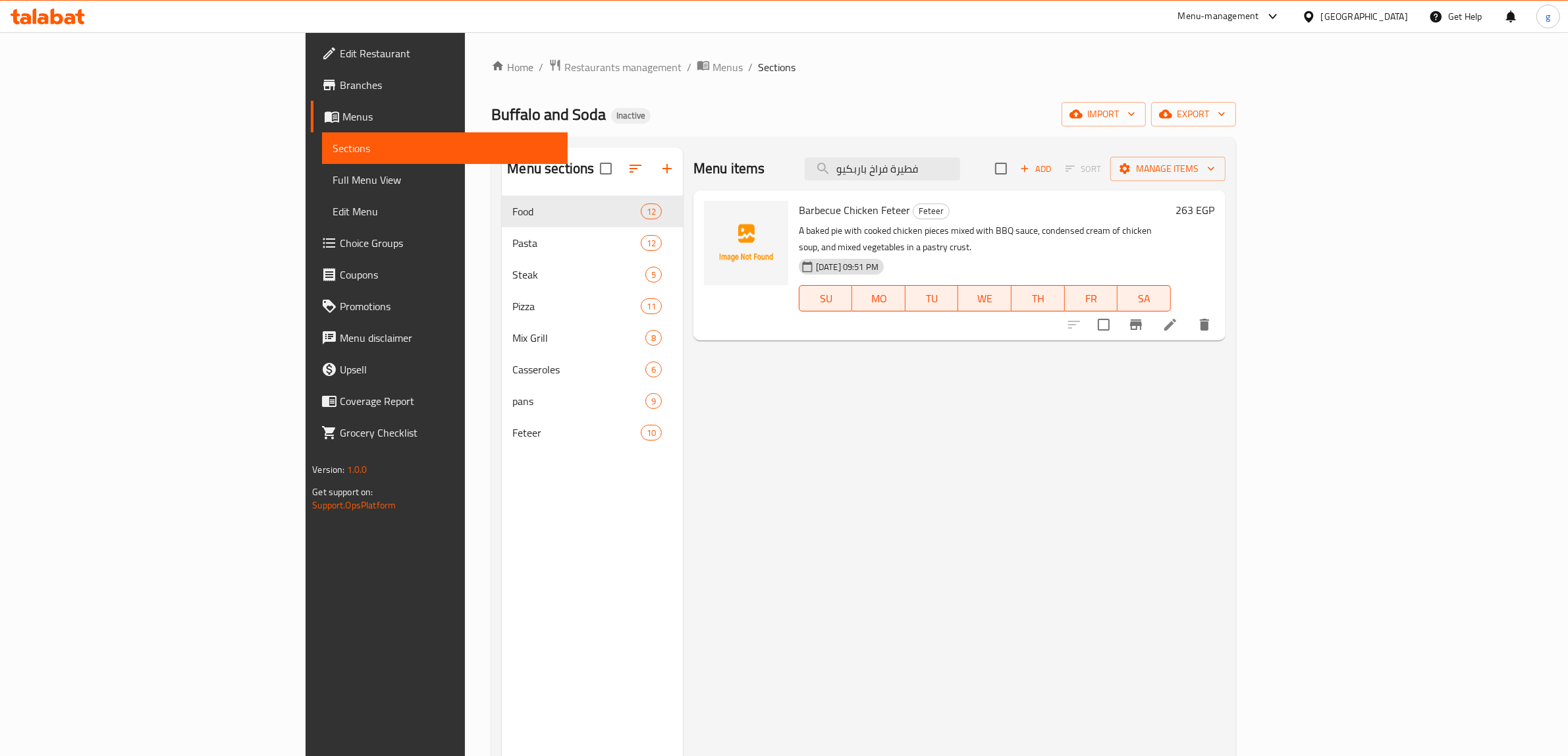
type input "فطيرة فراخ باربكيو"
click at [1178, 317] on icon at bounding box center [1170, 325] width 16 height 16
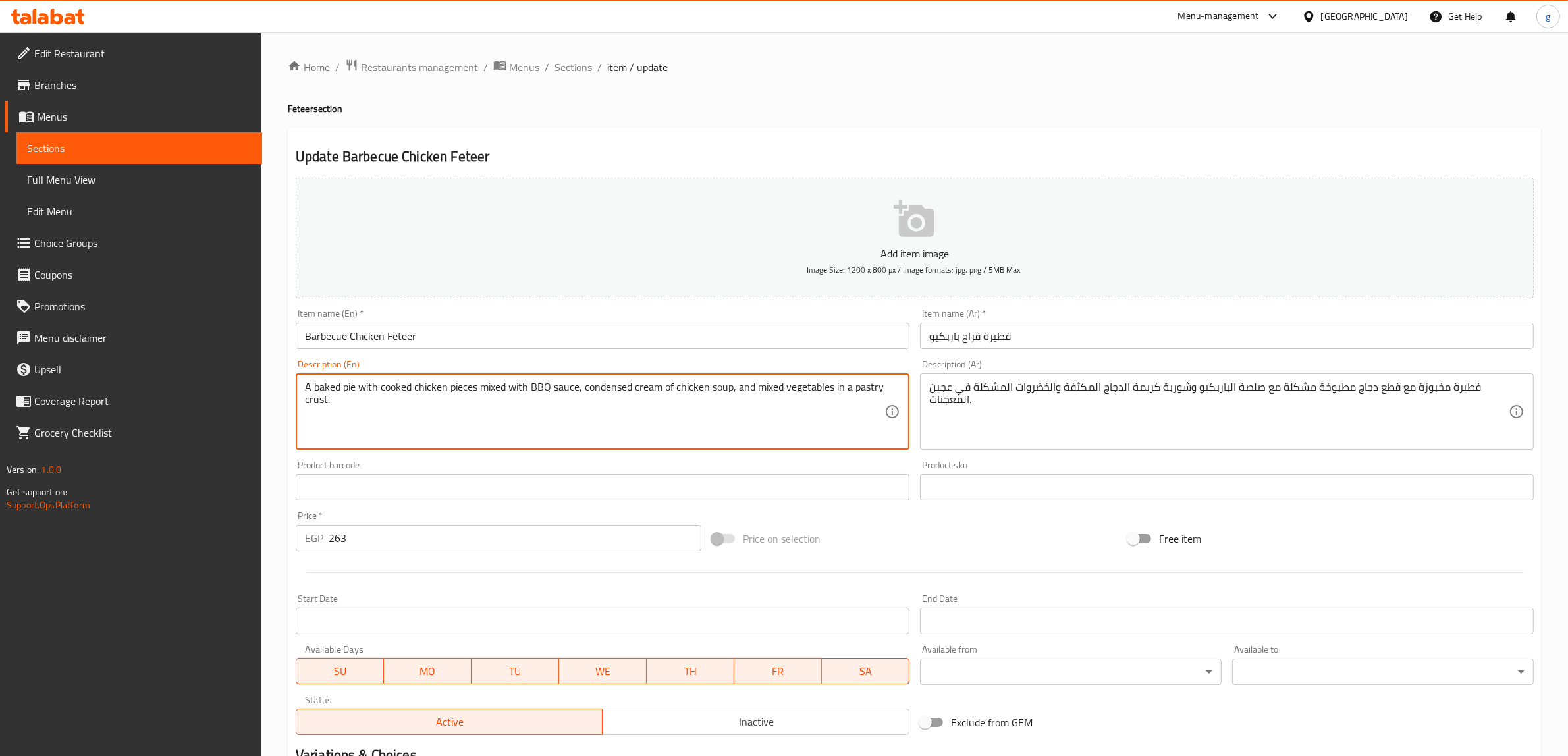
click at [509, 330] on input "Barbecue Chicken Feteer" at bounding box center [602, 335] width 614 height 26
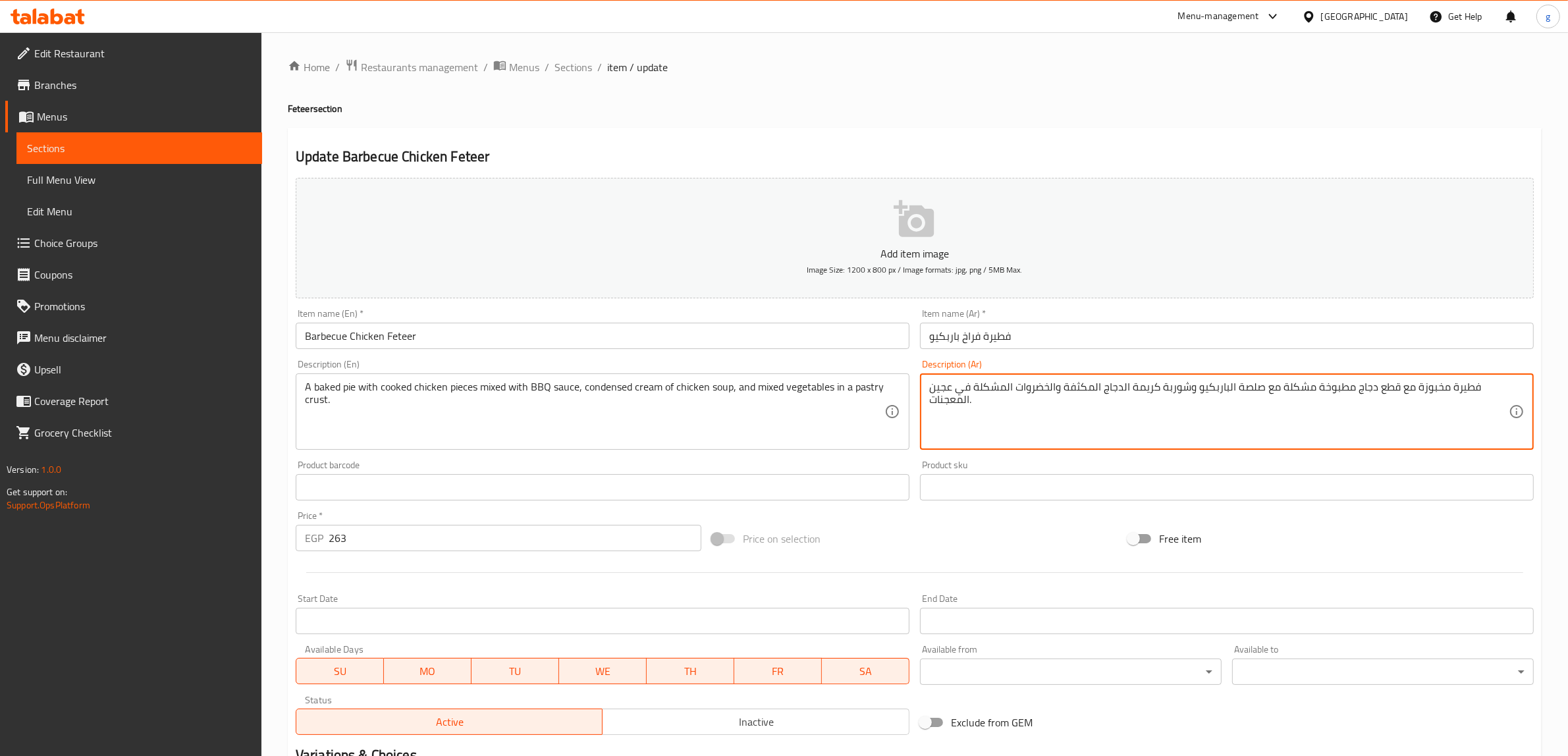
drag, startPoint x: 1189, startPoint y: 391, endPoint x: 1065, endPoint y: 389, distance: 124.0
paste textarea "كريمة مكثفة من شوربة الدجاج"
drag, startPoint x: 1290, startPoint y: 387, endPoint x: 1312, endPoint y: 389, distance: 22.1
click at [1312, 389] on textarea "فطيرة مخبوزة مع قطع دجاج مطبوخة مشكلة مع صلصة الباربكيو وكريمة مكثفة من شوربة ا…" at bounding box center [1219, 412] width 579 height 63
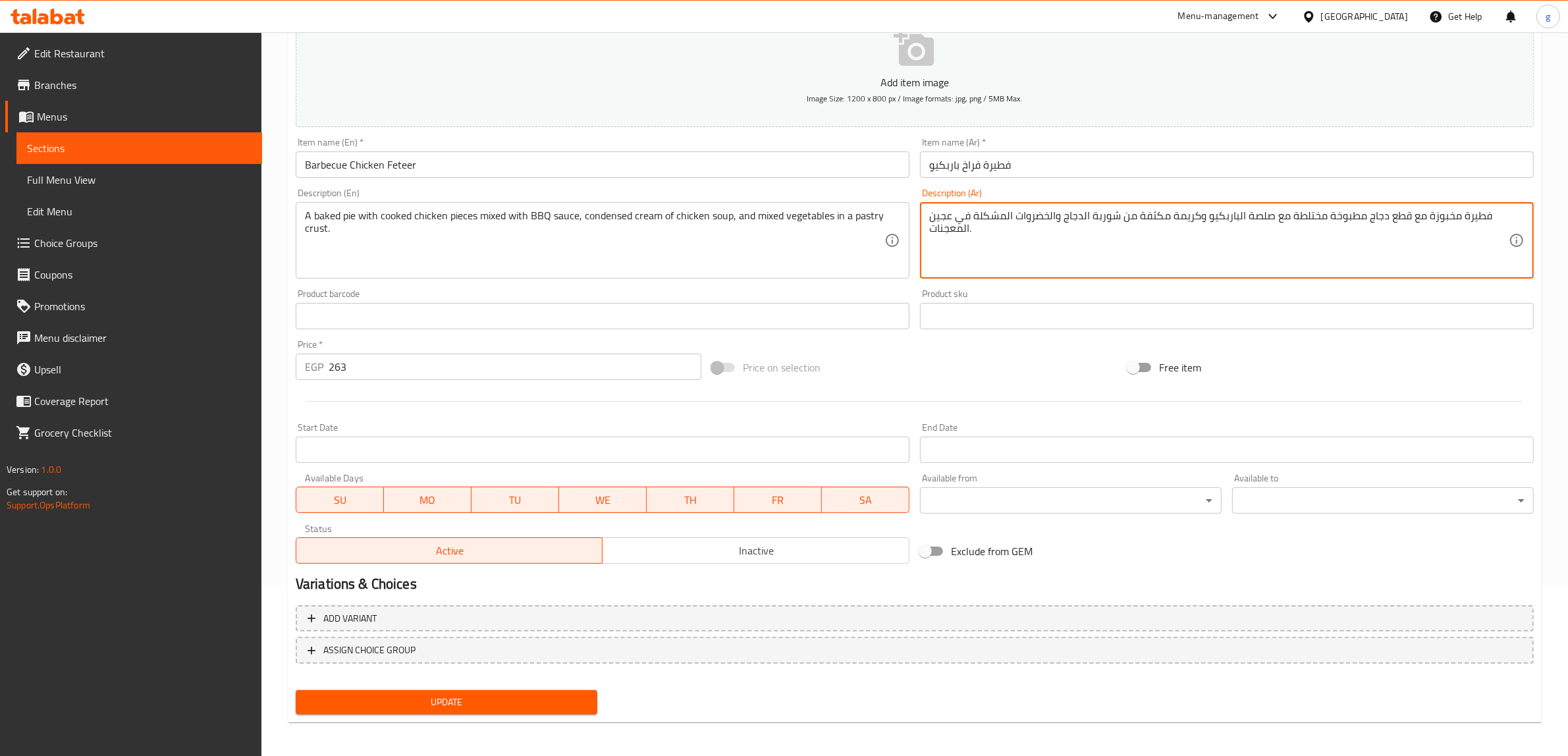
scroll to position [172, 0]
type textarea "فطيرة مخبوزة مع قطع دجاج مطبوخة مختلطة مع صلصة الباربكيو وكريمة مكثفة من شوربة …"
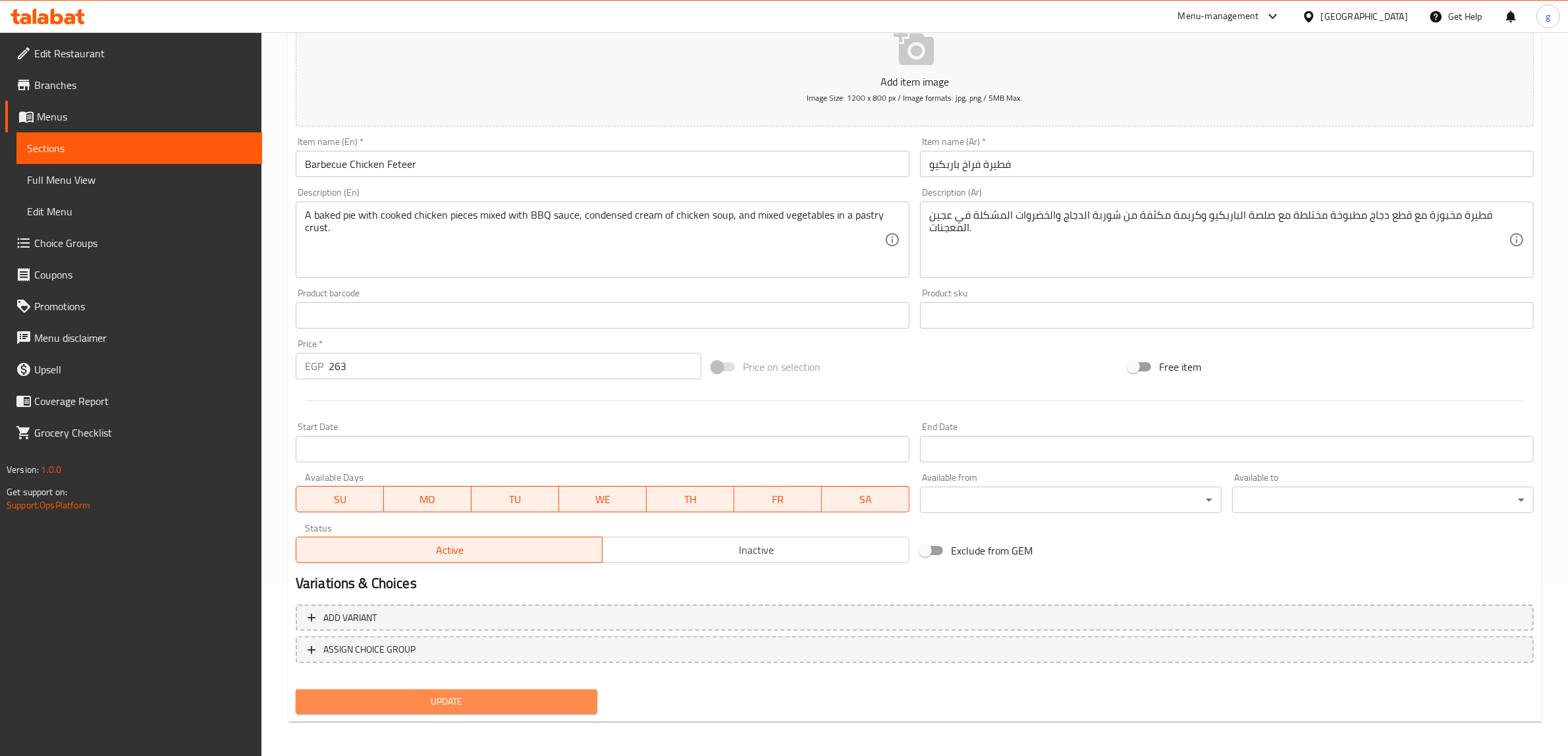
click at [393, 708] on button "Update" at bounding box center [446, 702] width 302 height 24
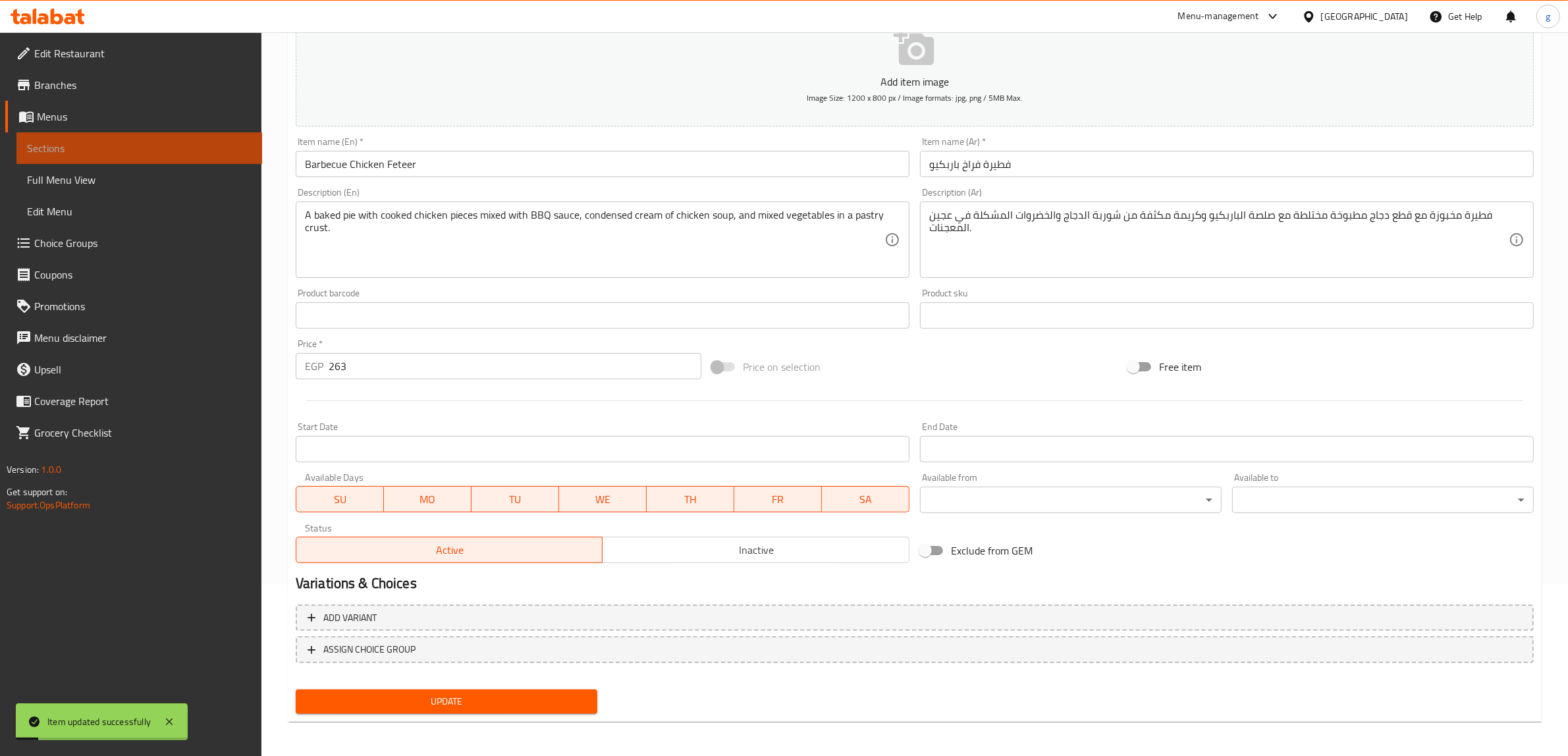
click at [41, 142] on span "Sections" at bounding box center [140, 148] width 225 height 16
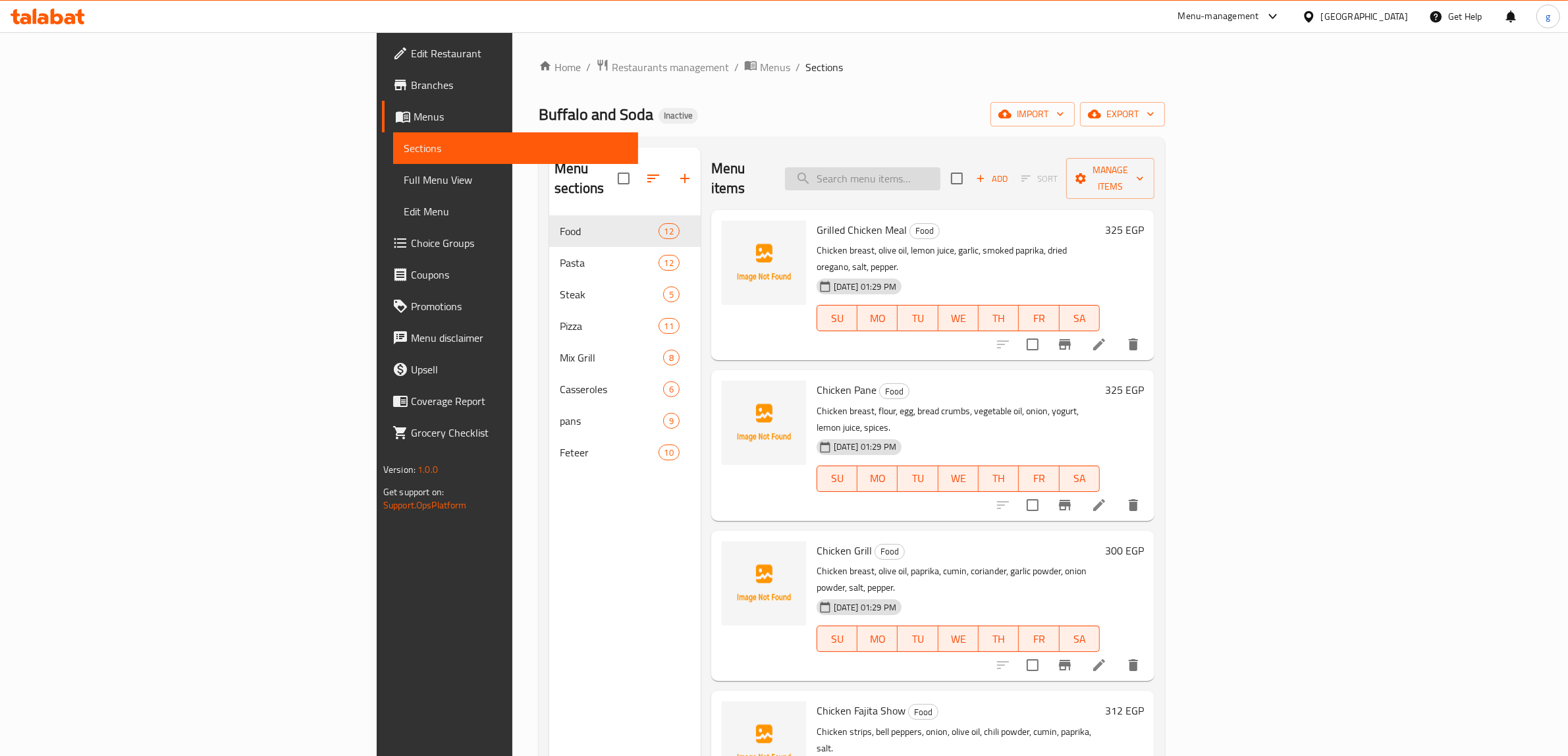
click at [940, 167] on input "search" at bounding box center [863, 179] width 155 height 23
paste input "Barbecue Chicken Feteer"
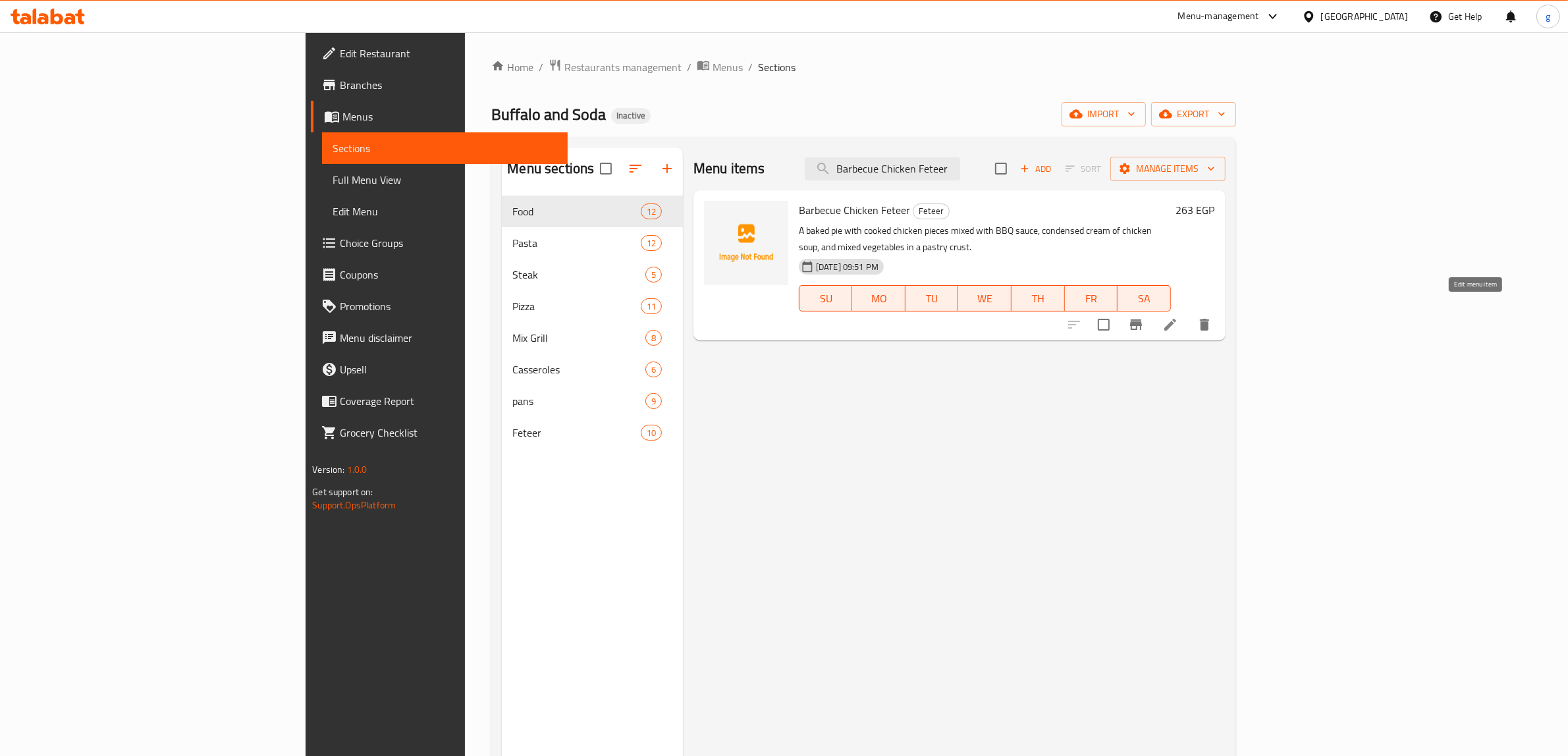
type input "Barbecue Chicken Feteer"
click at [1177, 319] on icon at bounding box center [1170, 325] width 12 height 12
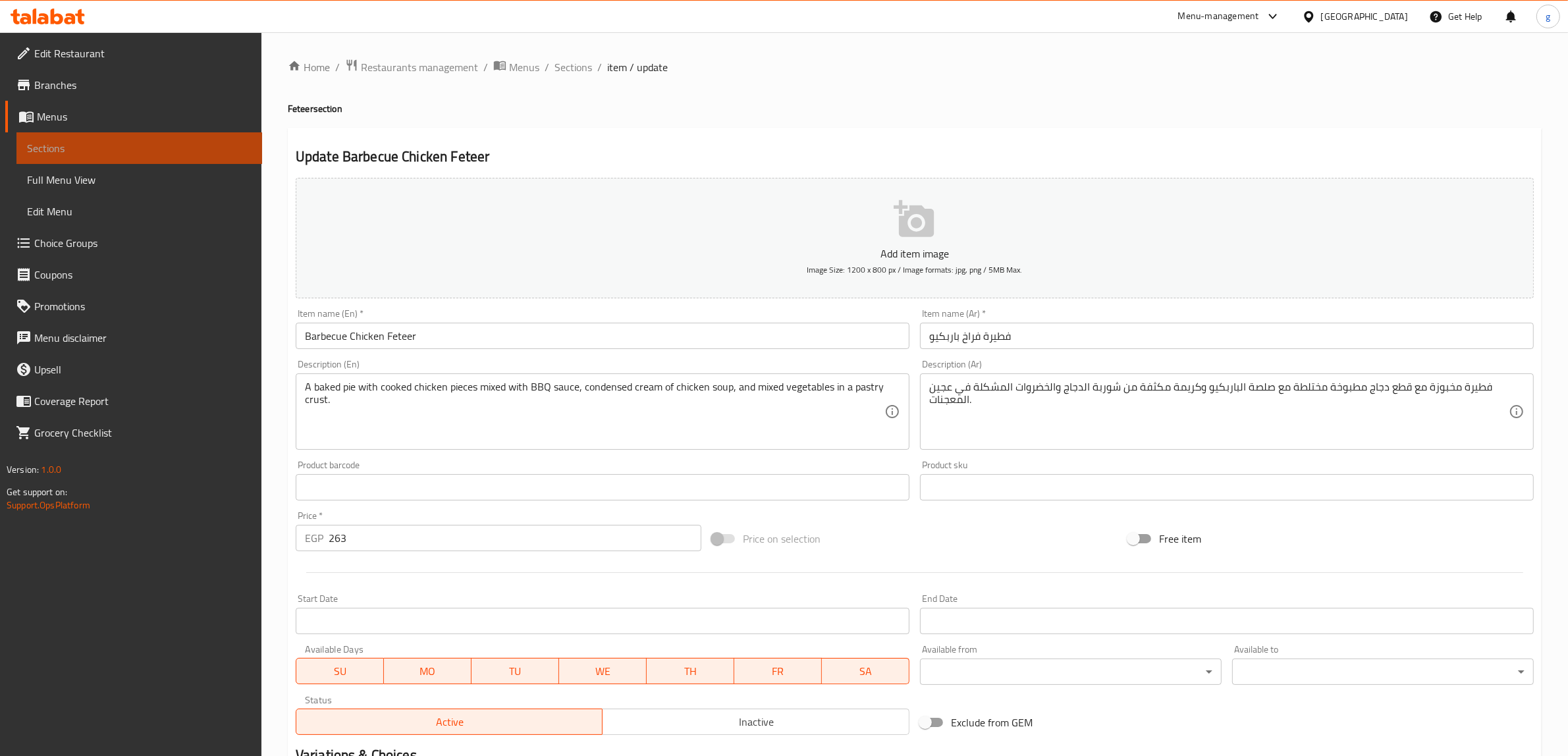
click at [120, 136] on link "Sections" at bounding box center [139, 148] width 246 height 31
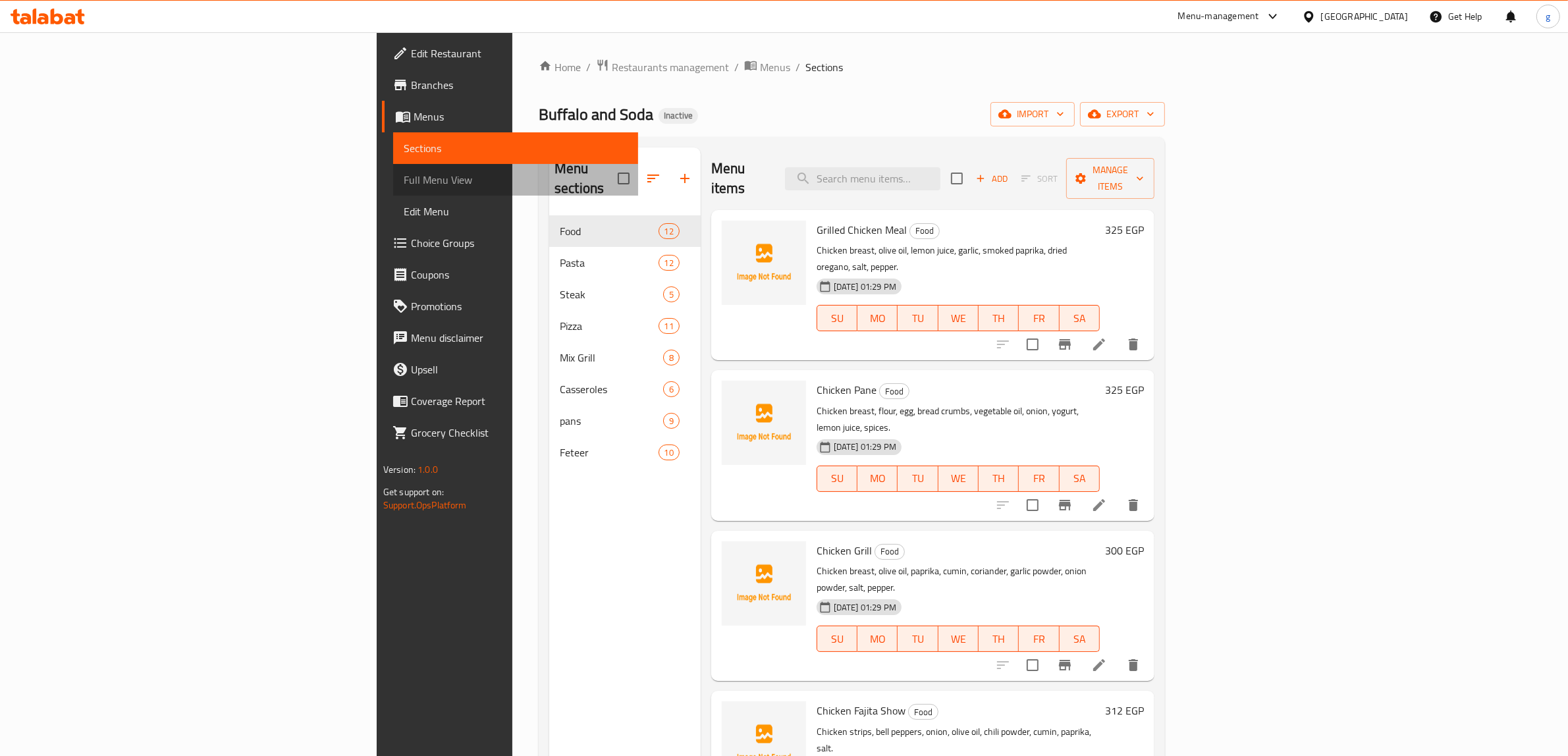
click at [404, 182] on span "Full Menu View" at bounding box center [516, 180] width 225 height 16
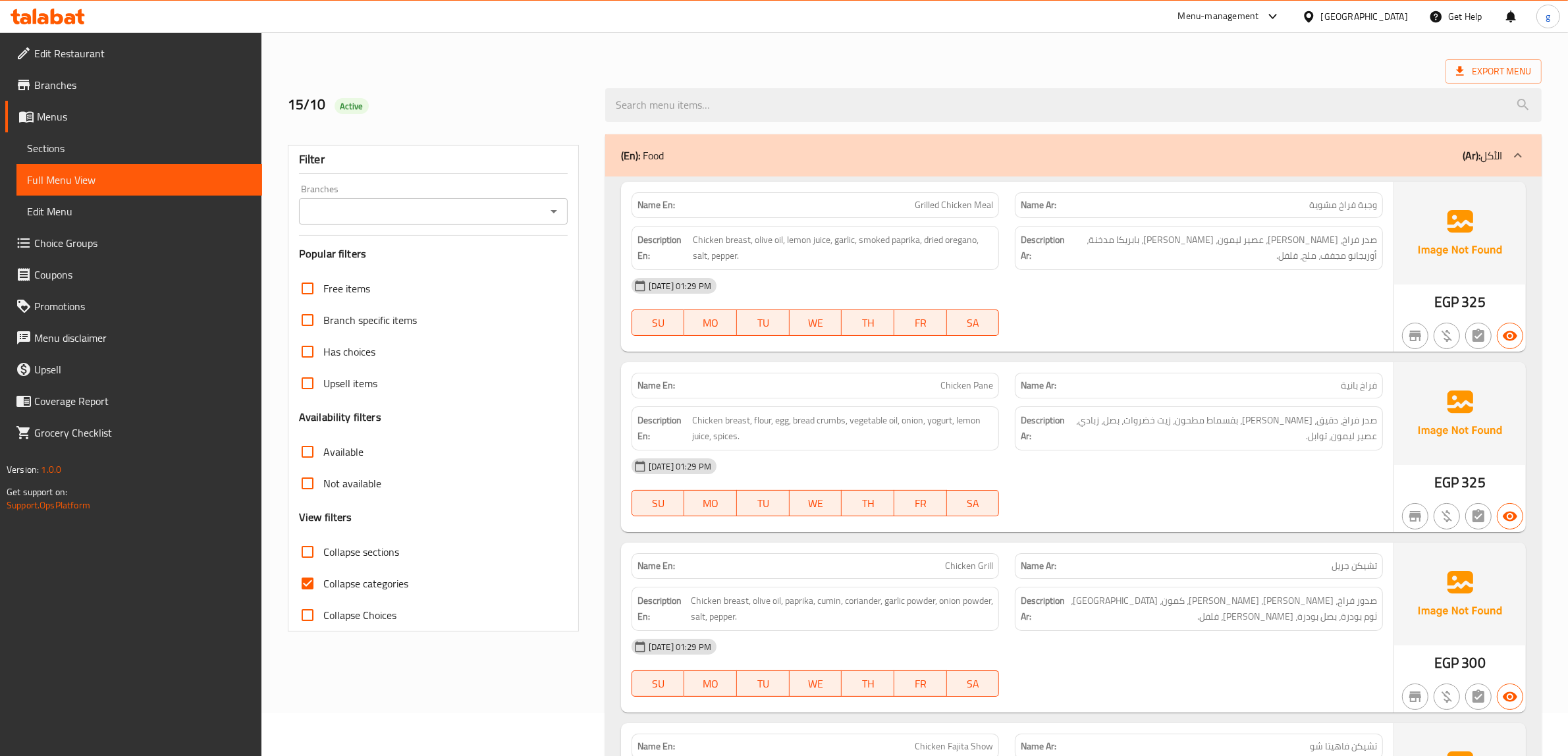
scroll to position [83, 0]
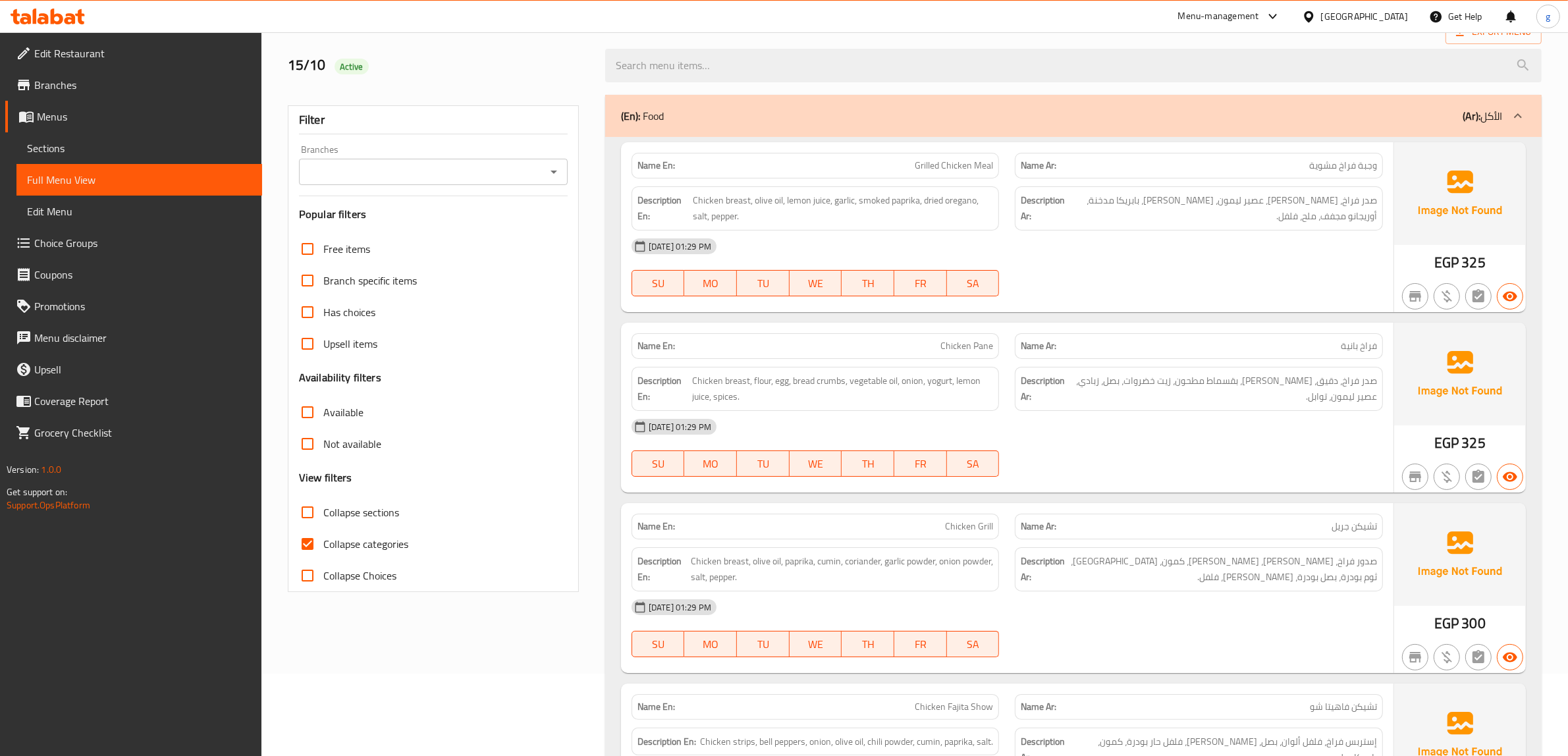
click at [307, 539] on input "Collapse categories" at bounding box center [307, 544] width 31 height 31
checkbox input "false"
click at [307, 579] on input "Collapse Choices" at bounding box center [307, 576] width 31 height 31
click at [304, 578] on input "Collapse Choices" at bounding box center [307, 576] width 31 height 31
checkbox input "false"
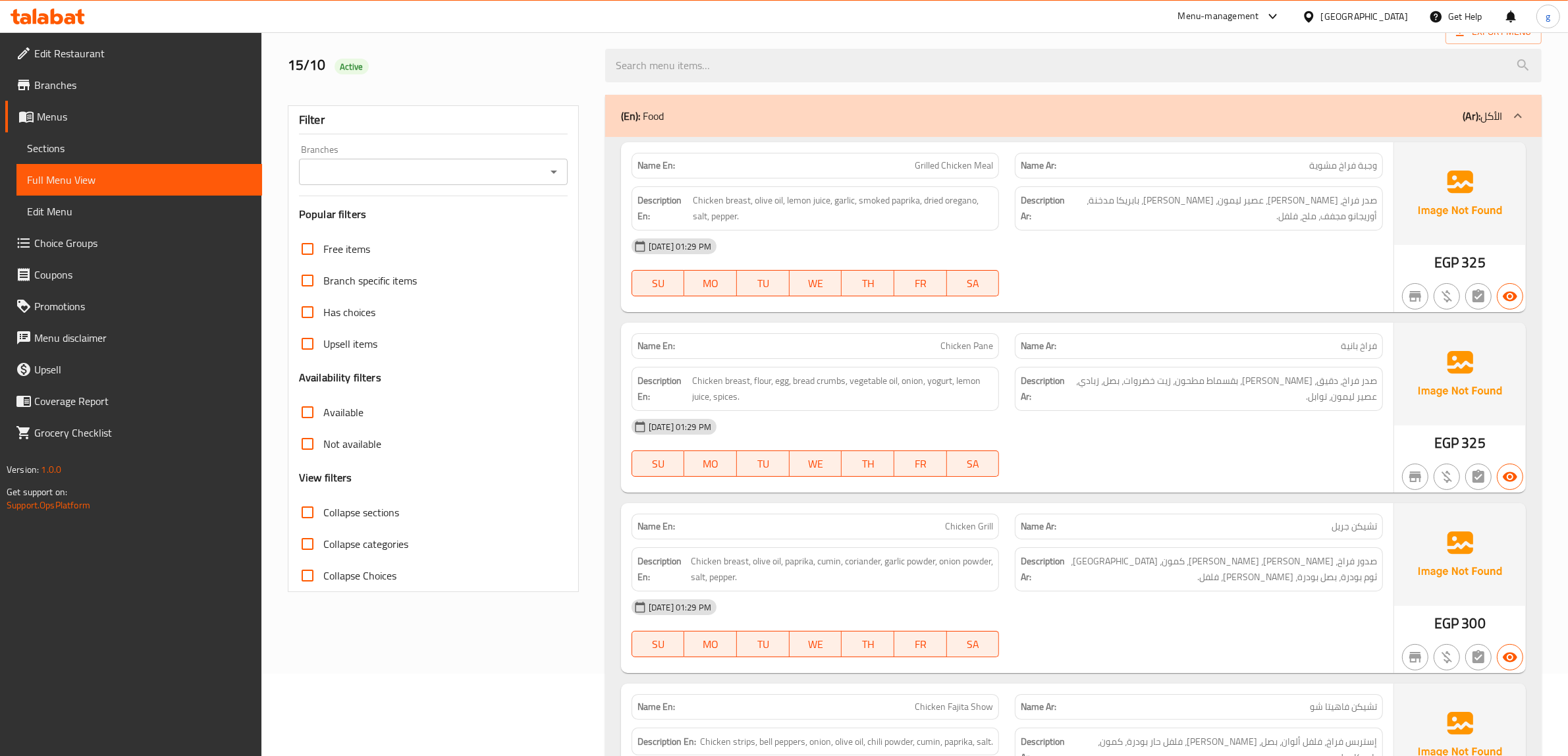
click at [305, 515] on input "Collapse sections" at bounding box center [307, 513] width 31 height 31
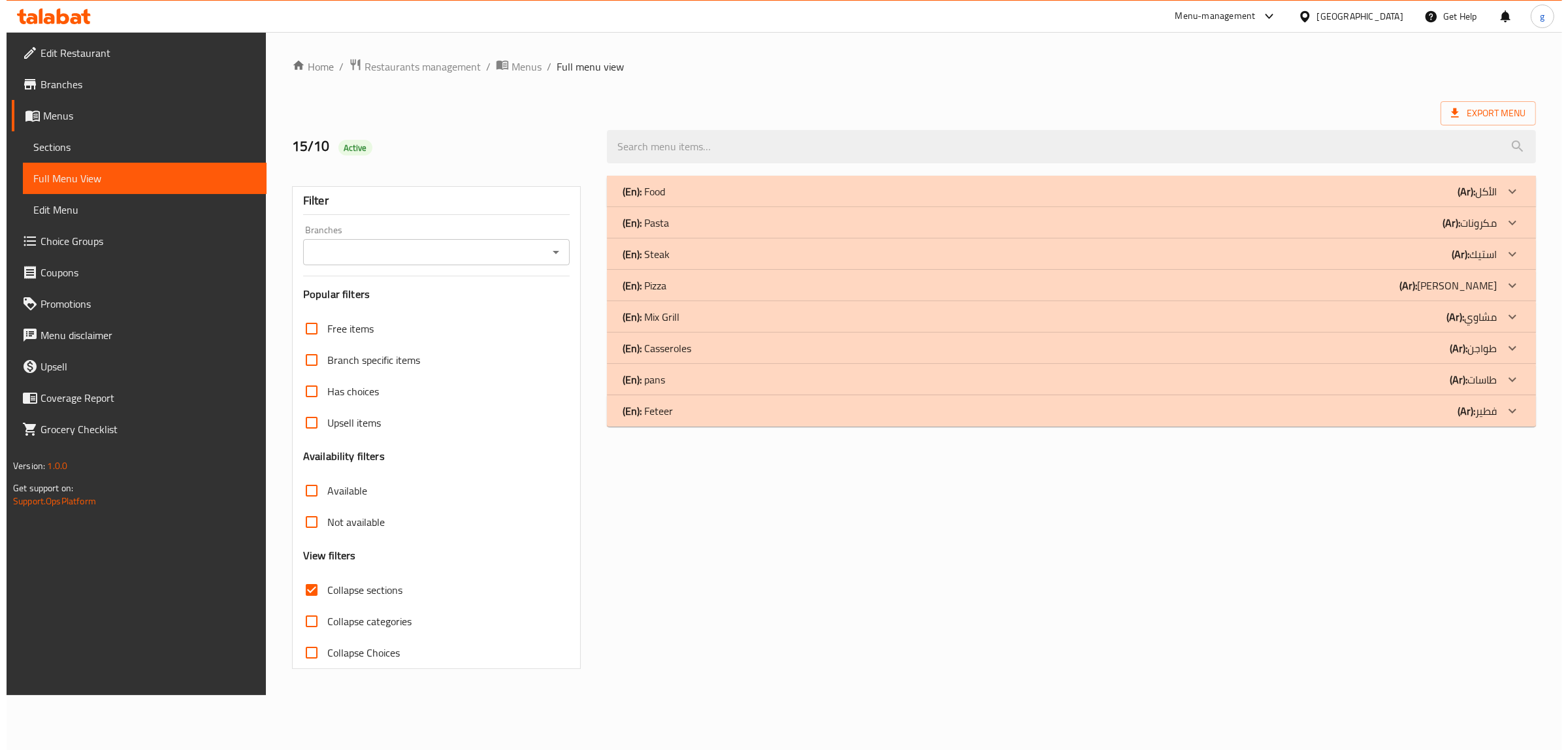
scroll to position [0, 0]
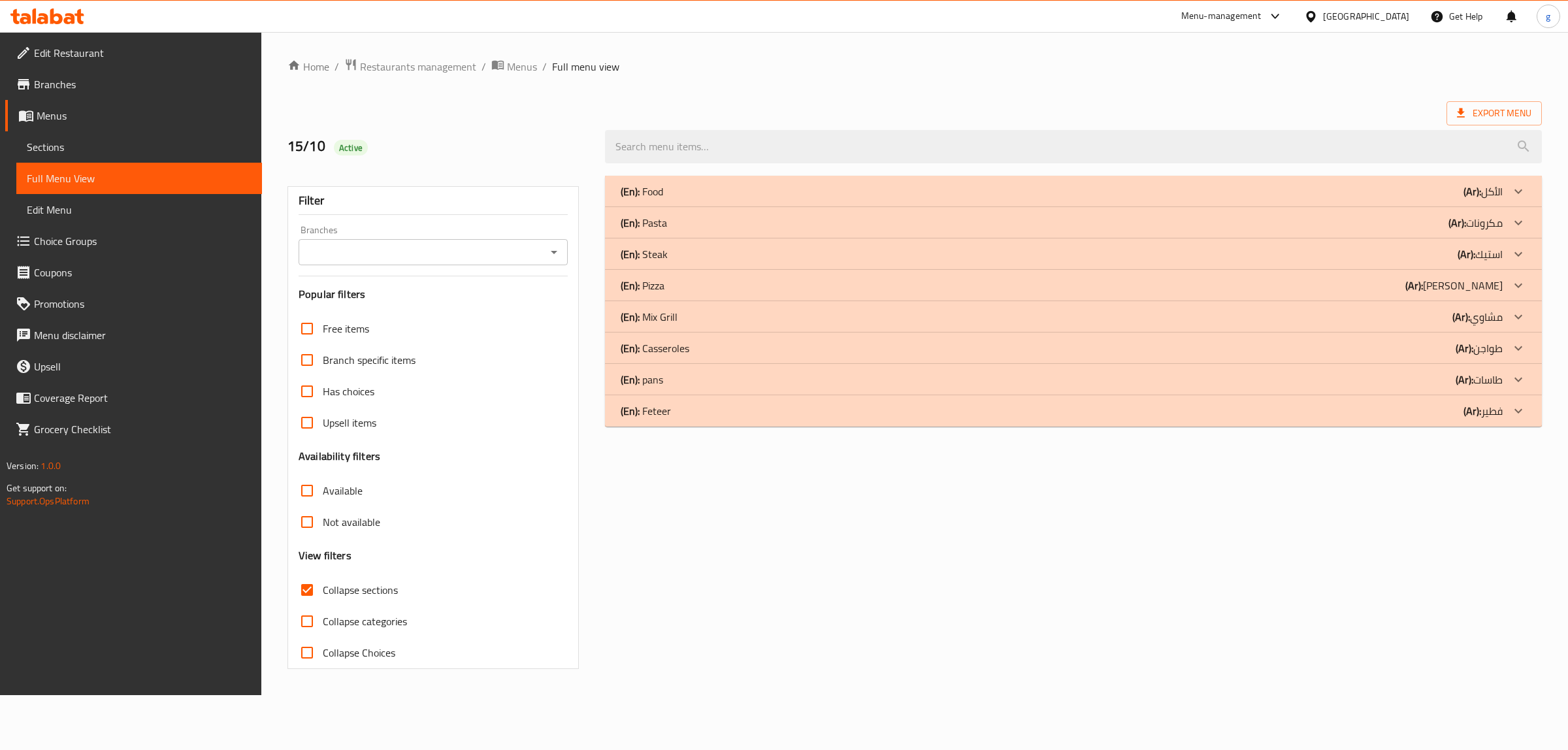
click at [1466, 428] on div "(En): Food (Ar): الأكل Name En: Grilled Chicken Meal Name Ar: وجبة فراخ مشوية D…" at bounding box center [1073, 422] width 952 height 509
click at [1468, 418] on b "(Ar):" at bounding box center [1472, 411] width 18 height 20
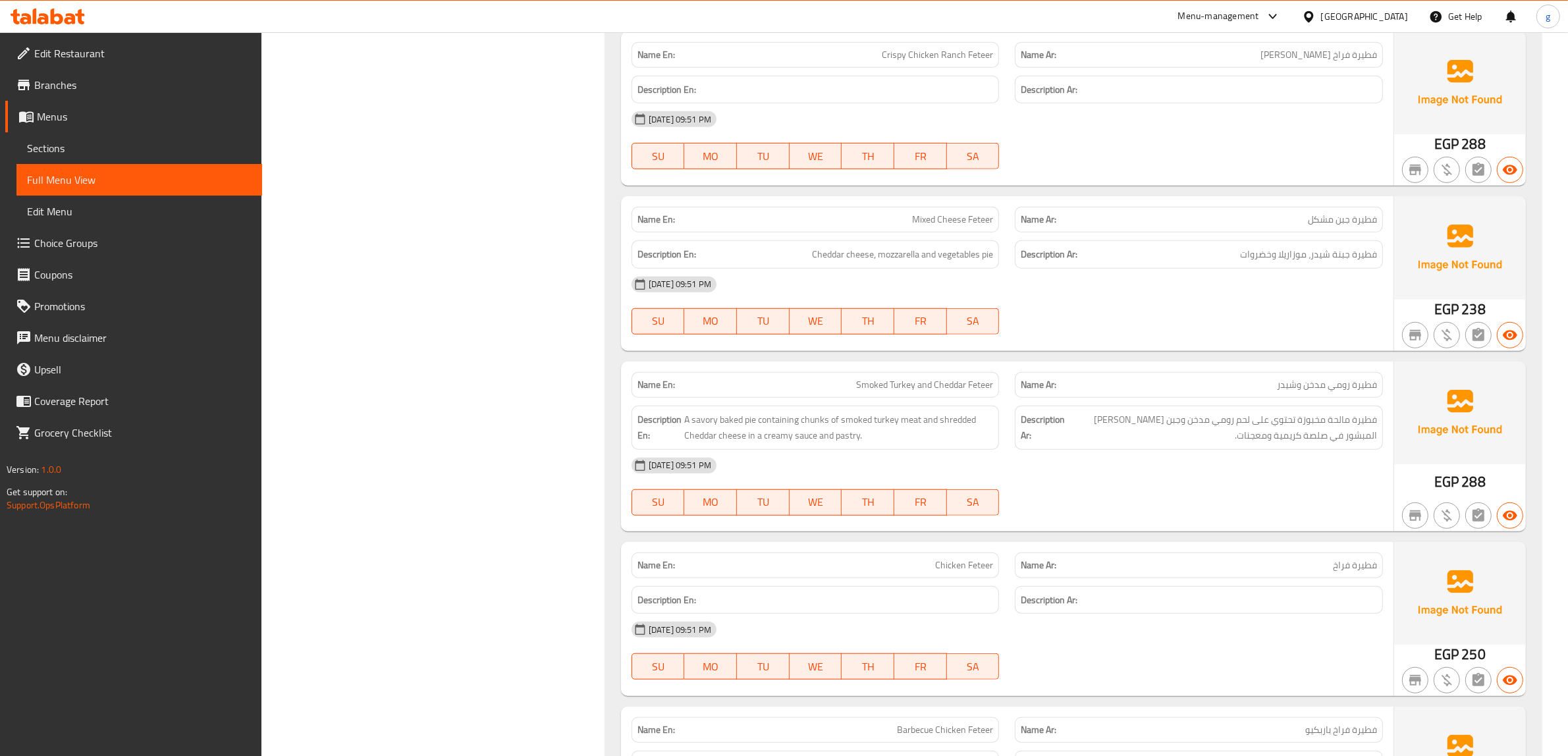
scroll to position [1071, 0]
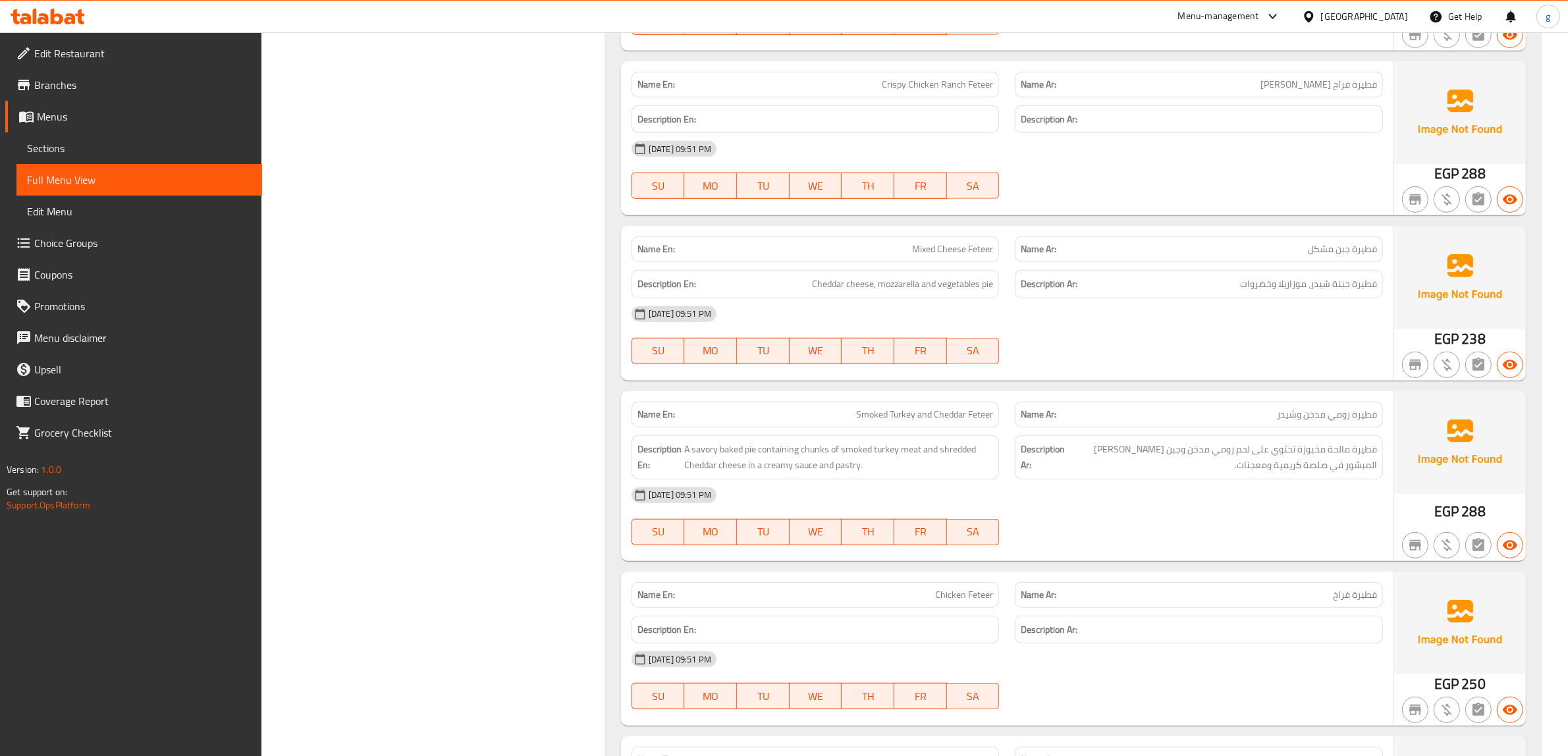
click at [893, 419] on span "Smoked Turkey and Cheddar Feteer" at bounding box center [925, 414] width 137 height 14
copy span "Smoked Turkey and Cheddar Feteer"
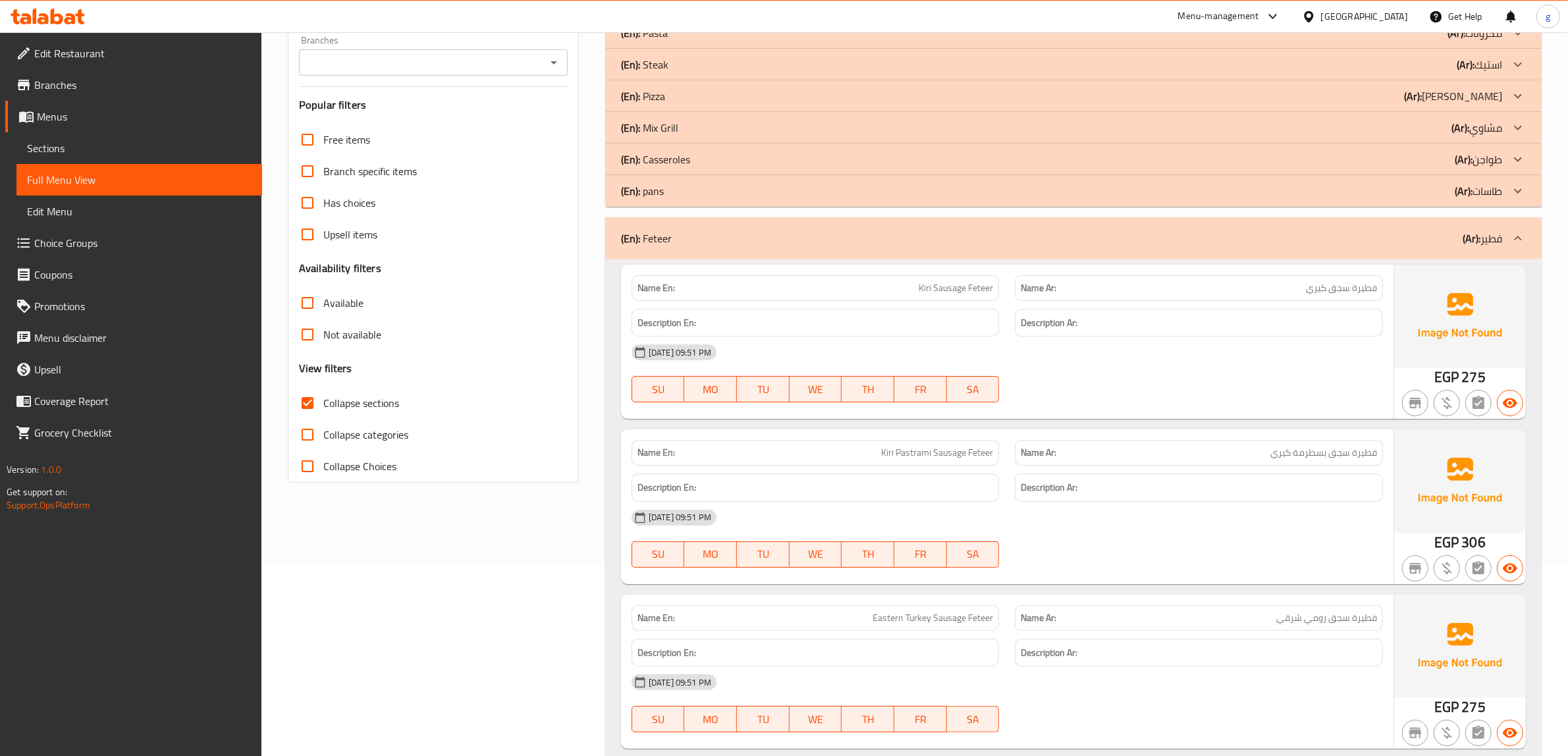
scroll to position [164, 0]
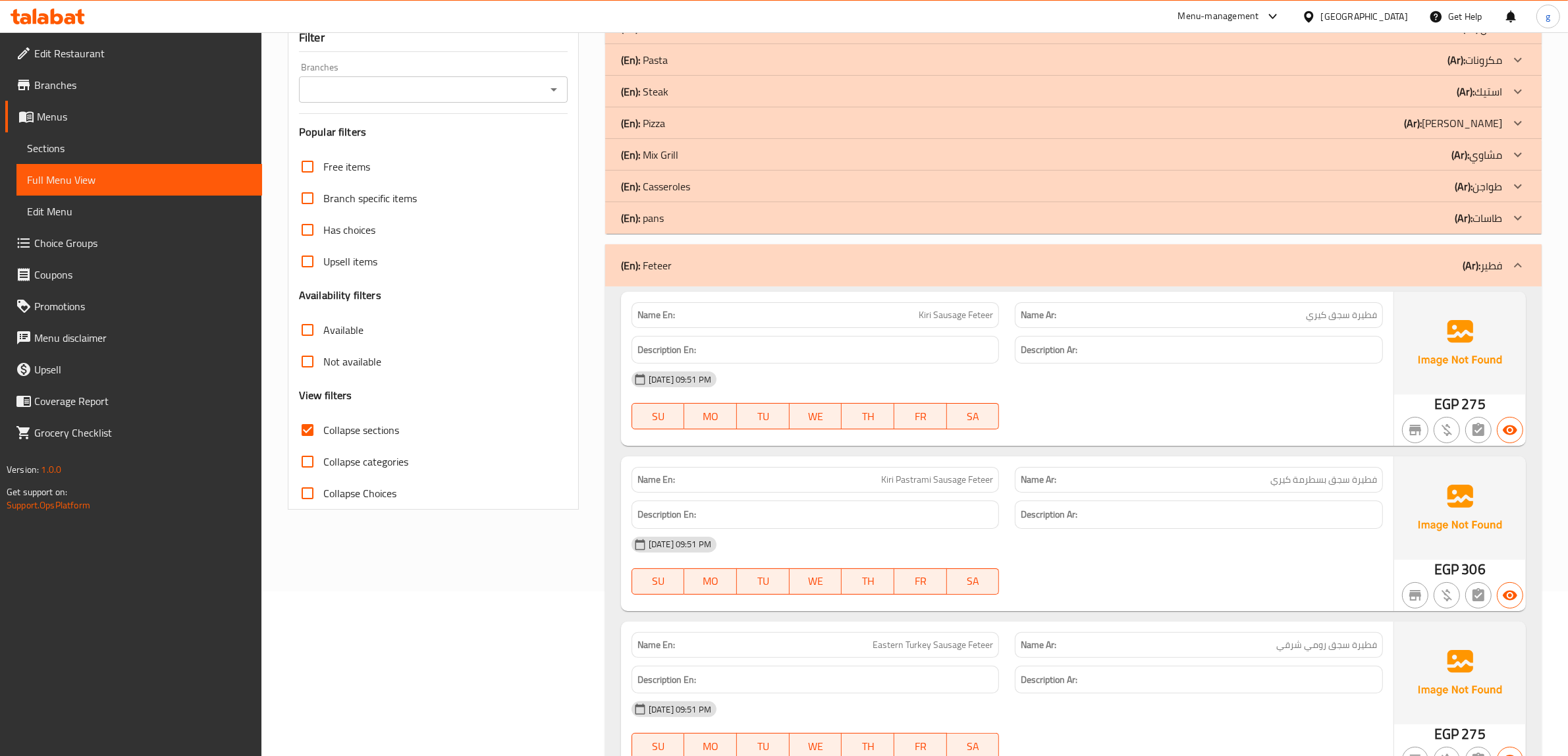
click at [300, 430] on input "Collapse sections" at bounding box center [307, 430] width 31 height 31
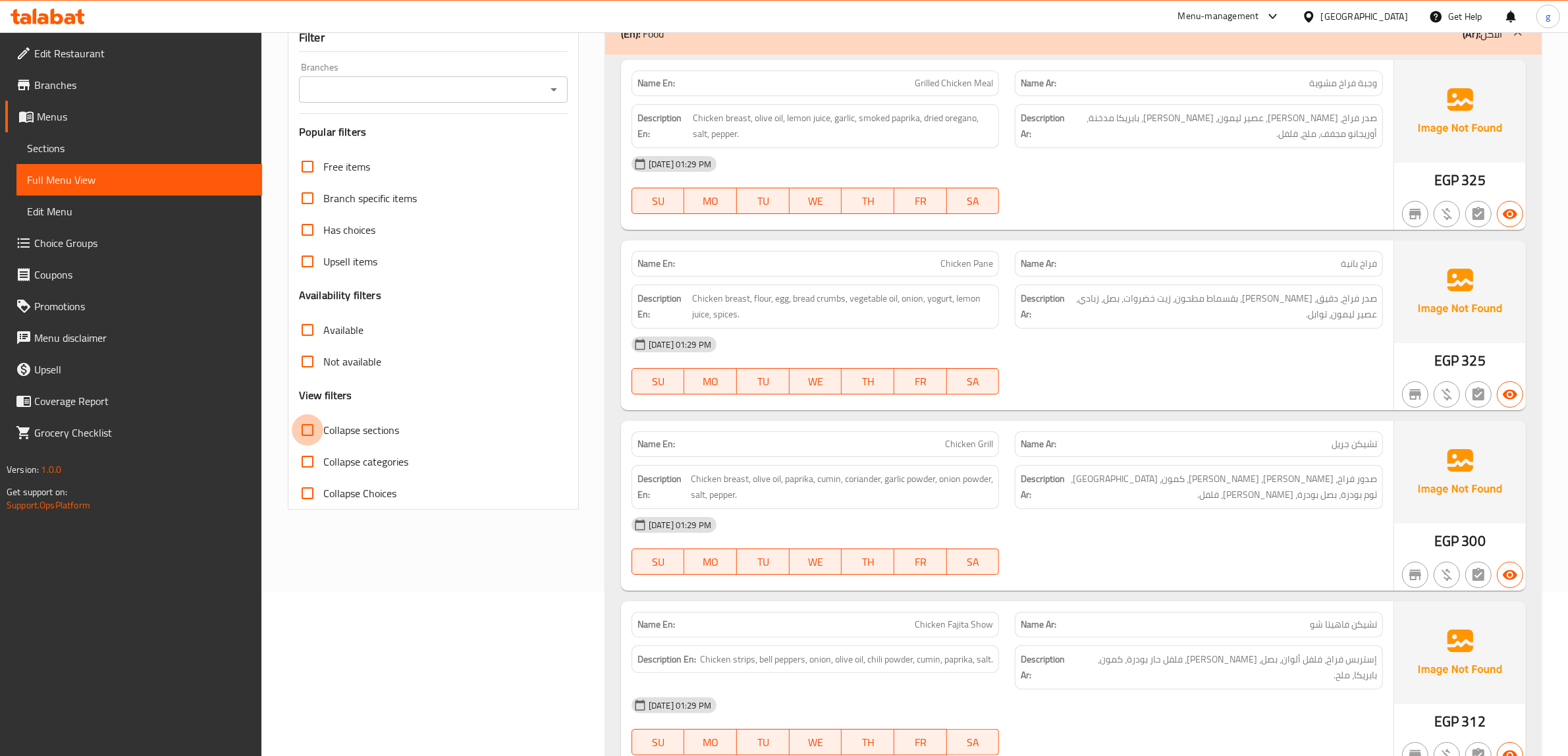
click at [303, 433] on input "Collapse sections" at bounding box center [307, 430] width 31 height 31
checkbox input "true"
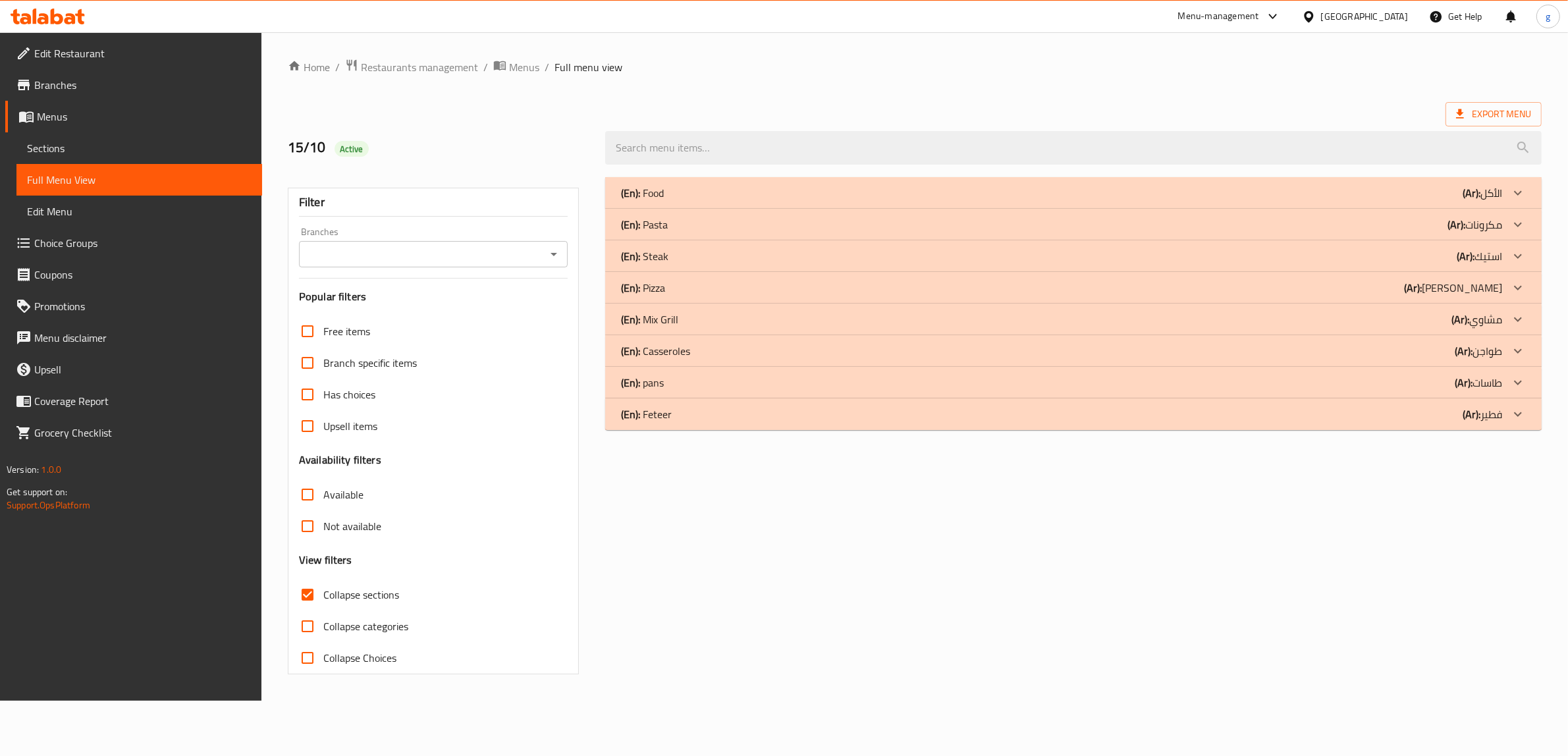
scroll to position [0, 0]
click at [810, 427] on div "(En): Feteer (Ar): فطير" at bounding box center [1082, 414] width 945 height 31
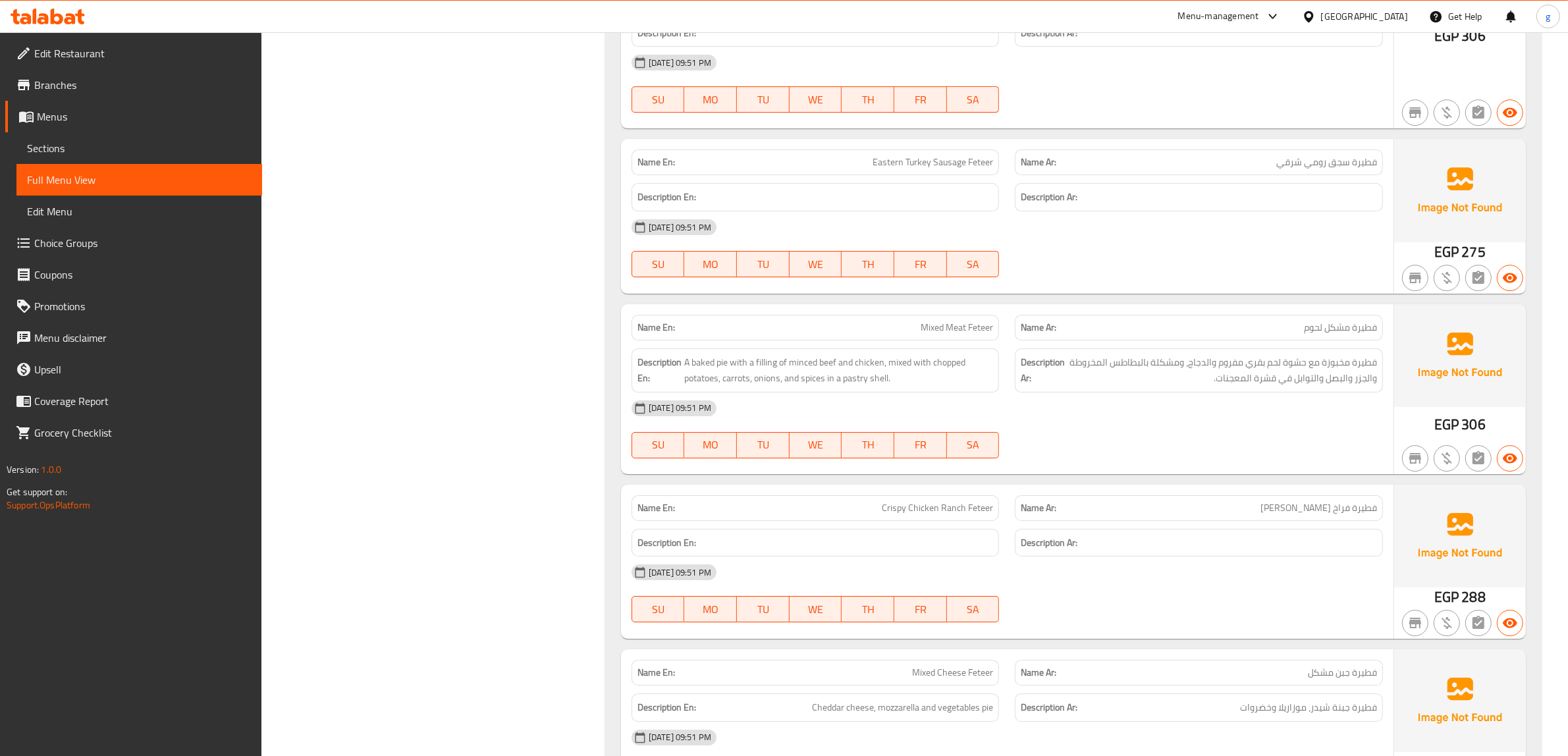
scroll to position [11709, 0]
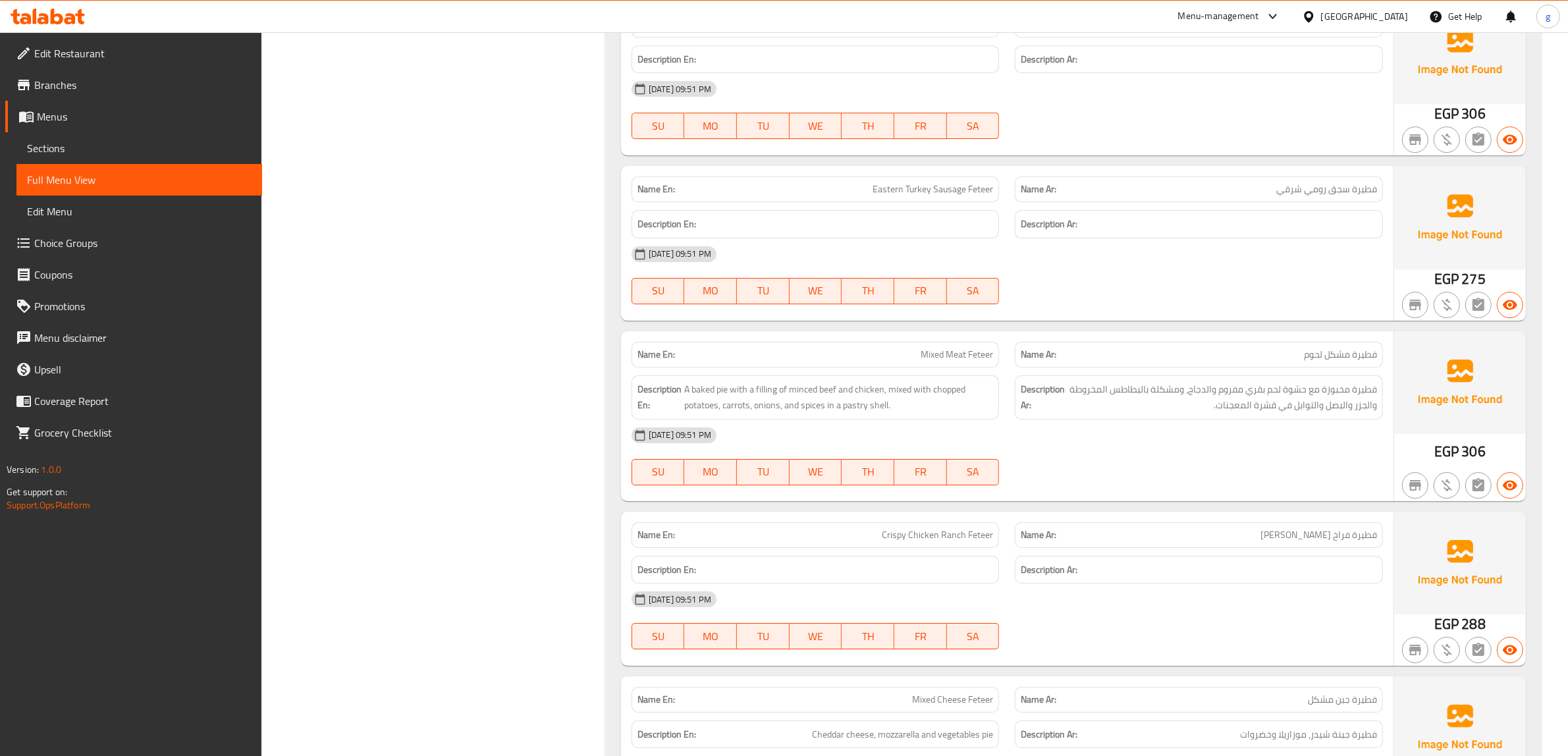
click at [949, 542] on span "Crispy Chicken Ranch Feteer" at bounding box center [937, 535] width 111 height 14
copy span "Crispy Chicken Ranch Feteer"
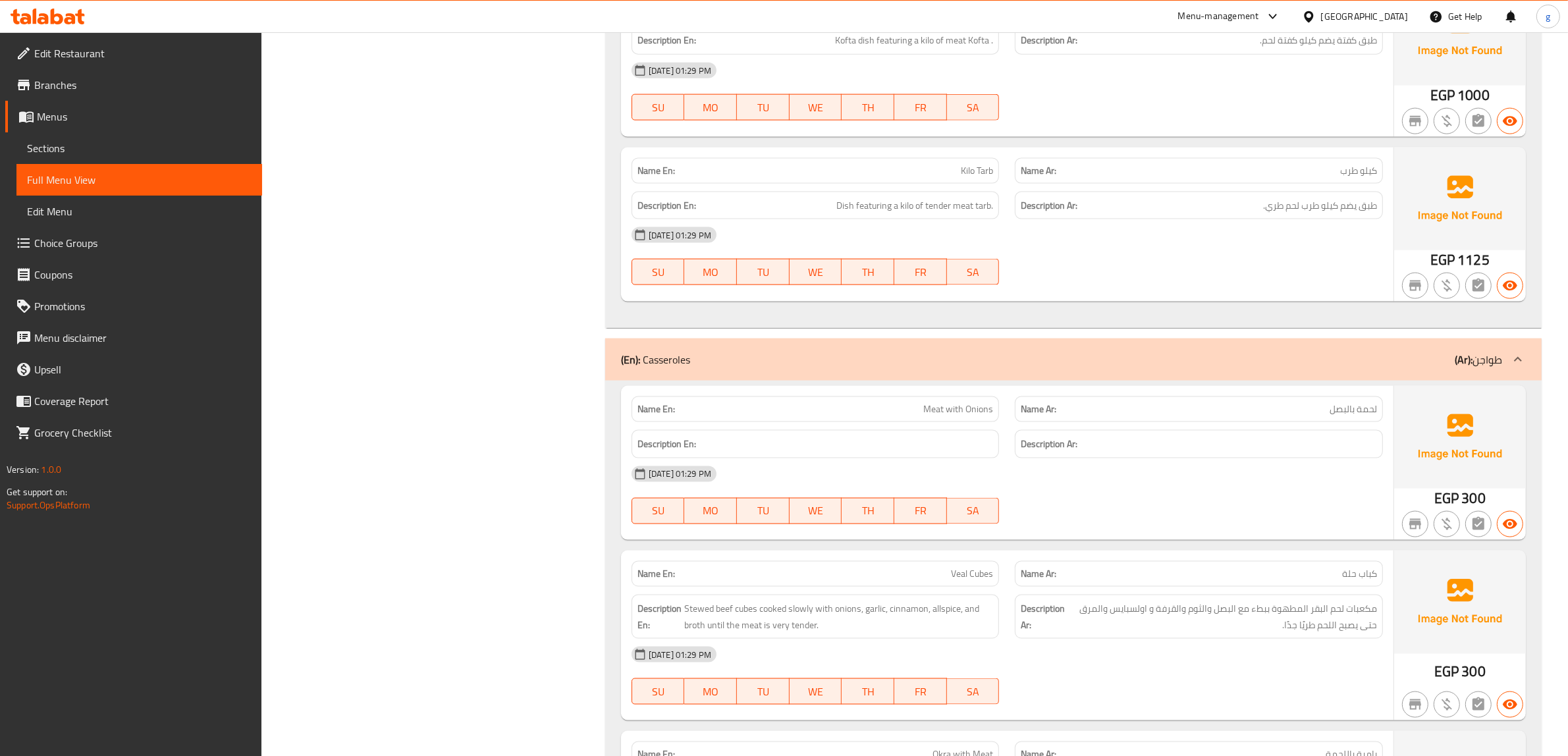
scroll to position [8334, 0]
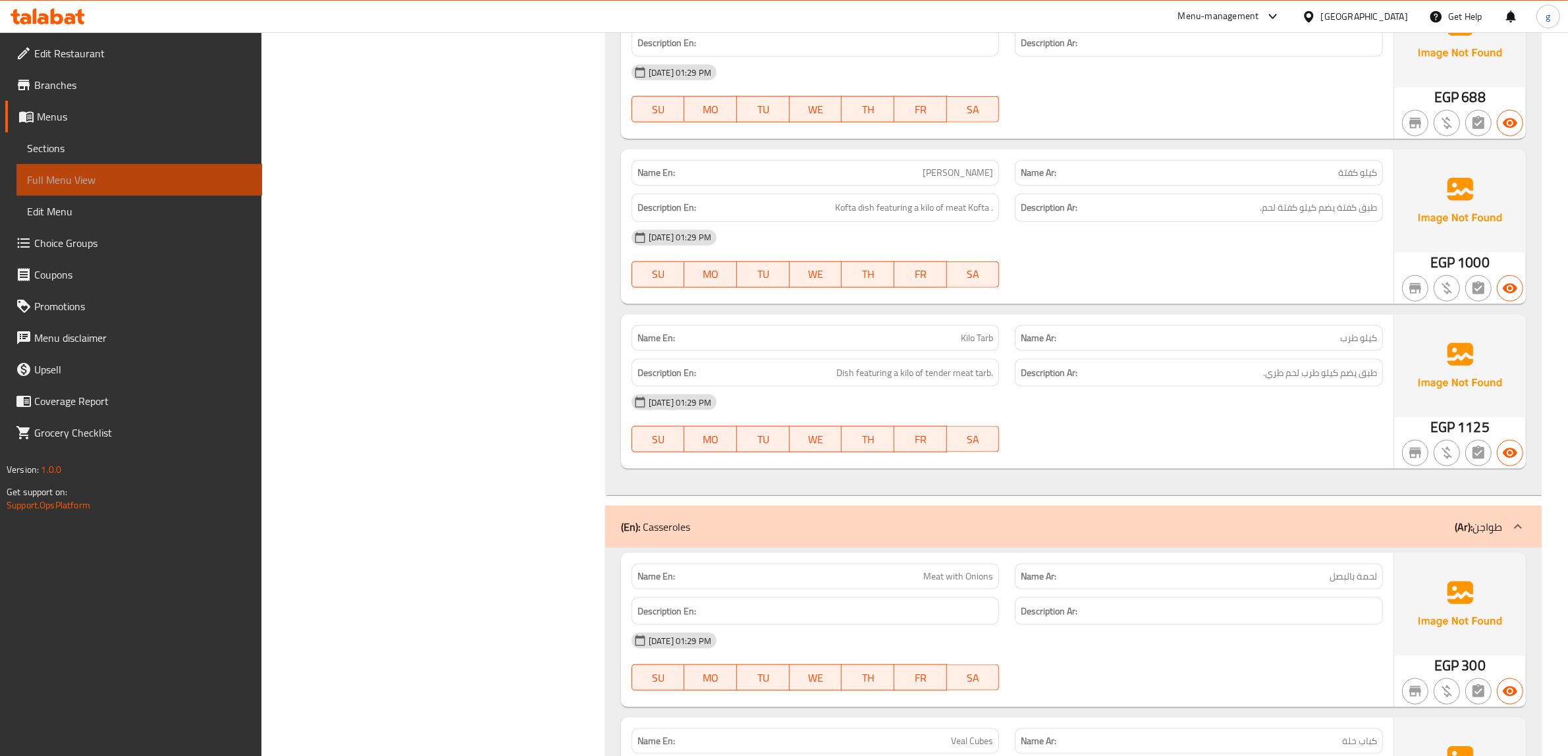
click at [54, 185] on span "Full Menu View" at bounding box center [140, 180] width 225 height 16
click at [43, 146] on span "Sections" at bounding box center [140, 148] width 225 height 16
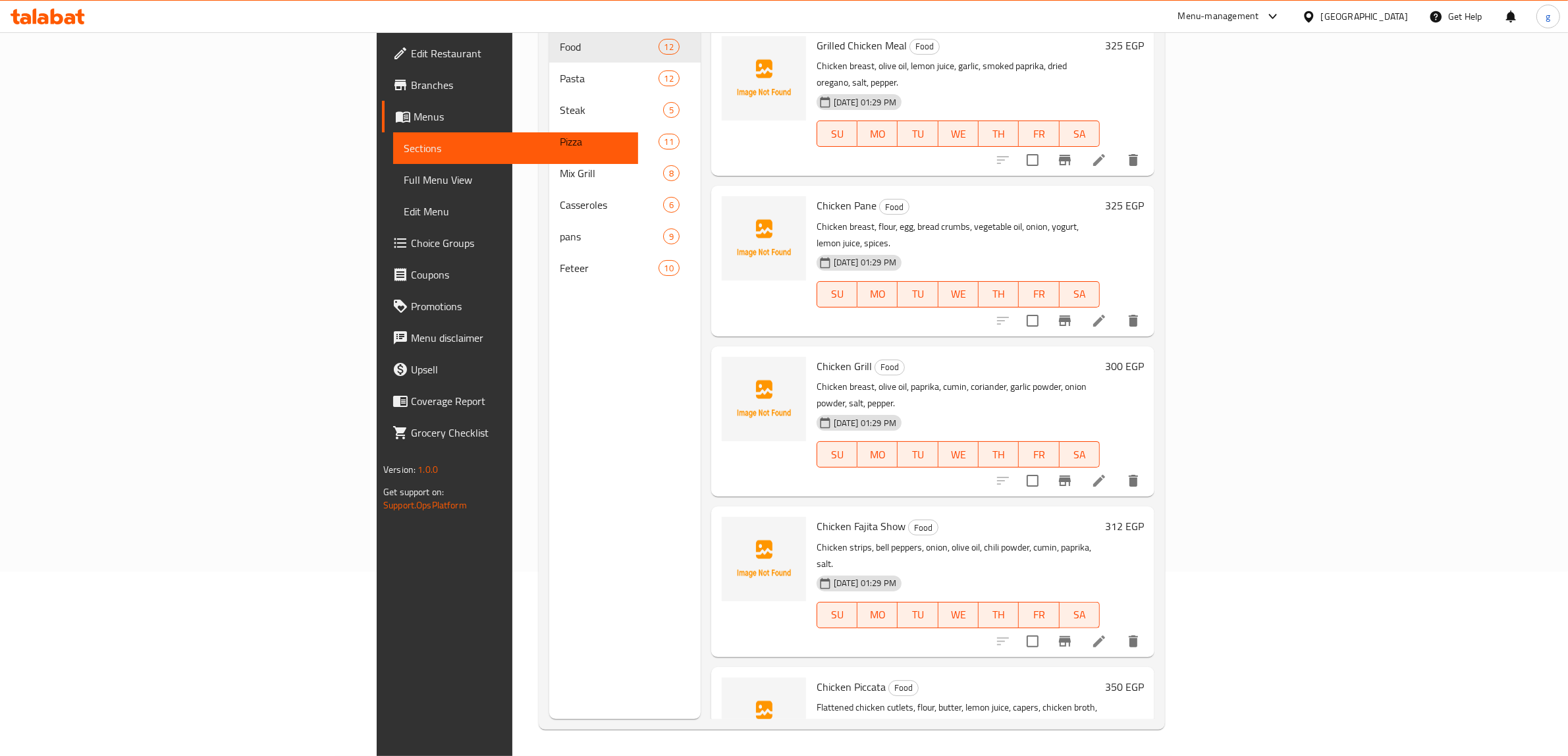
scroll to position [185, 0]
click at [404, 172] on span "Full Menu View" at bounding box center [516, 180] width 225 height 16
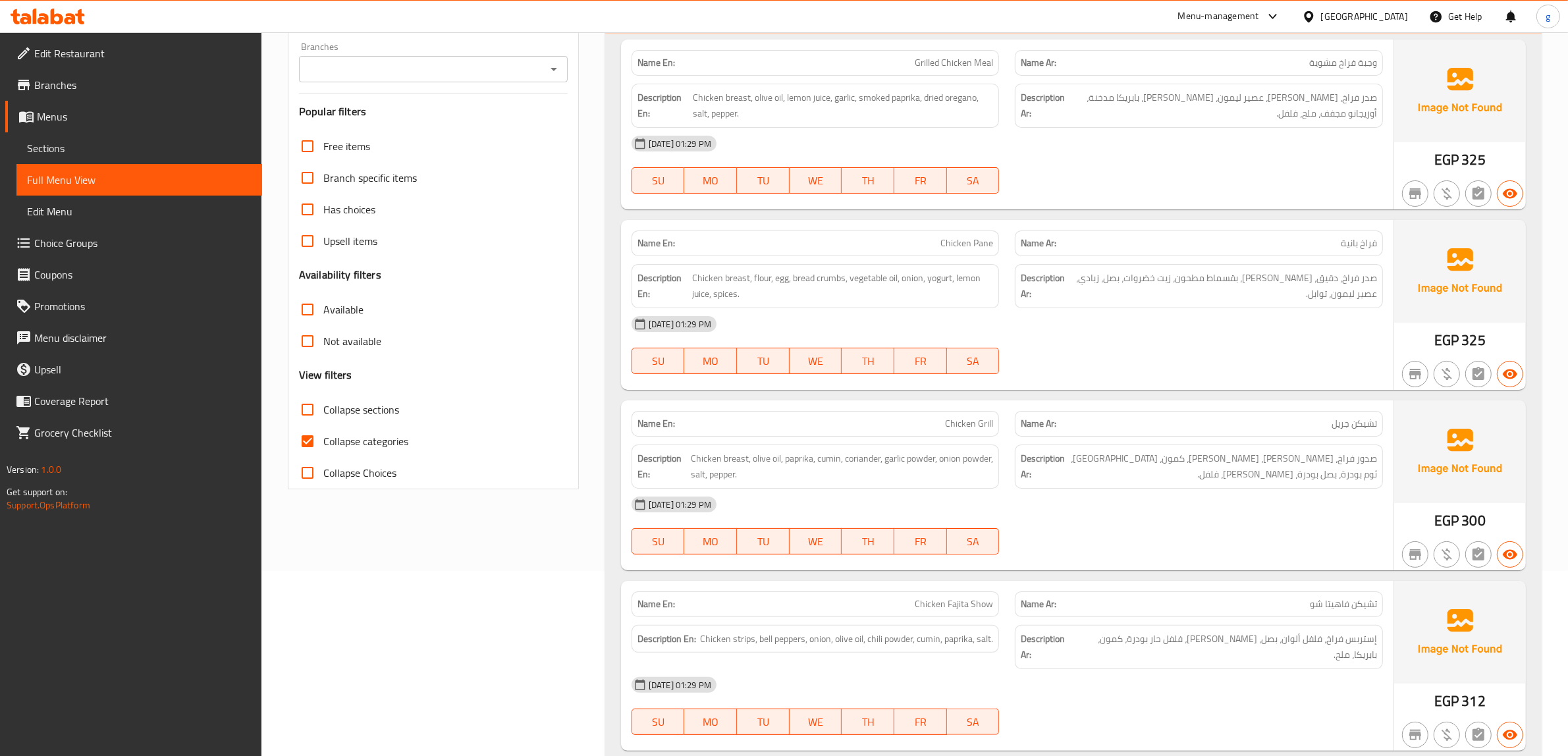
click at [312, 413] on input "Collapse sections" at bounding box center [307, 409] width 31 height 31
checkbox input "true"
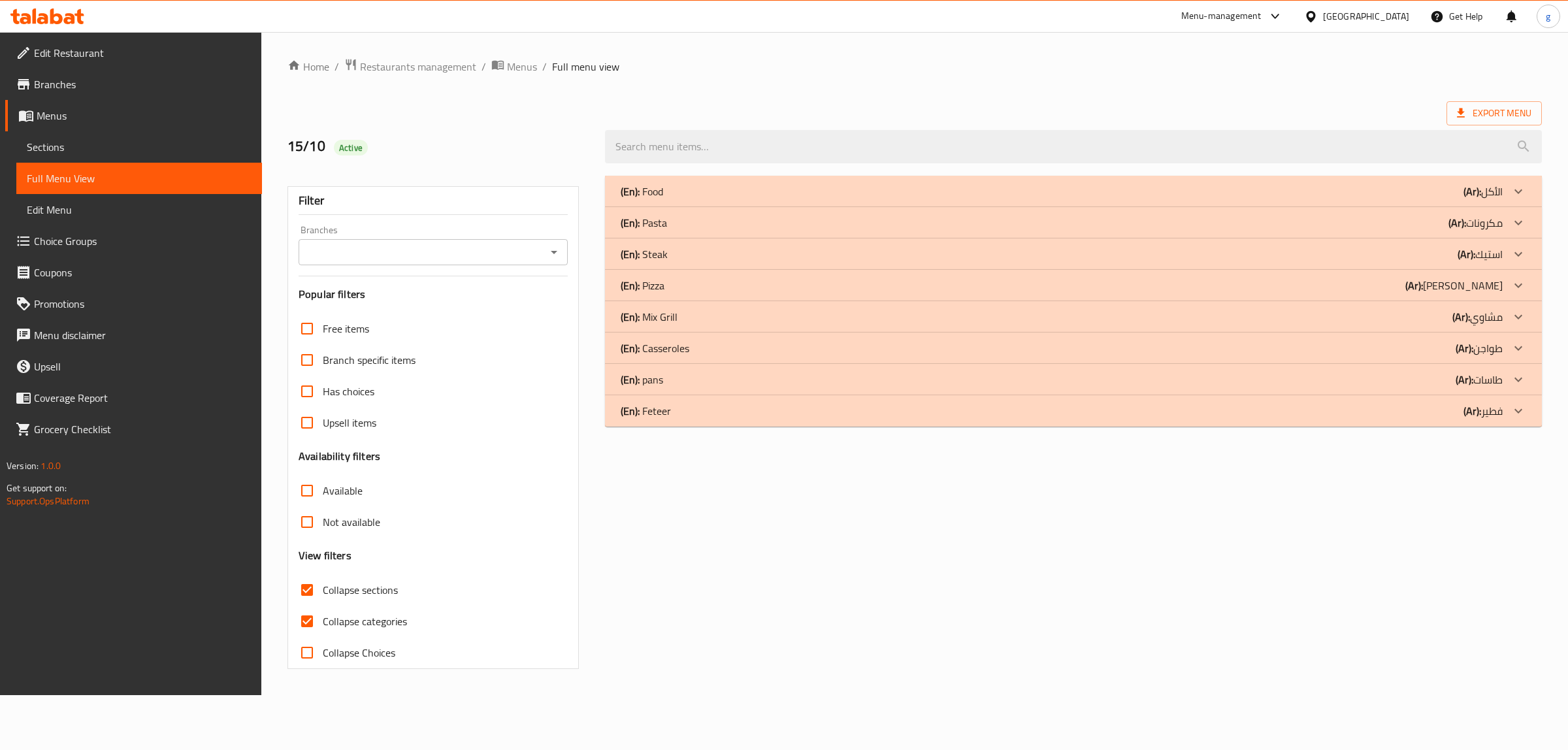
click at [765, 420] on div "(En): Feteer (Ar): فطير" at bounding box center [1073, 411] width 937 height 31
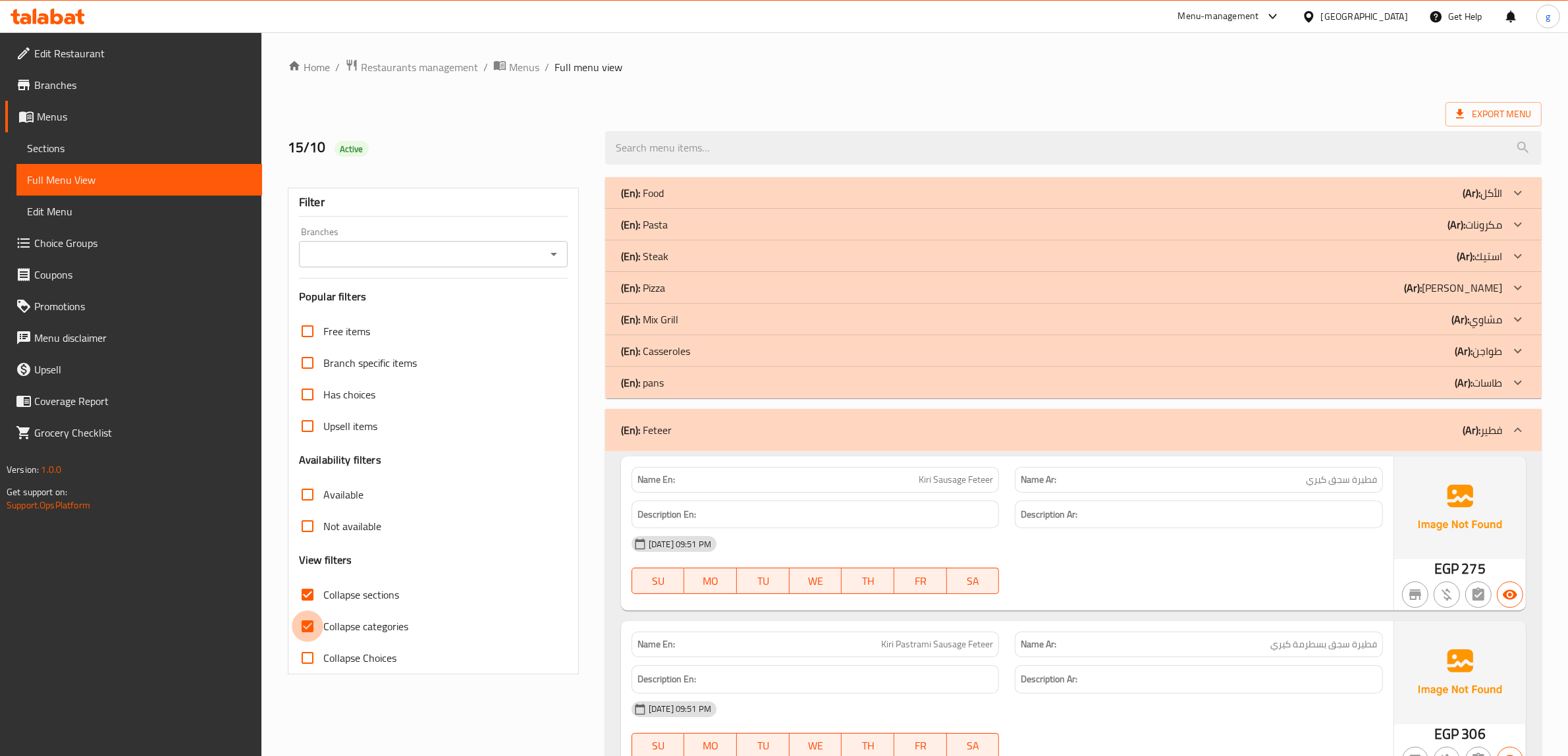
click at [311, 618] on input "Collapse categories" at bounding box center [307, 626] width 31 height 31
checkbox input "false"
click at [1495, 126] on span "Export Menu" at bounding box center [1493, 114] width 96 height 24
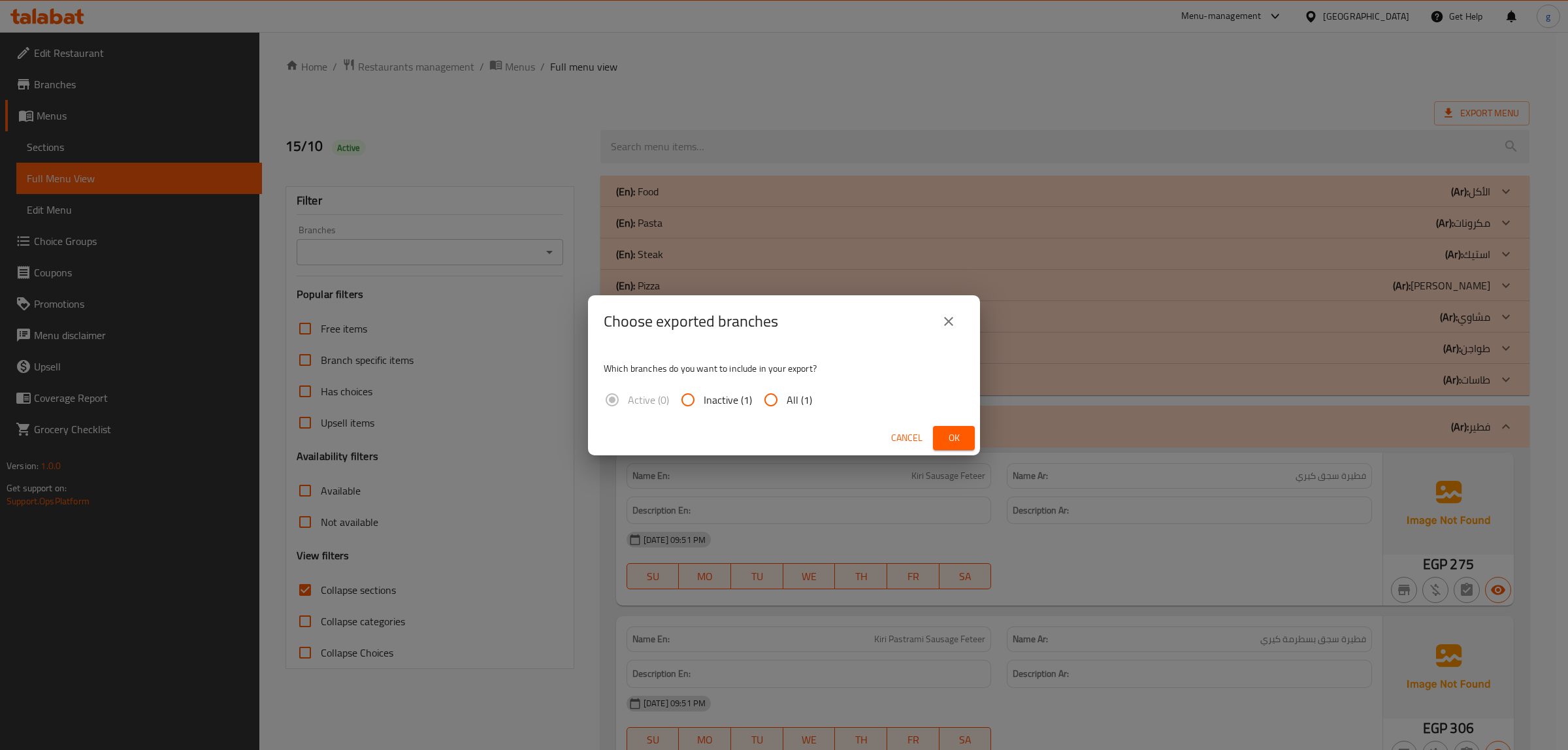
click at [762, 404] on input "All (1)" at bounding box center [771, 400] width 31 height 31
radio input "true"
click at [944, 435] on span "Ok" at bounding box center [954, 438] width 21 height 16
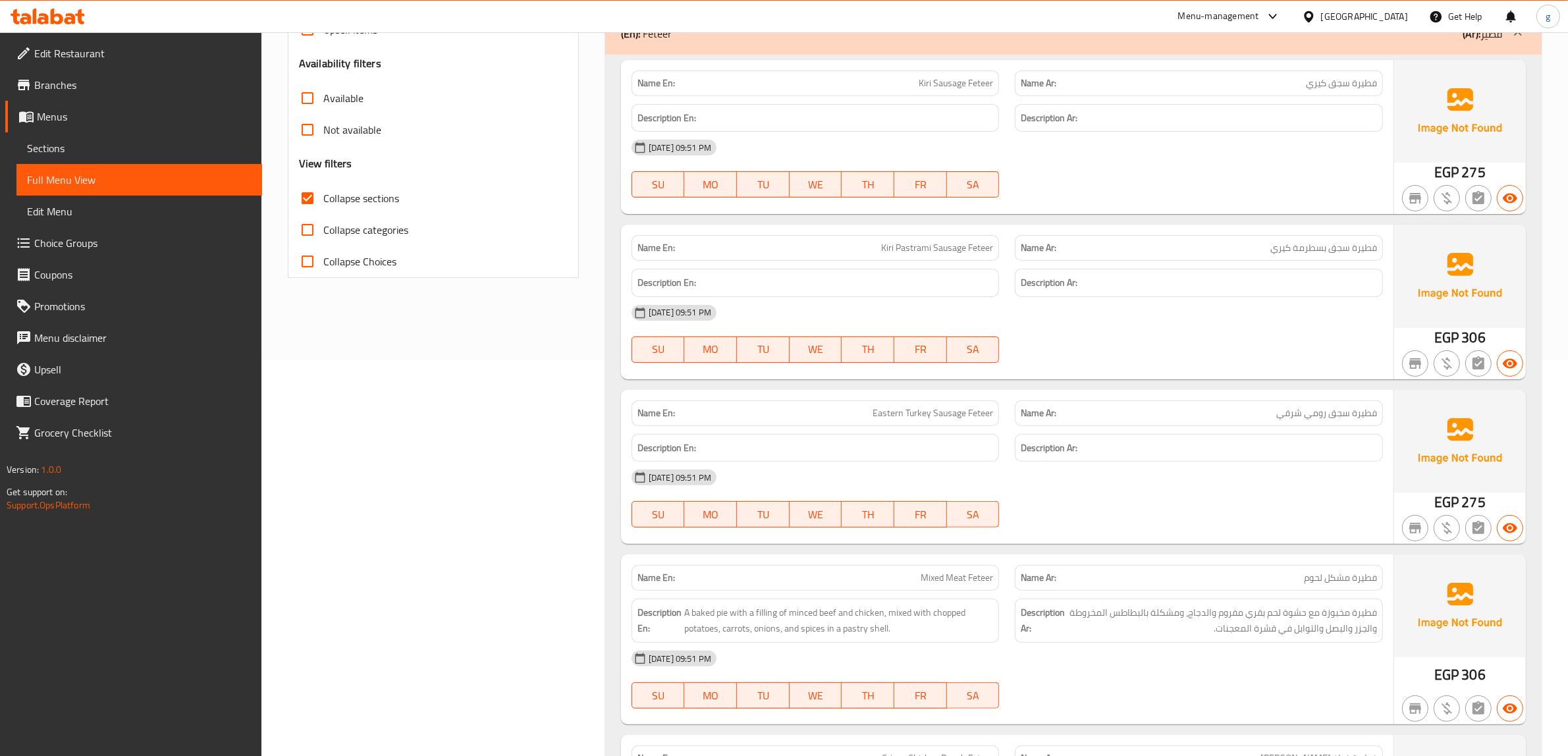
scroll to position [411, 0]
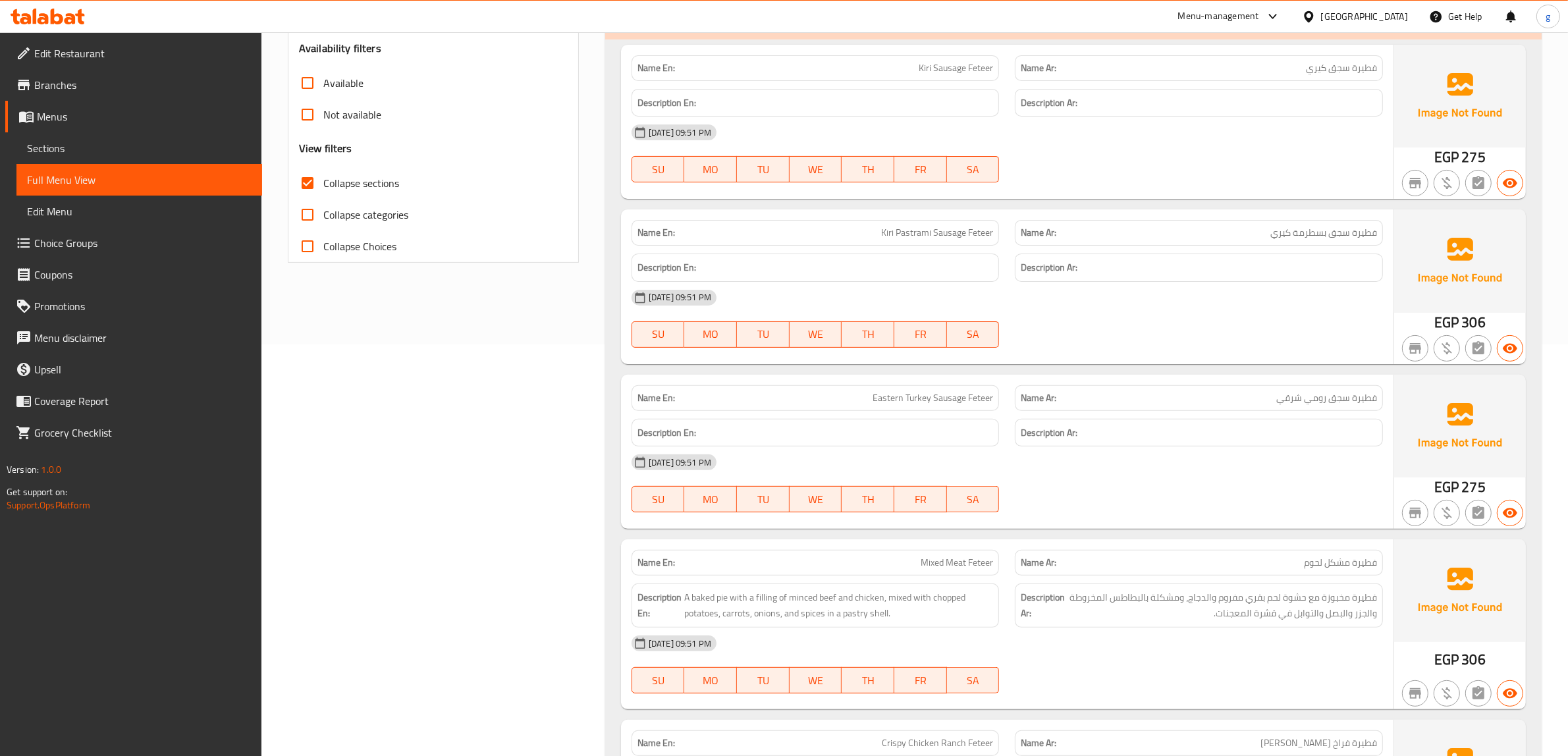
click at [947, 64] on span "Kiri Sausage Feteer" at bounding box center [956, 68] width 75 height 14
copy span "Sausage"
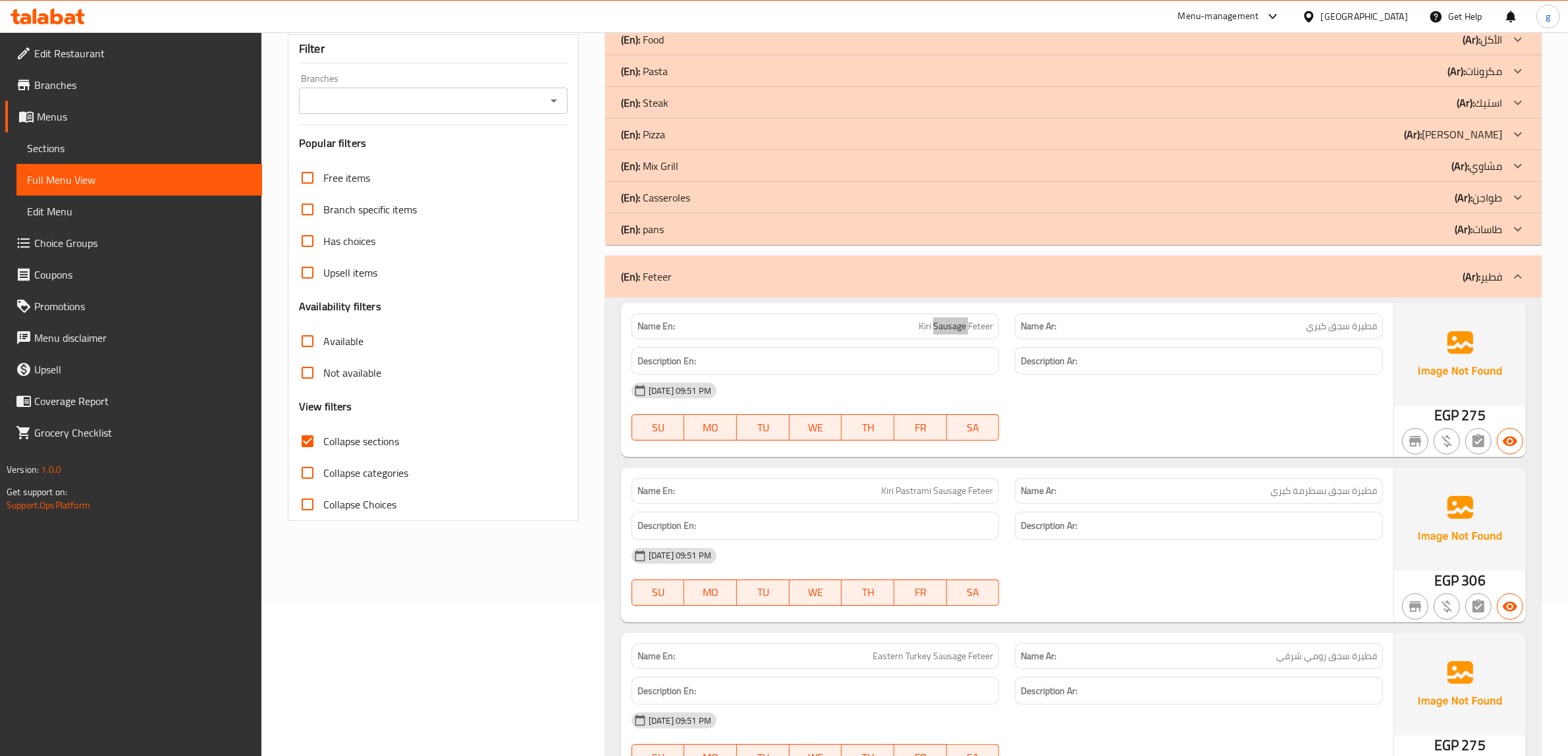
scroll to position [164, 0]
